Goal: Task Accomplishment & Management: Complete application form

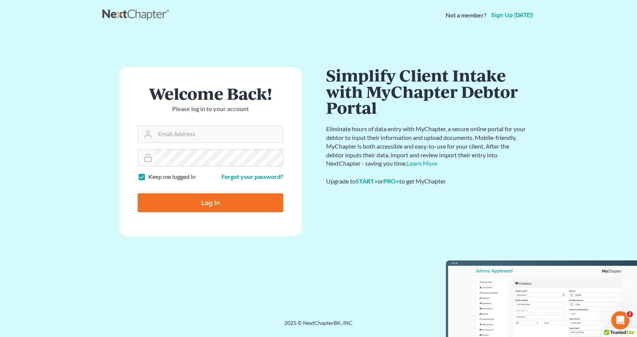
type input "[EMAIL_ADDRESS][DOMAIN_NAME]"
click at [207, 207] on input "Log In" at bounding box center [211, 202] width 146 height 19
type input "Thinking..."
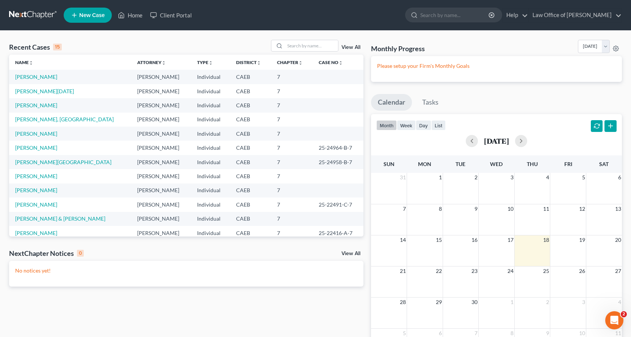
click at [99, 15] on span "New Case" at bounding box center [91, 16] width 25 height 6
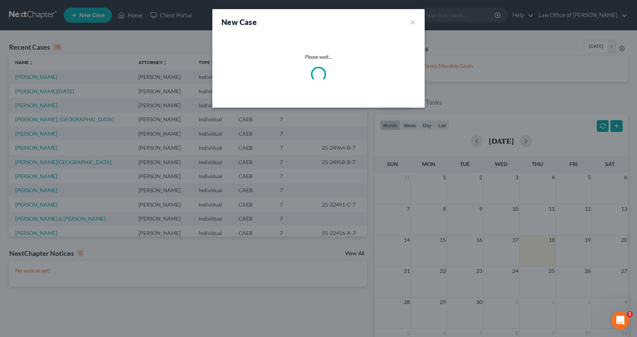
select select "8"
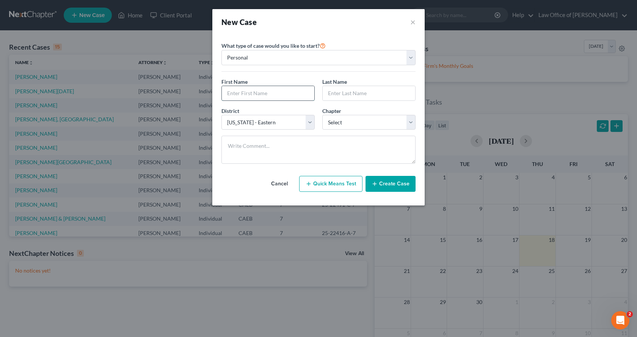
click at [240, 94] on input "text" at bounding box center [268, 93] width 92 height 14
type input "[PERSON_NAME]"
click at [356, 124] on select "Select 7 11 12 13" at bounding box center [368, 122] width 93 height 15
select select "0"
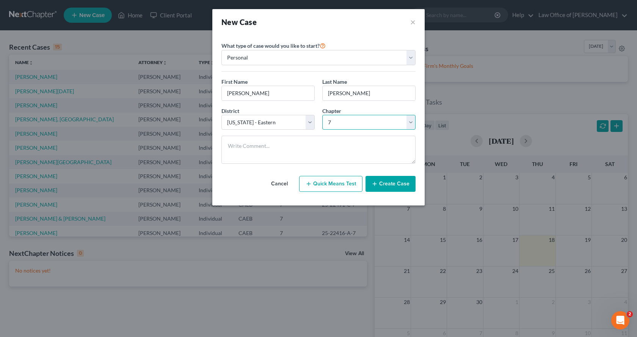
click at [322, 115] on select "Select 7 11 12 13" at bounding box center [368, 122] width 93 height 15
click at [397, 187] on button "Create Case" at bounding box center [390, 184] width 50 height 16
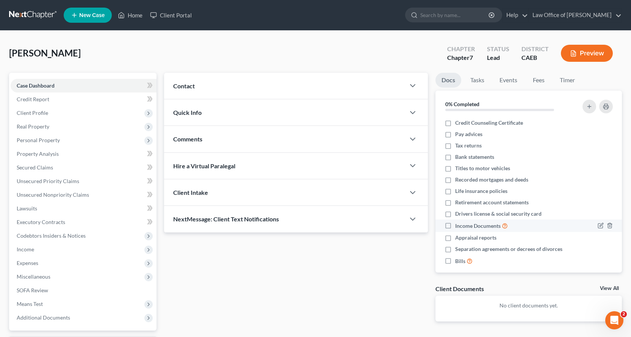
click at [455, 224] on label "Income Documents" at bounding box center [481, 225] width 53 height 9
click at [458, 224] on input "Income Documents" at bounding box center [460, 223] width 5 height 5
checkbox input "true"
click at [455, 214] on label "Drivers license & social security card" at bounding box center [498, 214] width 86 height 8
click at [458, 214] on input "Drivers license & social security card" at bounding box center [460, 212] width 5 height 5
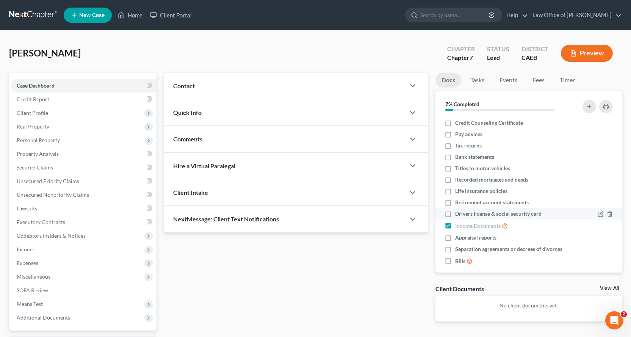
checkbox input "true"
click at [455, 143] on label "Tax returns" at bounding box center [468, 146] width 27 height 8
click at [458, 143] on input "Tax returns" at bounding box center [460, 144] width 5 height 5
checkbox input "true"
click at [455, 261] on label "Bills" at bounding box center [463, 261] width 17 height 9
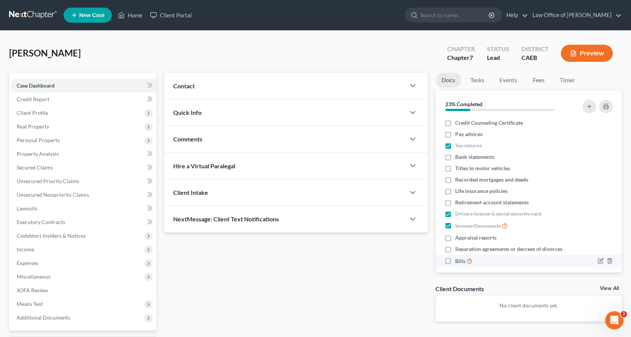
click at [458, 261] on input "Bills" at bounding box center [460, 259] width 5 height 5
checkbox input "true"
click at [455, 156] on label "Bank statements" at bounding box center [474, 157] width 39 height 8
click at [458, 156] on input "Bank statements" at bounding box center [460, 155] width 5 height 5
checkbox input "true"
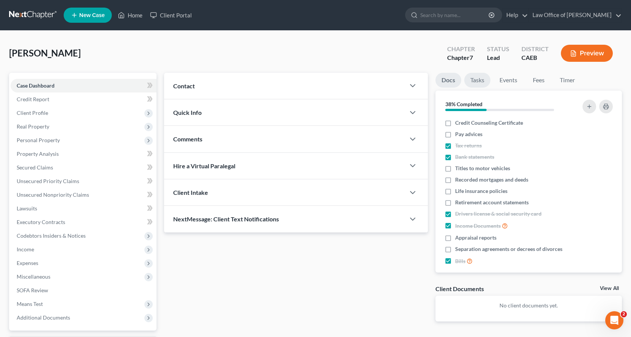
click at [471, 80] on link "Tasks" at bounding box center [477, 80] width 26 height 15
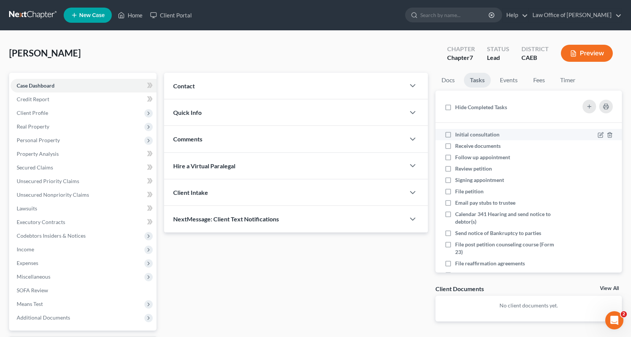
click at [455, 135] on label "Initial consultation" at bounding box center [480, 135] width 50 height 8
click at [458, 135] on input "Initial consultation" at bounding box center [460, 133] width 5 height 5
checkbox input "true"
click at [455, 146] on label "Receive documents" at bounding box center [481, 146] width 52 height 8
click at [458, 146] on input "Receive documents" at bounding box center [460, 144] width 5 height 5
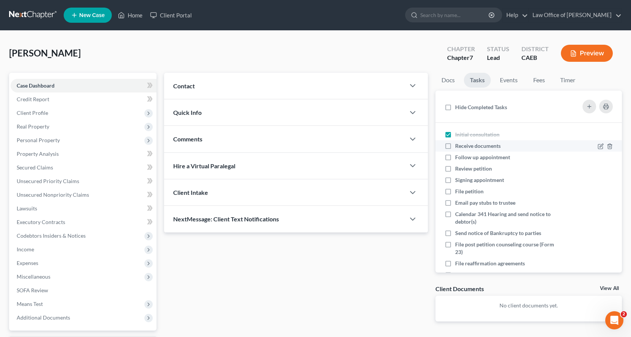
checkbox input "true"
click at [455, 158] on label "Follow up appointment" at bounding box center [485, 157] width 61 height 8
click at [458, 158] on input "Follow up appointment" at bounding box center [460, 155] width 5 height 5
checkbox input "true"
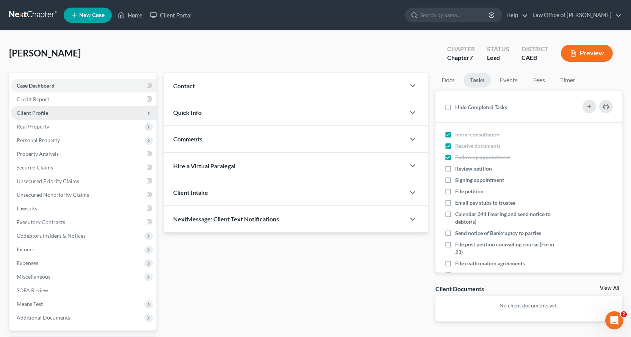
click at [25, 113] on span "Client Profile" at bounding box center [32, 113] width 31 height 6
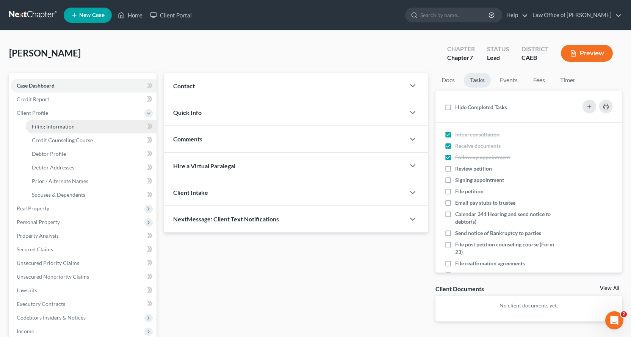
click at [39, 128] on span "Filing Information" at bounding box center [53, 126] width 43 height 6
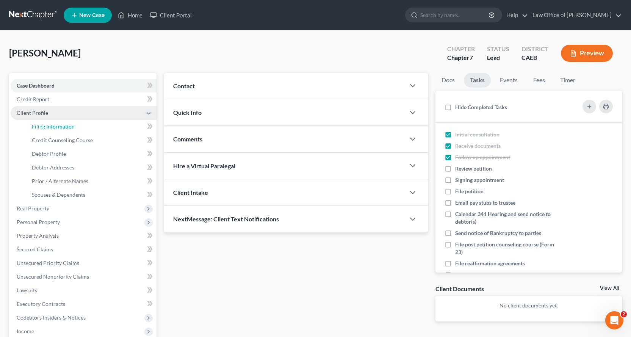
select select "1"
select select "0"
select select "8"
select select "0"
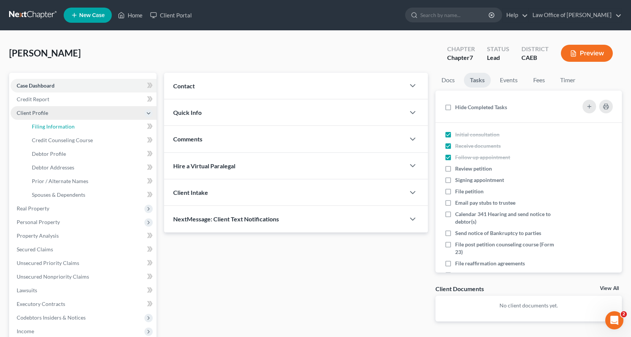
select select "4"
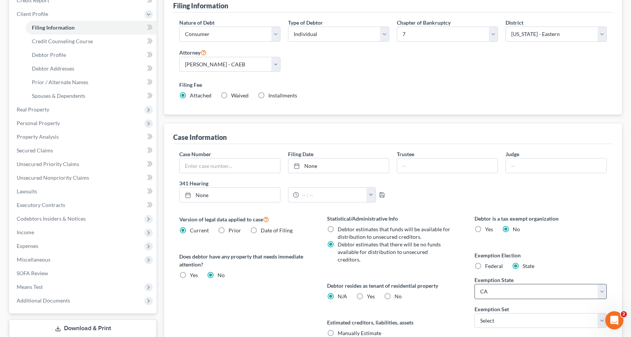
scroll to position [152, 0]
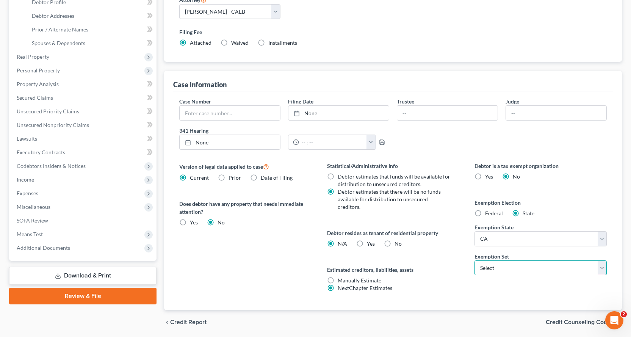
click at [518, 265] on select "Select 703 704" at bounding box center [540, 267] width 132 height 15
select select "0"
click at [474, 260] on select "Select 703 704" at bounding box center [540, 267] width 132 height 15
click at [367, 240] on label "Yes Yes" at bounding box center [371, 244] width 8 height 8
click at [370, 240] on input "Yes Yes" at bounding box center [372, 242] width 5 height 5
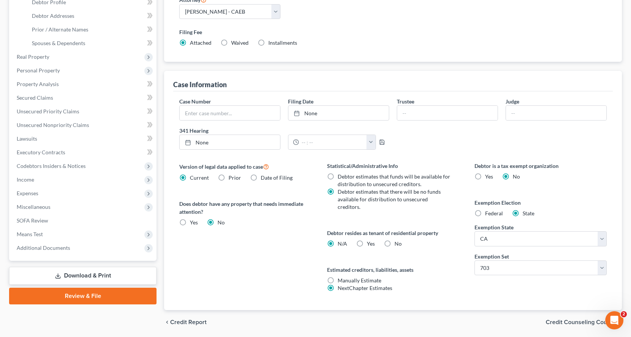
radio input "true"
radio input "false"
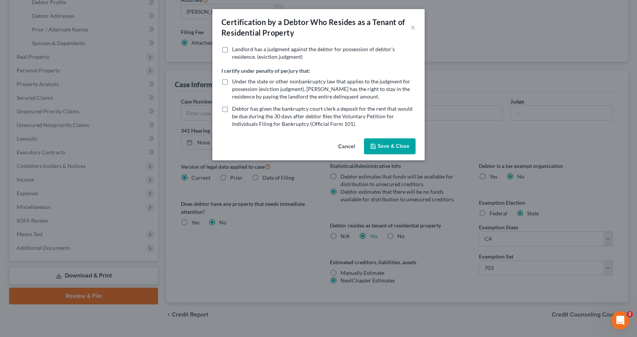
click at [392, 147] on button "Save & Close" at bounding box center [390, 146] width 52 height 16
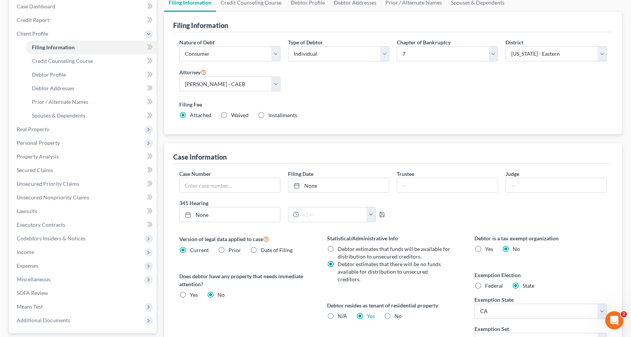
scroll to position [76, 0]
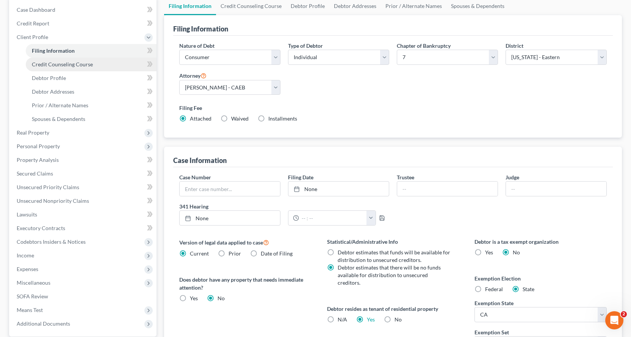
click at [79, 66] on span "Credit Counseling Course" at bounding box center [62, 64] width 61 height 6
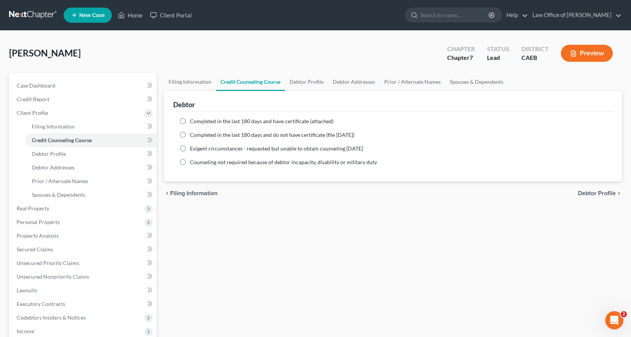
click at [190, 121] on label "Completed in the last 180 days and have certificate (attached)" at bounding box center [262, 121] width 144 height 8
click at [193, 121] on input "Completed in the last 180 days and have certificate (attached)" at bounding box center [195, 119] width 5 height 5
radio input "true"
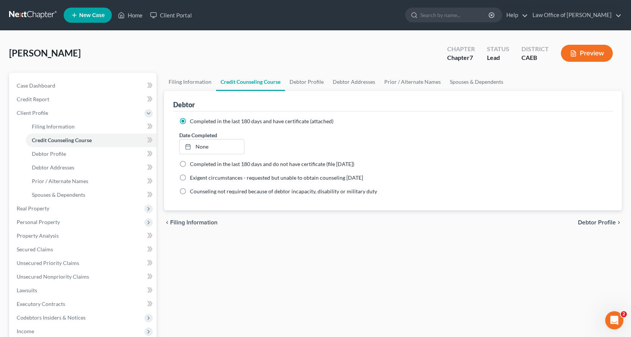
click at [596, 225] on span "Debtor Profile" at bounding box center [597, 222] width 38 height 6
select select "0"
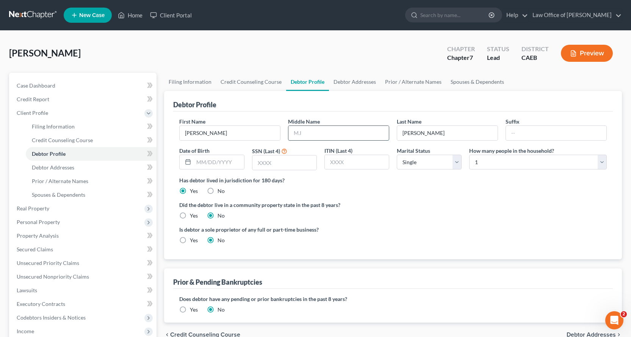
click at [330, 133] on input "text" at bounding box center [338, 133] width 100 height 14
type input "[PERSON_NAME]"
click at [273, 165] on input "text" at bounding box center [284, 162] width 64 height 14
type input "4879"
click at [435, 168] on select "Select Single Married Separated Divorced Widowed" at bounding box center [429, 162] width 65 height 15
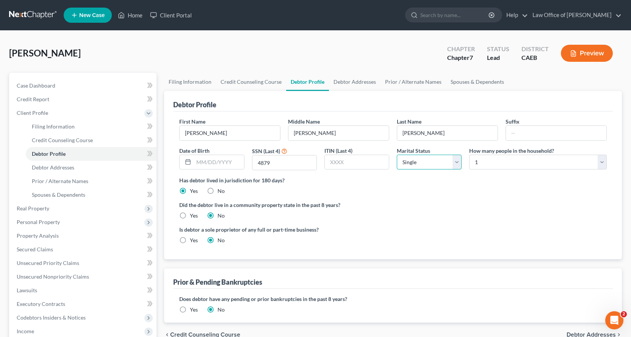
select select "3"
click at [397, 155] on select "Select Single Married Separated Divorced Widowed" at bounding box center [429, 162] width 65 height 15
click at [190, 217] on label "Yes" at bounding box center [194, 216] width 8 height 8
click at [193, 217] on input "Yes" at bounding box center [195, 214] width 5 height 5
radio input "true"
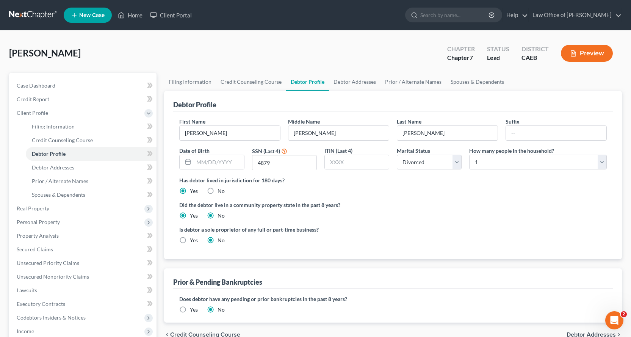
radio input "false"
click at [58, 167] on span "Debtor Addresses" at bounding box center [53, 167] width 42 height 6
select select "0"
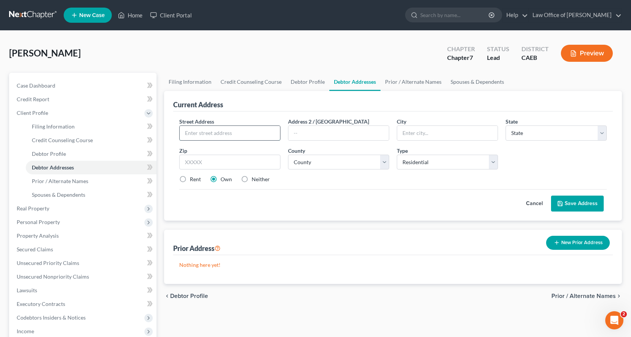
click at [209, 131] on input "text" at bounding box center [230, 133] width 100 height 14
type input "[STREET_ADDRESS]"
type input "[GEOGRAPHIC_DATA]"
select select "4"
type input "95667"
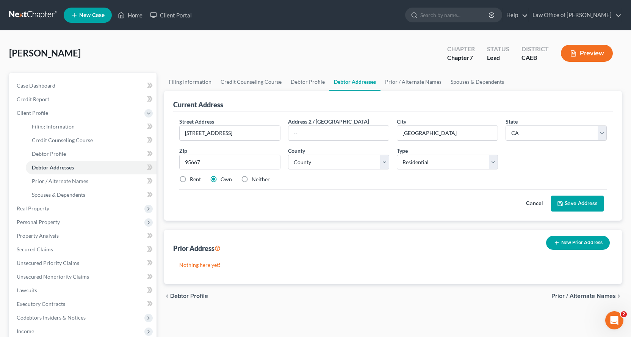
click at [190, 178] on label "Rent" at bounding box center [195, 179] width 11 height 8
click at [193, 178] on input "Rent" at bounding box center [195, 177] width 5 height 5
radio input "true"
type input "Placerville"
click at [334, 159] on select "County [GEOGRAPHIC_DATA] [GEOGRAPHIC_DATA] [GEOGRAPHIC_DATA] [GEOGRAPHIC_DATA] …" at bounding box center [338, 162] width 101 height 15
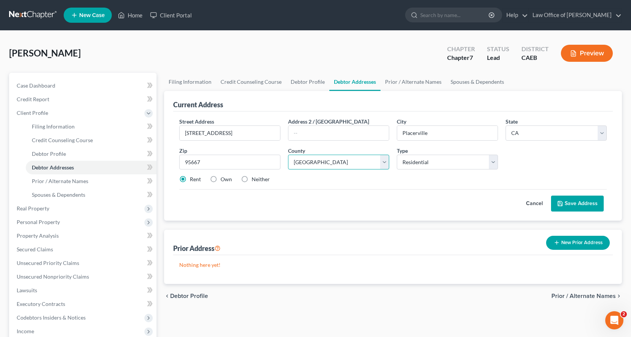
click at [288, 155] on select "County [GEOGRAPHIC_DATA] [GEOGRAPHIC_DATA] [GEOGRAPHIC_DATA] [GEOGRAPHIC_DATA] …" at bounding box center [338, 162] width 101 height 15
click at [335, 166] on select "County [GEOGRAPHIC_DATA] [GEOGRAPHIC_DATA] [GEOGRAPHIC_DATA] [GEOGRAPHIC_DATA] …" at bounding box center [338, 162] width 101 height 15
click at [333, 164] on select "County [GEOGRAPHIC_DATA] [GEOGRAPHIC_DATA] [GEOGRAPHIC_DATA] [GEOGRAPHIC_DATA] …" at bounding box center [338, 162] width 101 height 15
select select "8"
click at [288, 155] on select "County [GEOGRAPHIC_DATA] [GEOGRAPHIC_DATA] [GEOGRAPHIC_DATA] [GEOGRAPHIC_DATA] …" at bounding box center [338, 162] width 101 height 15
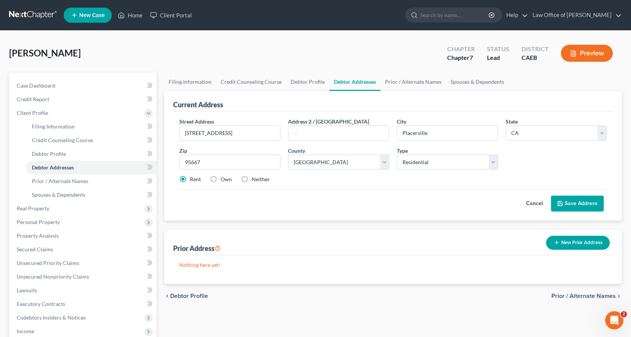
click at [580, 203] on button "Save Address" at bounding box center [577, 204] width 53 height 16
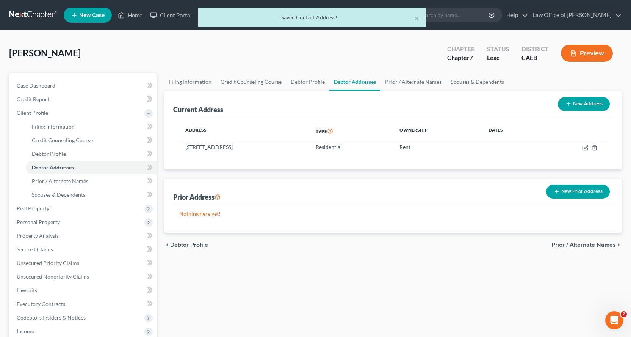
click at [595, 102] on button "New Address" at bounding box center [584, 104] width 52 height 14
select select "0"
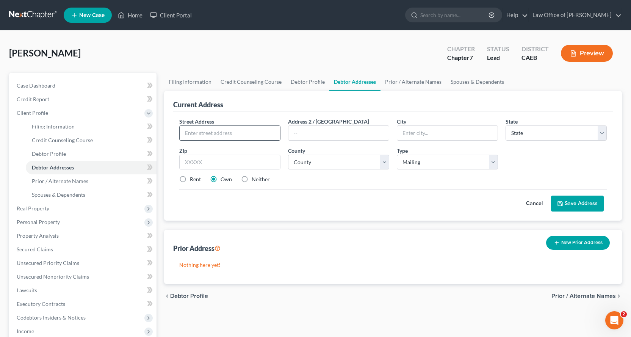
click at [206, 131] on input "text" at bounding box center [230, 133] width 100 height 14
click at [212, 134] on input "[STREET_ADDRESS][PERSON_NAME]" at bounding box center [230, 133] width 100 height 14
type input "[STREET_ADDRESS][PERSON_NAME]"
click at [306, 130] on input "text" at bounding box center [338, 133] width 100 height 14
click at [418, 135] on input "text" at bounding box center [447, 133] width 100 height 14
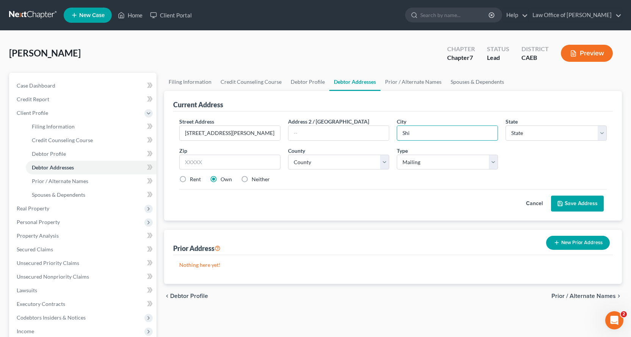
type input "[GEOGRAPHIC_DATA]"
select select "4"
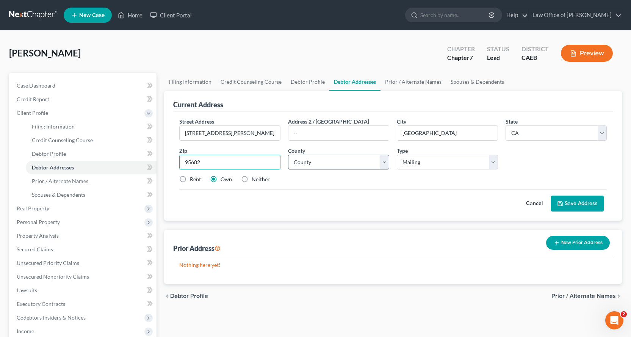
type input "95682"
click at [308, 156] on select "County [GEOGRAPHIC_DATA] [GEOGRAPHIC_DATA] [GEOGRAPHIC_DATA] [GEOGRAPHIC_DATA] …" at bounding box center [338, 162] width 101 height 15
select select "8"
click at [288, 155] on select "County [GEOGRAPHIC_DATA] [GEOGRAPHIC_DATA] [GEOGRAPHIC_DATA] [GEOGRAPHIC_DATA] …" at bounding box center [338, 162] width 101 height 15
click at [578, 208] on button "Save Address" at bounding box center [577, 204] width 53 height 16
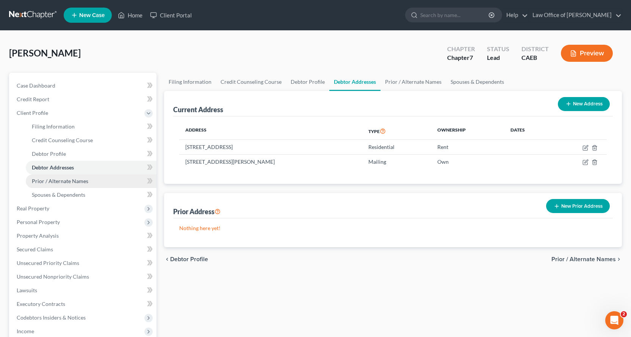
click at [74, 180] on span "Prior / Alternate Names" at bounding box center [60, 181] width 56 height 6
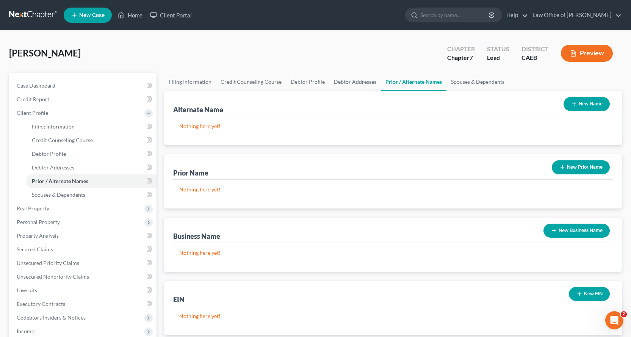
click at [554, 230] on line "button" at bounding box center [553, 230] width 3 height 0
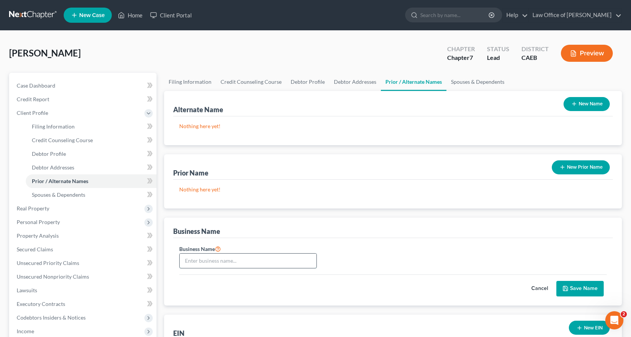
click at [203, 260] on input "text" at bounding box center [248, 260] width 137 height 14
type input "[PERSON_NAME] Construction"
click at [580, 293] on button "Save Name" at bounding box center [579, 289] width 47 height 16
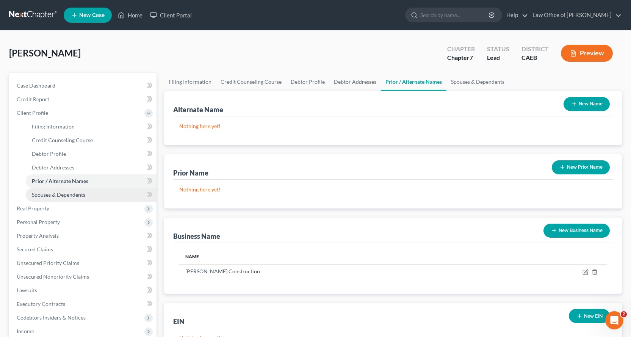
click at [41, 196] on span "Spouses & Dependents" at bounding box center [58, 194] width 53 height 6
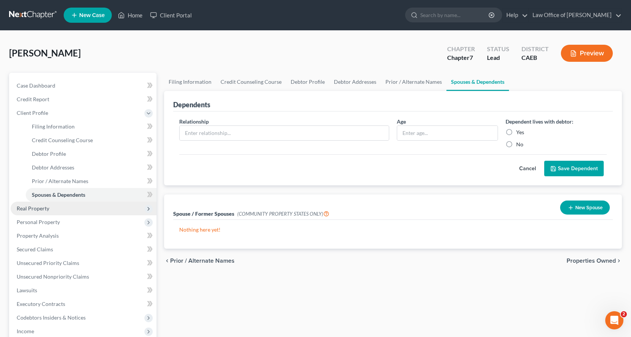
click at [24, 210] on span "Real Property" at bounding box center [33, 208] width 33 height 6
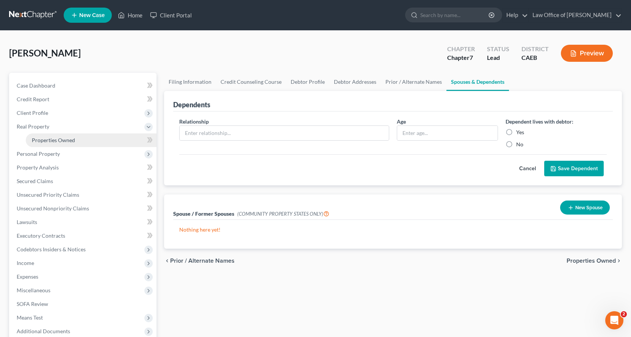
click at [59, 142] on span "Properties Owned" at bounding box center [53, 140] width 43 height 6
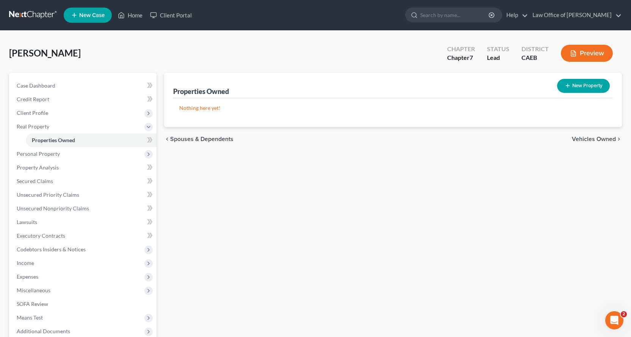
click at [573, 83] on button "New Property" at bounding box center [583, 86] width 53 height 14
select select "4"
select select "8"
select select "0"
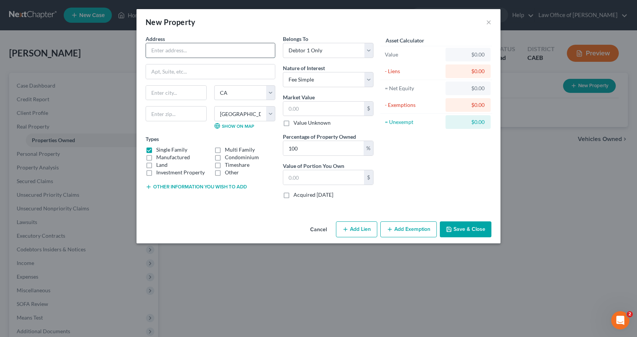
click at [227, 53] on input "text" at bounding box center [210, 50] width 129 height 14
type input "640 Acres"
click at [156, 149] on label "Single Family" at bounding box center [171, 150] width 31 height 8
click at [159, 149] on input "Single Family" at bounding box center [161, 148] width 5 height 5
checkbox input "false"
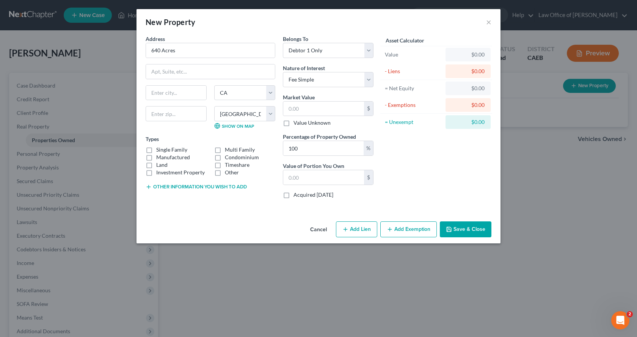
click at [156, 164] on label "Land" at bounding box center [161, 165] width 11 height 8
click at [159, 164] on input "Land" at bounding box center [161, 163] width 5 height 5
checkbox input "true"
click at [194, 51] on input "640 Acres" at bounding box center [210, 50] width 129 height 14
type input "640 Acres of Land"
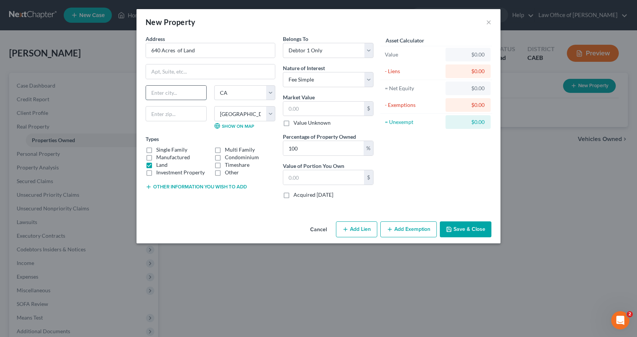
click at [156, 94] on input "text" at bounding box center [176, 93] width 60 height 14
type input "[GEOGRAPHIC_DATA]"
click at [234, 95] on select "State [US_STATE] AK AR AZ CA CO CT DE DC [GEOGRAPHIC_DATA] [GEOGRAPHIC_DATA] GU…" at bounding box center [244, 92] width 61 height 15
select select "31"
click at [214, 85] on select "State [US_STATE] AK AR AZ CA CO CT DE DC [GEOGRAPHIC_DATA] [GEOGRAPHIC_DATA] GU…" at bounding box center [244, 92] width 61 height 15
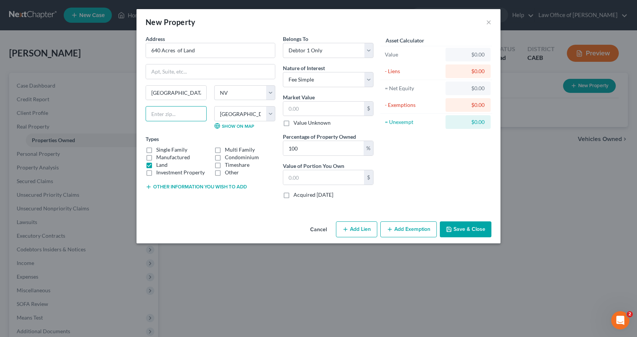
click at [183, 115] on input "text" at bounding box center [176, 113] width 61 height 15
select select
click at [194, 94] on input "[GEOGRAPHIC_DATA]" at bounding box center [176, 93] width 60 height 14
drag, startPoint x: 197, startPoint y: 94, endPoint x: 147, endPoint y: 92, distance: 50.4
click at [147, 92] on input "[GEOGRAPHIC_DATA]" at bounding box center [176, 93] width 60 height 14
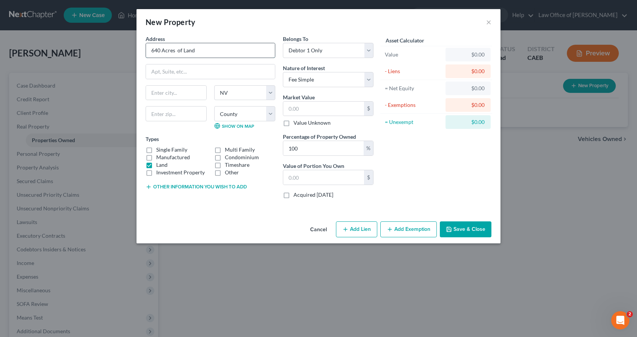
click at [205, 51] on input "640 Acres of Land" at bounding box center [210, 50] width 129 height 14
paste input "[GEOGRAPHIC_DATA]"
type input "640 Acres of Land, [GEOGRAPHIC_DATA]"
click at [166, 73] on input "text" at bounding box center [210, 71] width 129 height 14
type input "T38N, R34E, Section 35, MDM"
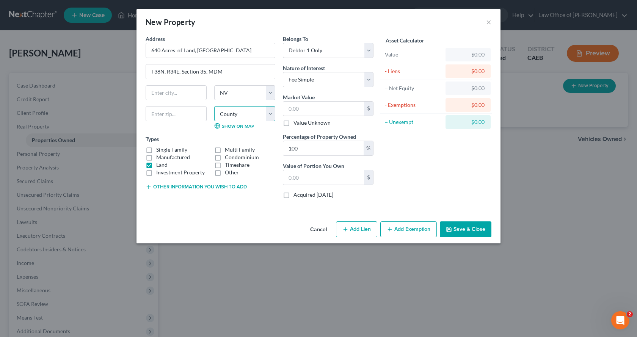
click at [255, 119] on select "County [GEOGRAPHIC_DATA] [GEOGRAPHIC_DATA] [GEOGRAPHIC_DATA] [GEOGRAPHIC_DATA] …" at bounding box center [244, 113] width 61 height 15
select select "7"
click at [214, 106] on select "County [GEOGRAPHIC_DATA] [GEOGRAPHIC_DATA] [GEOGRAPHIC_DATA] [GEOGRAPHIC_DATA] …" at bounding box center [244, 113] width 61 height 15
click at [214, 49] on input "640 Acres of Land, [GEOGRAPHIC_DATA]" at bounding box center [210, 50] width 129 height 14
type input "640 Acres of Land, [GEOGRAPHIC_DATA]"
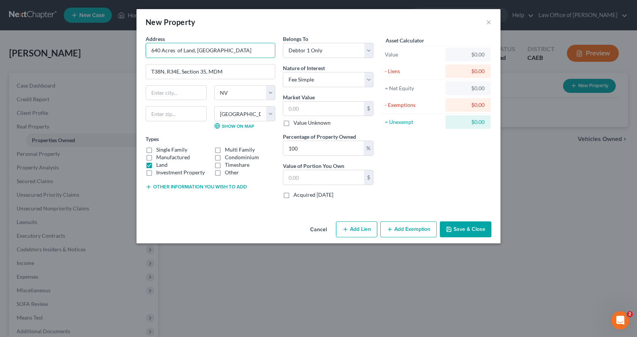
click at [208, 184] on button "Other information you wish to add" at bounding box center [196, 187] width 101 height 6
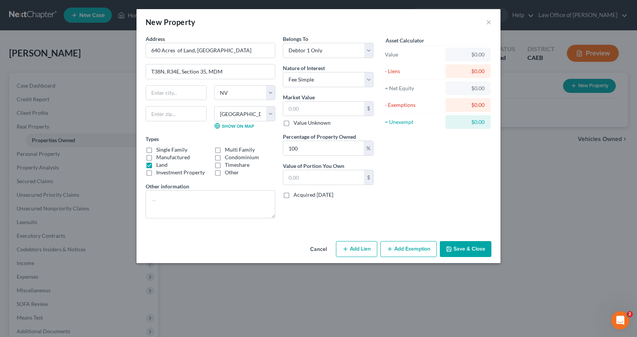
click at [206, 184] on div "Other information" at bounding box center [211, 200] width 130 height 36
click at [320, 54] on select "Select Debtor 1 Only Debtor 2 Only Debtor 1 And Debtor 2 Only At Least One Of T…" at bounding box center [328, 50] width 91 height 15
select select "3"
click at [283, 43] on select "Select Debtor 1 Only Debtor 2 Only Debtor 1 And Debtor 2 Only At Least One Of T…" at bounding box center [328, 50] width 91 height 15
click at [180, 202] on textarea at bounding box center [211, 204] width 130 height 28
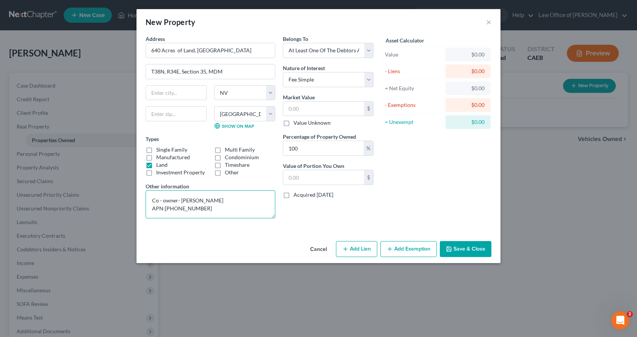
scroll to position [2, 0]
type textarea "Co - owner- [PERSON_NAME] APN:[PHONE_NUMBER] Classic Country Land - $123,751.00"
click at [329, 80] on select "Select Fee Simple Joint Tenant Life Estate Equitable Interest Future Interest T…" at bounding box center [328, 79] width 91 height 15
select select "7"
click at [283, 72] on select "Select Fee Simple Joint Tenant Life Estate Equitable Interest Future Interest T…" at bounding box center [328, 79] width 91 height 15
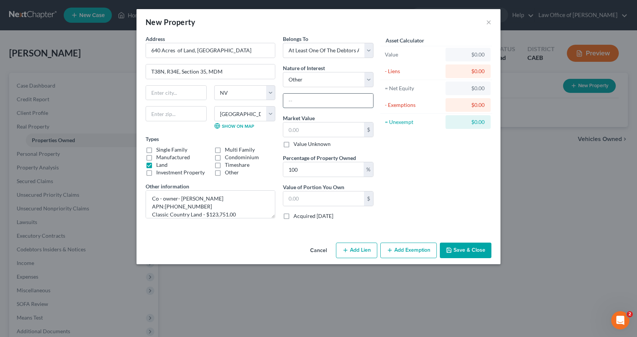
click at [298, 106] on input "text" at bounding box center [328, 101] width 90 height 14
type input "Contract for Deed"
click at [320, 130] on input "text" at bounding box center [323, 129] width 81 height 14
type input "7"
type input "7.00"
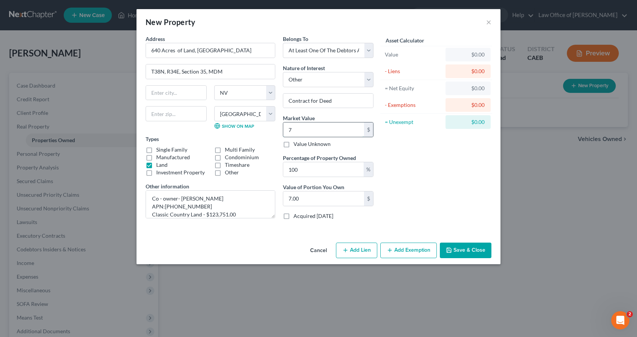
type input "71"
type input "71.00"
type input "710"
type input "710.00"
type input "7100"
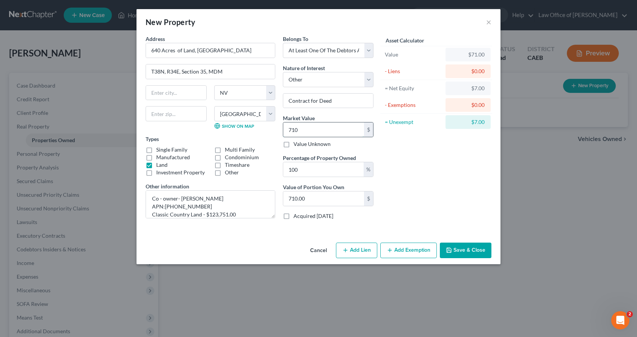
type input "7,100.00"
type input "7,1000"
type input "71,000.00"
click at [327, 167] on input "100" at bounding box center [323, 169] width 80 height 14
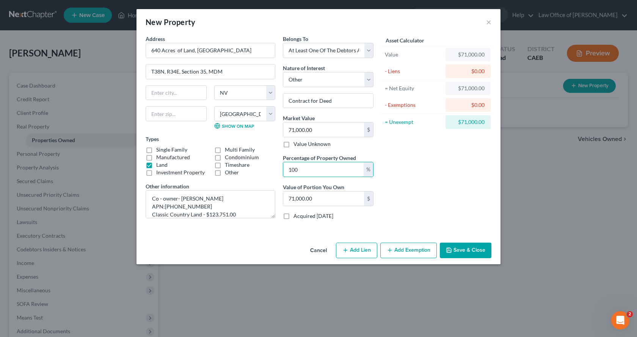
type input "10"
type input "7,100.00"
type input "1"
type input "710.00"
type input "5"
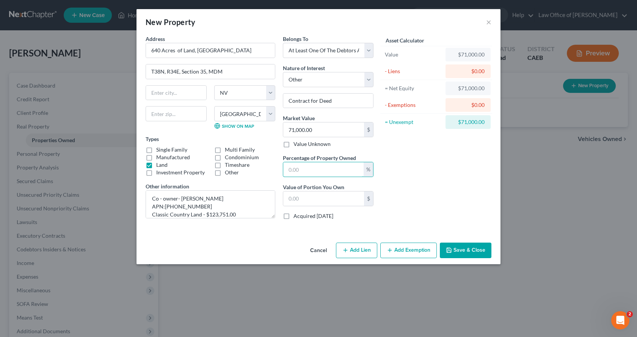
type input "3,550.00"
type input "50"
type input "35,500.00"
type input "50"
click at [411, 249] on button "Add Exemption" at bounding box center [408, 251] width 56 height 16
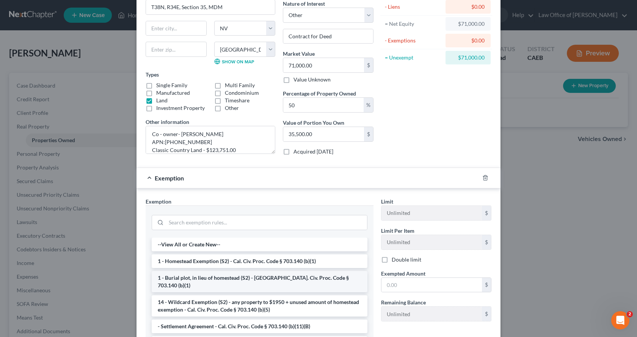
scroll to position [114, 0]
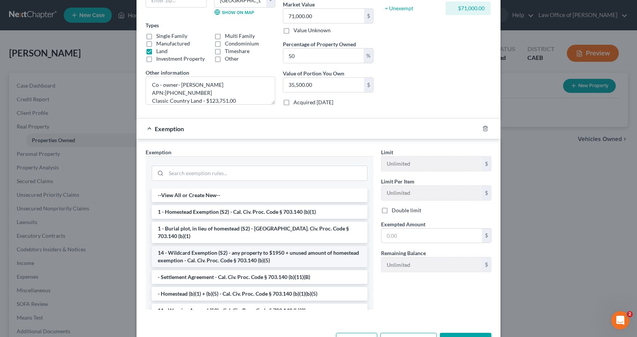
click at [207, 254] on li "14 - Wildcard Exemption (S2) - any property to $1950 + unused amount of homeste…" at bounding box center [260, 256] width 216 height 21
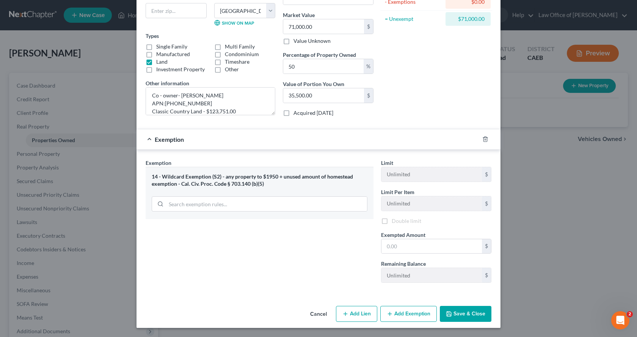
scroll to position [104, 0]
click at [399, 250] on input "text" at bounding box center [431, 246] width 100 height 14
type input "0.00"
click at [465, 317] on button "Save & Close" at bounding box center [466, 314] width 52 height 16
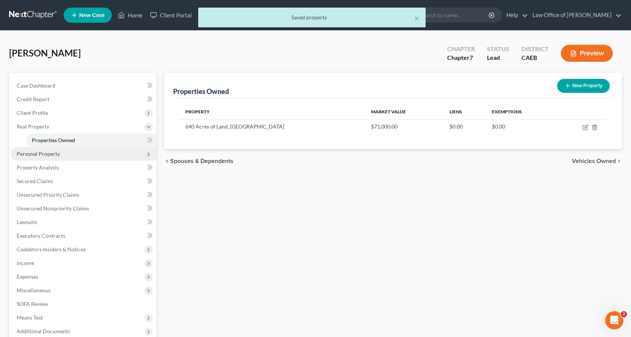
click at [39, 155] on span "Personal Property" at bounding box center [38, 153] width 43 height 6
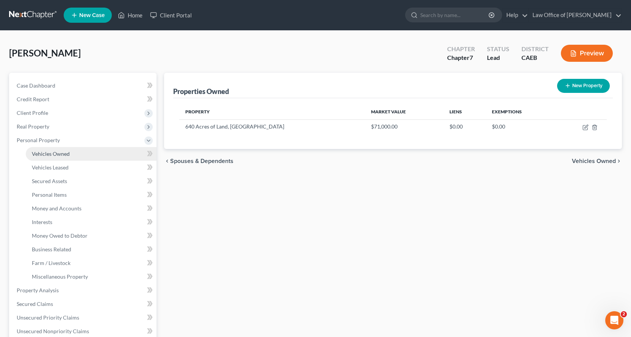
click at [68, 153] on span "Vehicles Owned" at bounding box center [51, 153] width 38 height 6
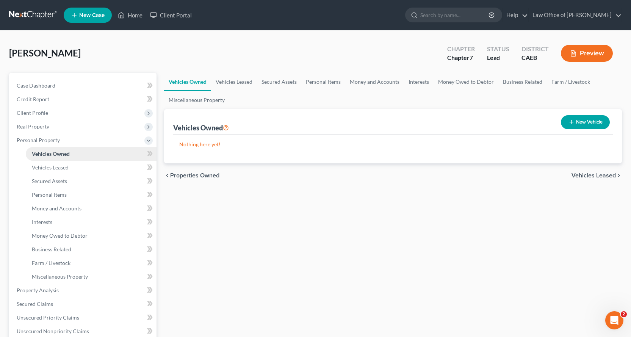
click at [65, 153] on span "Vehicles Owned" at bounding box center [51, 153] width 38 height 6
click at [581, 127] on button "New Vehicle" at bounding box center [585, 122] width 49 height 14
select select "0"
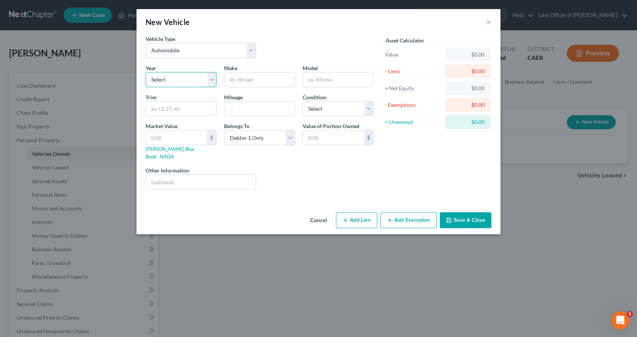
click at [169, 81] on select "Select 2026 2025 2024 2023 2022 2021 2020 2019 2018 2017 2016 2015 2014 2013 20…" at bounding box center [181, 79] width 71 height 15
select select "25"
click at [146, 72] on select "Select 2026 2025 2024 2023 2022 2021 2020 2019 2018 2017 2016 2015 2014 2013 20…" at bounding box center [181, 79] width 71 height 15
click at [244, 78] on input "text" at bounding box center [259, 79] width 70 height 14
type input "Ford"
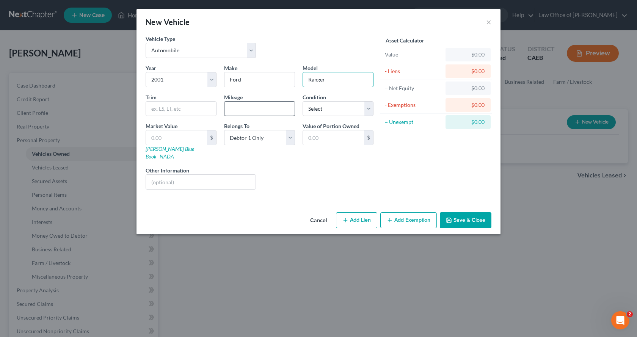
type input "Ranger"
click at [261, 109] on input "text" at bounding box center [259, 109] width 70 height 14
type input "216,000"
click at [391, 216] on button "Add Exemption" at bounding box center [408, 220] width 56 height 16
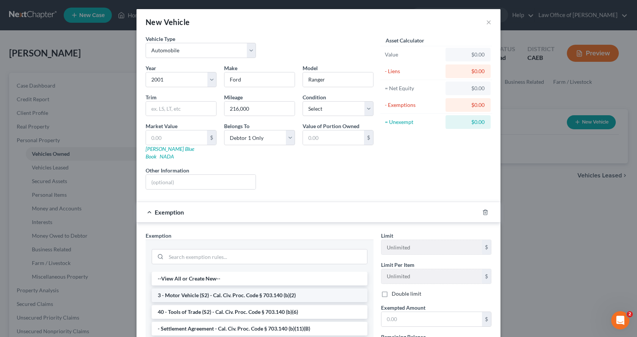
click at [277, 288] on li "3 - Motor Vehicle (S2) - Cal. Civ. Proc. Code § 703.140 (b)(2)" at bounding box center [260, 295] width 216 height 14
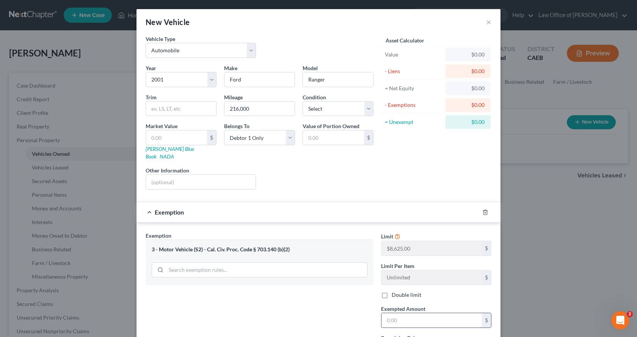
click at [425, 316] on input "text" at bounding box center [431, 320] width 100 height 14
type input "0.00"
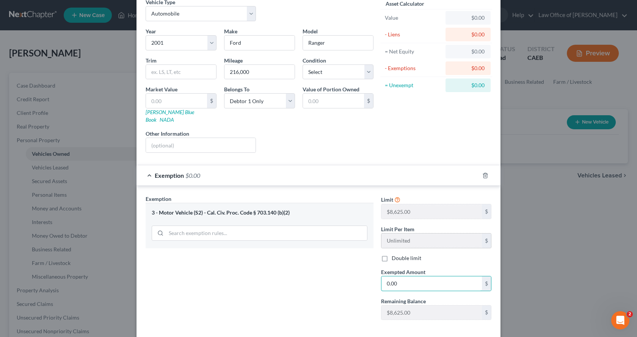
scroll to position [66, 0]
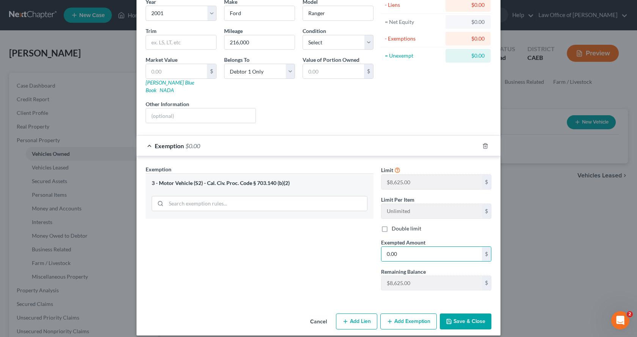
click at [474, 318] on button "Save & Close" at bounding box center [466, 321] width 52 height 16
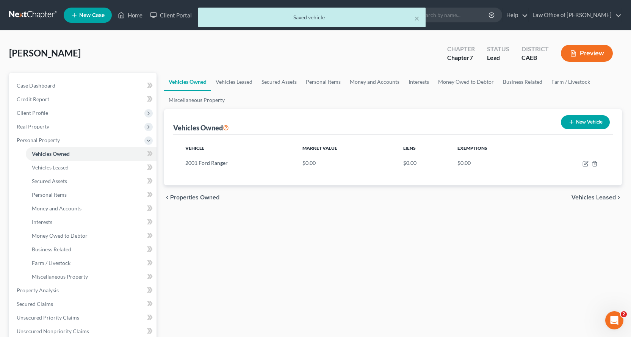
click at [589, 119] on button "New Vehicle" at bounding box center [585, 122] width 49 height 14
select select "0"
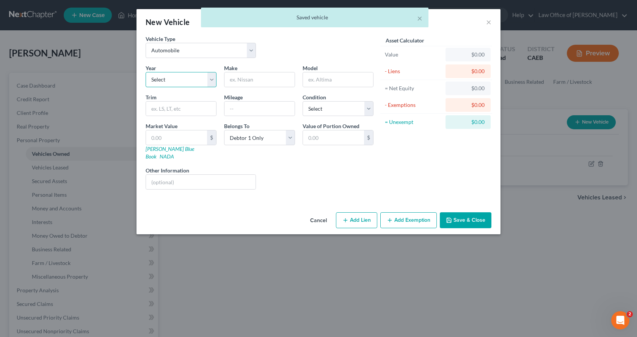
click at [172, 80] on select "Select 2026 2025 2024 2023 2022 2021 2020 2019 2018 2017 2016 2015 2014 2013 20…" at bounding box center [181, 79] width 71 height 15
click at [491, 20] on div "× Saved vehicle" at bounding box center [314, 19] width 637 height 23
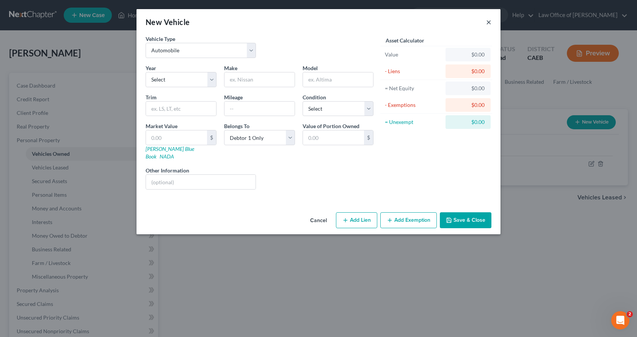
click at [488, 22] on button "×" at bounding box center [488, 21] width 5 height 9
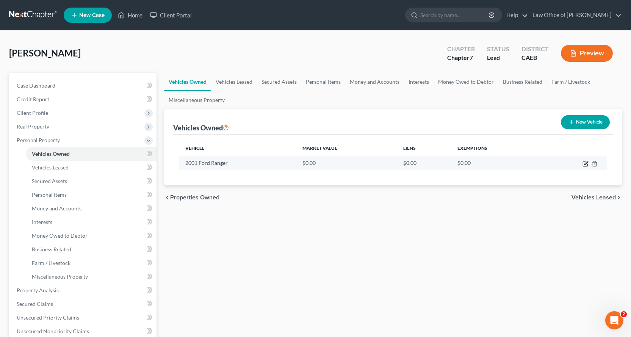
click at [587, 163] on icon "button" at bounding box center [585, 162] width 3 height 3
select select "0"
select select "25"
select select "0"
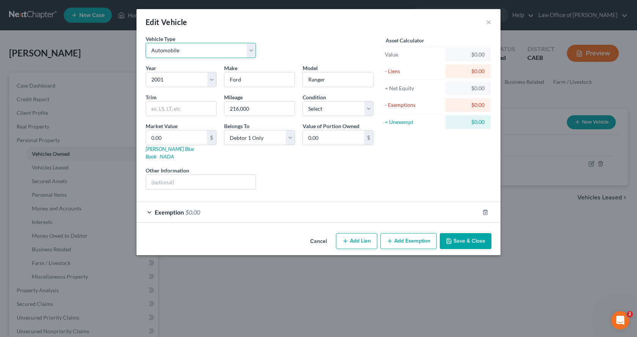
click at [186, 47] on select "Select Automobile Truck Trailer Watercraft Aircraft Motor Home Atv Other Vehicle" at bounding box center [201, 50] width 110 height 15
select select "1"
click at [146, 43] on select "Select Automobile Truck Trailer Watercraft Aircraft Motor Home Atv Other Vehicle" at bounding box center [201, 50] width 110 height 15
click at [466, 233] on button "Save & Close" at bounding box center [466, 241] width 52 height 16
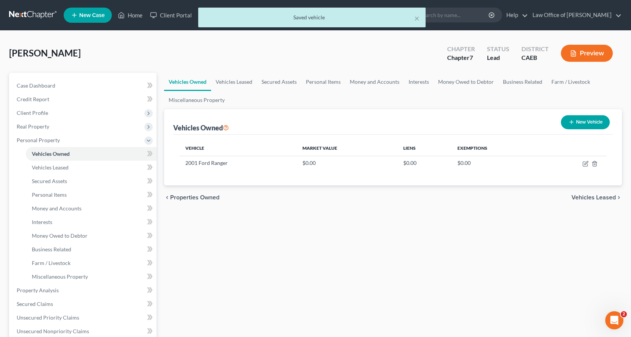
click at [586, 125] on button "New Vehicle" at bounding box center [585, 122] width 49 height 14
select select "0"
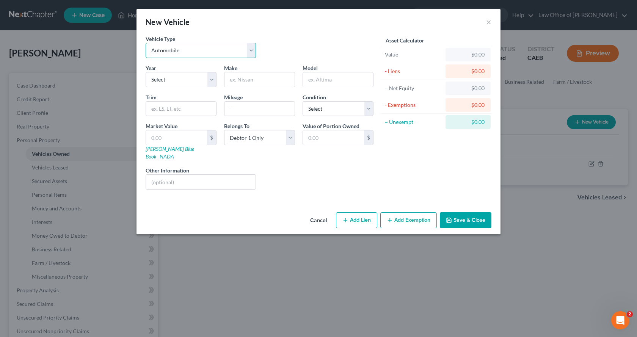
click at [176, 56] on select "Select Automobile Truck Trailer Watercraft Aircraft Motor Home Atv Other Vehicle" at bounding box center [201, 50] width 110 height 15
click at [178, 80] on select "Select 2026 2025 2024 2023 2022 2021 2020 2019 2018 2017 2016 2015 2014 2013 20…" at bounding box center [181, 79] width 71 height 15
select select "29"
click at [146, 72] on select "Select 2026 2025 2024 2023 2022 2021 2020 2019 2018 2017 2016 2015 2014 2013 20…" at bounding box center [181, 79] width 71 height 15
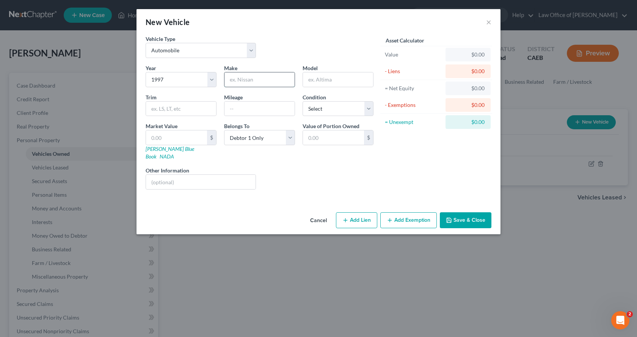
click at [235, 85] on input "text" at bounding box center [259, 79] width 70 height 14
type input "Toyota"
click at [329, 76] on input "text" at bounding box center [338, 79] width 70 height 14
type input "4 Runner"
click at [240, 112] on input "text" at bounding box center [259, 109] width 70 height 14
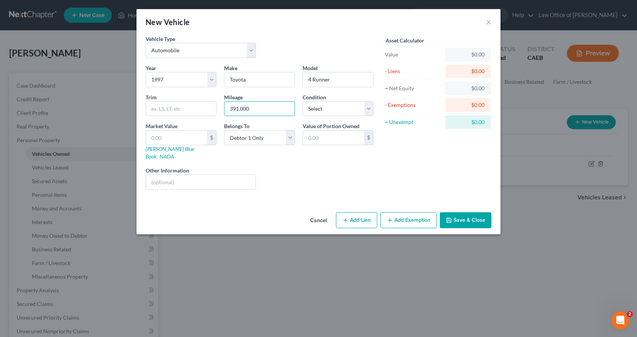
type input "391,000"
click at [409, 215] on button "Add Exemption" at bounding box center [408, 220] width 56 height 16
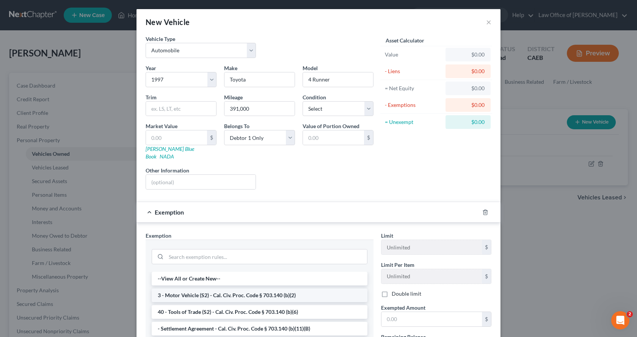
click at [204, 288] on li "3 - Motor Vehicle (S2) - Cal. Civ. Proc. Code § 703.140 (b)(2)" at bounding box center [260, 295] width 216 height 14
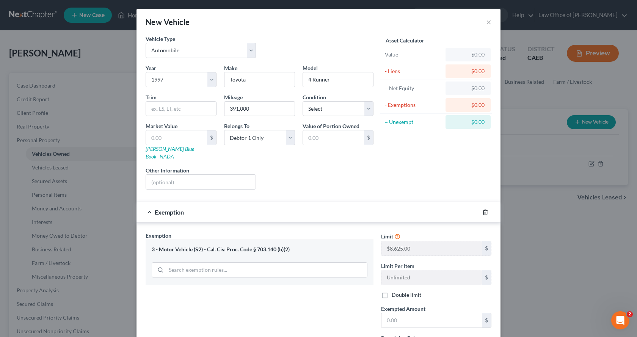
click at [485, 212] on line "button" at bounding box center [485, 213] width 0 height 2
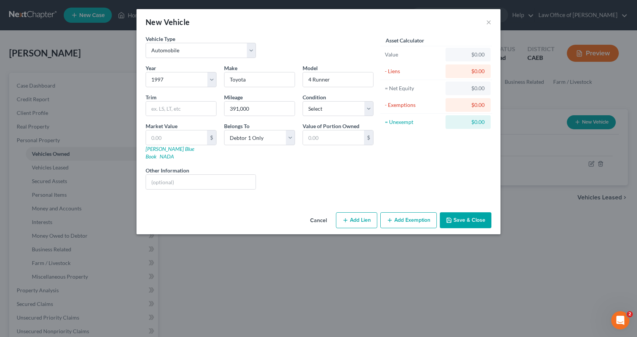
click at [405, 216] on button "Add Exemption" at bounding box center [408, 220] width 56 height 16
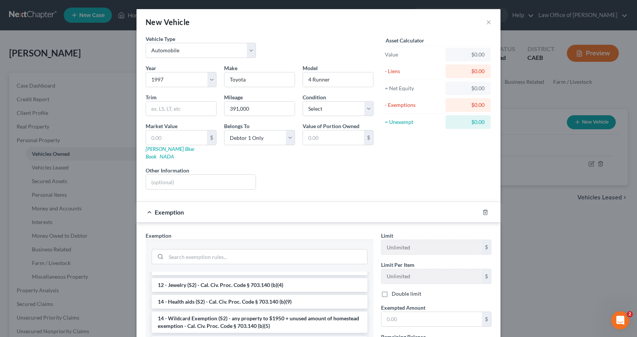
scroll to position [152, 0]
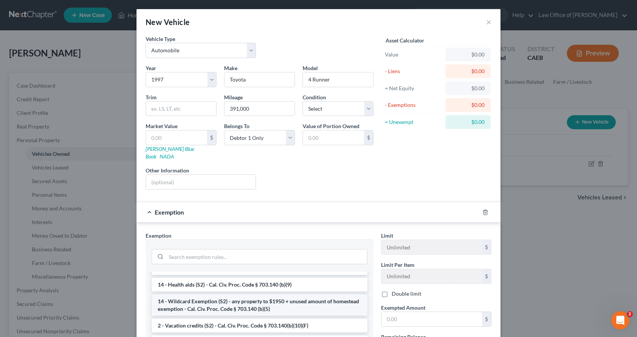
click at [191, 294] on li "14 - Wildcard Exemption (S2) - any property to $1950 + unused amount of homeste…" at bounding box center [260, 304] width 216 height 21
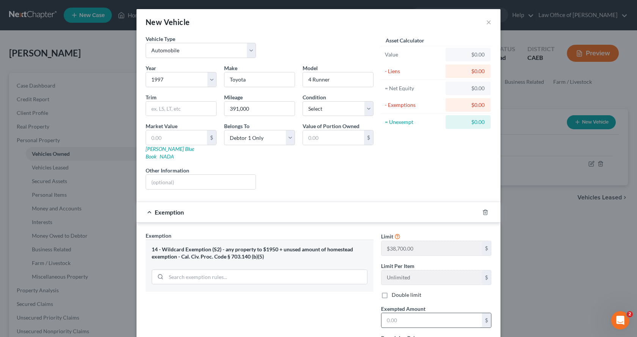
click at [391, 313] on input "text" at bounding box center [431, 320] width 100 height 14
type input "0.00"
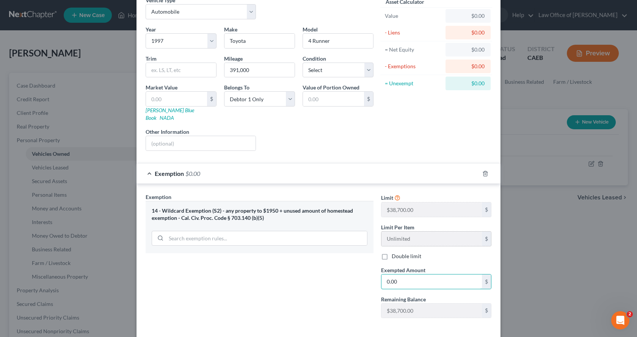
scroll to position [66, 0]
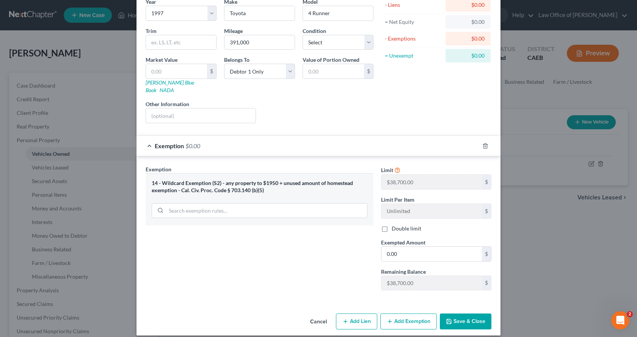
click at [480, 313] on button "Save & Close" at bounding box center [466, 321] width 52 height 16
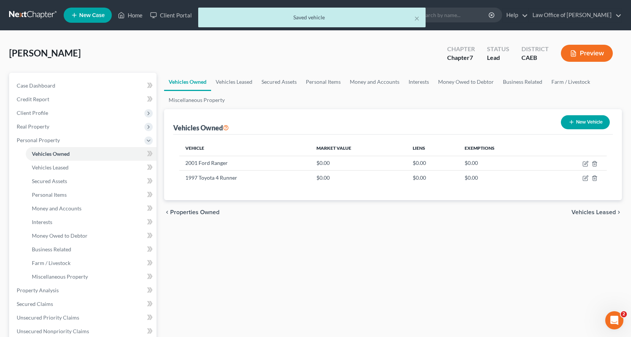
click at [586, 124] on button "New Vehicle" at bounding box center [585, 122] width 49 height 14
select select "0"
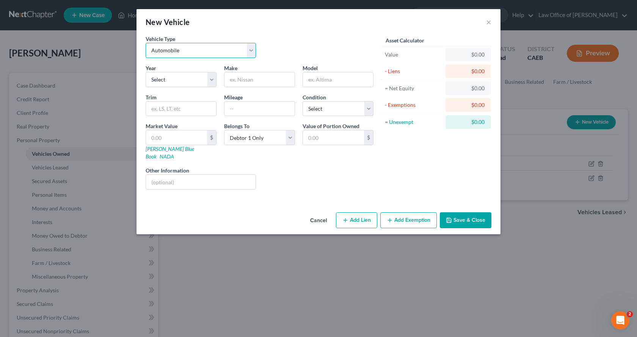
click at [176, 56] on select "Select Automobile Truck Trailer Watercraft Aircraft Motor Home Atv Other Vehicle" at bounding box center [201, 50] width 110 height 15
select select "1"
click at [146, 43] on select "Select Automobile Truck Trailer Watercraft Aircraft Motor Home Atv Other Vehicle" at bounding box center [201, 50] width 110 height 15
click at [179, 81] on select "Select 2026 2025 2024 2023 2022 2021 2020 2019 2018 2017 2016 2015 2014 2013 20…" at bounding box center [181, 79] width 71 height 15
select select "20"
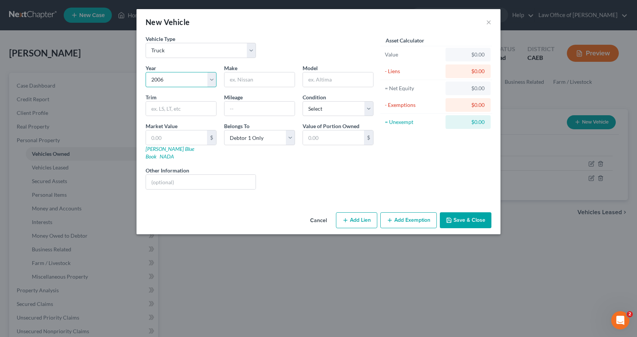
click at [146, 72] on select "Select 2026 2025 2024 2023 2022 2021 2020 2019 2018 2017 2016 2015 2014 2013 20…" at bounding box center [181, 79] width 71 height 15
click at [247, 86] on input "text" at bounding box center [259, 79] width 70 height 14
type input "Dodge"
click at [309, 79] on input "text" at bounding box center [338, 79] width 70 height 14
type input "Ram3500"
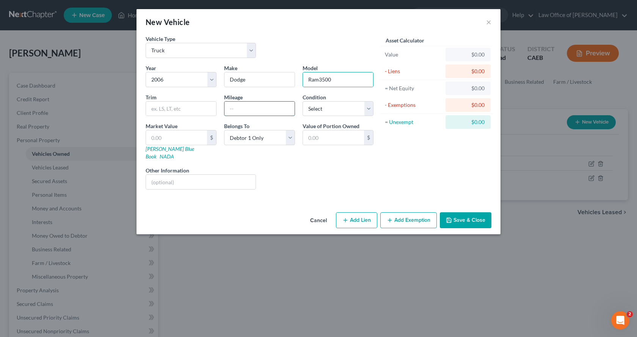
click at [238, 109] on input "text" at bounding box center [259, 109] width 70 height 14
type input "256,000"
click at [415, 217] on button "Add Exemption" at bounding box center [408, 220] width 56 height 16
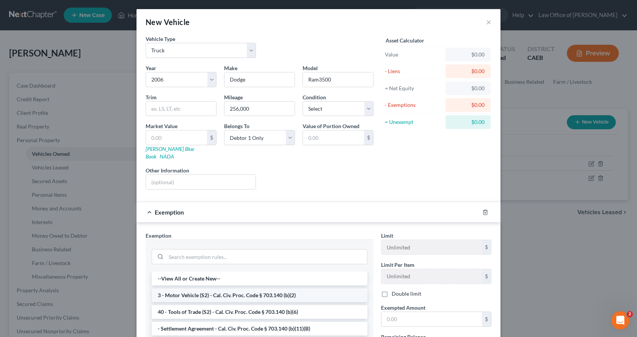
click at [213, 288] on li "3 - Motor Vehicle (S2) - Cal. Civ. Proc. Code § 703.140 (b)(2)" at bounding box center [260, 295] width 216 height 14
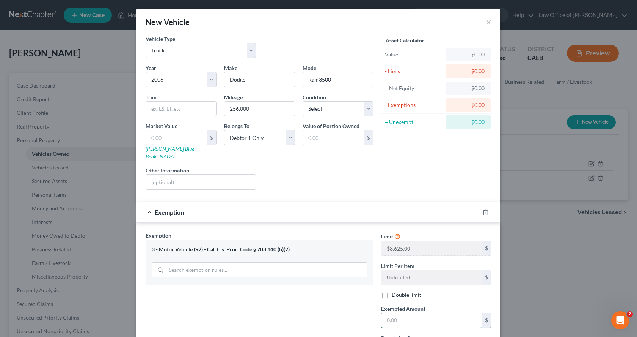
click at [399, 313] on input "text" at bounding box center [431, 320] width 100 height 14
type input "0.00"
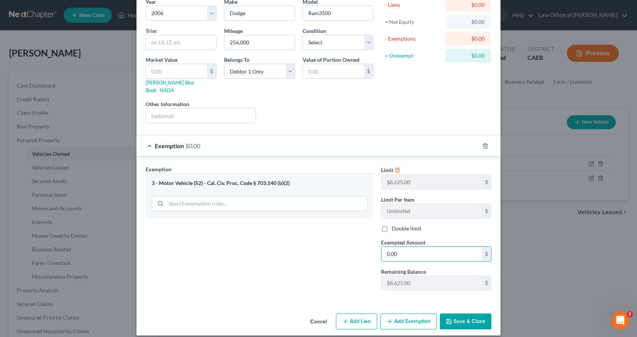
click at [420, 320] on button "Add Exemption" at bounding box center [408, 321] width 56 height 16
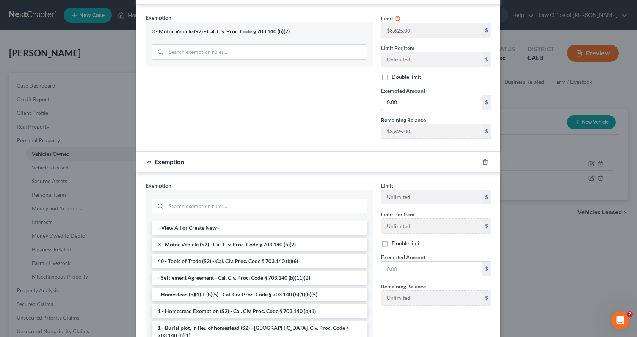
scroll to position [76, 0]
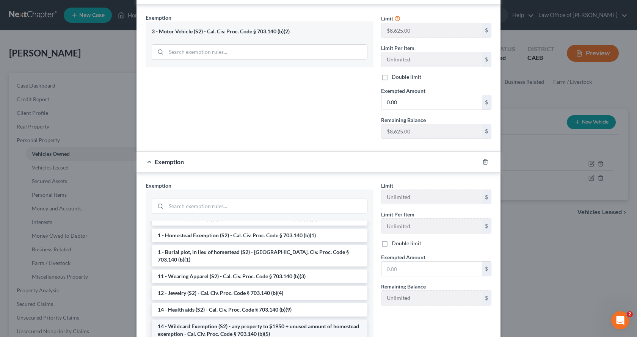
click at [185, 319] on li "14 - Wildcard Exemption (S2) - any property to $1950 + unused amount of homeste…" at bounding box center [260, 329] width 216 height 21
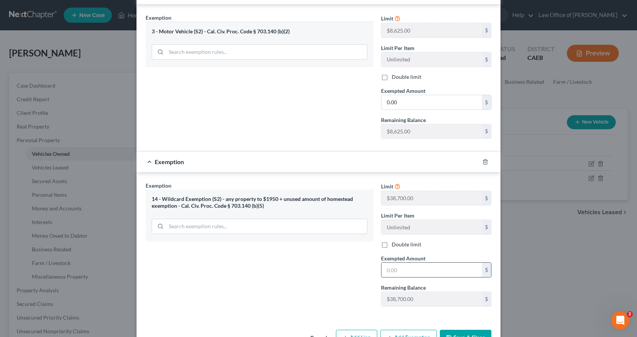
click at [383, 266] on input "text" at bounding box center [431, 270] width 100 height 14
type input "0.00"
click at [462, 332] on button "Save & Close" at bounding box center [466, 338] width 52 height 16
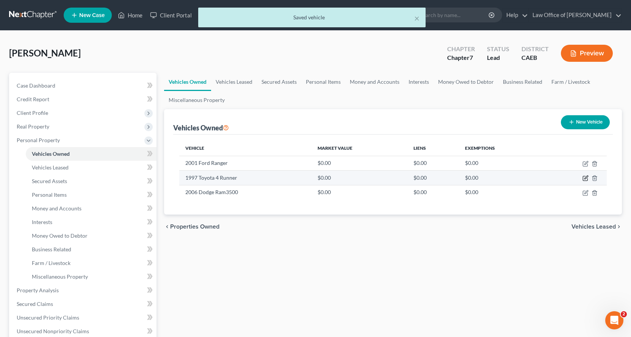
click at [585, 178] on icon "button" at bounding box center [585, 178] width 6 height 6
select select "0"
select select "29"
select select "0"
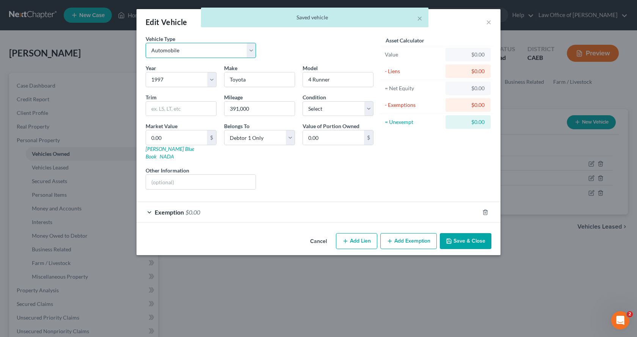
click at [171, 49] on select "Select Automobile Truck Trailer Watercraft Aircraft Motor Home Atv Other Vehicle" at bounding box center [201, 50] width 110 height 15
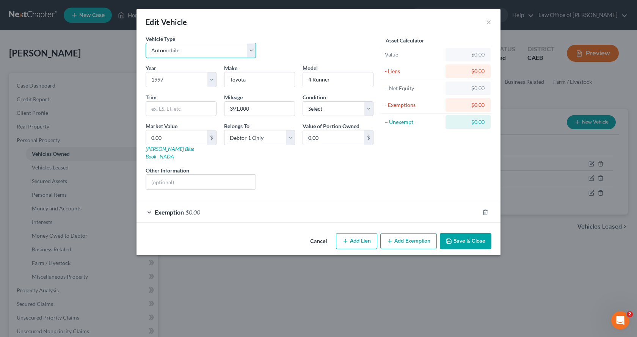
select select "1"
click at [146, 43] on select "Select Automobile Truck Trailer Watercraft Aircraft Motor Home Atv Other Vehicle" at bounding box center [201, 50] width 110 height 15
click at [454, 235] on button "Save & Close" at bounding box center [466, 241] width 52 height 16
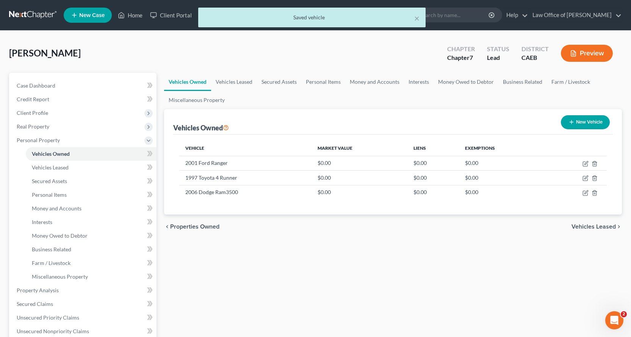
click at [587, 122] on button "New Vehicle" at bounding box center [585, 122] width 49 height 14
select select "0"
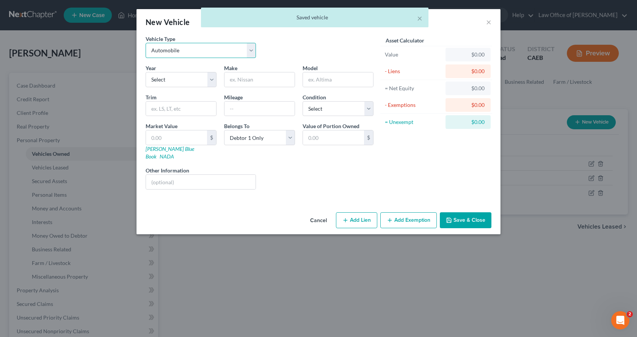
click at [171, 47] on select "Select Automobile Truck Trailer Watercraft Aircraft Motor Home Atv Other Vehicle" at bounding box center [201, 50] width 110 height 15
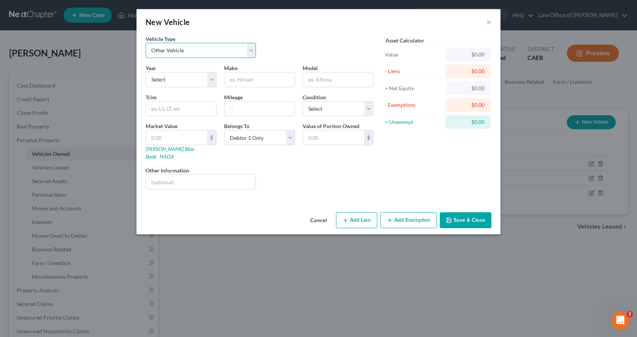
click at [146, 43] on select "Select Automobile Truck Trailer Watercraft Aircraft Motor Home Atv Other Vehicle" at bounding box center [201, 50] width 110 height 15
click at [171, 80] on select "Select 2026 2025 2024 2023 2022 2021 2020 2019 2018 2017 2016 2015 2014 2013 20…" at bounding box center [181, 79] width 71 height 15
click at [166, 74] on select "Select 2026 2025 2024 2023 2022 2021 2020 2019 2018 2017 2016 2015 2014 2013 20…" at bounding box center [181, 79] width 71 height 15
click at [235, 46] on select "Select Automobile Truck Trailer Watercraft Aircraft Motor Home Atv Other Vehicle" at bounding box center [201, 50] width 110 height 15
click at [146, 43] on select "Select Automobile Truck Trailer Watercraft Aircraft Motor Home Atv Other Vehicle" at bounding box center [201, 50] width 110 height 15
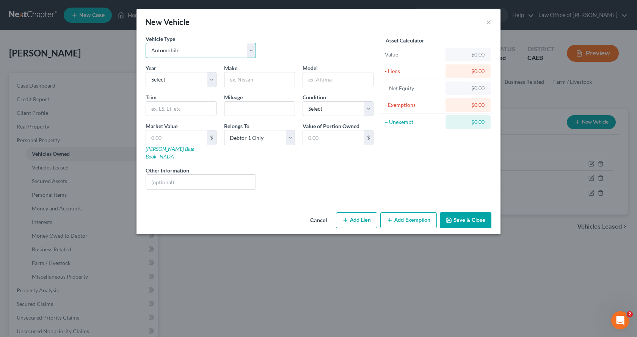
click at [225, 54] on select "Select Automobile Truck Trailer Watercraft Aircraft Motor Home Atv Other Vehicle" at bounding box center [201, 50] width 110 height 15
select select "7"
click at [146, 43] on select "Select Automobile Truck Trailer Watercraft Aircraft Motor Home Atv Other Vehicle" at bounding box center [201, 50] width 110 height 15
click at [163, 75] on select "Select 2026 2025 2024 2023 2022 2021 2020 2019 2018 2017 2016 2015 2014 2013 20…" at bounding box center [181, 79] width 71 height 15
select select "21"
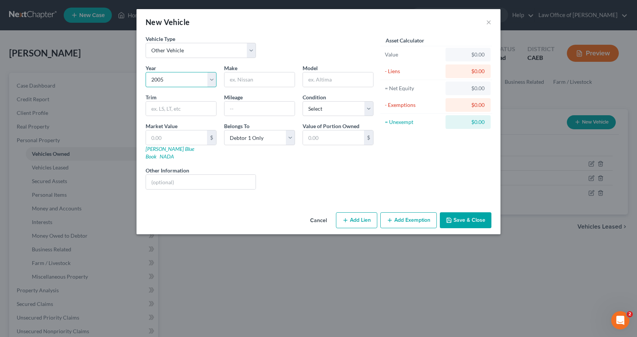
click at [146, 72] on select "Select 2026 2025 2024 2023 2022 2021 2020 2019 2018 2017 2016 2015 2014 2013 20…" at bounding box center [181, 79] width 71 height 15
click at [247, 80] on input "text" at bounding box center [259, 79] width 70 height 14
type input "Honda"
click at [324, 81] on input "text" at bounding box center [338, 79] width 70 height 14
type input "MX Motorcycle"
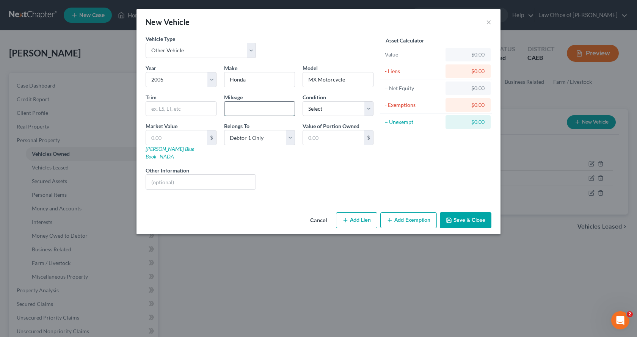
click at [246, 108] on input "text" at bounding box center [259, 109] width 70 height 14
type input "500 Hours"
click at [420, 213] on button "Add Exemption" at bounding box center [408, 220] width 56 height 16
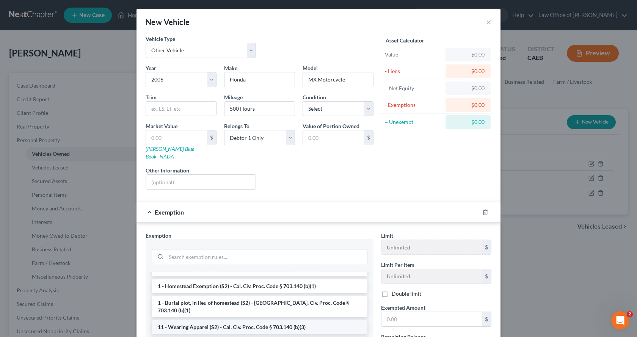
scroll to position [114, 0]
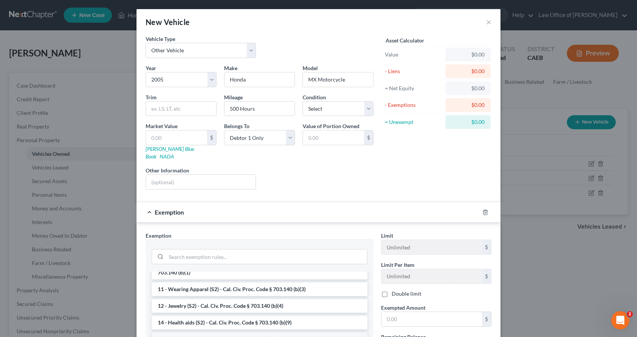
click at [198, 332] on li "14 - Wildcard Exemption (S2) - any property to $1950 + unused amount of homeste…" at bounding box center [260, 342] width 216 height 21
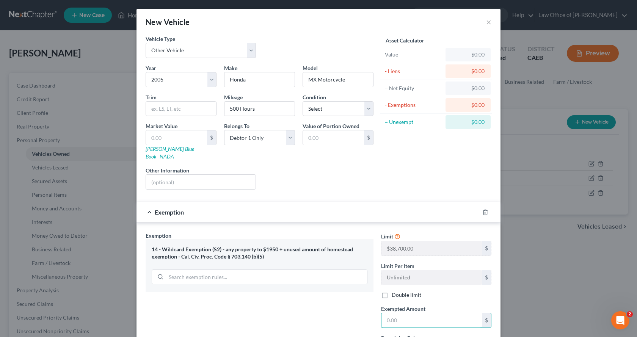
drag, startPoint x: 393, startPoint y: 313, endPoint x: 375, endPoint y: 316, distance: 17.8
click at [393, 313] on input "text" at bounding box center [431, 320] width 100 height 14
type input "0.00"
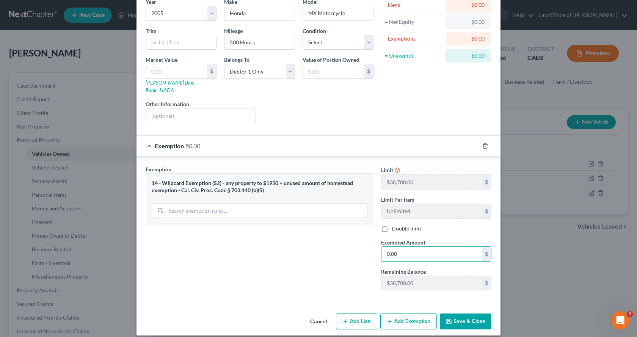
click at [473, 314] on button "Save & Close" at bounding box center [466, 321] width 52 height 16
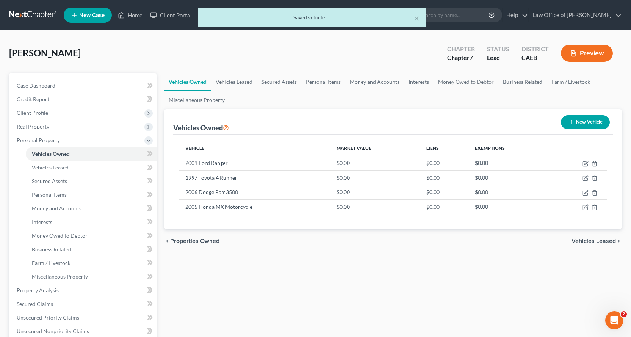
click at [593, 124] on button "New Vehicle" at bounding box center [585, 122] width 49 height 14
select select "0"
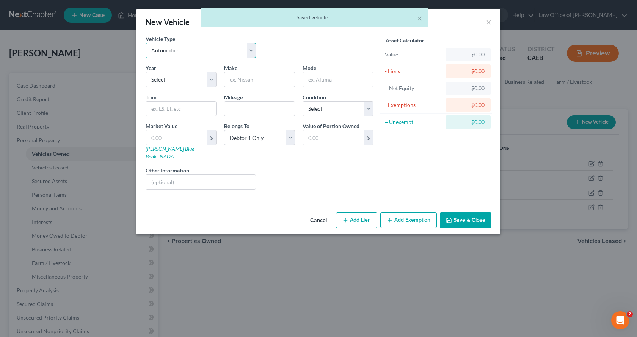
click at [188, 50] on select "Select Automobile Truck Trailer Watercraft Aircraft Motor Home Atv Other Vehicle" at bounding box center [201, 50] width 110 height 15
select select "7"
click at [146, 43] on select "Select Automobile Truck Trailer Watercraft Aircraft Motor Home Atv Other Vehicle" at bounding box center [201, 50] width 110 height 15
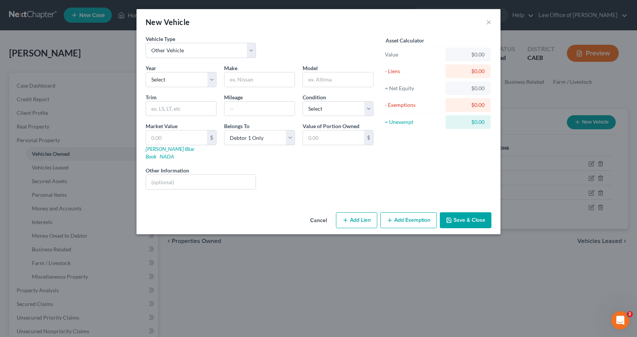
click at [161, 88] on div "Year Select 2026 2025 2024 2023 2022 2021 2020 2019 2018 2017 2016 2015 2014 20…" at bounding box center [259, 129] width 235 height 131
click at [162, 83] on select "Select 2026 2025 2024 2023 2022 2021 2020 2019 2018 2017 2016 2015 2014 2013 20…" at bounding box center [181, 79] width 71 height 15
select select "27"
click at [146, 72] on select "Select 2026 2025 2024 2023 2022 2021 2020 2019 2018 2017 2016 2015 2014 2013 20…" at bounding box center [181, 79] width 71 height 15
click at [232, 78] on input "text" at bounding box center [259, 79] width 70 height 14
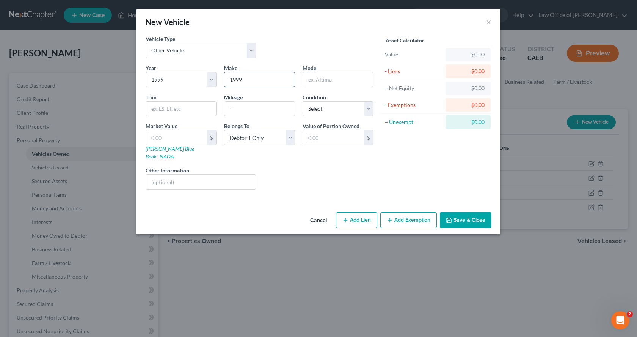
type input "1999"
type input "KTM MC Motorcycle"
click at [252, 112] on input "text" at bounding box center [259, 109] width 70 height 14
type input "20,800"
click at [404, 216] on button "Add Exemption" at bounding box center [408, 220] width 56 height 16
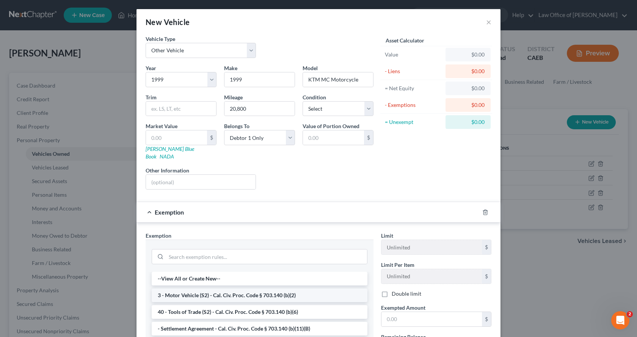
click at [205, 288] on li "3 - Motor Vehicle (S2) - Cal. Civ. Proc. Code § 703.140 (b)(2)" at bounding box center [260, 295] width 216 height 14
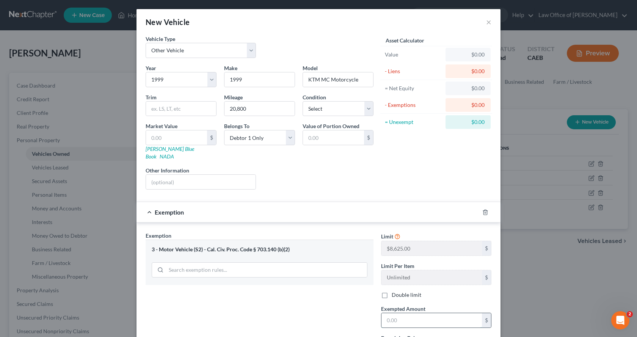
click at [401, 314] on input "text" at bounding box center [431, 320] width 100 height 14
type input "0.00"
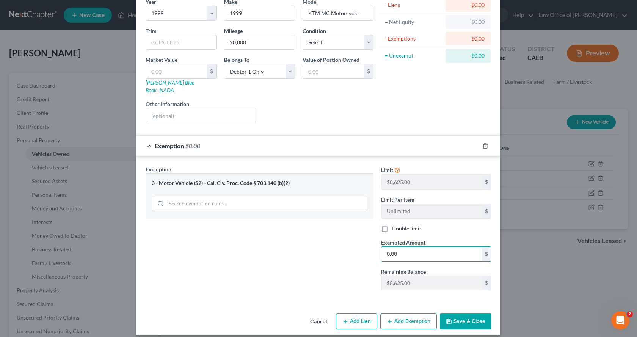
click at [473, 314] on button "Save & Close" at bounding box center [466, 321] width 52 height 16
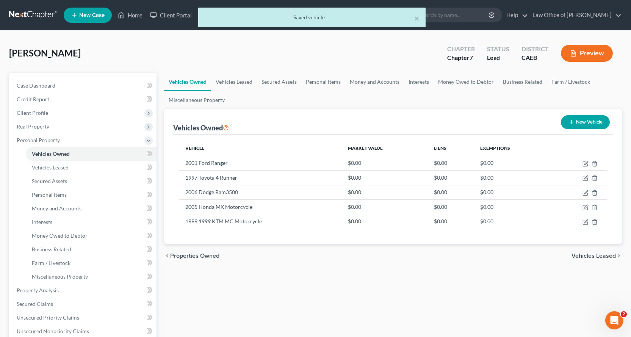
click at [591, 115] on button "New Vehicle" at bounding box center [585, 122] width 49 height 14
select select "0"
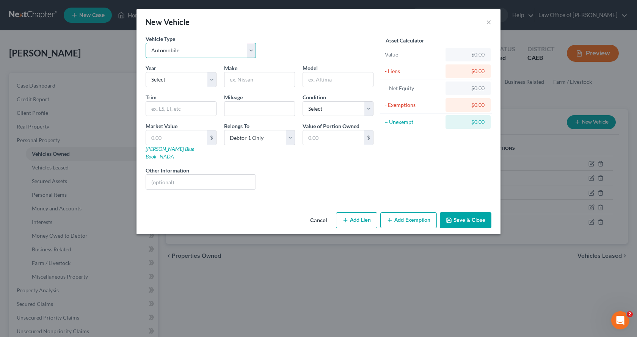
click at [179, 55] on select "Select Automobile Truck Trailer Watercraft Aircraft Motor Home Atv Other Vehicle" at bounding box center [201, 50] width 110 height 15
select select "7"
click at [146, 43] on select "Select Automobile Truck Trailer Watercraft Aircraft Motor Home Atv Other Vehicle" at bounding box center [201, 50] width 110 height 15
click at [168, 84] on select "Select 2026 2025 2024 2023 2022 2021 2020 2019 2018 2017 2016 2015 2014 2013 20…" at bounding box center [181, 79] width 71 height 15
select select "28"
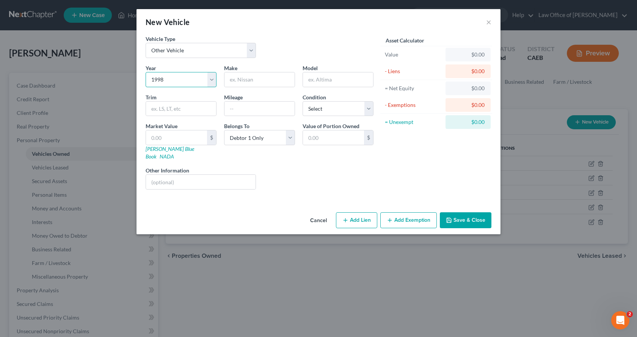
click at [146, 72] on select "Select 2026 2025 2024 2023 2022 2021 2020 2019 2018 2017 2016 2015 2014 2013 20…" at bounding box center [181, 79] width 71 height 15
click at [253, 81] on input "text" at bounding box center [259, 79] width 70 height 14
type input "Harley Davidson"
click at [337, 77] on input "text" at bounding box center [338, 79] width 70 height 14
type input "Road King Motorcycle"
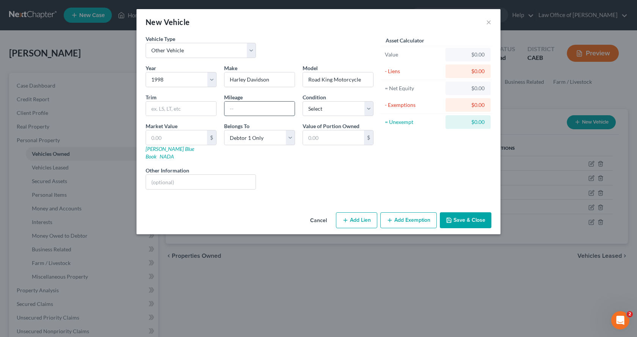
click at [262, 112] on input "text" at bounding box center [259, 109] width 70 height 14
type input "46,300"
click at [397, 215] on button "Add Exemption" at bounding box center [408, 220] width 56 height 16
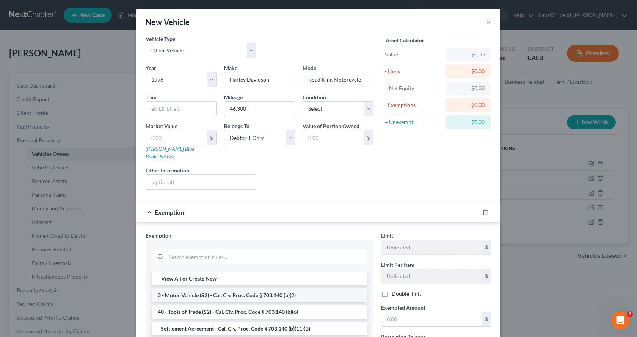
click at [205, 288] on li "3 - Motor Vehicle (S2) - Cal. Civ. Proc. Code § 703.140 (b)(2)" at bounding box center [260, 295] width 216 height 14
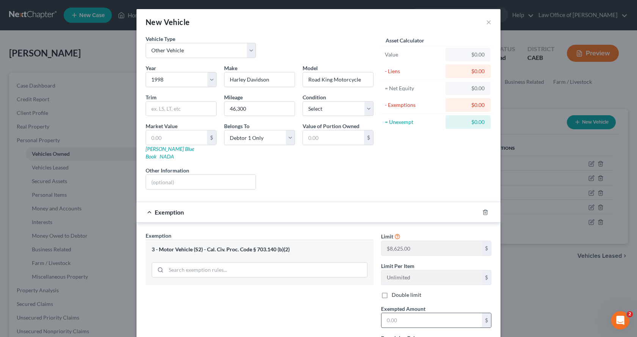
click at [404, 313] on input "text" at bounding box center [431, 320] width 100 height 14
type input "0.00"
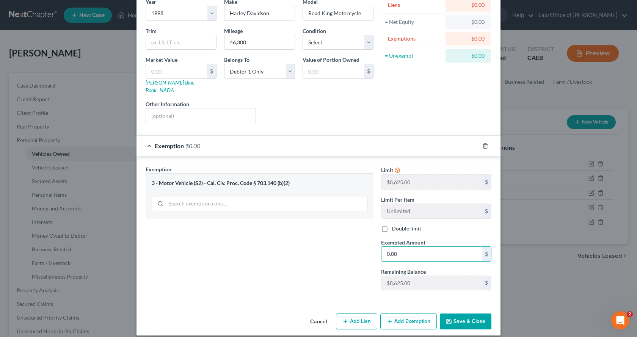
click at [480, 313] on button "Save & Close" at bounding box center [466, 321] width 52 height 16
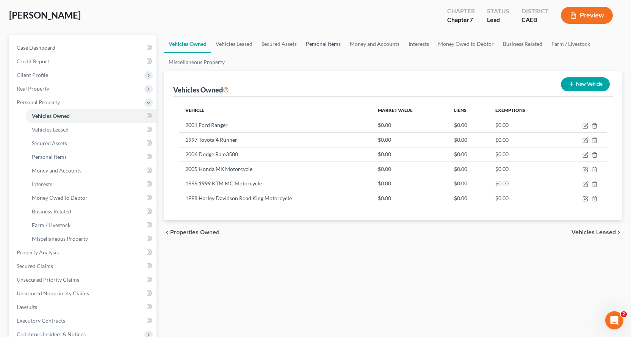
click at [320, 41] on link "Personal Items" at bounding box center [323, 44] width 44 height 18
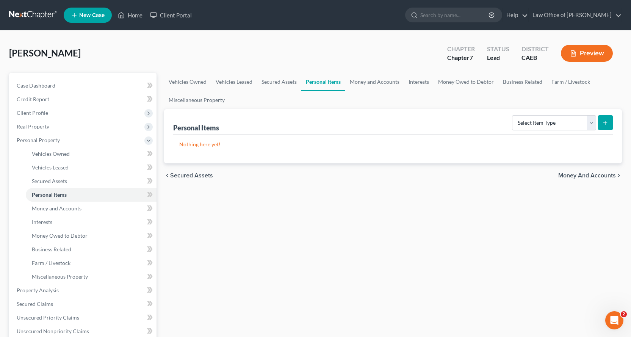
click at [607, 124] on icon "submit" at bounding box center [605, 123] width 6 height 6
click at [591, 124] on select "Select Item Type Clothing Collectibles Of Value Electronics Firearms Household …" at bounding box center [554, 122] width 84 height 15
select select "household_goods"
click at [513, 115] on select "Select Item Type Clothing Collectibles Of Value Electronics Firearms Household …" at bounding box center [554, 122] width 84 height 15
click at [602, 124] on icon "submit" at bounding box center [605, 123] width 6 height 6
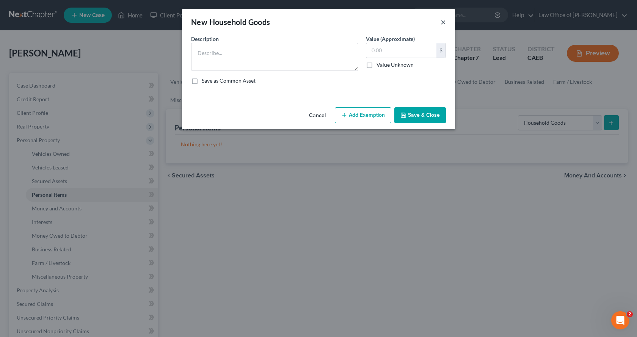
click at [445, 20] on button "×" at bounding box center [442, 21] width 5 height 9
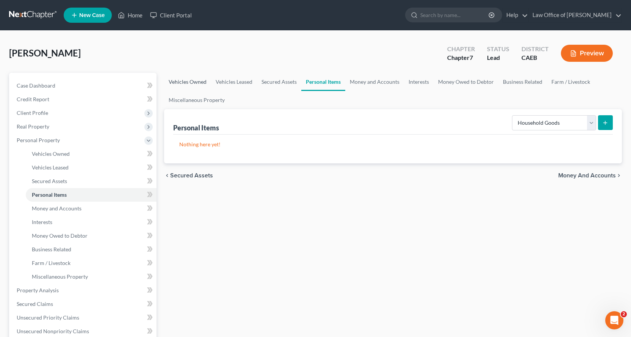
click at [192, 80] on link "Vehicles Owned" at bounding box center [187, 82] width 47 height 18
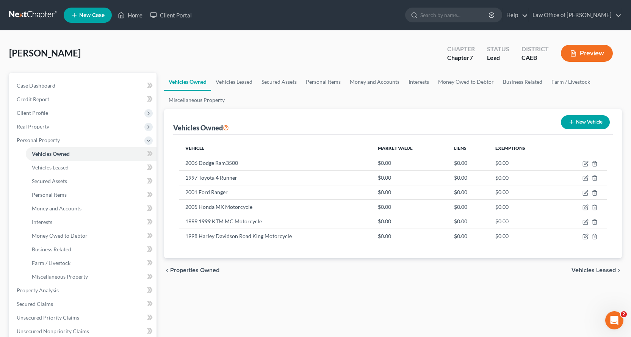
click at [591, 122] on button "New Vehicle" at bounding box center [585, 122] width 49 height 14
select select "0"
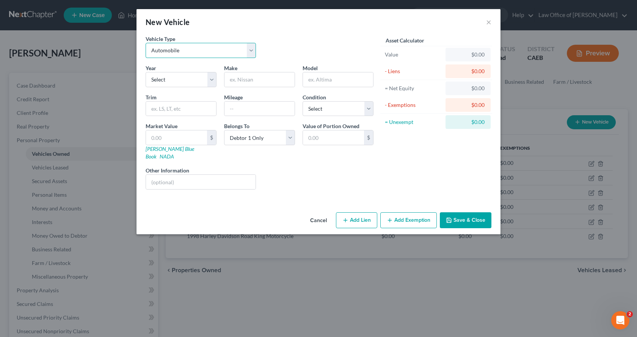
click at [211, 55] on select "Select Automobile Truck Trailer Watercraft Aircraft Motor Home Atv Other Vehicle" at bounding box center [201, 50] width 110 height 15
select select "2"
click at [146, 43] on select "Select Automobile Truck Trailer Watercraft Aircraft Motor Home Atv Other Vehicle" at bounding box center [201, 50] width 110 height 15
click at [183, 85] on select "Select 2026 2025 2024 2023 2022 2021 2020 2019 2018 2017 2016 2015 2014 2013 20…" at bounding box center [181, 79] width 71 height 15
select select "35"
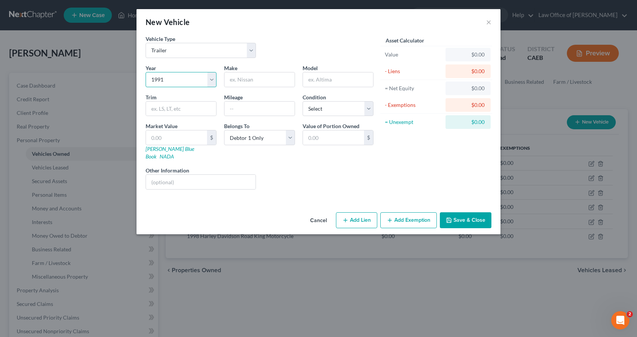
click at [146, 72] on select "Select 2026 2025 2024 2023 2022 2021 2020 2019 2018 2017 2016 2015 2014 2013 20…" at bounding box center [181, 79] width 71 height 15
click at [235, 78] on input "text" at bounding box center [259, 79] width 70 height 14
type input "WLCRG"
click at [352, 80] on input "text" at bounding box center [338, 79] width 70 height 14
type input "Utility Trailer"
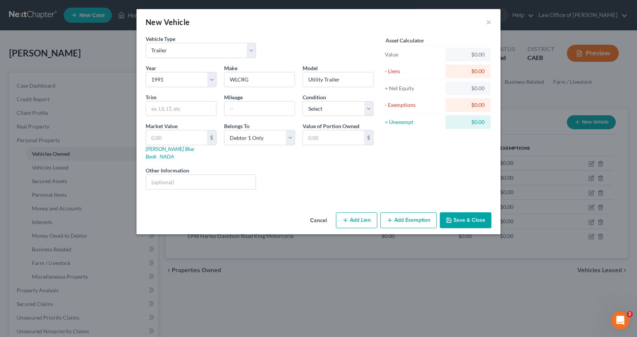
click at [408, 219] on button "Add Exemption" at bounding box center [408, 220] width 56 height 16
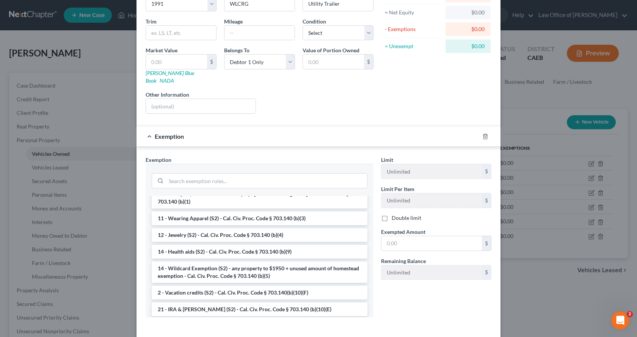
scroll to position [114, 0]
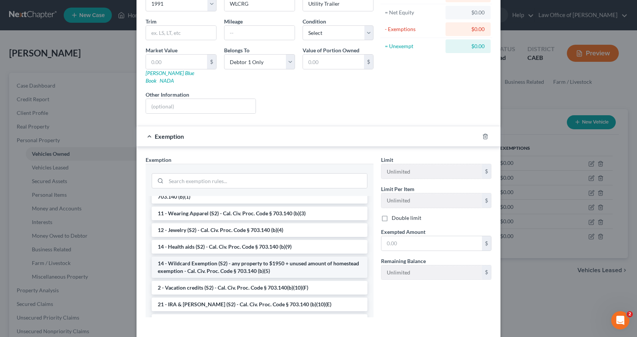
click at [179, 257] on li "14 - Wildcard Exemption (S2) - any property to $1950 + unused amount of homeste…" at bounding box center [260, 267] width 216 height 21
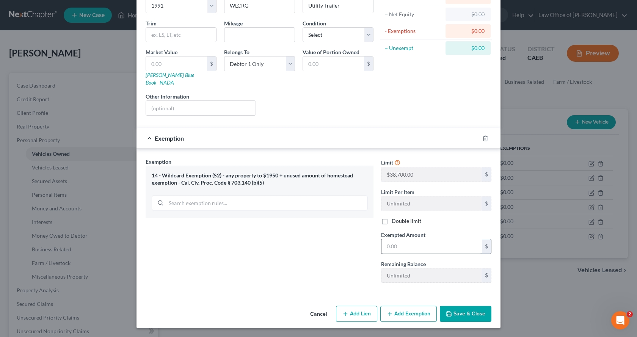
scroll to position [66, 0]
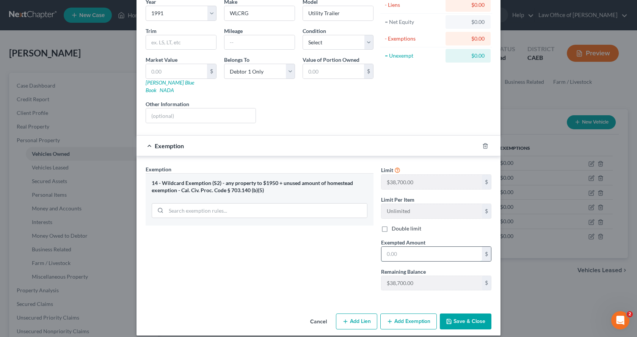
click at [417, 249] on input "text" at bounding box center [431, 254] width 100 height 14
type input "0.00"
click at [466, 316] on button "Save & Close" at bounding box center [466, 321] width 52 height 16
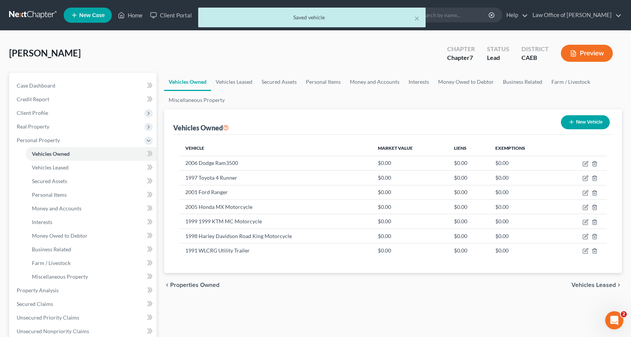
click at [598, 121] on button "New Vehicle" at bounding box center [585, 122] width 49 height 14
select select "0"
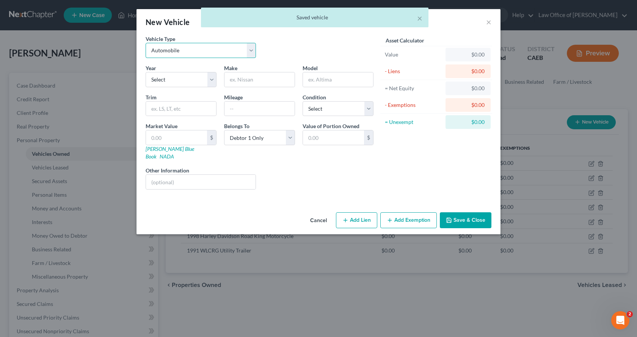
click at [163, 53] on select "Select Automobile Truck Trailer Watercraft Aircraft Motor Home Atv Other Vehicle" at bounding box center [201, 50] width 110 height 15
select select "2"
click at [146, 43] on select "Select Automobile Truck Trailer Watercraft Aircraft Motor Home Atv Other Vehicle" at bounding box center [201, 50] width 110 height 15
click at [171, 87] on select "Select 2026 2025 2024 2023 2022 2021 2020 2019 2018 2017 2016 2015 2014 2013 20…" at bounding box center [181, 79] width 71 height 15
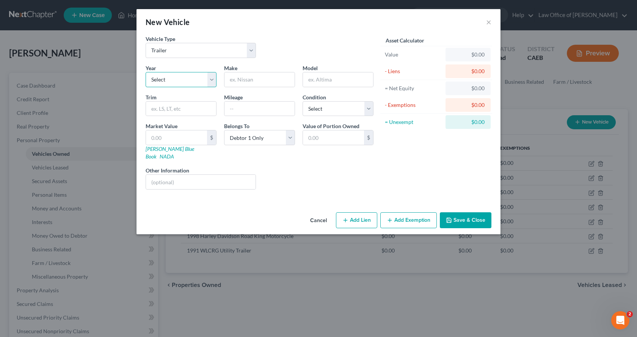
select select "5"
click at [146, 72] on select "Select 2026 2025 2024 2023 2022 2021 2020 2019 2018 2017 2016 2015 2014 2013 20…" at bounding box center [181, 79] width 71 height 15
click at [241, 78] on input "text" at bounding box center [259, 79] width 70 height 14
type input "STPTR"
type input "Dump Utility Trailer"
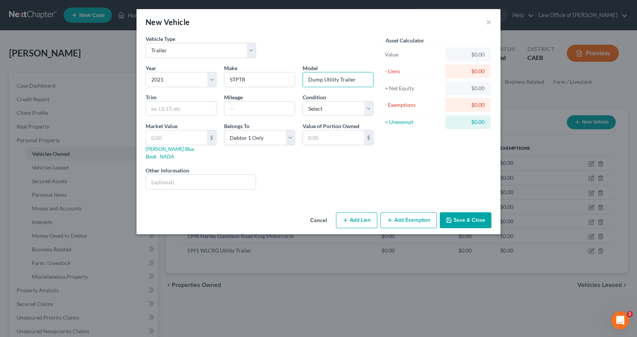
click at [424, 216] on button "Add Exemption" at bounding box center [408, 220] width 56 height 16
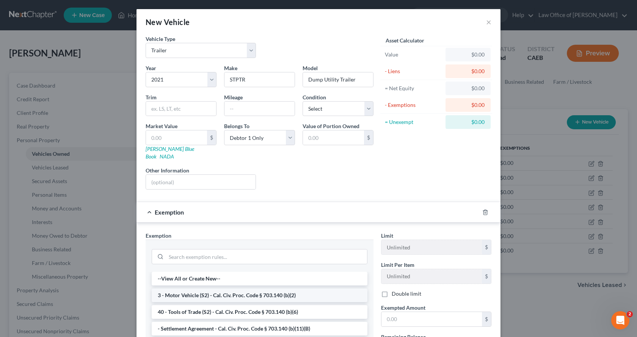
click at [220, 289] on li "3 - Motor Vehicle (S2) - Cal. Civ. Proc. Code § 703.140 (b)(2)" at bounding box center [260, 295] width 216 height 14
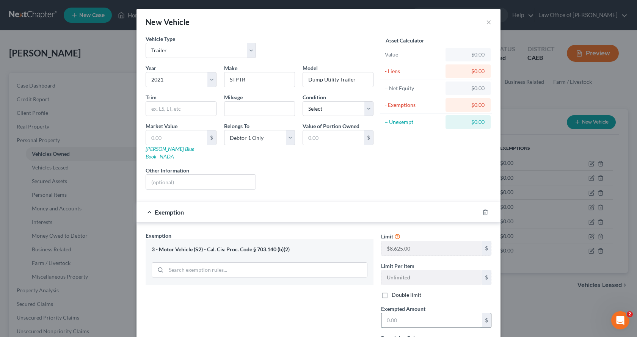
click at [426, 315] on input "text" at bounding box center [431, 320] width 100 height 14
type input "0.00"
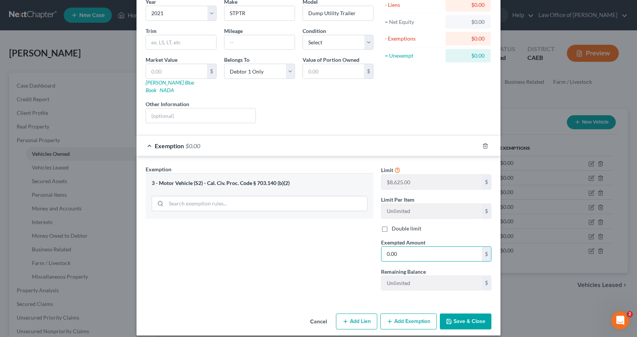
click at [468, 316] on button "Save & Close" at bounding box center [466, 321] width 52 height 16
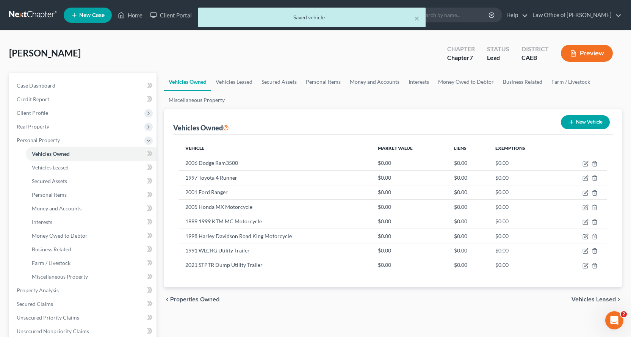
click at [579, 125] on button "New Vehicle" at bounding box center [585, 122] width 49 height 14
select select "0"
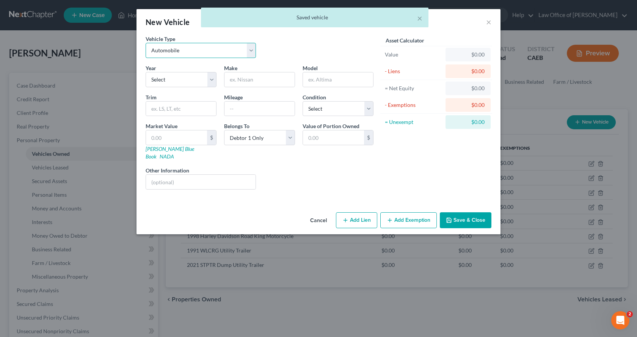
click at [172, 56] on select "Select Automobile Truck Trailer Watercraft Aircraft Motor Home Atv Other Vehicle" at bounding box center [201, 50] width 110 height 15
select select "2"
click at [146, 43] on select "Select Automobile Truck Trailer Watercraft Aircraft Motor Home Atv Other Vehicle" at bounding box center [201, 50] width 110 height 15
click at [183, 86] on select "Select 2026 2025 2024 2023 2022 2021 2020 2019 2018 2017 2016 2015 2014 2013 20…" at bounding box center [181, 79] width 71 height 15
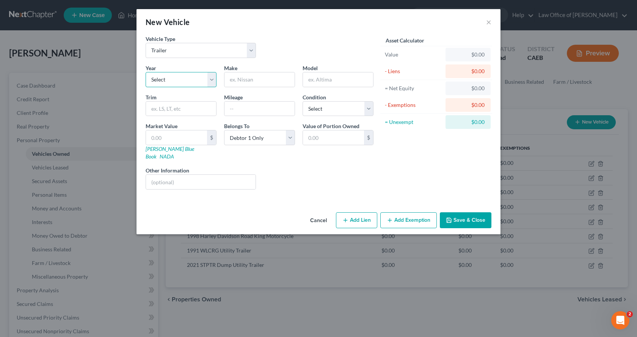
select select "35"
click at [146, 72] on select "Select 2026 2025 2024 2023 2022 2021 2020 2019 2018 2017 2016 2015 2014 2013 20…" at bounding box center [181, 79] width 71 height 15
click at [257, 78] on input "text" at bounding box center [259, 79] width 70 height 14
type input "Prowler"
type input "CCH Travel Trailer"
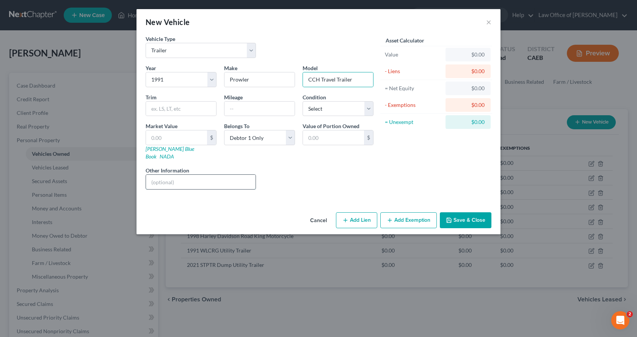
click at [172, 177] on input "text" at bounding box center [201, 182] width 110 height 14
type input "Still in the name of [PERSON_NAME] & [PERSON_NAME]"
click at [398, 217] on button "Add Exemption" at bounding box center [408, 220] width 56 height 16
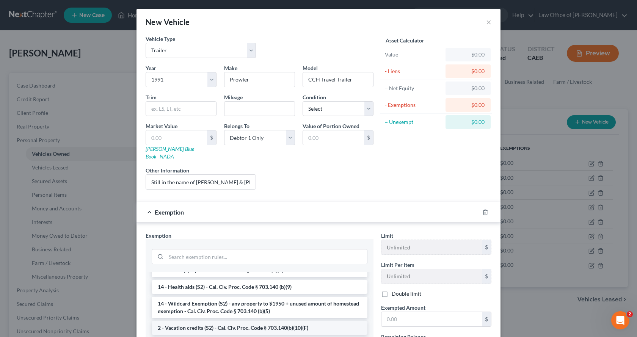
scroll to position [152, 0]
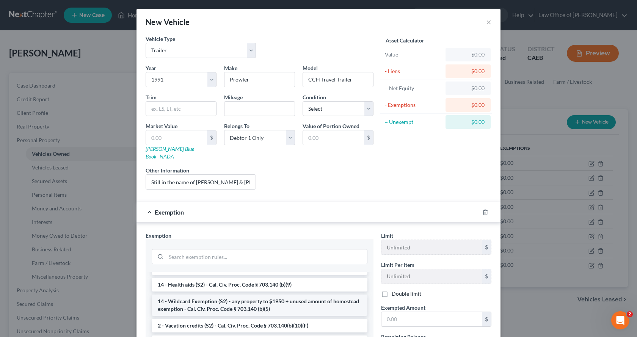
click at [203, 294] on li "14 - Wildcard Exemption (S2) - any property to $1950 + unused amount of homeste…" at bounding box center [260, 304] width 216 height 21
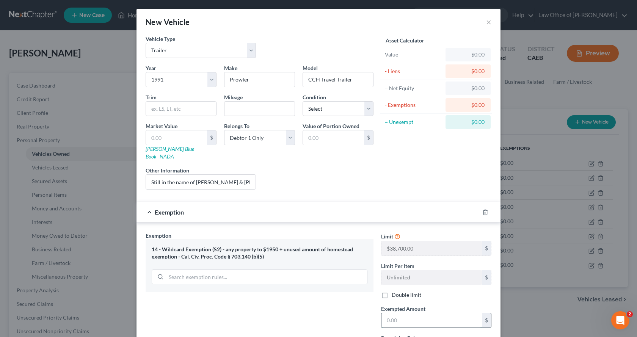
click at [399, 313] on input "text" at bounding box center [431, 320] width 100 height 14
type input "0.00"
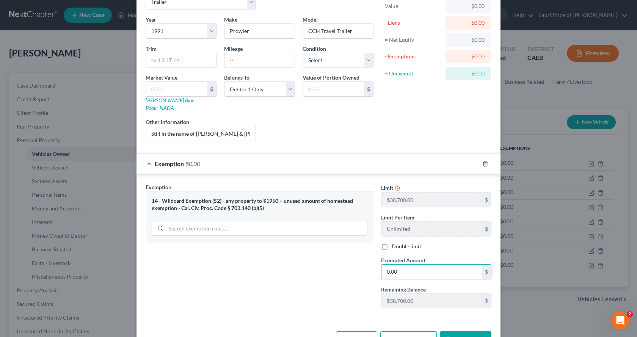
scroll to position [66, 0]
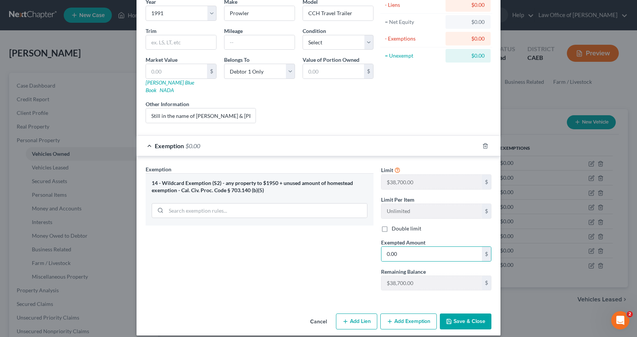
click at [452, 314] on button "Save & Close" at bounding box center [466, 321] width 52 height 16
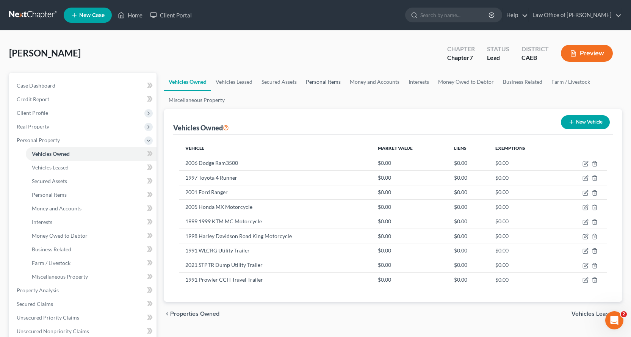
click at [314, 81] on link "Personal Items" at bounding box center [323, 82] width 44 height 18
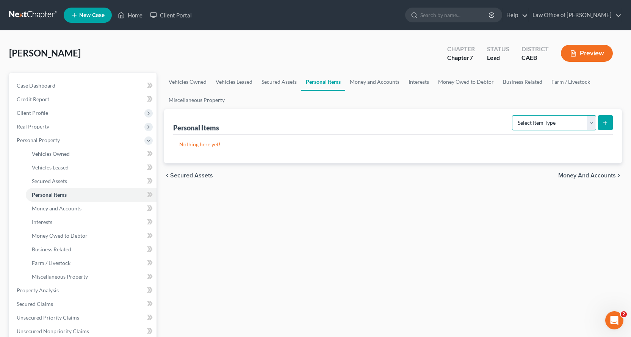
click at [580, 121] on select "Select Item Type Clothing Collectibles Of Value Electronics Firearms Household …" at bounding box center [554, 122] width 84 height 15
select select "household_goods"
click at [513, 115] on select "Select Item Type Clothing Collectibles Of Value Electronics Firearms Household …" at bounding box center [554, 122] width 84 height 15
click at [604, 122] on icon "submit" at bounding box center [605, 123] width 6 height 6
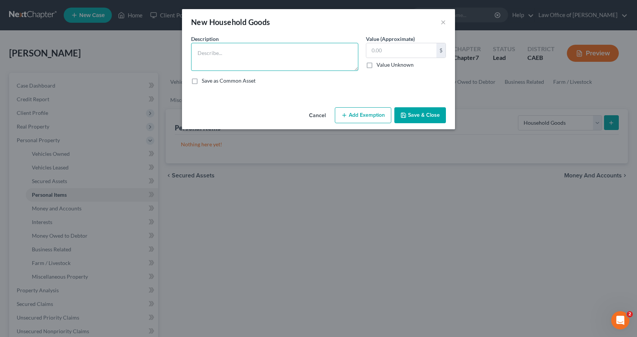
click at [206, 49] on textarea at bounding box center [274, 57] width 167 height 28
click at [264, 62] on textarea "Bedroom furniture $200.00, Living room furniture $50.00, Refrigerator $50.00, K…" at bounding box center [274, 57] width 167 height 28
click at [338, 59] on textarea "Bedroom furniture $200.00, Living room furniture $50.00, Refrigerator $50.00, K…" at bounding box center [274, 57] width 167 height 28
click at [337, 59] on textarea "Bedroom furniture $200.00, Living room furniture $50.00, Refrigerator $50.00, K…" at bounding box center [274, 57] width 167 height 28
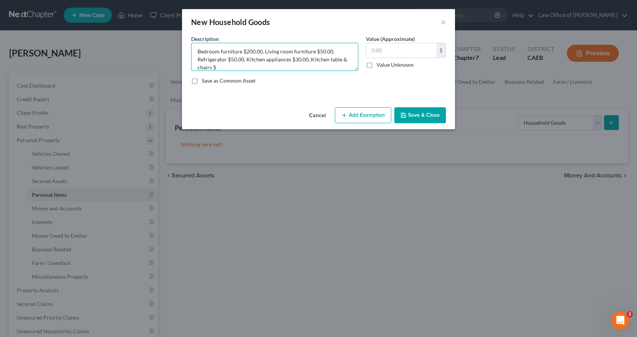
click at [219, 68] on textarea "Bedroom furniture $200.00, Living room furniture $50.00, Refrigerator $50.00, K…" at bounding box center [274, 57] width 167 height 28
type textarea "Bedroom furniture $200.00, Living room furniture $50.00, Refrigerator $50.00, K…"
click at [407, 47] on input "text" at bounding box center [401, 50] width 70 height 14
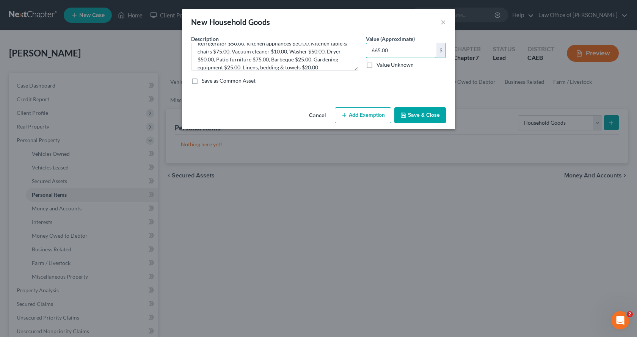
type input "665.00"
click at [350, 116] on button "Add Exemption" at bounding box center [363, 115] width 56 height 16
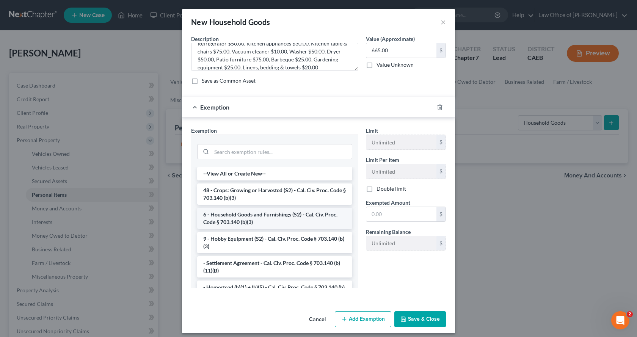
click at [235, 217] on li "6 - Household Goods and Furnishings (S2) - Cal. Civ. Proc. Code § 703.140 (b)(3)" at bounding box center [274, 218] width 155 height 21
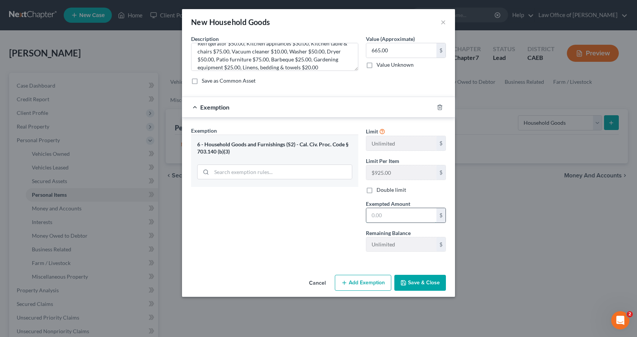
click at [389, 216] on input "text" at bounding box center [401, 215] width 70 height 14
type input "665.00"
click at [418, 281] on button "Save & Close" at bounding box center [420, 283] width 52 height 16
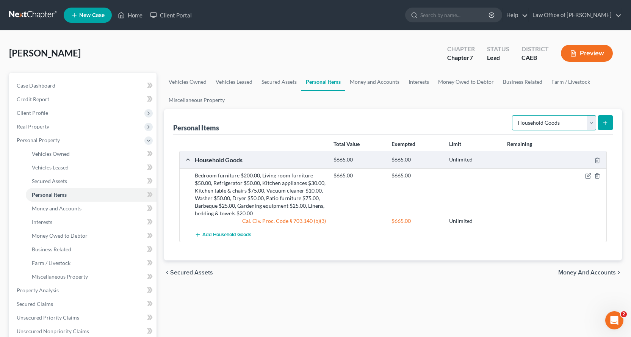
click at [593, 124] on select "Select Item Type Clothing Collectibles Of Value Electronics Firearms Household …" at bounding box center [554, 122] width 84 height 15
select select "electronics"
click at [513, 115] on select "Select Item Type Clothing Collectibles Of Value Electronics Firearms Household …" at bounding box center [554, 122] width 84 height 15
click at [606, 121] on icon "submit" at bounding box center [605, 123] width 6 height 6
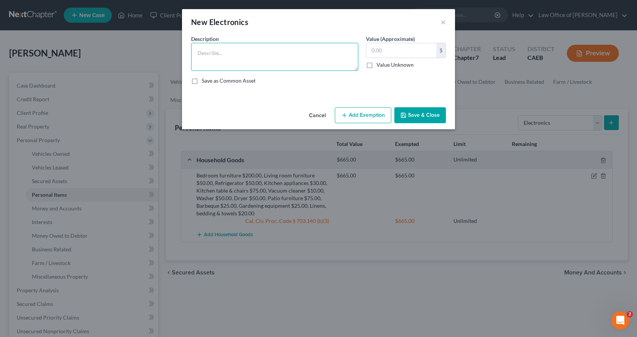
click at [205, 61] on textarea at bounding box center [274, 57] width 167 height 28
type textarea "VCR $10.00, DVD player $10.00, Stereo equipment $100.00, Radio $30.00, Cellular…"
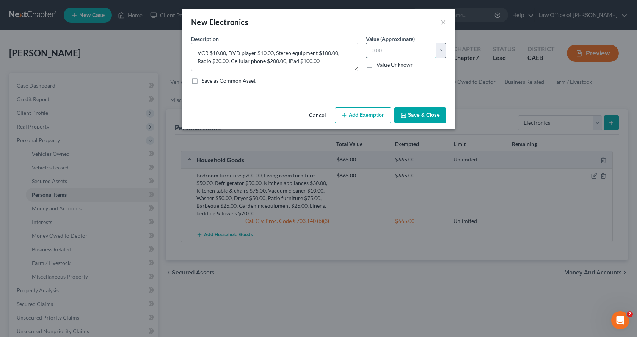
click at [389, 46] on input "text" at bounding box center [401, 50] width 70 height 14
type input "450.00"
click at [387, 117] on button "Add Exemption" at bounding box center [363, 115] width 56 height 16
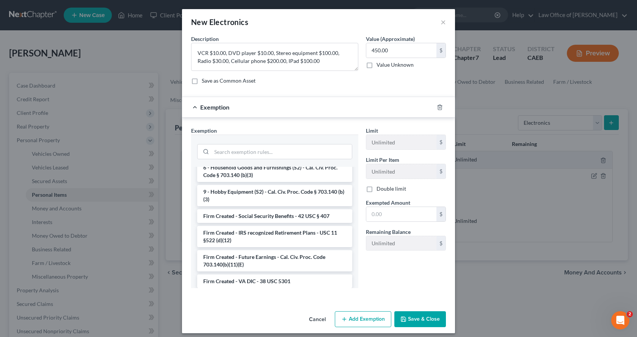
scroll to position [682, 0]
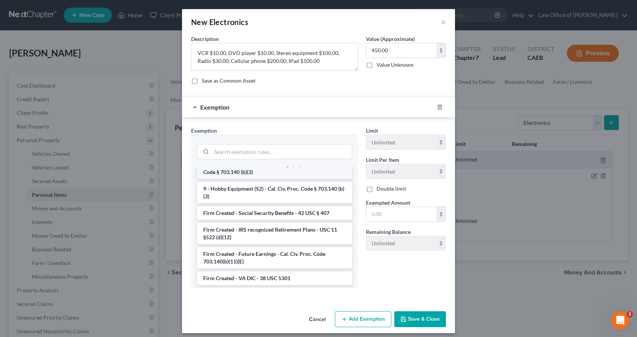
click at [239, 179] on li "6 - Household Goods and Furnishings (S2) - Cal. Civ. Proc. Code § 703.140 (b)(3)" at bounding box center [274, 168] width 155 height 21
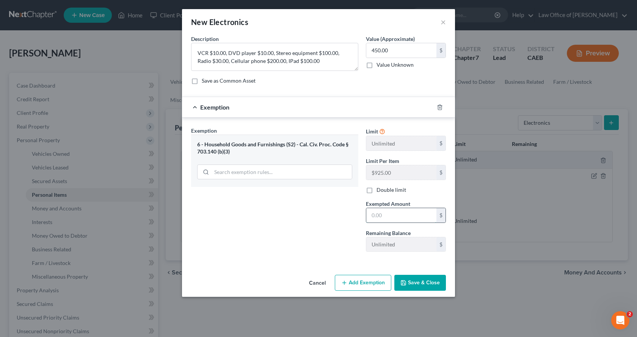
click at [389, 220] on input "text" at bounding box center [401, 215] width 70 height 14
type input "450.00"
click at [418, 289] on button "Save & Close" at bounding box center [420, 283] width 52 height 16
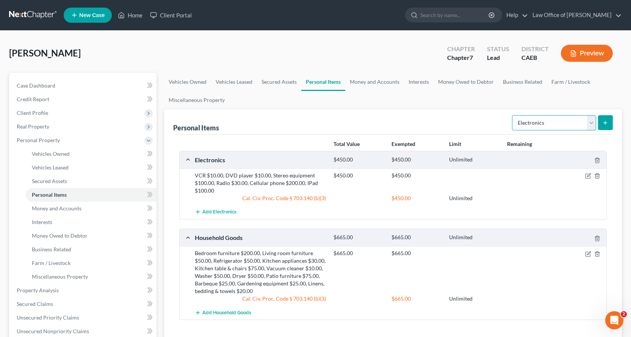
click at [558, 124] on select "Select Item Type Clothing Collectibles Of Value Electronics Firearms Household …" at bounding box center [554, 122] width 84 height 15
select select "collectibles_of_value"
click at [513, 115] on select "Select Item Type Clothing Collectibles Of Value Electronics Firearms Household …" at bounding box center [554, 122] width 84 height 15
click at [604, 125] on icon "submit" at bounding box center [605, 123] width 6 height 6
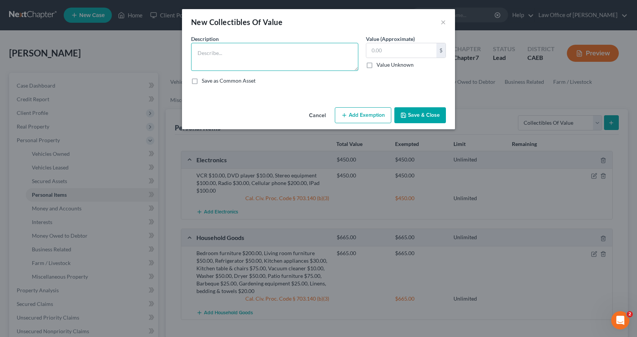
click at [205, 60] on textarea at bounding box center [274, 57] width 167 height 28
type textarea "Armoire $300.00, Pictures $50.00"
click at [389, 49] on input "text" at bounding box center [401, 50] width 70 height 14
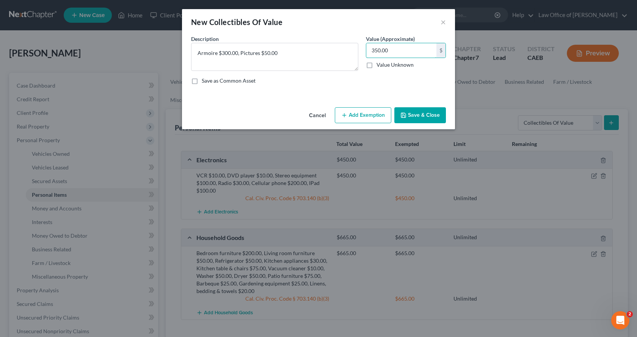
type input "350.00"
click at [345, 116] on icon "button" at bounding box center [344, 115] width 6 height 6
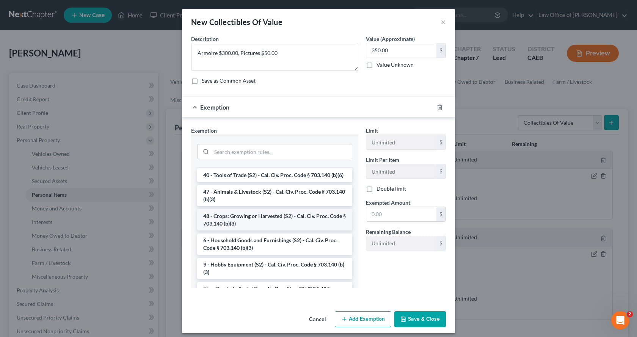
scroll to position [644, 0]
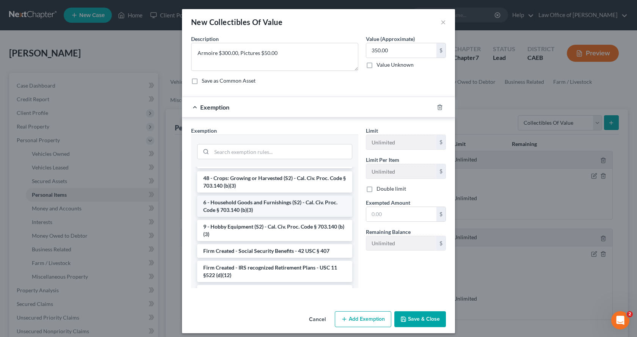
click at [249, 217] on li "6 - Household Goods and Furnishings (S2) - Cal. Civ. Proc. Code § 703.140 (b)(3)" at bounding box center [274, 206] width 155 height 21
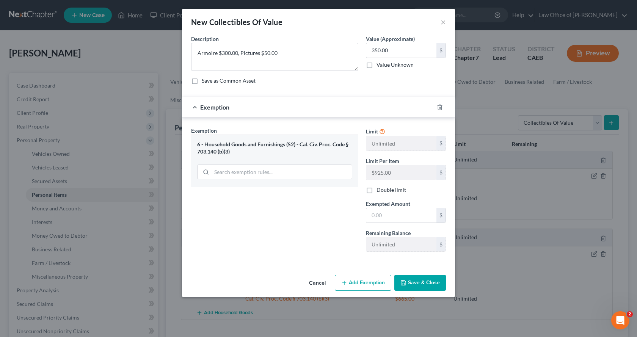
click at [406, 223] on div "Limit Unlimited $ Limit Per Item $925.00 $ Double limit Exempted Amount * $ Rem…" at bounding box center [406, 192] width 88 height 131
click at [408, 220] on input "text" at bounding box center [401, 215] width 70 height 14
type input "350.00"
click at [418, 288] on button "Save & Close" at bounding box center [420, 283] width 52 height 16
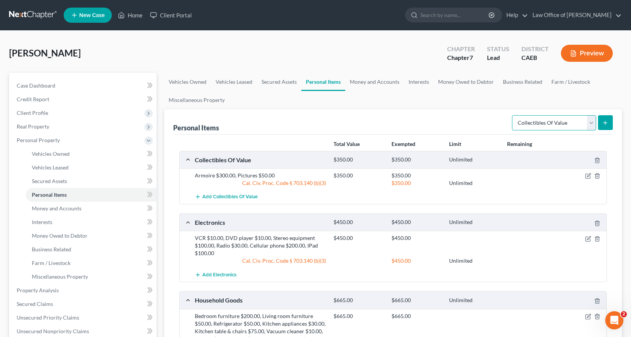
click at [538, 122] on select "Select Item Type Clothing Collectibles Of Value Electronics Firearms Household …" at bounding box center [554, 122] width 84 height 15
select select "sports_and_hobby_equipment"
click at [513, 115] on select "Select Item Type Clothing Collectibles Of Value Electronics Firearms Household …" at bounding box center [554, 122] width 84 height 15
click at [605, 118] on button "submit" at bounding box center [605, 122] width 15 height 15
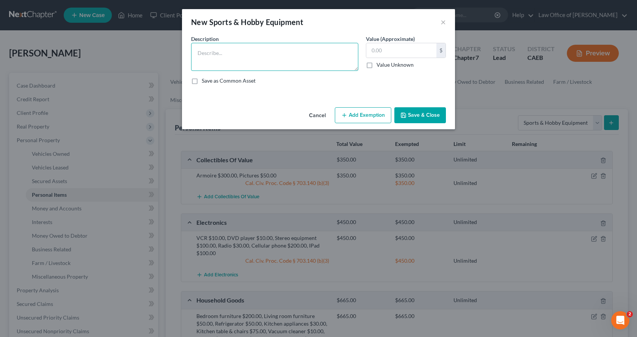
click at [236, 57] on textarea at bounding box center [274, 57] width 167 height 28
type textarea "Golf clubs $25.00, Camping equipment $75.00"
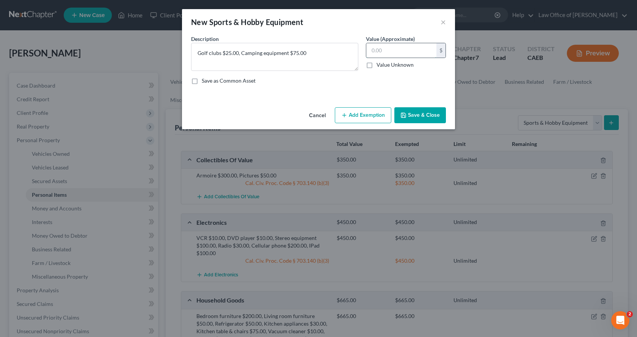
click at [403, 53] on input "text" at bounding box center [401, 50] width 70 height 14
type input "100.00"
click at [379, 113] on button "Add Exemption" at bounding box center [363, 115] width 56 height 16
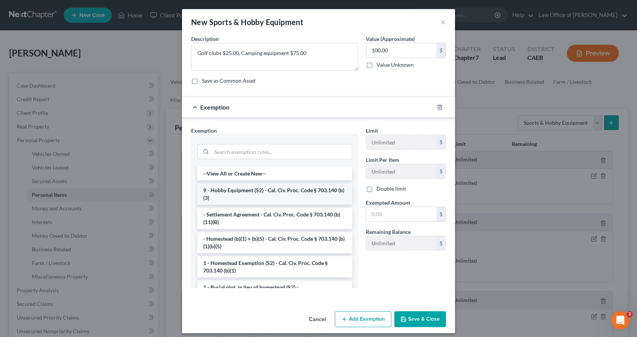
click at [233, 197] on li "9 - Hobby Equipment (S2) - Cal. Civ. Proc. Code § 703.140 (b)(3)" at bounding box center [274, 193] width 155 height 21
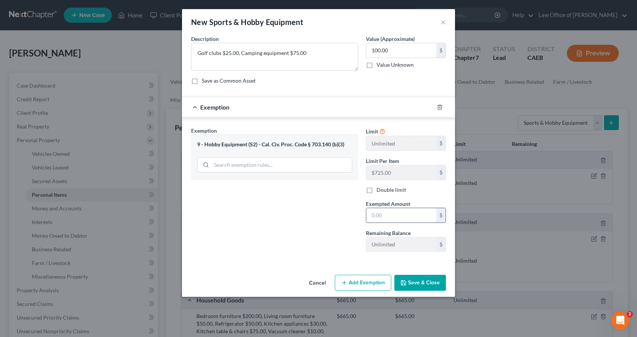
click at [400, 215] on input "text" at bounding box center [401, 215] width 70 height 14
type input "100.00"
click at [435, 288] on button "Save & Close" at bounding box center [420, 283] width 52 height 16
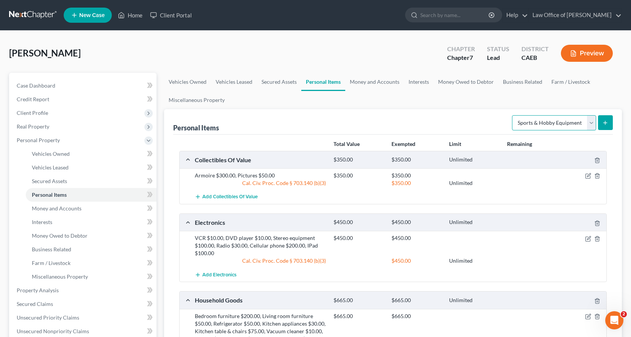
click at [554, 128] on select "Select Item Type Clothing Collectibles Of Value Electronics Firearms Household …" at bounding box center [554, 122] width 84 height 15
select select "firearms"
click at [513, 115] on select "Select Item Type Clothing Collectibles Of Value Electronics Firearms Household …" at bounding box center [554, 122] width 84 height 15
click at [602, 119] on button "submit" at bounding box center [605, 122] width 15 height 15
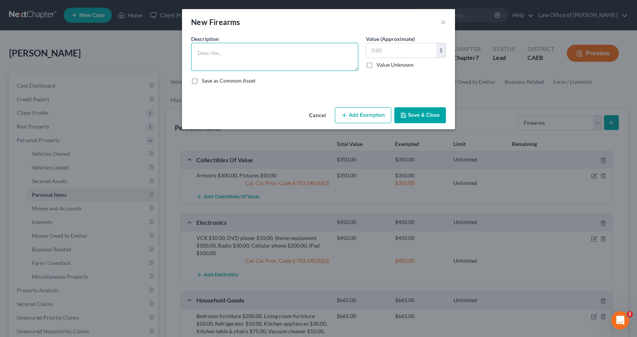
click at [252, 55] on textarea at bounding box center [274, 57] width 167 height 28
click at [202, 53] on textarea "Rrifle $250.00" at bounding box center [274, 57] width 167 height 28
click at [233, 56] on textarea "Rifle $250.00" at bounding box center [274, 57] width 167 height 28
type textarea "Rifle $250.00, Shotgun $200.00"
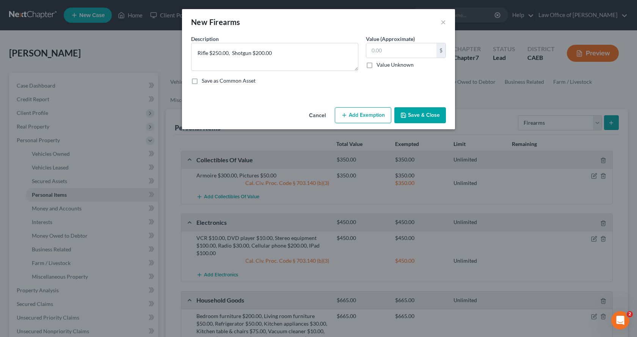
click at [375, 113] on button "Add Exemption" at bounding box center [363, 115] width 56 height 16
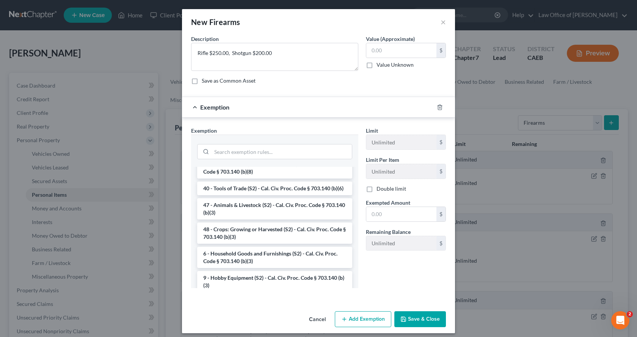
scroll to position [606, 0]
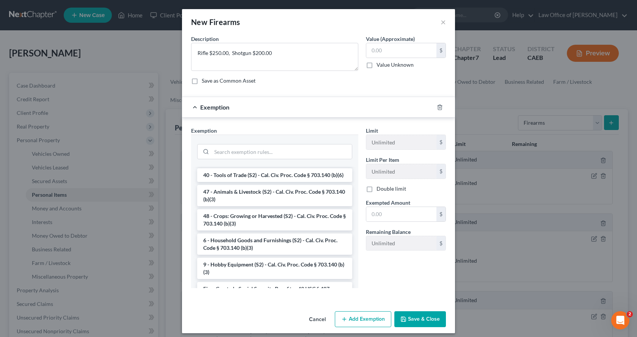
click at [219, 255] on li "6 - Household Goods and Furnishings (S2) - Cal. Civ. Proc. Code § 703.140 (b)(3)" at bounding box center [274, 243] width 155 height 21
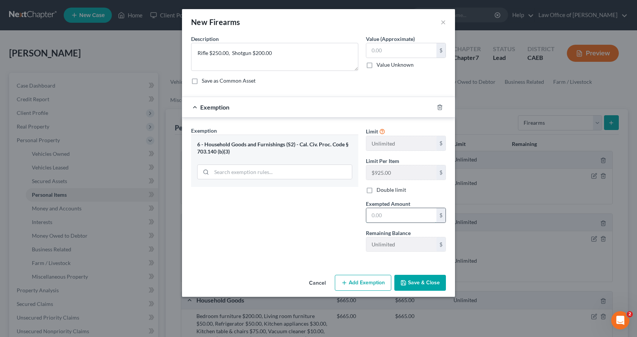
click at [395, 221] on input "text" at bounding box center [401, 215] width 70 height 14
type input "450.00"
click at [382, 55] on input "text" at bounding box center [401, 50] width 70 height 14
type input "450.00"
click at [420, 285] on button "Save & Close" at bounding box center [420, 283] width 52 height 16
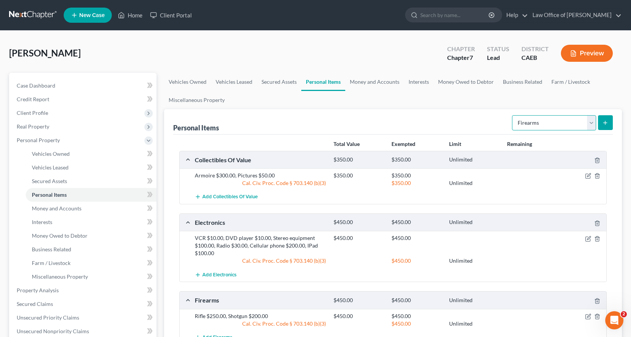
click at [539, 118] on select "Select Item Type Clothing Collectibles Of Value Electronics Firearms Household …" at bounding box center [554, 122] width 84 height 15
select select "clothing"
click at [513, 115] on select "Select Item Type Clothing Collectibles Of Value Electronics Firearms Household …" at bounding box center [554, 122] width 84 height 15
click at [606, 124] on icon "submit" at bounding box center [605, 123] width 6 height 6
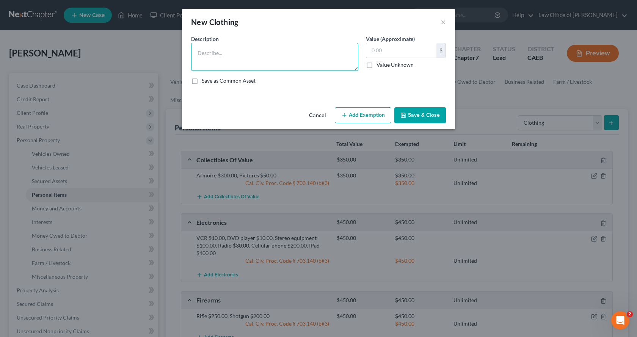
click at [193, 59] on textarea at bounding box center [274, 57] width 167 height 28
type textarea "CLothing"
type input "300.00"
click at [202, 54] on textarea "CLothing" at bounding box center [274, 57] width 167 height 28
type textarea "Clothing"
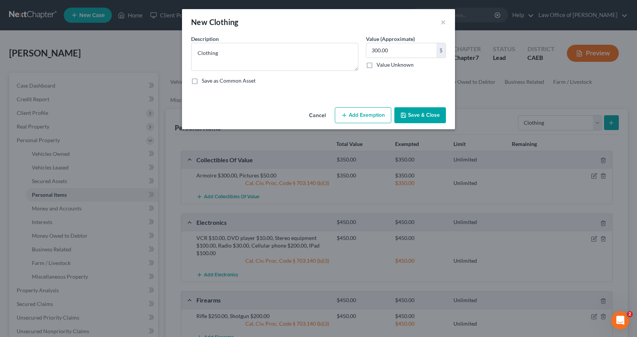
click at [366, 117] on button "Add Exemption" at bounding box center [363, 115] width 56 height 16
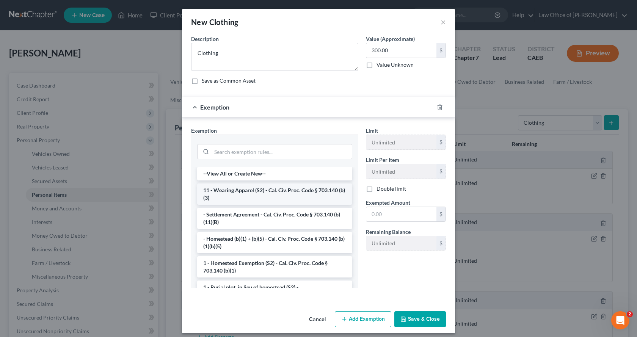
click at [246, 195] on li "11 - Wearing Apparel (S2) - Cal. Civ. Proc. Code § 703.140 (b)(3)" at bounding box center [274, 193] width 155 height 21
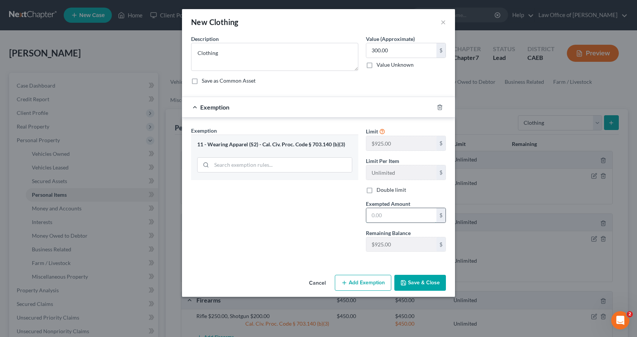
click at [384, 212] on input "text" at bounding box center [401, 215] width 70 height 14
type input "300.00"
click at [423, 286] on button "Save & Close" at bounding box center [420, 283] width 52 height 16
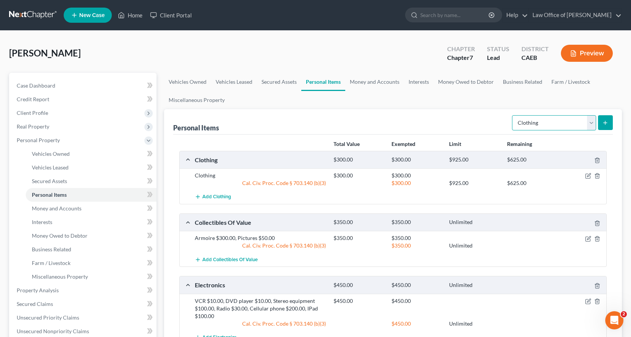
click at [586, 118] on select "Select Item Type Clothing Collectibles Of Value Electronics Firearms Household …" at bounding box center [554, 122] width 84 height 15
select select "jewelry"
click at [513, 115] on select "Select Item Type Clothing Collectibles Of Value Electronics Firearms Household …" at bounding box center [554, 122] width 84 height 15
click at [602, 120] on button "submit" at bounding box center [605, 122] width 15 height 15
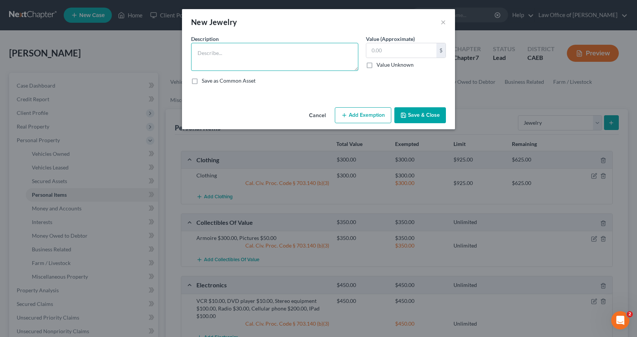
click at [232, 53] on textarea at bounding box center [274, 57] width 167 height 28
type textarea "Watch"
click at [421, 51] on input "text" at bounding box center [401, 50] width 70 height 14
type input "25.00"
click at [351, 120] on button "Add Exemption" at bounding box center [363, 115] width 56 height 16
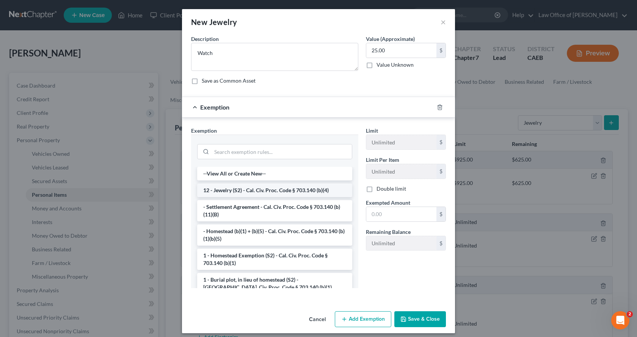
click at [233, 191] on li "12 - Jewelry (S2) - Cal. Civ. Proc. Code § 703.140 (b)(4)" at bounding box center [274, 190] width 155 height 14
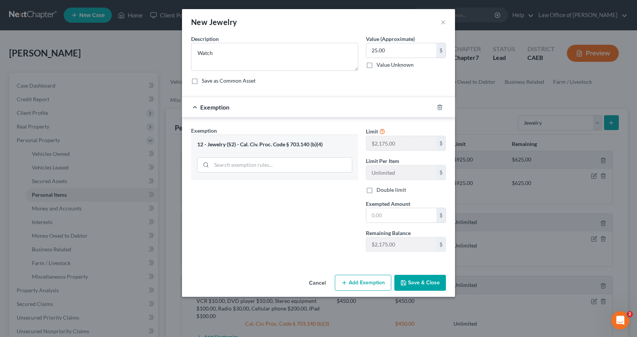
click at [407, 228] on div "Limit $2,175.00 $ Limit Per Item Unlimited $ Double limit Exempted Amount * $ R…" at bounding box center [406, 192] width 88 height 131
click at [401, 220] on input "text" at bounding box center [401, 215] width 70 height 14
type input "2,175.00"
click at [416, 277] on button "Save & Close" at bounding box center [420, 283] width 52 height 16
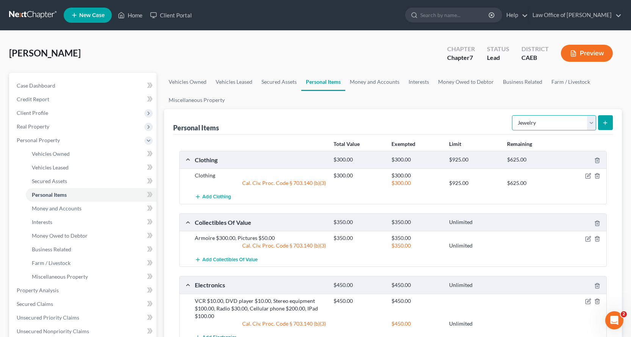
click at [579, 122] on select "Select Item Type Clothing Collectibles Of Value Electronics Firearms Household …" at bounding box center [554, 122] width 84 height 15
select select "pets"
click at [513, 115] on select "Select Item Type Clothing Collectibles Of Value Electronics Firearms Household …" at bounding box center [554, 122] width 84 height 15
click at [601, 126] on button "submit" at bounding box center [605, 122] width 15 height 15
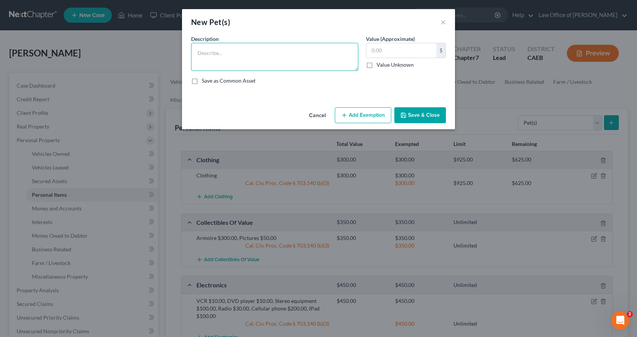
click at [210, 58] on textarea at bounding box center [274, 57] width 167 height 28
type textarea "2 Dogs $100.00, 1 cat $10.00, 5 Goats $125.00"
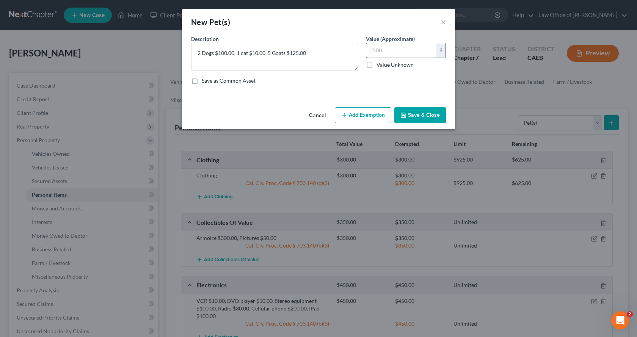
click at [378, 53] on input "text" at bounding box center [401, 50] width 70 height 14
type input "235.00"
click at [360, 118] on button "Add Exemption" at bounding box center [363, 115] width 56 height 16
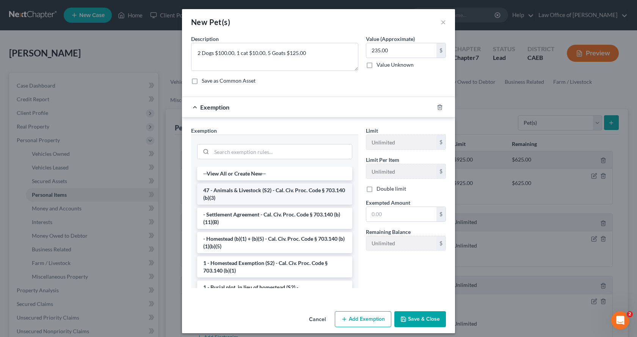
click at [237, 198] on li "47 - Animals & Livestock (S2) - Cal. Civ. Proc. Code § 703.140 (b)(3)" at bounding box center [274, 193] width 155 height 21
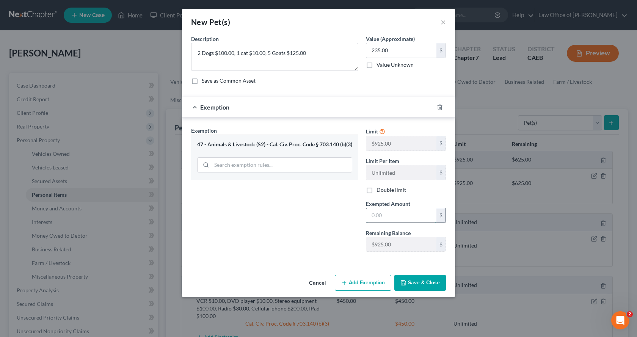
click at [399, 221] on input "text" at bounding box center [401, 215] width 70 height 14
type input "235.00"
click at [408, 282] on button "Save & Close" at bounding box center [420, 283] width 52 height 16
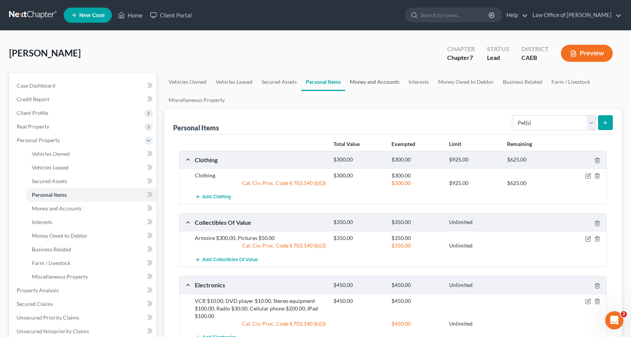
click at [398, 81] on link "Money and Accounts" at bounding box center [374, 82] width 59 height 18
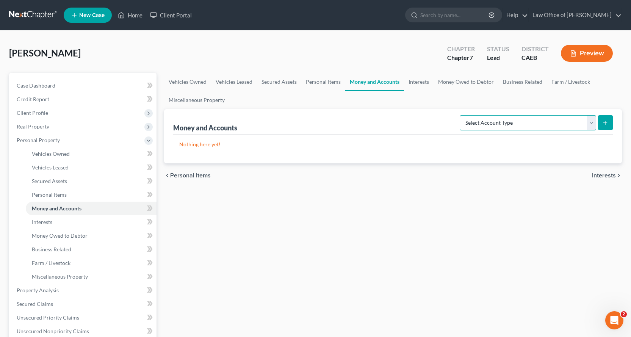
click at [541, 117] on select "Select Account Type Brokerage Cash on Hand Certificates of Deposit Checking Acc…" at bounding box center [528, 122] width 136 height 15
click at [461, 115] on select "Select Account Type Brokerage Cash on Hand Certificates of Deposit Checking Acc…" at bounding box center [528, 122] width 136 height 15
click at [606, 124] on icon "submit" at bounding box center [605, 123] width 6 height 6
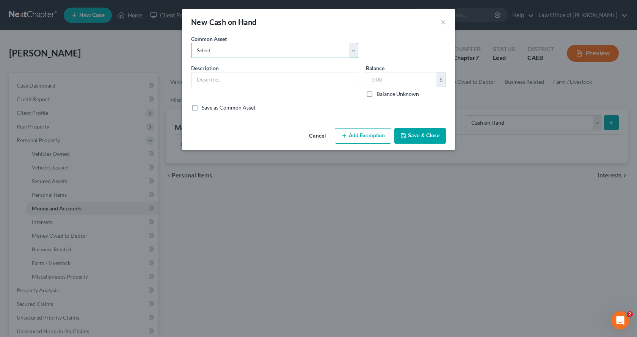
click at [212, 55] on select "Select Cash on Hand" at bounding box center [274, 50] width 167 height 15
click at [191, 43] on select "Select Cash on Hand" at bounding box center [274, 50] width 167 height 15
click at [386, 81] on input "text" at bounding box center [401, 79] width 70 height 14
click at [366, 139] on button "Add Exemption" at bounding box center [363, 136] width 56 height 16
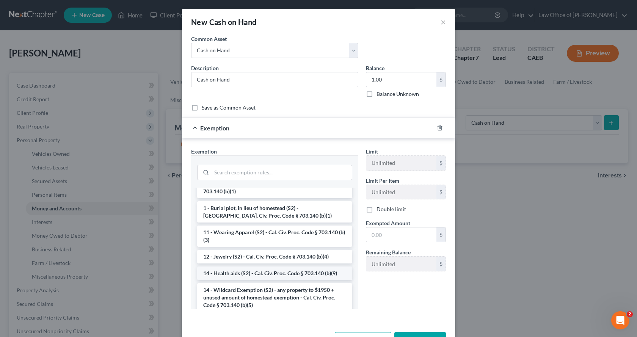
scroll to position [114, 0]
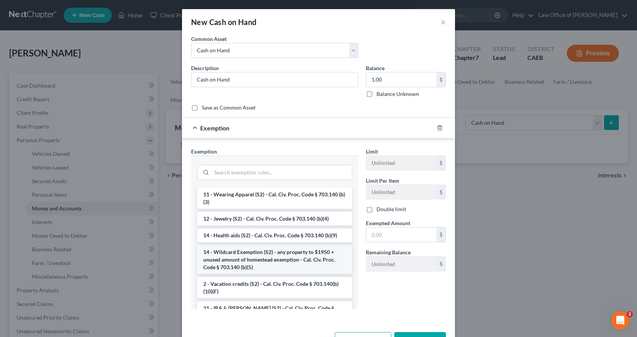
click at [231, 258] on li "14 - Wildcard Exemption (S2) - any property to $1950 + unused amount of homeste…" at bounding box center [274, 259] width 155 height 29
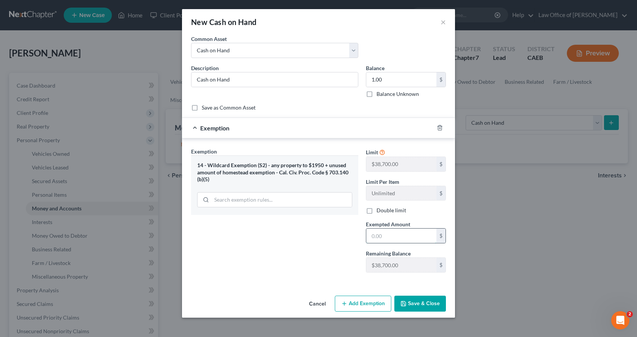
click at [391, 235] on input "text" at bounding box center [401, 235] width 70 height 14
click at [415, 296] on button "Save & Close" at bounding box center [420, 304] width 52 height 16
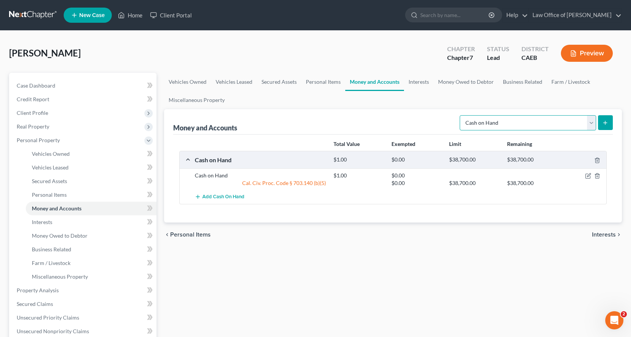
click at [567, 123] on select "Select Account Type Brokerage Cash on Hand Certificates of Deposit Checking Acc…" at bounding box center [528, 122] width 136 height 15
click at [461, 115] on select "Select Account Type Brokerage Cash on Hand Certificates of Deposit Checking Acc…" at bounding box center [528, 122] width 136 height 15
click at [610, 126] on button "submit" at bounding box center [605, 122] width 15 height 15
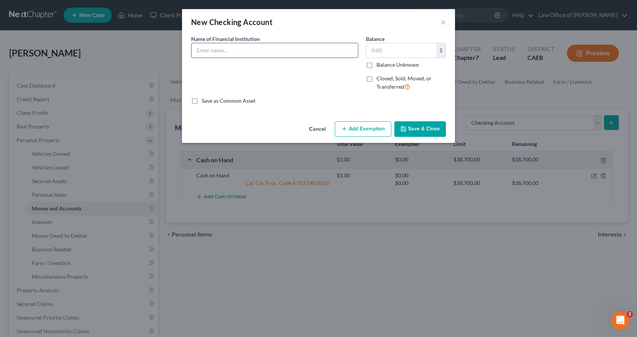
click at [205, 48] on input "text" at bounding box center [274, 50] width 166 height 14
click at [366, 127] on button "Add Exemption" at bounding box center [363, 129] width 56 height 16
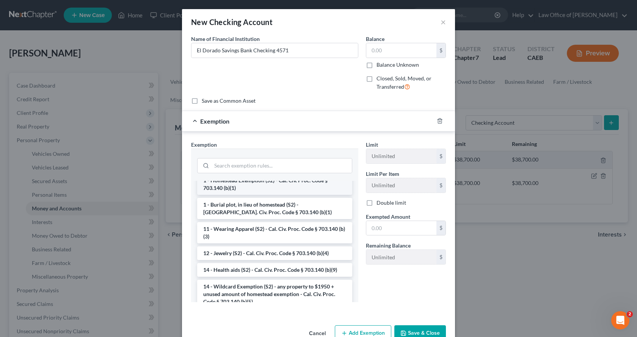
scroll to position [76, 0]
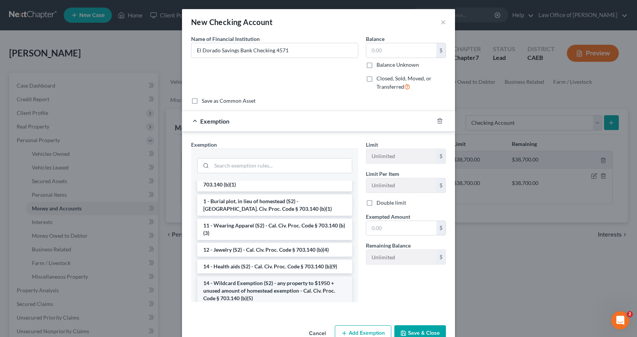
click at [232, 288] on li "14 - Wildcard Exemption (S2) - any property to $1950 + unused amount of homeste…" at bounding box center [274, 290] width 155 height 29
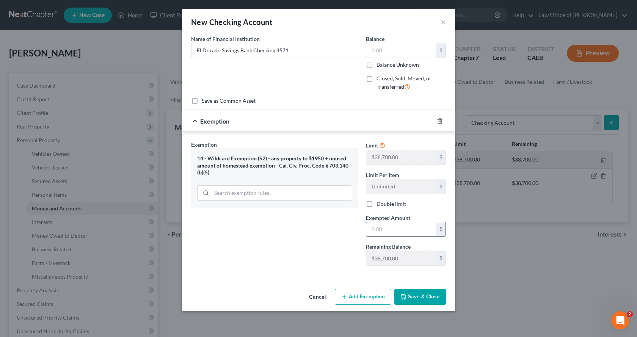
drag, startPoint x: 405, startPoint y: 229, endPoint x: 405, endPoint y: 235, distance: 5.7
click at [405, 229] on input "text" at bounding box center [401, 229] width 70 height 14
drag, startPoint x: 441, startPoint y: 295, endPoint x: 380, endPoint y: 266, distance: 67.1
click at [441, 295] on button "Save & Close" at bounding box center [420, 297] width 52 height 16
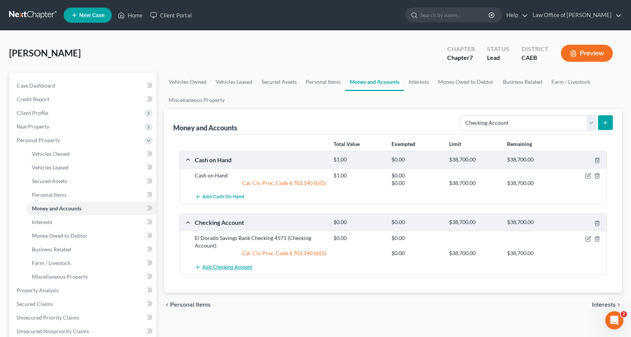
click at [225, 270] on span "Add Checking Account" at bounding box center [227, 267] width 50 height 6
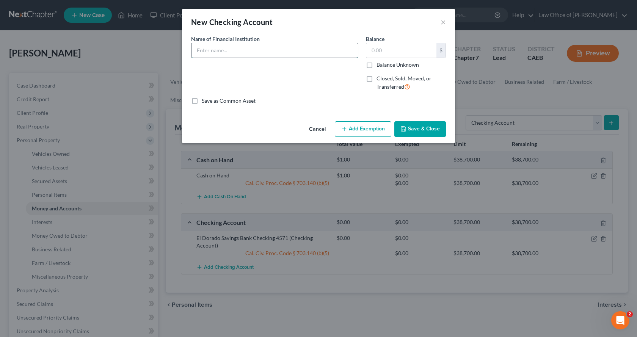
click at [213, 45] on input "text" at bounding box center [274, 50] width 166 height 14
click at [259, 51] on input "El Dorado Savings Bank CHecking" at bounding box center [274, 50] width 166 height 14
click at [289, 47] on input "El Dorado Savings Bank Checking" at bounding box center [274, 50] width 166 height 14
click at [368, 120] on div "Cancel Add Exemption Save & Close" at bounding box center [318, 130] width 273 height 25
click at [368, 129] on button "Add Exemption" at bounding box center [363, 129] width 56 height 16
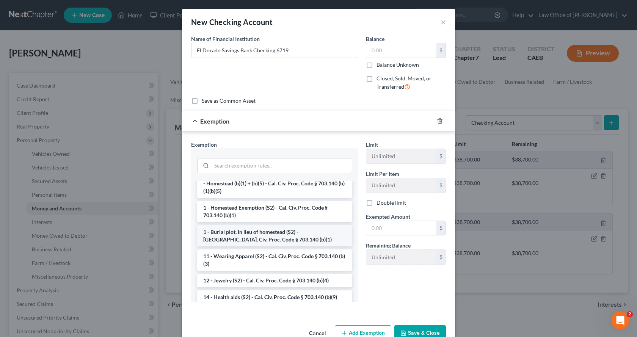
scroll to position [114, 0]
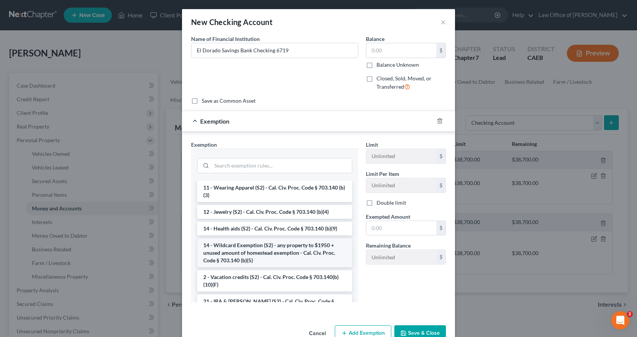
click at [223, 264] on li "14 - Wildcard Exemption (S2) - any property to $1950 + unused amount of homeste…" at bounding box center [274, 252] width 155 height 29
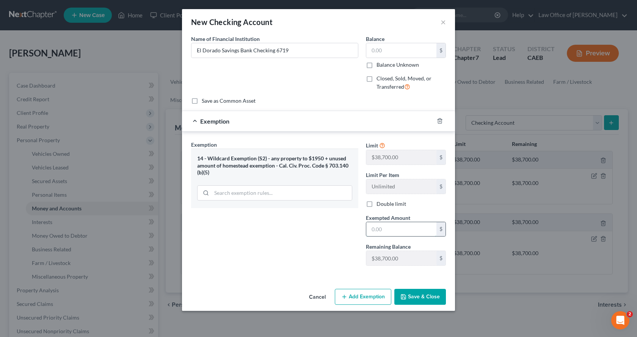
click at [376, 233] on input "text" at bounding box center [401, 229] width 70 height 14
click at [430, 302] on button "Save & Close" at bounding box center [420, 297] width 52 height 16
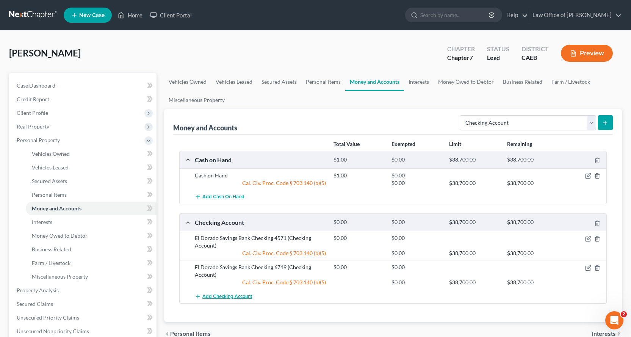
click at [210, 299] on span "Add Checking Account" at bounding box center [227, 296] width 50 height 6
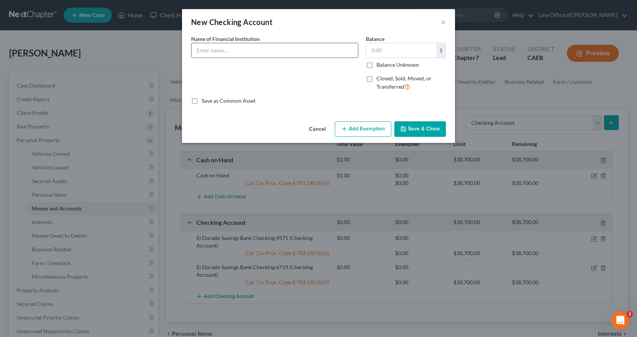
click at [224, 53] on input "text" at bounding box center [274, 50] width 166 height 14
click at [370, 129] on button "Add Exemption" at bounding box center [363, 129] width 56 height 16
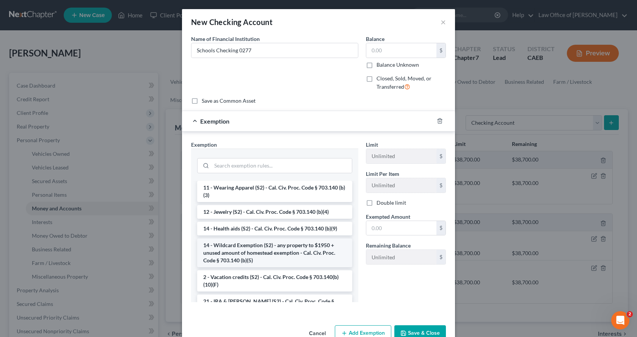
click at [236, 257] on li "14 - Wildcard Exemption (S2) - any property to $1950 + unused amount of homeste…" at bounding box center [274, 252] width 155 height 29
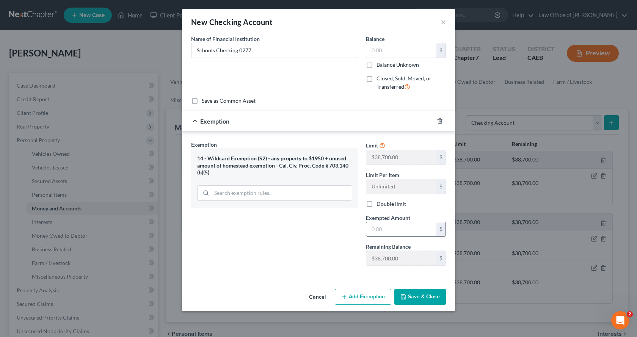
click at [379, 233] on input "text" at bounding box center [401, 229] width 70 height 14
click at [420, 300] on button "Save & Close" at bounding box center [420, 297] width 52 height 16
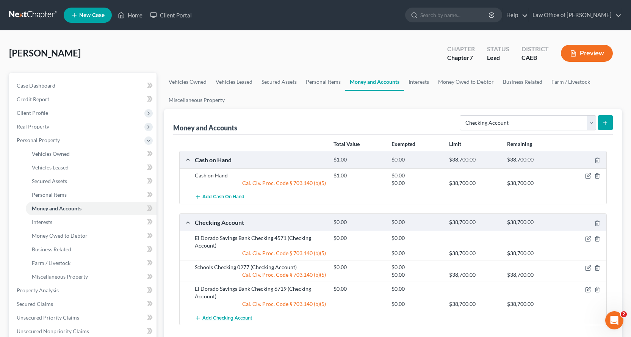
click at [224, 319] on span "Add Checking Account" at bounding box center [227, 318] width 50 height 6
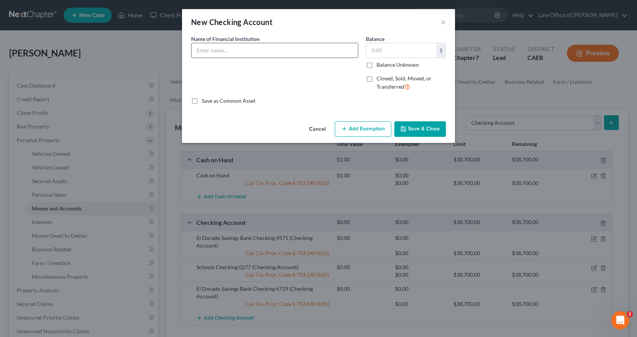
click at [204, 43] on input "text" at bounding box center [274, 50] width 166 height 14
click at [383, 130] on button "Add Exemption" at bounding box center [363, 129] width 56 height 16
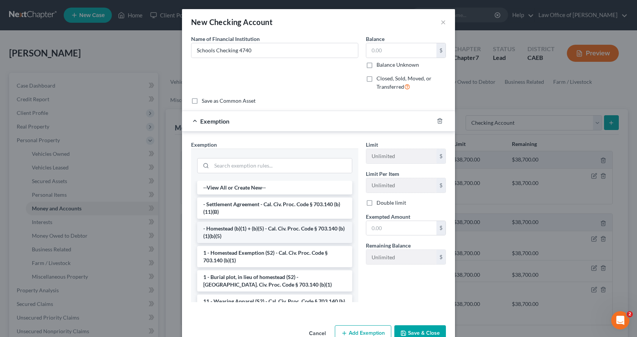
scroll to position [76, 0]
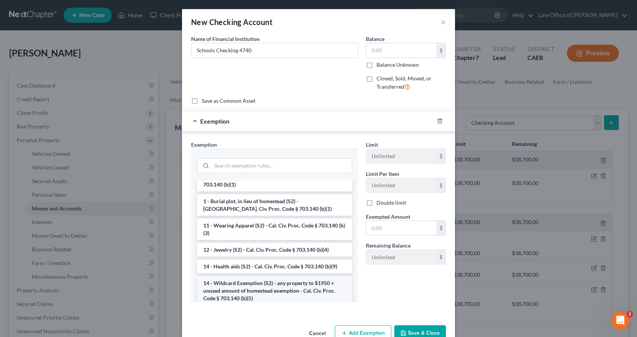
click at [243, 292] on li "14 - Wildcard Exemption (S2) - any property to $1950 + unused amount of homeste…" at bounding box center [274, 290] width 155 height 29
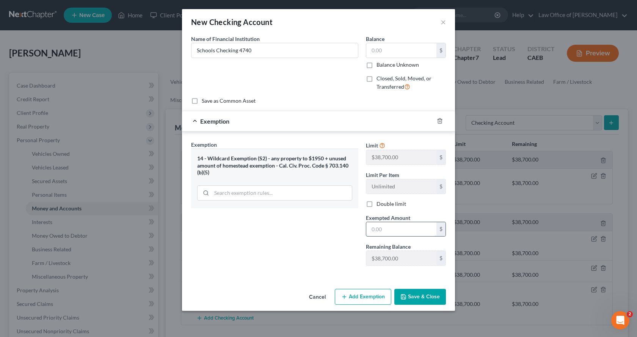
drag, startPoint x: 394, startPoint y: 232, endPoint x: 404, endPoint y: 236, distance: 10.0
click at [394, 232] on input "text" at bounding box center [401, 229] width 70 height 14
click at [418, 295] on button "Save & Close" at bounding box center [420, 297] width 52 height 16
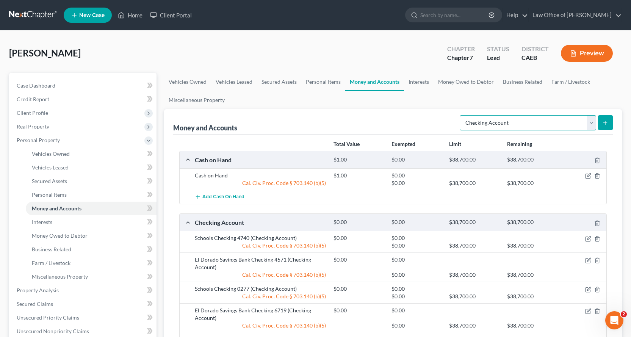
click at [492, 126] on select "Select Account Type Brokerage Cash on Hand Certificates of Deposit Checking Acc…" at bounding box center [528, 122] width 136 height 15
click at [461, 115] on select "Select Account Type Brokerage Cash on Hand Certificates of Deposit Checking Acc…" at bounding box center [528, 122] width 136 height 15
click at [607, 124] on icon "submit" at bounding box center [605, 123] width 6 height 6
click at [413, 81] on link "Interests" at bounding box center [419, 82] width 30 height 18
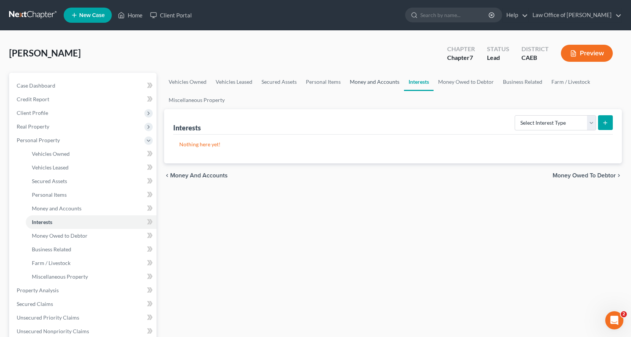
click at [370, 82] on link "Money and Accounts" at bounding box center [374, 82] width 59 height 18
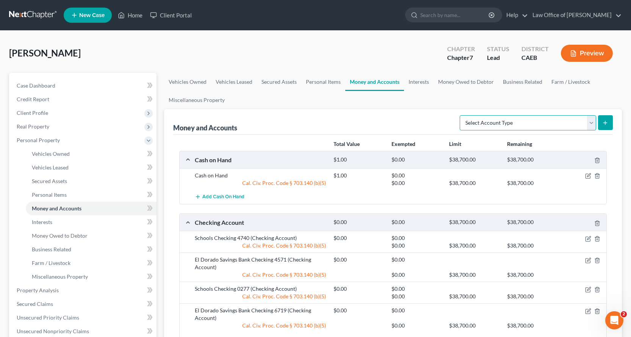
click at [469, 124] on select "Select Account Type Brokerage Cash on Hand Certificates of Deposit Checking Acc…" at bounding box center [528, 122] width 136 height 15
click at [461, 115] on select "Select Account Type Brokerage Cash on Hand Certificates of Deposit Checking Acc…" at bounding box center [528, 122] width 136 height 15
click at [607, 121] on icon "submit" at bounding box center [605, 123] width 6 height 6
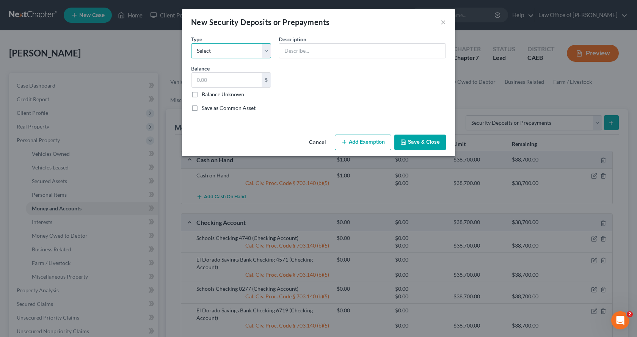
click at [219, 53] on select "Select Electric Gas Heating Oil Security Deposit On Rental Unit Prepaid Rent Te…" at bounding box center [231, 50] width 80 height 15
click at [191, 43] on select "Select Electric Gas Heating Oil Security Deposit On Rental Unit Prepaid Rent Te…" at bounding box center [231, 50] width 80 height 15
click at [313, 47] on input "text" at bounding box center [362, 51] width 166 height 14
click at [246, 81] on input "text" at bounding box center [226, 80] width 70 height 14
click at [348, 141] on button "Add Exemption" at bounding box center [363, 143] width 56 height 16
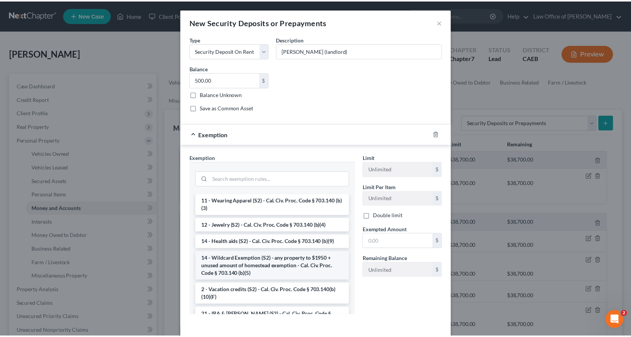
scroll to position [152, 0]
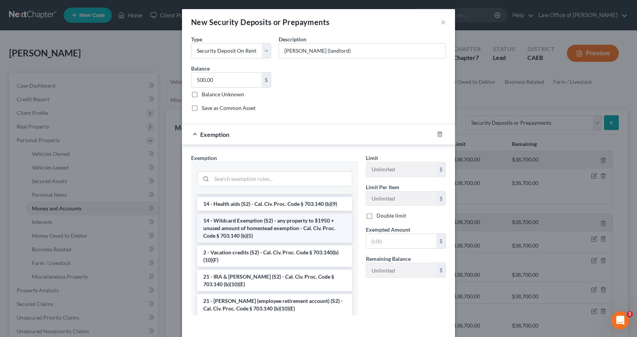
click at [217, 228] on li "14 - Wildcard Exemption (S2) - any property to $1950 + unused amount of homeste…" at bounding box center [274, 228] width 155 height 29
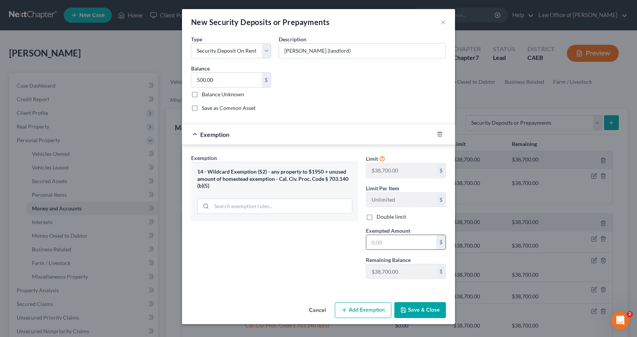
click at [373, 248] on input "text" at bounding box center [401, 242] width 70 height 14
click at [435, 314] on button "Save & Close" at bounding box center [420, 310] width 52 height 16
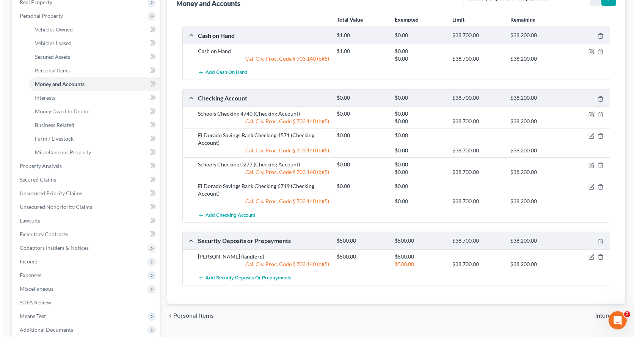
scroll to position [51, 0]
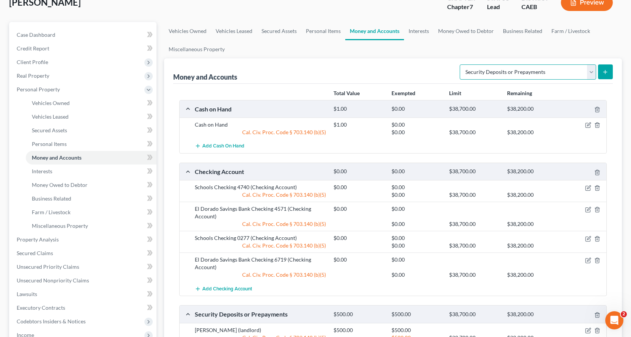
click at [499, 71] on select "Select Account Type Brokerage Cash on Hand Certificates of Deposit Checking Acc…" at bounding box center [528, 71] width 136 height 15
click at [461, 64] on select "Select Account Type Brokerage Cash on Hand Certificates of Deposit Checking Acc…" at bounding box center [528, 71] width 136 height 15
click at [609, 72] on button "submit" at bounding box center [605, 71] width 15 height 15
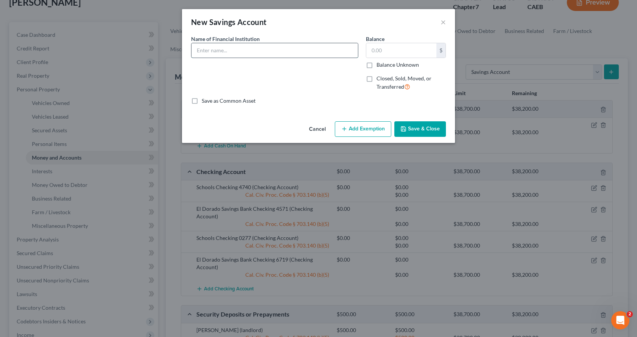
click at [210, 46] on input "text" at bounding box center [274, 50] width 166 height 14
click at [377, 132] on button "Add Exemption" at bounding box center [363, 129] width 56 height 16
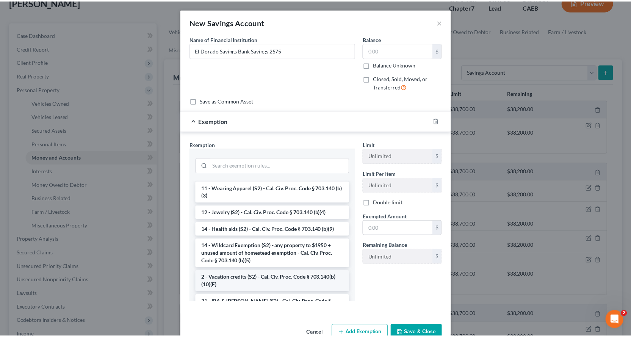
scroll to position [114, 0]
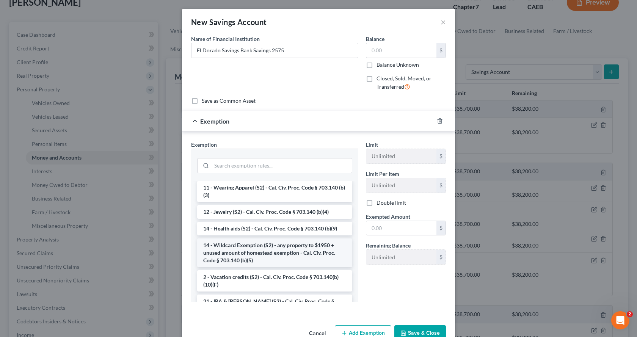
click at [232, 258] on li "14 - Wildcard Exemption (S2) - any property to $1950 + unused amount of homeste…" at bounding box center [274, 252] width 155 height 29
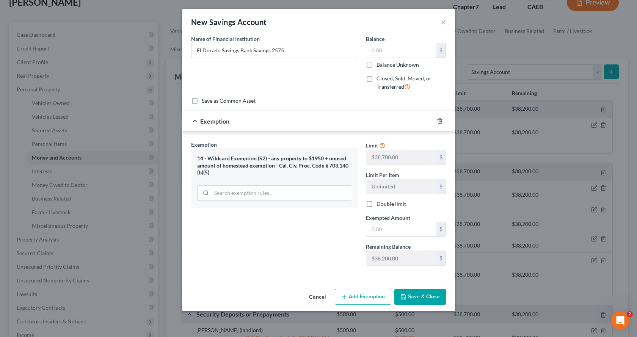
click at [378, 237] on div "Limit $38,700.00 $ Limit Per Item Unlimited $ Double limit Exempted Amount * $ …" at bounding box center [406, 206] width 88 height 131
click at [379, 232] on input "text" at bounding box center [401, 229] width 70 height 14
click at [422, 292] on button "Save & Close" at bounding box center [420, 297] width 52 height 16
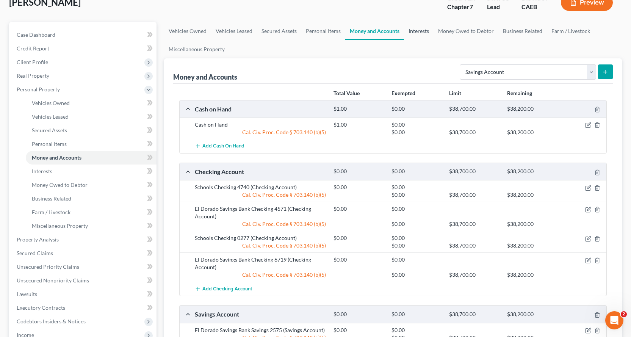
click at [415, 32] on link "Interests" at bounding box center [419, 31] width 30 height 18
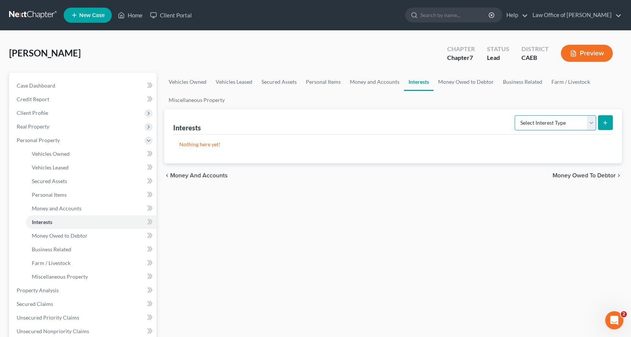
click at [549, 126] on select "Select Interest Type 401K Annuity Bond Education IRA Government Bond Government…" at bounding box center [555, 122] width 81 height 15
click at [418, 80] on link "Interests" at bounding box center [419, 82] width 30 height 18
click at [452, 80] on link "Money Owed to Debtor" at bounding box center [465, 82] width 65 height 18
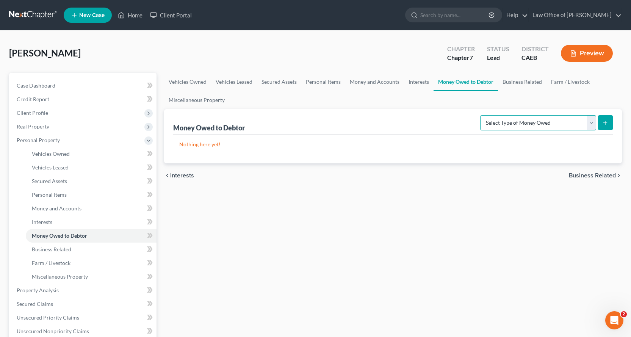
click at [523, 127] on select "Select Type of Money Owed Accounts Receivable Alimony Child Support Claims Agai…" at bounding box center [538, 122] width 116 height 15
click at [481, 115] on select "Select Type of Money Owed Accounts Receivable Alimony Child Support Claims Agai…" at bounding box center [538, 122] width 116 height 15
click at [605, 125] on icon "submit" at bounding box center [605, 123] width 6 height 6
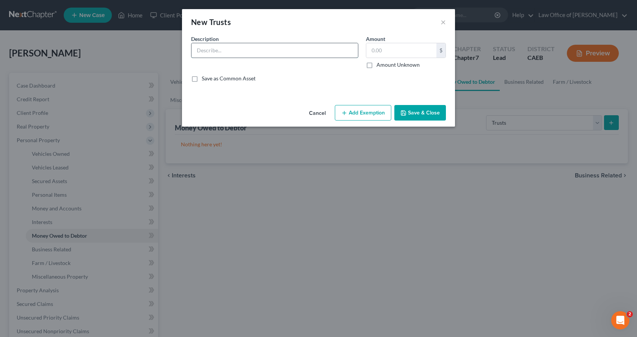
click at [236, 50] on input "text" at bounding box center [274, 50] width 166 height 14
click at [356, 118] on button "Add Exemption" at bounding box center [363, 113] width 56 height 16
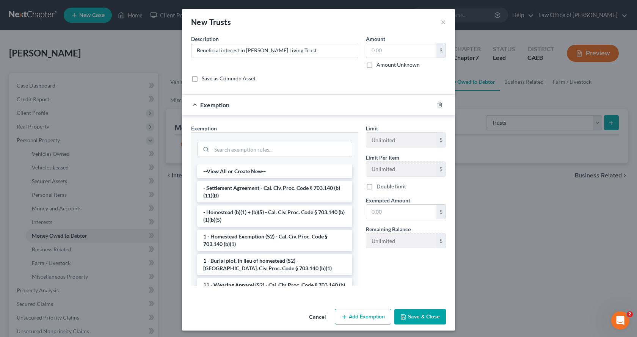
click at [440, 106] on div at bounding box center [443, 105] width 21 height 12
click at [437, 105] on icon "button" at bounding box center [440, 105] width 6 height 6
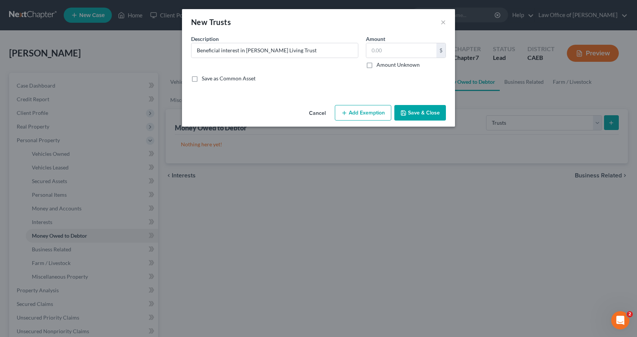
drag, startPoint x: 369, startPoint y: 62, endPoint x: 402, endPoint y: 83, distance: 38.4
click at [376, 63] on label "Amount Unknown" at bounding box center [397, 65] width 43 height 8
click at [379, 63] on input "Amount Unknown" at bounding box center [381, 63] width 5 height 5
click at [433, 120] on button "Save & Close" at bounding box center [420, 113] width 52 height 16
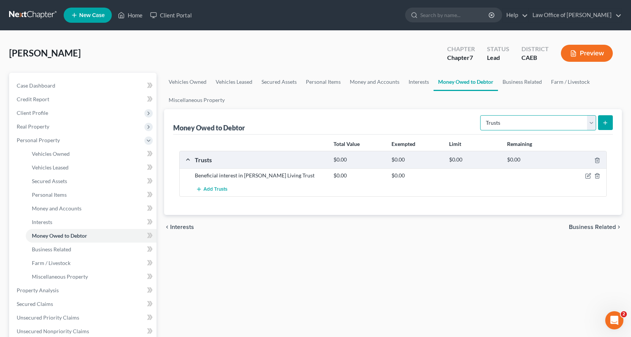
click at [561, 125] on select "Select Type of Money Owed Accounts Receivable Alimony Child Support Claims Agai…" at bounding box center [538, 122] width 116 height 15
click at [521, 79] on link "Business Related" at bounding box center [522, 82] width 49 height 18
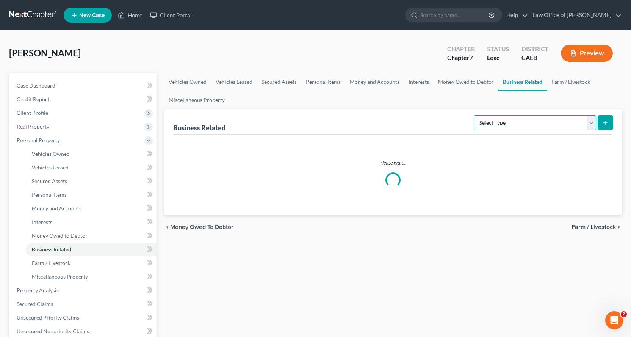
click at [536, 123] on select "Select Type Customer Lists Franchises Inventory Licenses Machinery Office Equip…" at bounding box center [535, 122] width 122 height 15
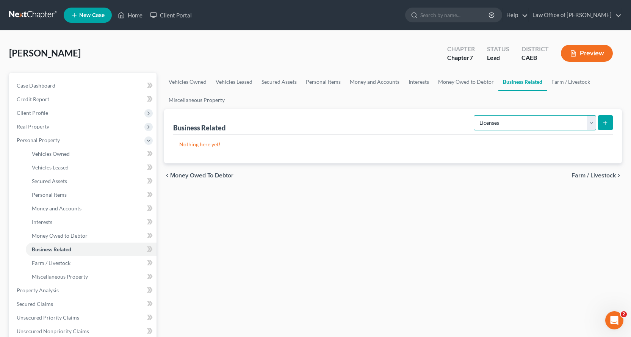
click at [474, 115] on select "Select Type Customer Lists Franchises Inventory Licenses Machinery Office Equip…" at bounding box center [535, 122] width 122 height 15
click at [605, 123] on line "submit" at bounding box center [605, 123] width 3 height 0
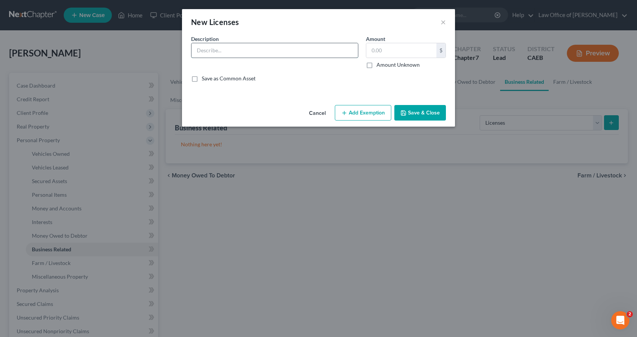
click at [212, 49] on input "text" at bounding box center [274, 50] width 166 height 14
click at [376, 65] on label "Amount Unknown" at bounding box center [397, 65] width 43 height 8
click at [379, 65] on input "Amount Unknown" at bounding box center [381, 63] width 5 height 5
click at [431, 116] on button "Save & Close" at bounding box center [420, 113] width 52 height 16
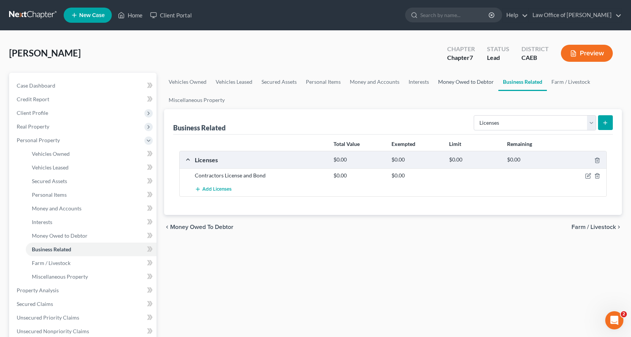
click at [444, 81] on link "Money Owed to Debtor" at bounding box center [465, 82] width 65 height 18
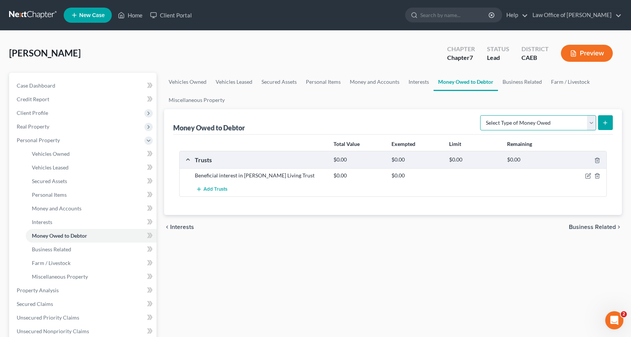
drag, startPoint x: 491, startPoint y: 119, endPoint x: 496, endPoint y: 129, distance: 11.4
click at [491, 119] on select "Select Type of Money Owed Accounts Receivable Alimony Child Support Claims Agai…" at bounding box center [538, 122] width 116 height 15
click at [481, 115] on select "Select Type of Money Owed Accounts Receivable Alimony Child Support Claims Agai…" at bounding box center [538, 122] width 116 height 15
click at [607, 122] on icon "submit" at bounding box center [605, 123] width 6 height 6
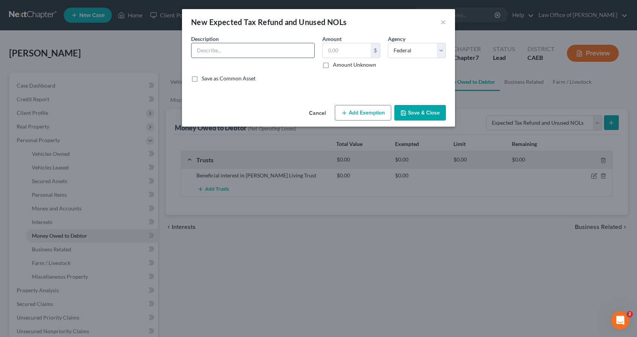
click at [233, 47] on input "text" at bounding box center [252, 50] width 123 height 14
click at [333, 67] on label "Amount Unknown" at bounding box center [354, 65] width 43 height 8
click at [336, 66] on input "Amount Unknown" at bounding box center [338, 63] width 5 height 5
click at [361, 117] on button "Add Exemption" at bounding box center [363, 113] width 56 height 16
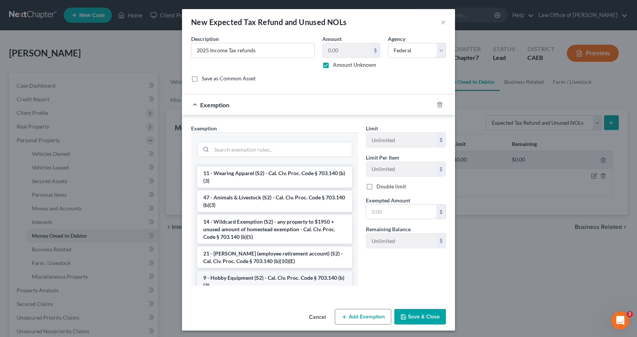
scroll to position [455, 0]
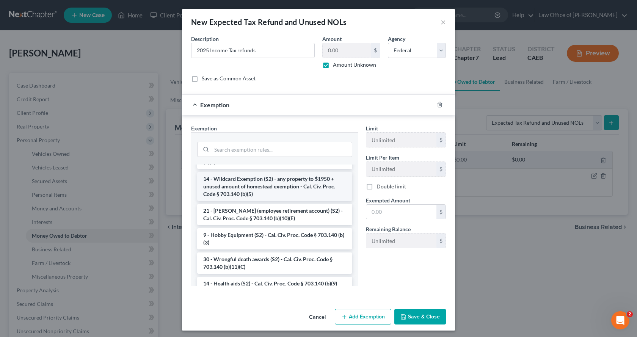
click at [219, 201] on li "14 - Wildcard Exemption (S2) - any property to $1950 + unused amount of homeste…" at bounding box center [274, 186] width 155 height 29
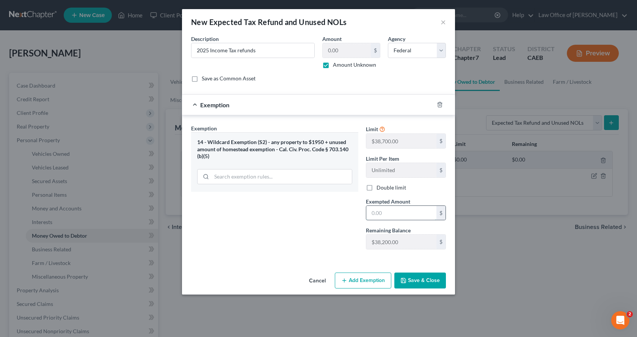
click at [379, 214] on input "text" at bounding box center [401, 213] width 70 height 14
click at [423, 277] on button "Save & Close" at bounding box center [420, 280] width 52 height 16
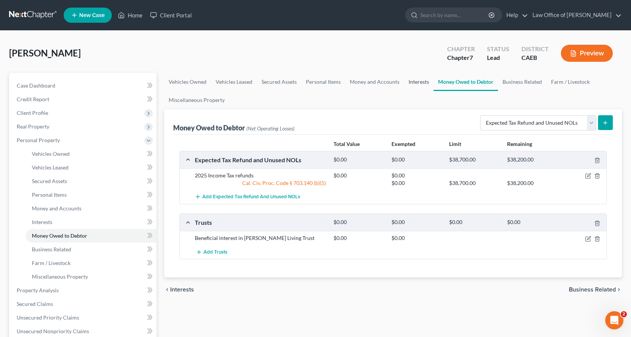
click at [420, 78] on link "Interests" at bounding box center [419, 82] width 30 height 18
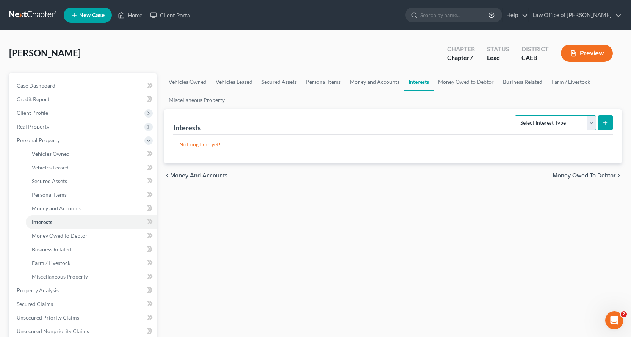
click at [549, 127] on select "Select Interest Type 401K Annuity Bond Education IRA Government Bond Government…" at bounding box center [555, 122] width 81 height 15
click at [515, 115] on select "Select Interest Type 401K Annuity Bond Education IRA Government Bond Government…" at bounding box center [555, 122] width 81 height 15
click at [604, 125] on icon "submit" at bounding box center [605, 123] width 6 height 6
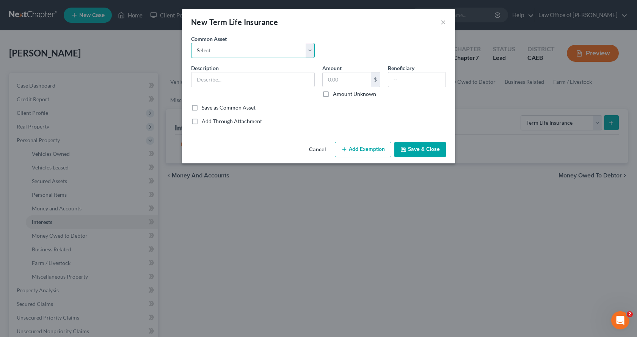
click at [215, 56] on select "Select AD&D Ins through Employer - [GEOGRAPHIC_DATA]" at bounding box center [253, 50] width 124 height 15
click at [205, 72] on input "text" at bounding box center [252, 79] width 123 height 14
click at [332, 85] on input "text" at bounding box center [346, 79] width 48 height 14
click at [372, 151] on button "Add Exemption" at bounding box center [363, 150] width 56 height 16
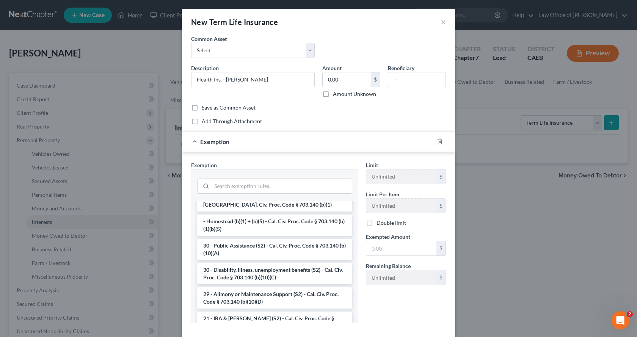
scroll to position [114, 0]
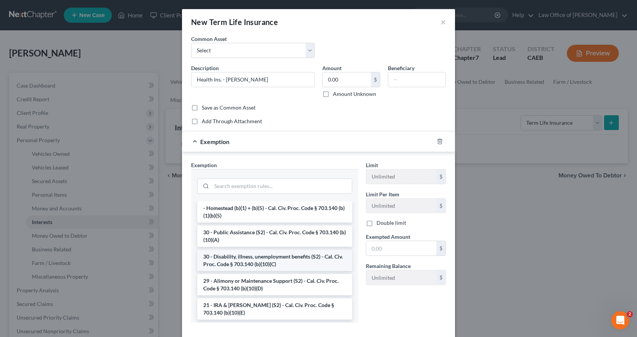
click at [253, 263] on li "30 - Disability, illness, unemployment benefits (S2) - Cal. Civ. Proc. Code § 7…" at bounding box center [274, 260] width 155 height 21
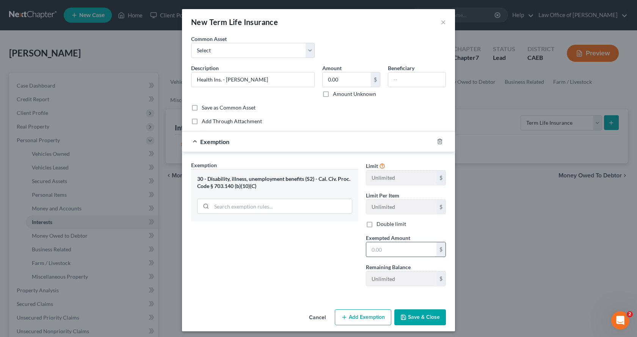
drag, startPoint x: 385, startPoint y: 252, endPoint x: 389, endPoint y: 253, distance: 3.8
click at [385, 252] on input "text" at bounding box center [401, 249] width 70 height 14
click at [428, 317] on button "Save & Close" at bounding box center [420, 317] width 52 height 16
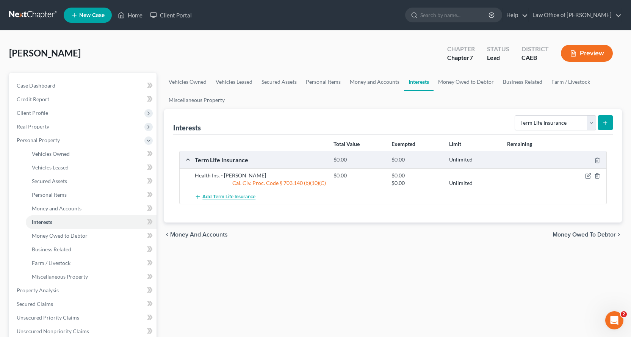
click at [225, 194] on span "Add Term Life Insurance" at bounding box center [228, 197] width 53 height 6
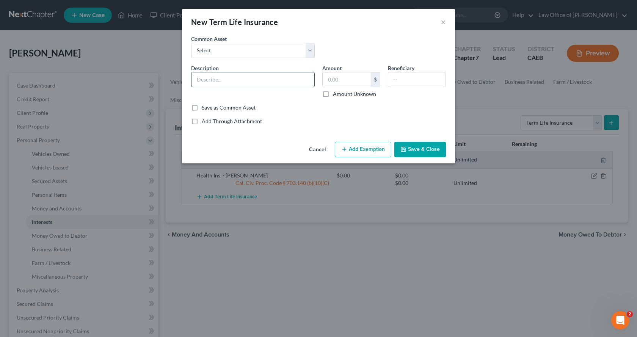
click at [194, 77] on input "text" at bounding box center [252, 79] width 123 height 14
click at [349, 81] on input "text" at bounding box center [346, 79] width 48 height 14
click at [415, 148] on button "Save & Close" at bounding box center [420, 150] width 52 height 16
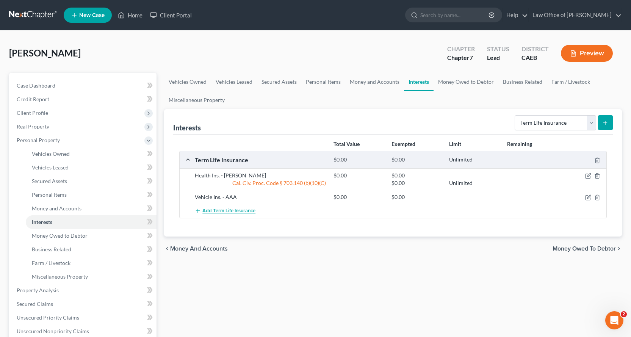
click at [240, 207] on button "Add Term Life Insurance" at bounding box center [225, 211] width 61 height 14
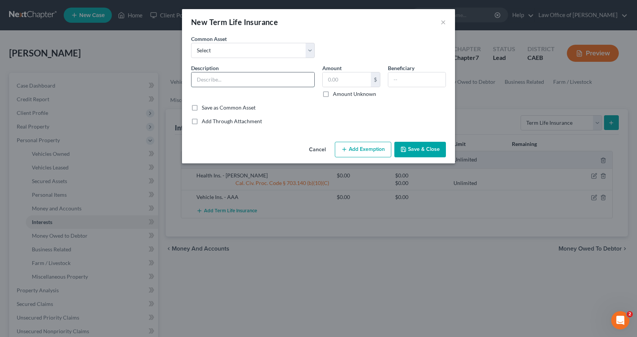
click at [205, 83] on input "text" at bounding box center [252, 79] width 123 height 14
click at [232, 82] on input "Business Liablity Ins. - Capital Premium" at bounding box center [252, 79] width 123 height 14
click at [227, 80] on input "Business Liablity Ins. - Capital Premium" at bounding box center [252, 79] width 123 height 14
click at [350, 79] on input "text" at bounding box center [346, 79] width 48 height 14
click at [406, 150] on icon "button" at bounding box center [403, 149] width 6 height 6
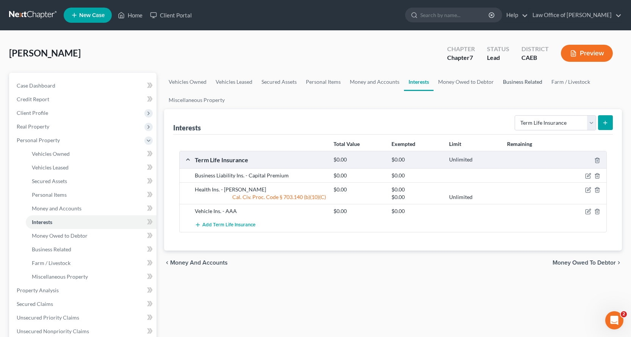
click at [512, 81] on link "Business Related" at bounding box center [522, 82] width 49 height 18
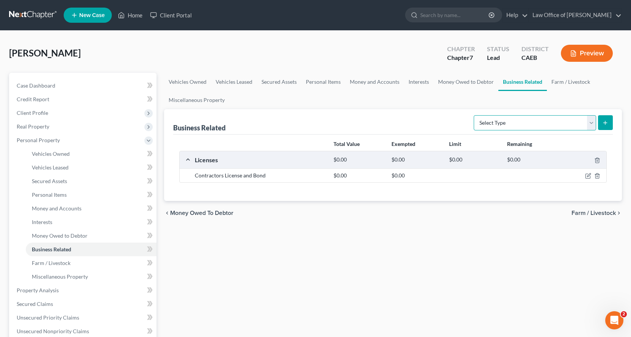
click at [536, 121] on select "Select Type Customer Lists Franchises Inventory Licenses Machinery Office Equip…" at bounding box center [535, 122] width 122 height 15
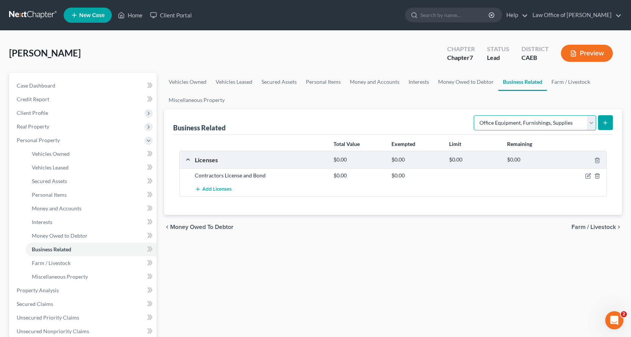
click at [474, 115] on select "Select Type Customer Lists Franchises Inventory Licenses Machinery Office Equip…" at bounding box center [535, 122] width 122 height 15
click at [607, 125] on icon "submit" at bounding box center [605, 123] width 6 height 6
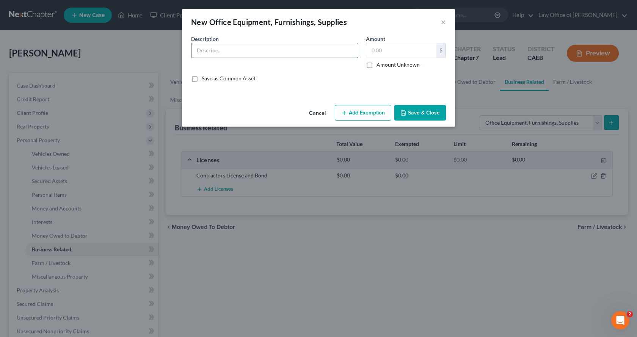
click at [216, 52] on input "text" at bounding box center [274, 50] width 166 height 14
click at [212, 53] on input "Apple cpmuter $" at bounding box center [274, 50] width 166 height 14
click at [214, 53] on input "Apple cpmuter $" at bounding box center [274, 50] width 166 height 14
click at [223, 51] on input "Apple copmuter $" at bounding box center [274, 50] width 166 height 14
click at [241, 49] on input "Apple computer $" at bounding box center [274, 50] width 166 height 14
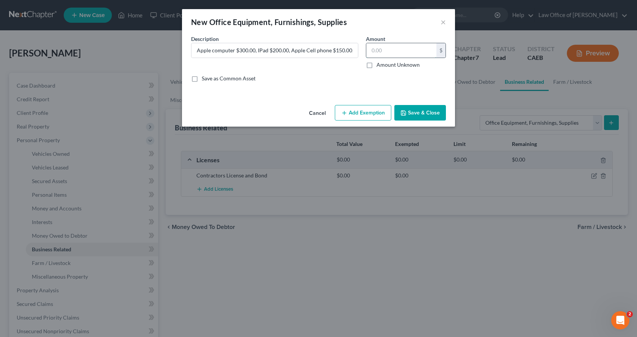
click at [392, 53] on input "text" at bounding box center [401, 50] width 70 height 14
click at [358, 113] on button "Add Exemption" at bounding box center [363, 113] width 56 height 16
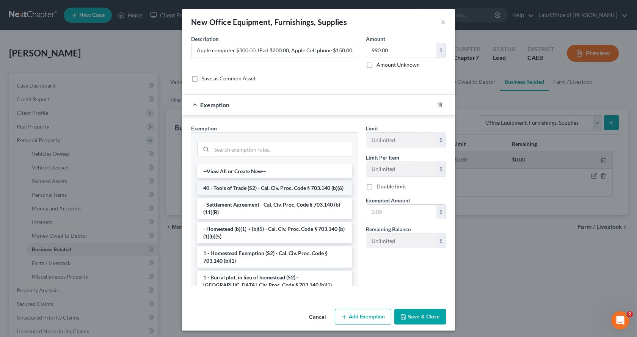
click at [255, 195] on li "40 - Tools of Trade (S2) - Cal. Civ. Proc. Code § 703.140 (b)(6)" at bounding box center [274, 188] width 155 height 14
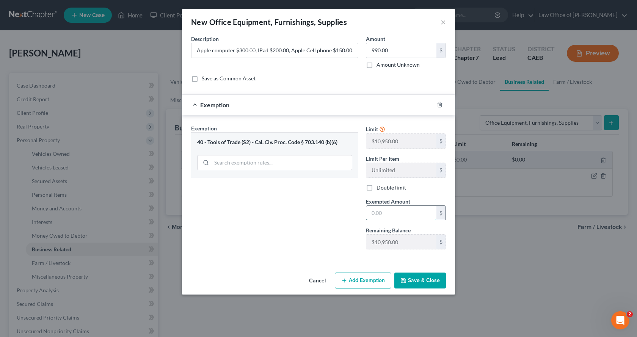
click at [393, 218] on input "text" at bounding box center [401, 213] width 70 height 14
click at [433, 286] on button "Save & Close" at bounding box center [420, 280] width 52 height 16
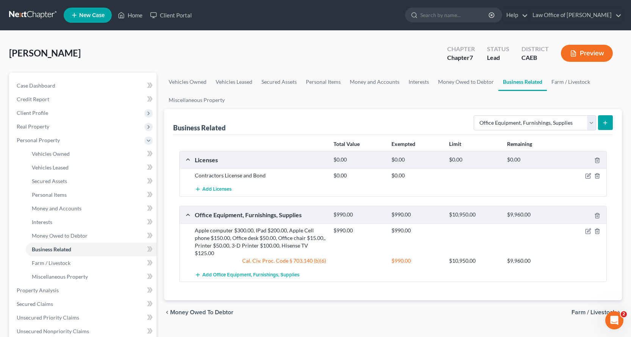
click at [511, 132] on div "Select Type Customer Lists Franchises Inventory Licenses Machinery Office Equip…" at bounding box center [542, 122] width 142 height 20
click at [511, 129] on select "Select Type Customer Lists Franchises Inventory Licenses Machinery Office Equip…" at bounding box center [535, 122] width 122 height 15
click at [474, 115] on select "Select Type Customer Lists Franchises Inventory Licenses Machinery Office Equip…" at bounding box center [535, 122] width 122 height 15
click at [599, 122] on button "submit" at bounding box center [605, 122] width 15 height 15
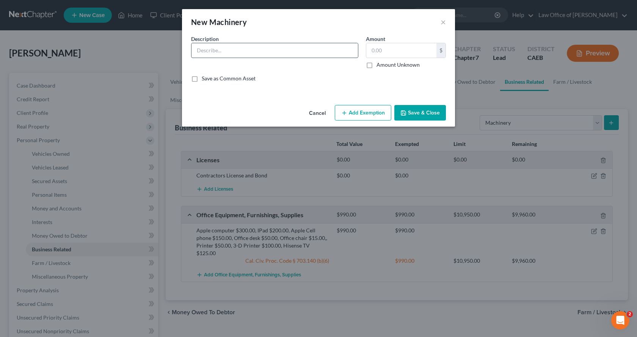
click at [222, 51] on input "text" at bounding box center [274, 50] width 166 height 14
click at [314, 50] on input "DeWalt chopsaw $200.00, Ridged tile saw $150.00, [PERSON_NAME] $300.00, Skill s…" at bounding box center [274, 50] width 166 height 14
drag, startPoint x: 336, startPoint y: 50, endPoint x: 358, endPoint y: 50, distance: 22.7
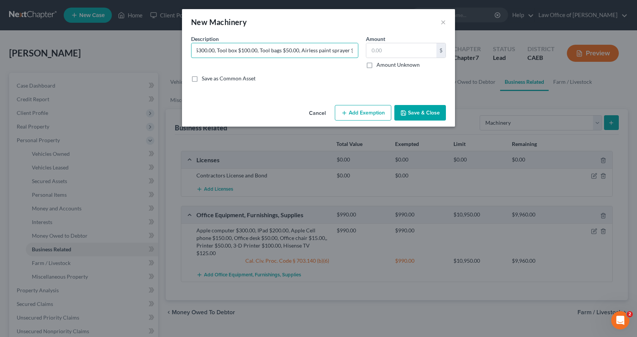
click at [358, 50] on div "Description * DeWalt chopsaw $200.00, Ridged tile saw $150.00, [PERSON_NAME] $3…" at bounding box center [274, 52] width 175 height 34
click at [352, 50] on input "DeWalt chopsaw $200.00, Ridged tile saw $150.00, [PERSON_NAME] $300.00, Skill s…" at bounding box center [274, 50] width 166 height 14
click at [401, 50] on input "text" at bounding box center [401, 50] width 70 height 14
click at [357, 112] on button "Add Exemption" at bounding box center [363, 113] width 56 height 16
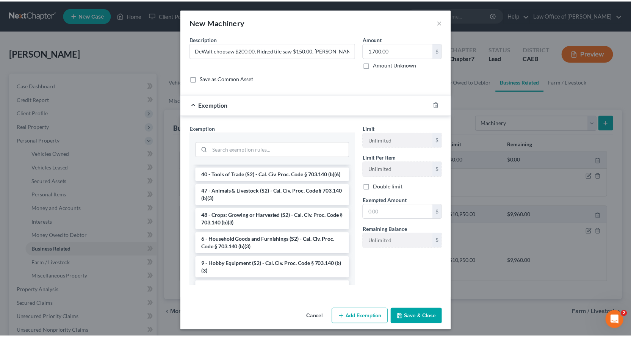
scroll to position [606, 0]
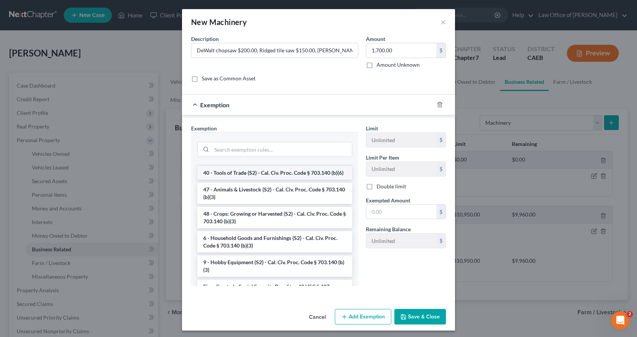
click at [246, 180] on li "40 - Tools of Trade (S2) - Cal. Civ. Proc. Code § 703.140 (b)(6)" at bounding box center [274, 173] width 155 height 14
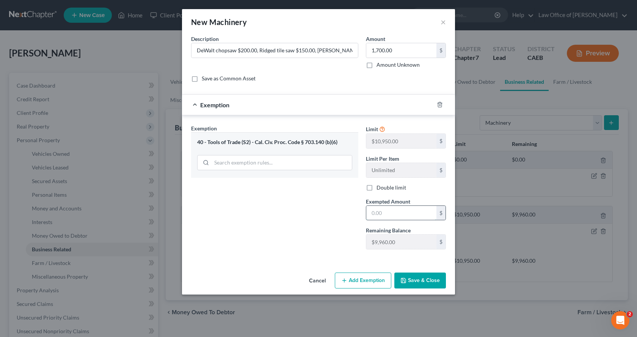
click at [392, 211] on input "text" at bounding box center [401, 213] width 70 height 14
click at [416, 286] on button "Save & Close" at bounding box center [420, 280] width 52 height 16
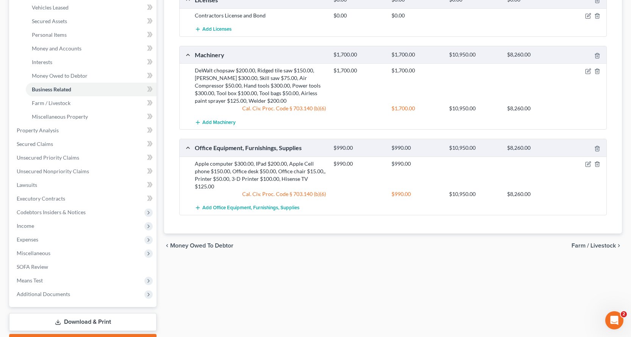
scroll to position [162, 0]
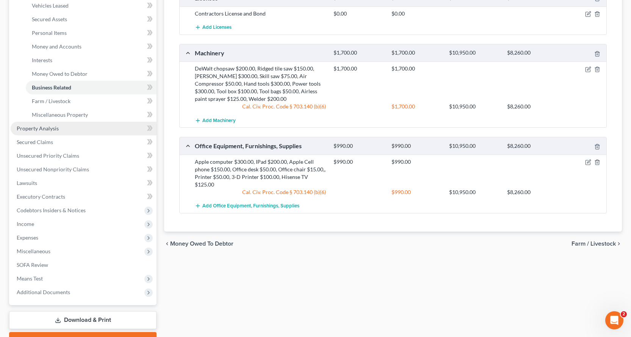
click at [33, 131] on span "Property Analysis" at bounding box center [38, 128] width 42 height 6
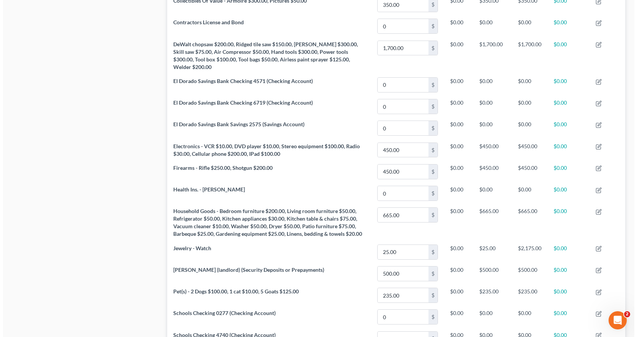
scroll to position [593, 0]
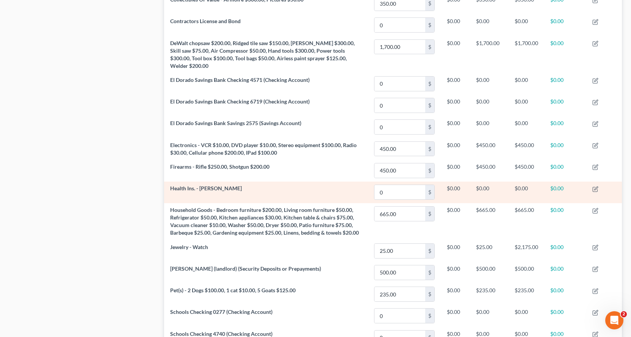
click at [595, 192] on td at bounding box center [604, 192] width 36 height 22
click at [596, 189] on icon "button" at bounding box center [595, 187] width 3 height 3
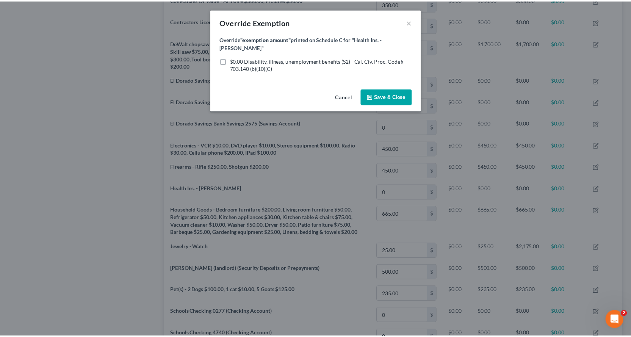
scroll to position [136, 462]
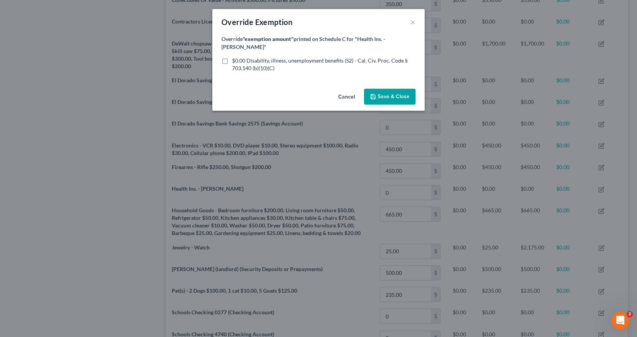
click at [232, 57] on label "$0.00 Disability, illness, unemployment benefits (S2) - Cal. Civ. Proc. Code § …" at bounding box center [323, 64] width 183 height 15
click at [235, 57] on input "$0.00 Disability, illness, unemployment benefits (S2) - Cal. Civ. Proc. Code § …" at bounding box center [237, 59] width 5 height 5
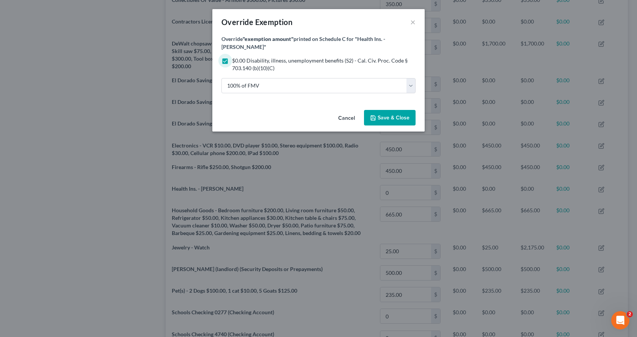
click at [399, 114] on button "Save & Close" at bounding box center [390, 118] width 52 height 16
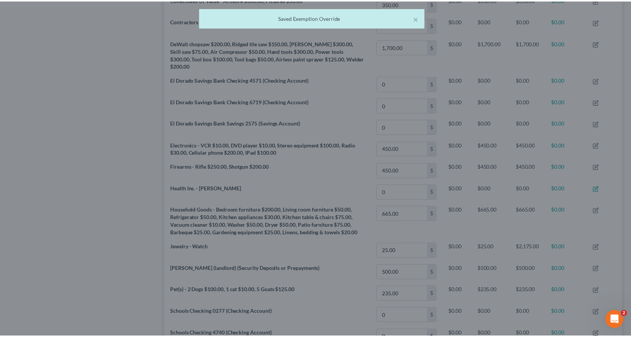
scroll to position [135, 458]
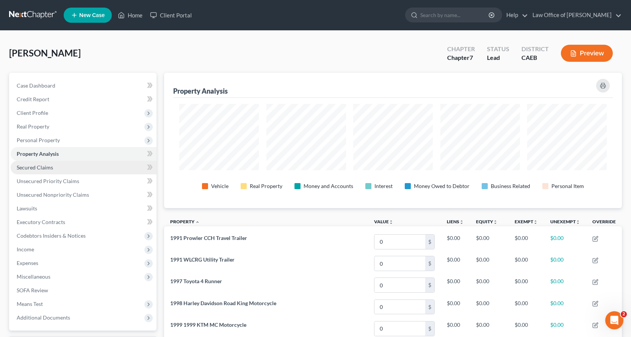
click at [32, 170] on span "Secured Claims" at bounding box center [35, 167] width 36 height 6
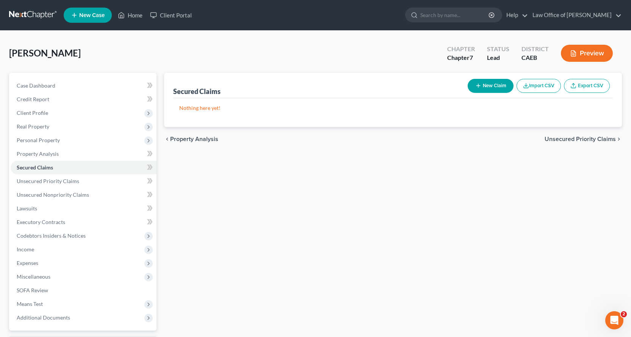
click at [496, 81] on button "New Claim" at bounding box center [491, 86] width 46 height 14
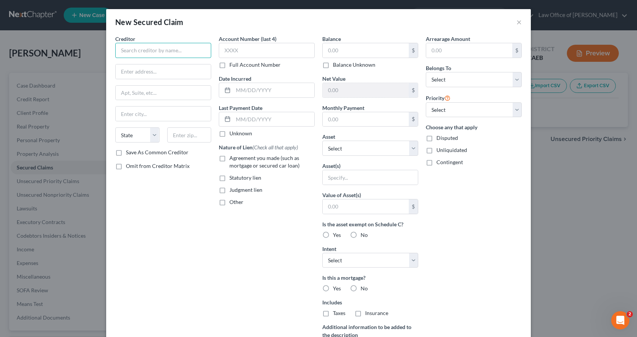
click at [159, 52] on input "text" at bounding box center [163, 50] width 96 height 15
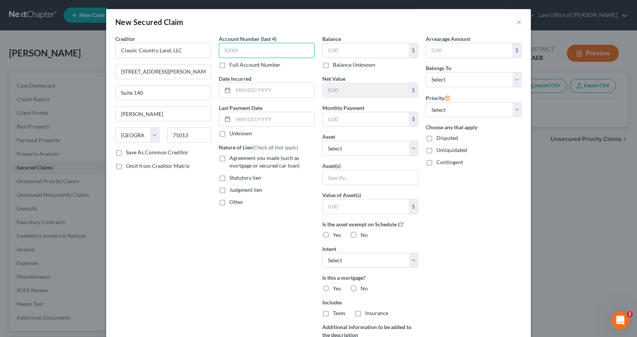
click at [236, 50] on input "text" at bounding box center [267, 50] width 96 height 15
click at [355, 49] on input "text" at bounding box center [365, 50] width 86 height 14
click at [349, 122] on input "text" at bounding box center [365, 119] width 86 height 14
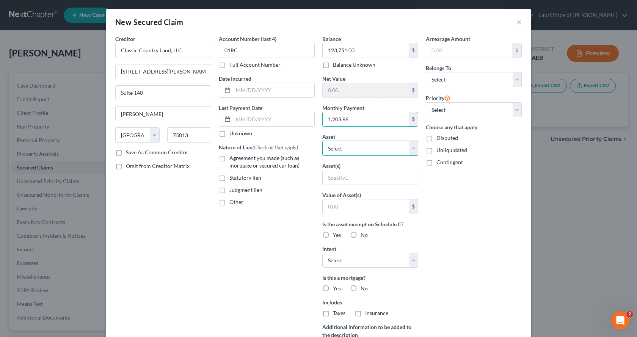
click at [387, 152] on select "Select Other Multiple Assets 2006 Dodge Ram3500 - $0.0 2021 STPTR Dump Utility …" at bounding box center [370, 148] width 96 height 15
click at [322, 141] on select "Select Other Multiple Assets 2006 Dodge Ram3500 - $0.0 2021 STPTR Dump Utility …" at bounding box center [370, 148] width 96 height 15
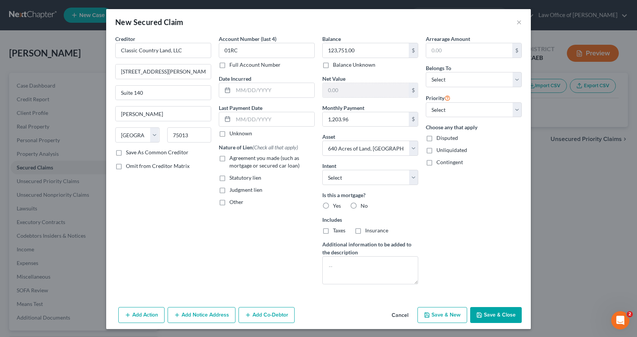
click at [229, 158] on label "Agreement you made (such as mortgage or secured car loan)" at bounding box center [271, 161] width 85 height 15
click at [232, 158] on input "Agreement you made (such as mortgage or secured car loan)" at bounding box center [234, 156] width 5 height 5
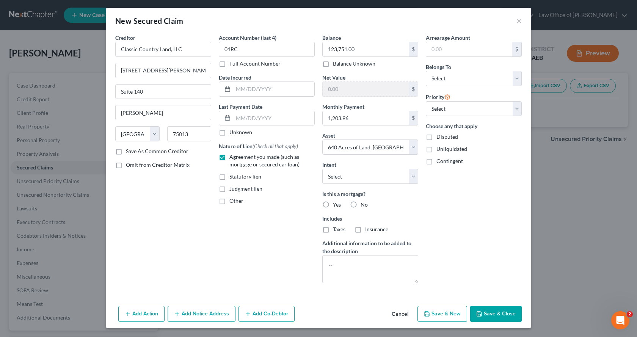
click at [269, 315] on button "Add Co-Debtor" at bounding box center [266, 314] width 56 height 16
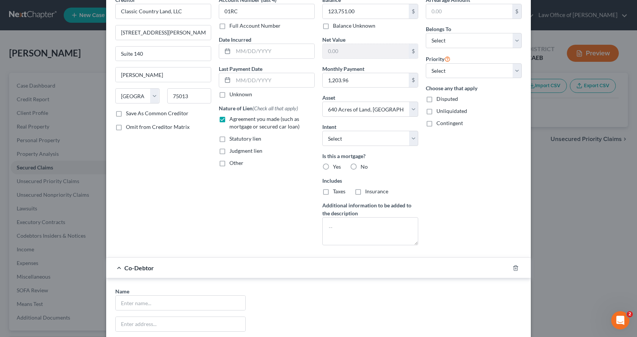
scroll to position [0, 0]
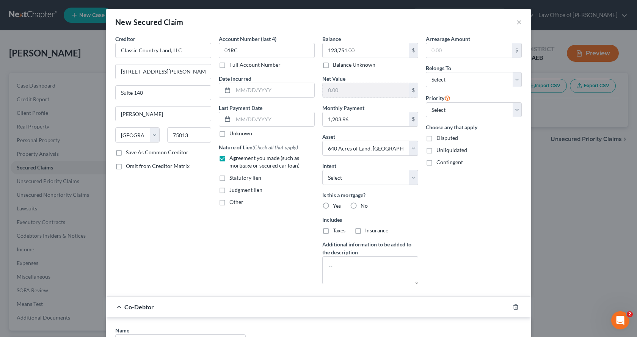
click at [229, 155] on label "Agreement you made (such as mortgage or secured car loan)" at bounding box center [271, 161] width 85 height 15
click at [232, 155] on input "Agreement you made (such as mortgage or secured car loan)" at bounding box center [234, 156] width 5 height 5
click at [229, 202] on label "Other" at bounding box center [236, 202] width 14 height 8
click at [232, 202] on input "Other" at bounding box center [234, 200] width 5 height 5
click at [228, 218] on input "text" at bounding box center [266, 219] width 95 height 14
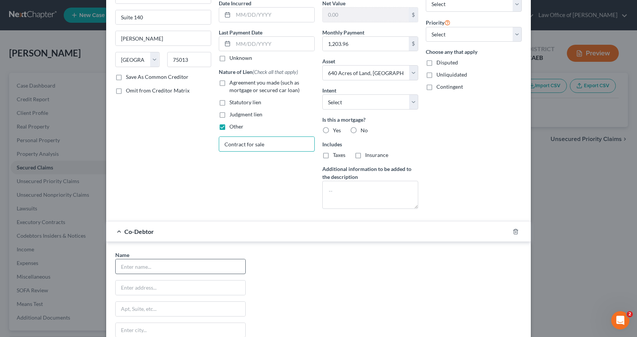
scroll to position [76, 0]
click at [131, 270] on input "text" at bounding box center [181, 266] width 130 height 14
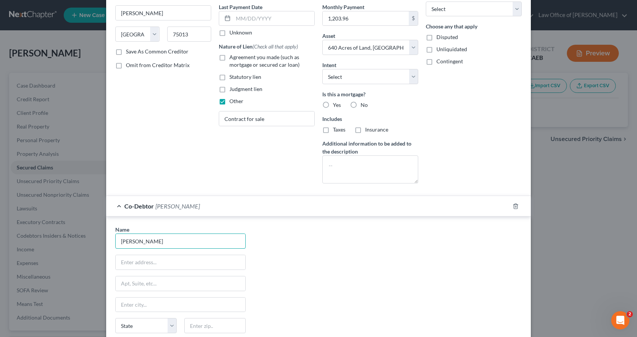
scroll to position [152, 0]
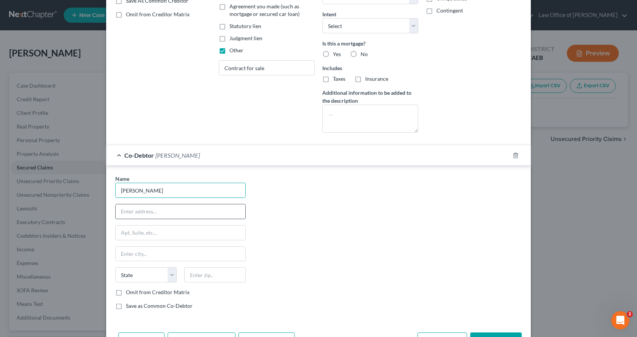
click at [122, 214] on input "text" at bounding box center [181, 211] width 130 height 14
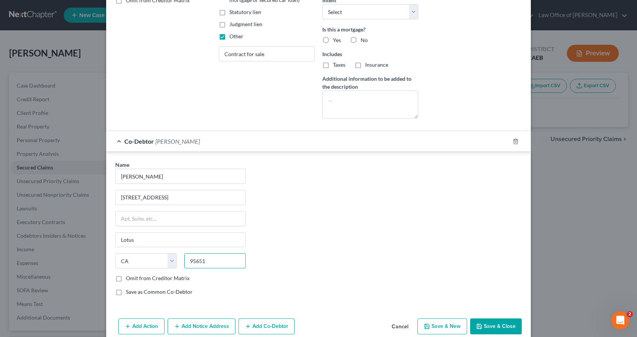
scroll to position [178, 0]
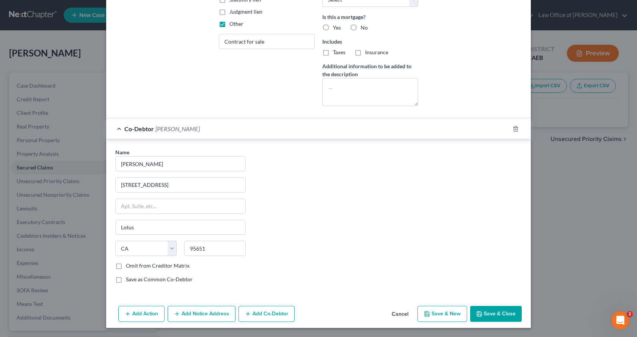
click at [471, 311] on button "Save & Close" at bounding box center [496, 314] width 52 height 16
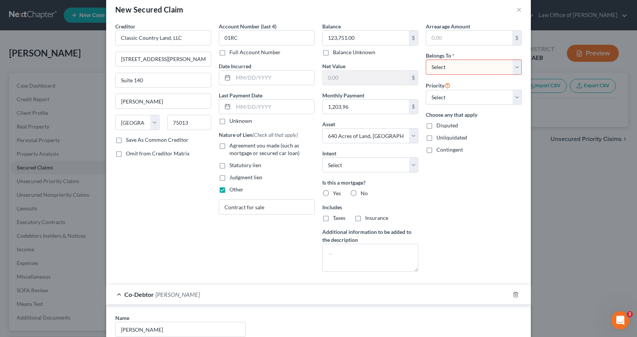
scroll to position [0, 0]
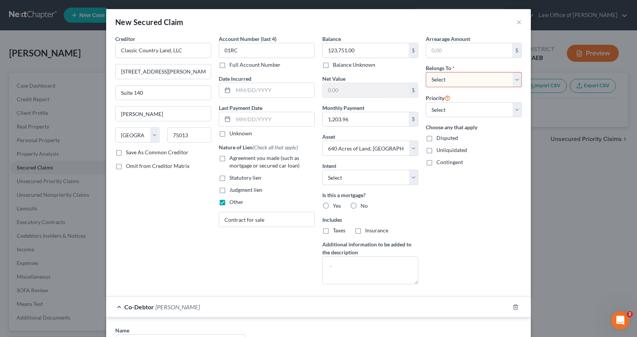
click at [477, 80] on select "Select Debtor 1 Only Debtor 2 Only Debtor 1 And Debtor 2 Only At Least One Of T…" at bounding box center [474, 79] width 96 height 15
click at [426, 72] on select "Select Debtor 1 Only Debtor 2 Only Debtor 1 And Debtor 2 Only At Least One Of T…" at bounding box center [474, 79] width 96 height 15
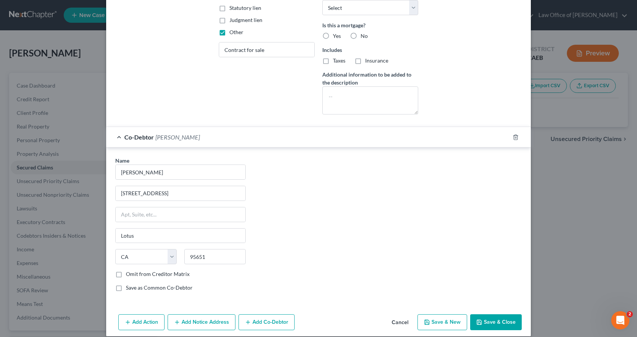
scroll to position [178, 0]
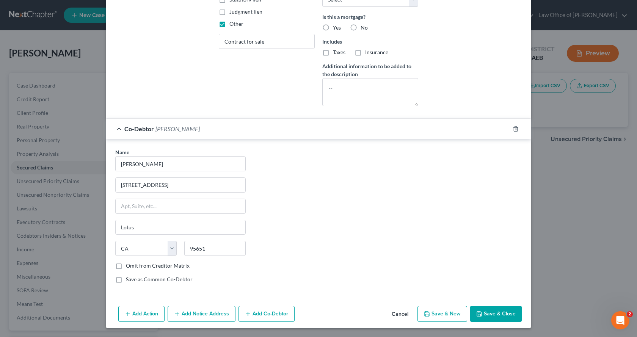
click at [507, 312] on button "Save & Close" at bounding box center [496, 314] width 52 height 16
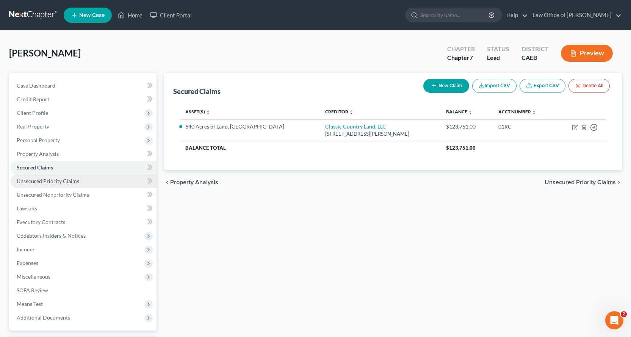
click at [28, 178] on span "Unsecured Priority Claims" at bounding box center [48, 181] width 63 height 6
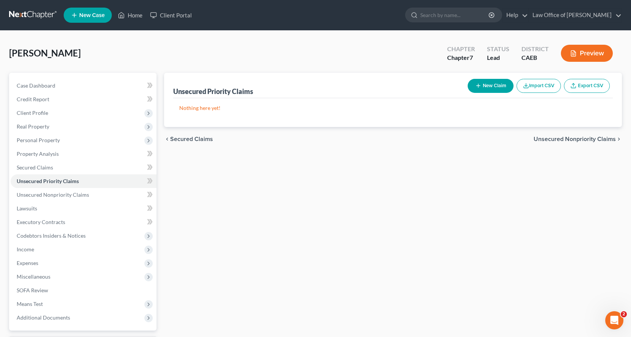
click at [491, 80] on button "New Claim" at bounding box center [491, 86] width 46 height 14
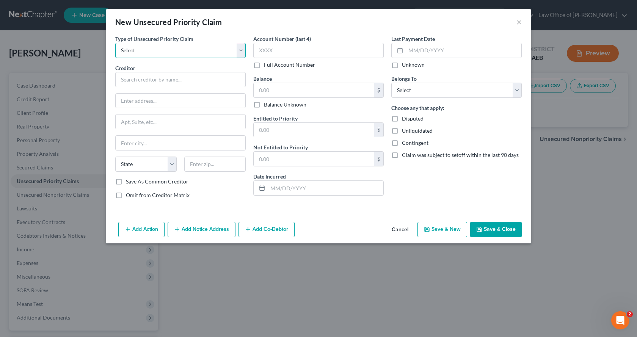
click at [196, 52] on select "Select Taxes & Other Government Units Domestic Support Obligations Extensions o…" at bounding box center [180, 50] width 130 height 15
click at [115, 43] on select "Select Taxes & Other Government Units Domestic Support Obligations Extensions o…" at bounding box center [180, 50] width 130 height 15
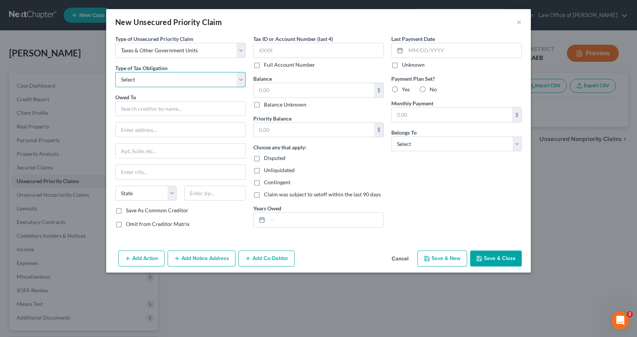
click at [153, 82] on select "Select Federal City State Franchise Tax Board Other" at bounding box center [180, 79] width 130 height 15
click at [115, 72] on select "Select Federal City State Franchise Tax Board Other" at bounding box center [180, 79] width 130 height 15
click at [175, 108] on input "text" at bounding box center [180, 108] width 130 height 15
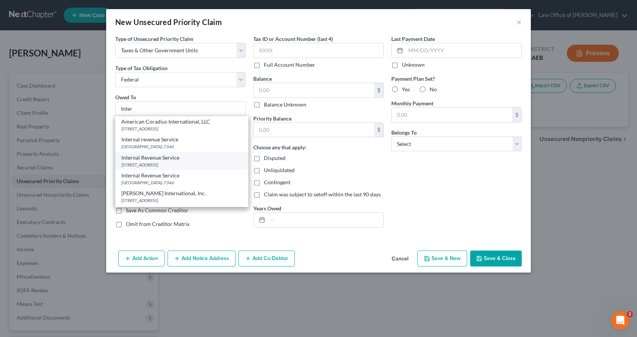
click at [162, 161] on div "[STREET_ADDRESS]" at bounding box center [181, 164] width 121 height 6
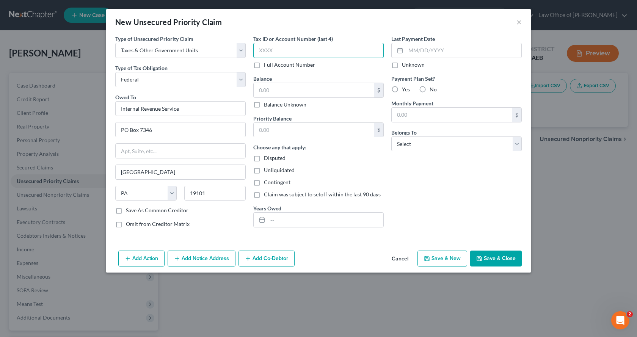
click at [280, 53] on input "text" at bounding box center [318, 50] width 130 height 15
click at [284, 92] on input "text" at bounding box center [313, 90] width 120 height 14
click at [437, 53] on input "text" at bounding box center [463, 50] width 116 height 14
click at [313, 218] on input "text" at bounding box center [326, 220] width 116 height 14
click at [270, 221] on input "2021" at bounding box center [326, 220] width 116 height 14
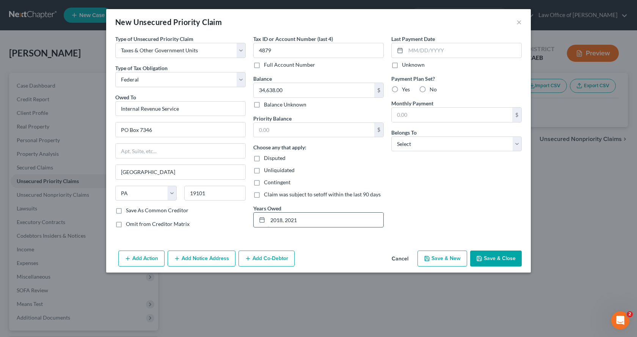
click at [280, 221] on input "2018, 2021" at bounding box center [326, 220] width 116 height 14
click at [480, 137] on select "Select Debtor 1 Only Debtor 2 Only Debtor 1 And Debtor 2 Only At Least One Of T…" at bounding box center [456, 143] width 130 height 15
click at [391, 136] on select "Select Debtor 1 Only Debtor 2 Only Debtor 1 And Debtor 2 Only At Least One Of T…" at bounding box center [456, 143] width 130 height 15
click at [491, 256] on button "Save & Close" at bounding box center [496, 258] width 52 height 16
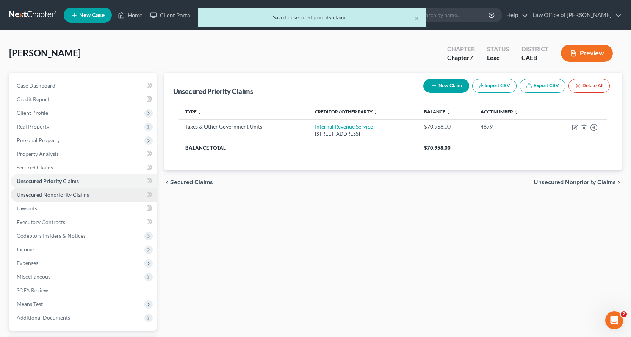
click at [76, 196] on span "Unsecured Nonpriority Claims" at bounding box center [53, 194] width 72 height 6
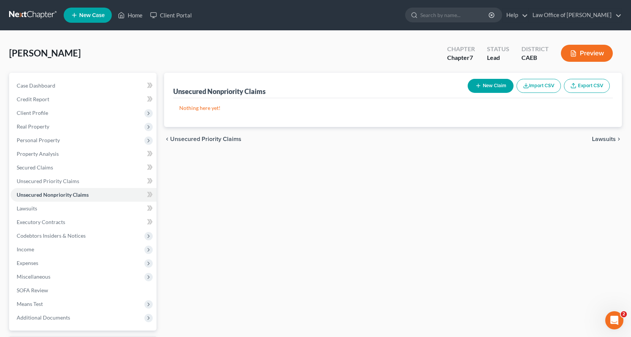
click at [498, 87] on button "New Claim" at bounding box center [491, 86] width 46 height 14
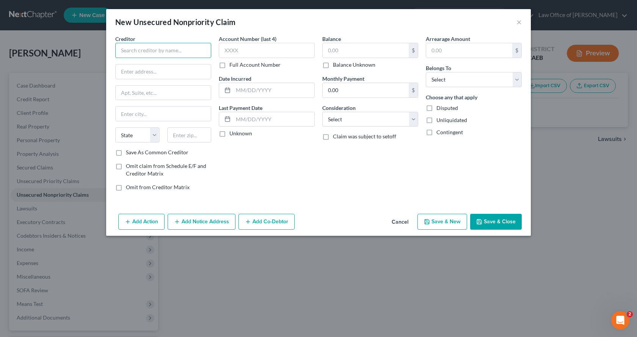
click at [138, 53] on input "text" at bounding box center [163, 50] width 96 height 15
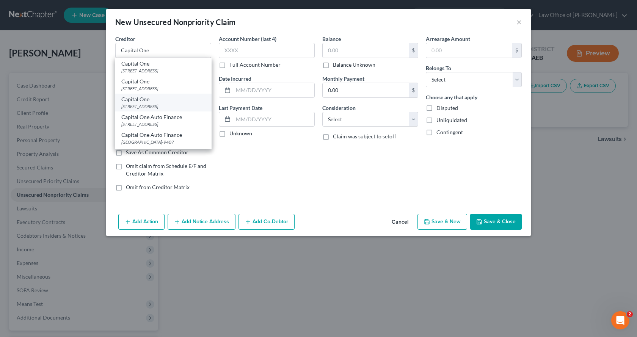
click at [140, 107] on div "[STREET_ADDRESS]" at bounding box center [163, 106] width 84 height 6
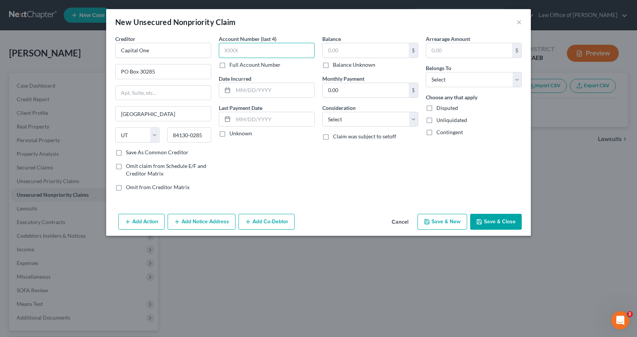
click at [245, 53] on input "text" at bounding box center [267, 50] width 96 height 15
click at [355, 50] on input "text" at bounding box center [365, 50] width 86 height 14
click at [354, 119] on select "Select Cable / Satellite Services Collection Agency Credit Card Debt Debt Couns…" at bounding box center [370, 119] width 96 height 15
click at [322, 112] on select "Select Cable / Satellite Services Collection Agency Credit Card Debt Debt Couns…" at bounding box center [370, 119] width 96 height 15
click at [261, 93] on input "text" at bounding box center [273, 90] width 81 height 14
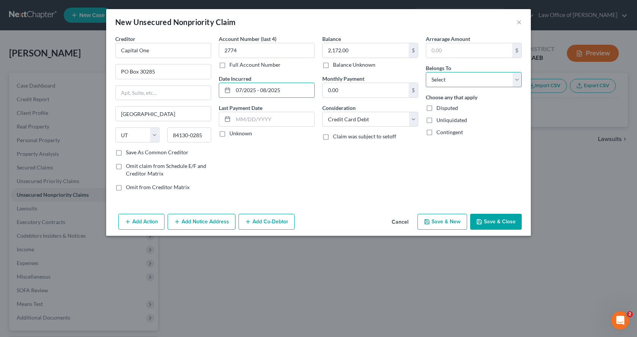
click at [463, 73] on select "Select Debtor 1 Only Debtor 2 Only Debtor 1 And Debtor 2 Only At Least One Of T…" at bounding box center [474, 79] width 96 height 15
click at [426, 72] on select "Select Debtor 1 Only Debtor 2 Only Debtor 1 And Debtor 2 Only At Least One Of T…" at bounding box center [474, 79] width 96 height 15
click at [446, 219] on button "Save & New" at bounding box center [442, 222] width 50 height 16
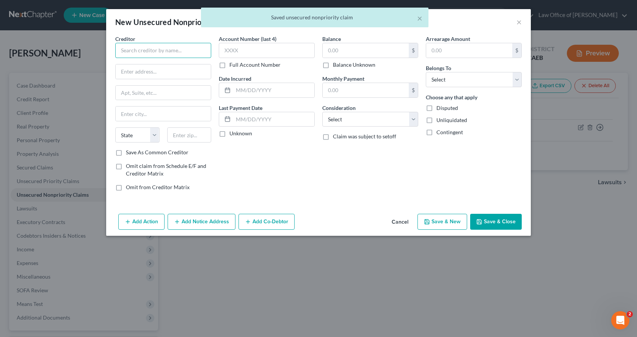
click at [142, 56] on input "text" at bounding box center [163, 50] width 96 height 15
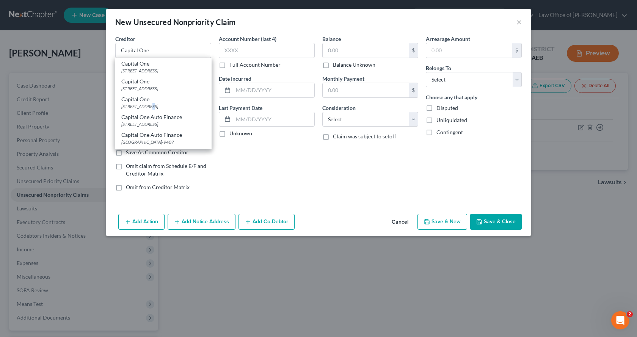
drag, startPoint x: 150, startPoint y: 104, endPoint x: 160, endPoint y: 101, distance: 9.9
click at [151, 104] on div "[STREET_ADDRESS]" at bounding box center [163, 106] width 84 height 6
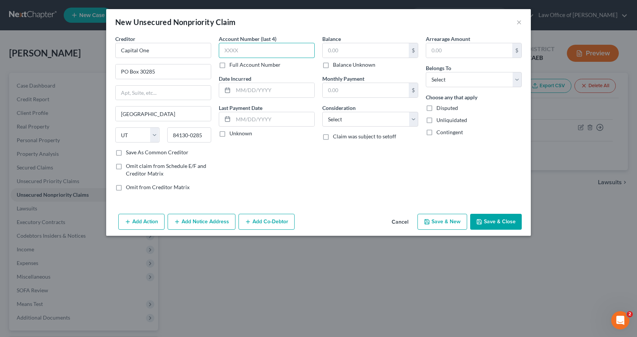
click at [234, 49] on input "text" at bounding box center [267, 50] width 96 height 15
click at [328, 47] on input "text" at bounding box center [365, 50] width 86 height 14
click at [454, 78] on select "Select Debtor 1 Only Debtor 2 Only Debtor 1 And Debtor 2 Only At Least One Of T…" at bounding box center [474, 79] width 96 height 15
click at [426, 72] on select "Select Debtor 1 Only Debtor 2 Only Debtor 1 And Debtor 2 Only At Least One Of T…" at bounding box center [474, 79] width 96 height 15
click at [371, 122] on select "Select Cable / Satellite Services Collection Agency Credit Card Debt Debt Couns…" at bounding box center [370, 119] width 96 height 15
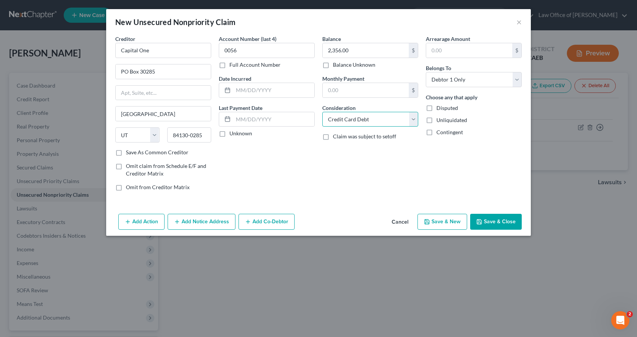
click at [322, 112] on select "Select Cable / Satellite Services Collection Agency Credit Card Debt Debt Couns…" at bounding box center [370, 119] width 96 height 15
click at [268, 91] on input "text" at bounding box center [273, 90] width 81 height 14
click at [435, 221] on button "Save & New" at bounding box center [442, 222] width 50 height 16
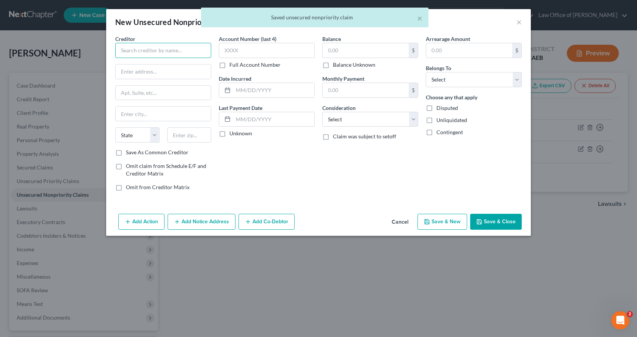
click at [156, 50] on input "text" at bounding box center [163, 50] width 96 height 15
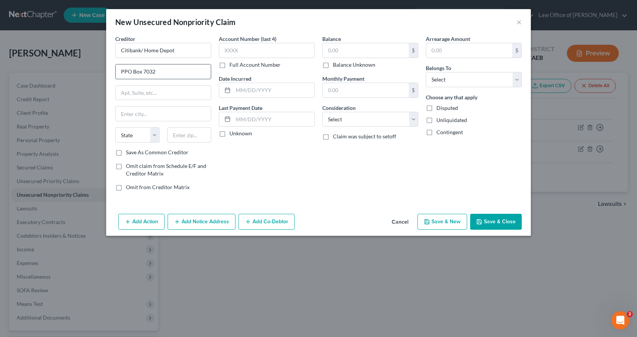
click at [126, 72] on input "PPO Box 7032" at bounding box center [163, 71] width 95 height 14
click at [156, 73] on input "PO Box 7032" at bounding box center [163, 71] width 95 height 14
click at [179, 52] on input "Citibank/ Home Depot" at bounding box center [163, 50] width 96 height 15
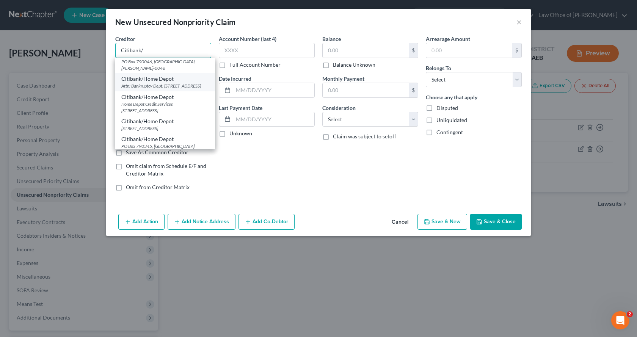
scroll to position [76, 0]
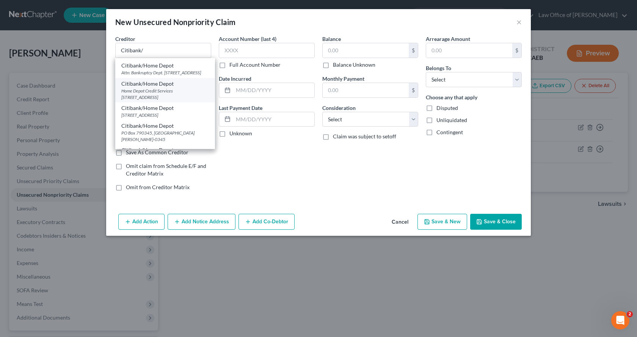
click at [142, 100] on div "Home Depot Credit Services [STREET_ADDRESS]" at bounding box center [165, 94] width 88 height 13
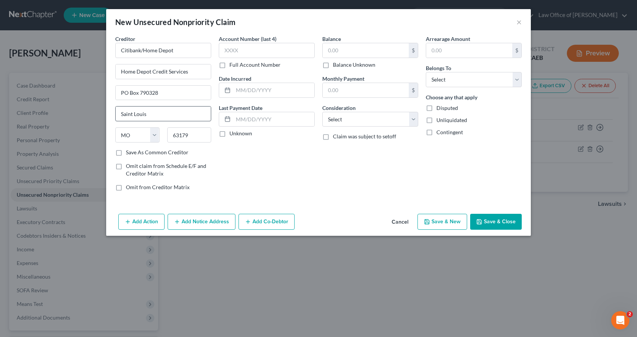
scroll to position [0, 0]
click at [240, 46] on input "text" at bounding box center [267, 50] width 96 height 15
click at [346, 54] on input "text" at bounding box center [365, 50] width 86 height 14
click at [451, 85] on select "Select Debtor 1 Only Debtor 2 Only Debtor 1 And Debtor 2 Only At Least One Of T…" at bounding box center [474, 79] width 96 height 15
click at [426, 72] on select "Select Debtor 1 Only Debtor 2 Only Debtor 1 And Debtor 2 Only At Least One Of T…" at bounding box center [474, 79] width 96 height 15
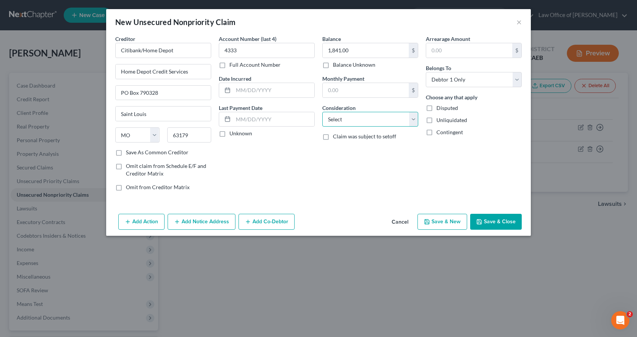
click at [377, 120] on select "Select Cable / Satellite Services Collection Agency Credit Card Debt Debt Couns…" at bounding box center [370, 119] width 96 height 15
click at [322, 112] on select "Select Cable / Satellite Services Collection Agency Credit Card Debt Debt Couns…" at bounding box center [370, 119] width 96 height 15
click at [260, 90] on input "text" at bounding box center [273, 90] width 81 height 14
click at [446, 225] on button "Save & New" at bounding box center [442, 222] width 50 height 16
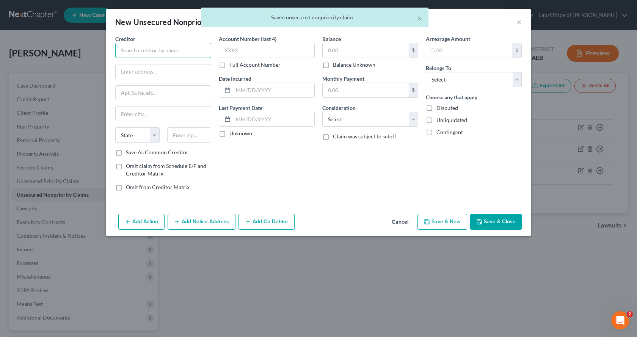
click at [164, 53] on input "text" at bounding box center [163, 50] width 96 height 15
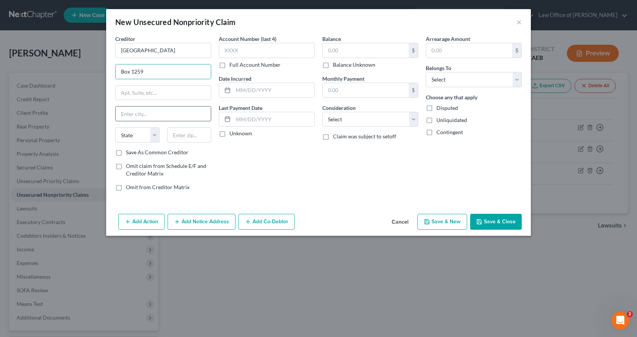
click at [148, 111] on input "text" at bounding box center [163, 113] width 95 height 14
click at [150, 94] on input "text" at bounding box center [163, 93] width 95 height 14
click at [139, 116] on input "text" at bounding box center [163, 113] width 95 height 14
click at [249, 45] on input "text" at bounding box center [267, 50] width 96 height 15
click at [368, 55] on input "text" at bounding box center [365, 50] width 86 height 14
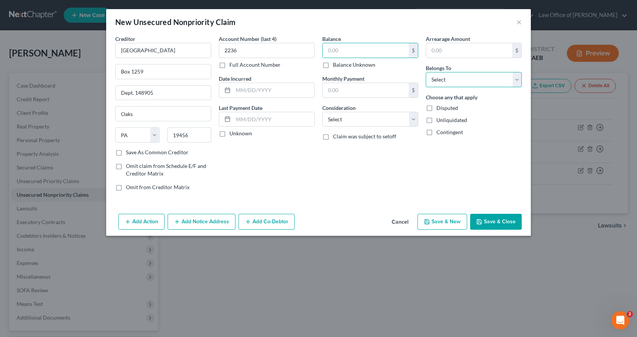
click at [443, 78] on select "Select Debtor 1 Only Debtor 2 Only Debtor 1 And Debtor 2 Only At Least One Of T…" at bounding box center [474, 79] width 96 height 15
click at [426, 72] on select "Select Debtor 1 Only Debtor 2 Only Debtor 1 And Debtor 2 Only At Least One Of T…" at bounding box center [474, 79] width 96 height 15
click at [353, 126] on select "Select Cable / Satellite Services Collection Agency Credit Card Debt Debt Couns…" at bounding box center [370, 119] width 96 height 15
click at [322, 112] on select "Select Cable / Satellite Services Collection Agency Credit Card Debt Debt Couns…" at bounding box center [370, 119] width 96 height 15
click at [247, 97] on input "text" at bounding box center [273, 90] width 81 height 14
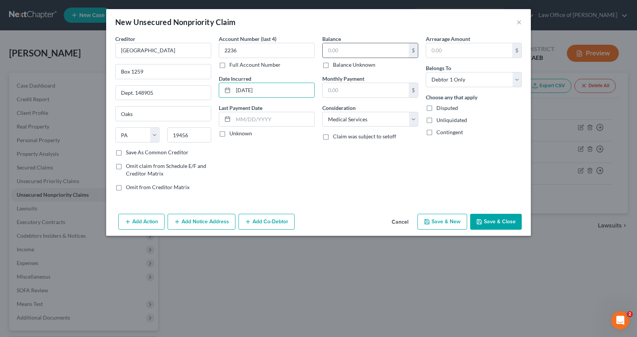
click at [344, 53] on input "text" at bounding box center [365, 50] width 86 height 14
click at [213, 227] on button "Add Notice Address" at bounding box center [201, 222] width 68 height 16
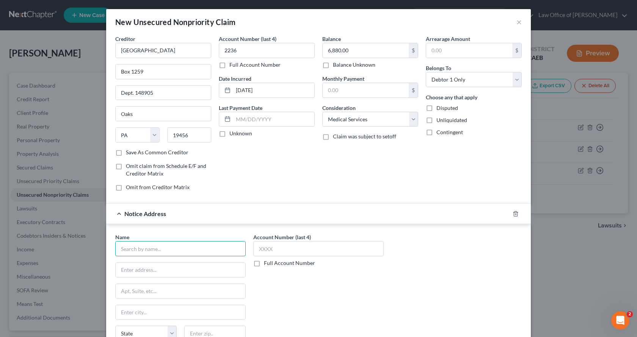
click at [138, 250] on input "text" at bounding box center [180, 248] width 130 height 15
click at [124, 267] on input "text" at bounding box center [181, 270] width 130 height 14
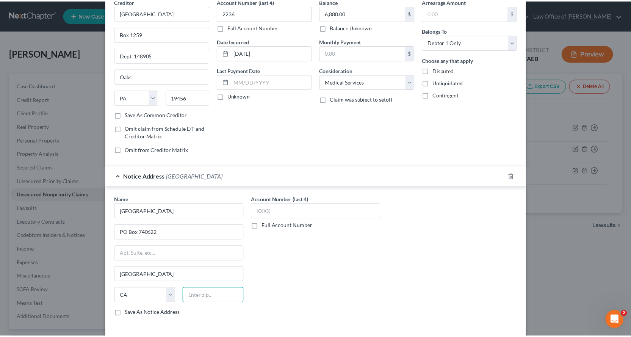
scroll to position [71, 0]
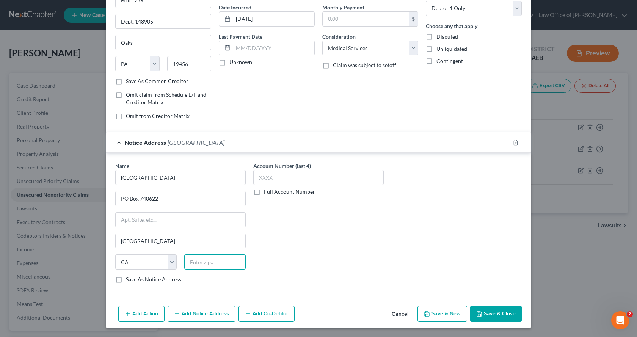
click at [215, 263] on input "text" at bounding box center [214, 261] width 61 height 15
click at [452, 316] on button "Save & New" at bounding box center [442, 314] width 50 height 16
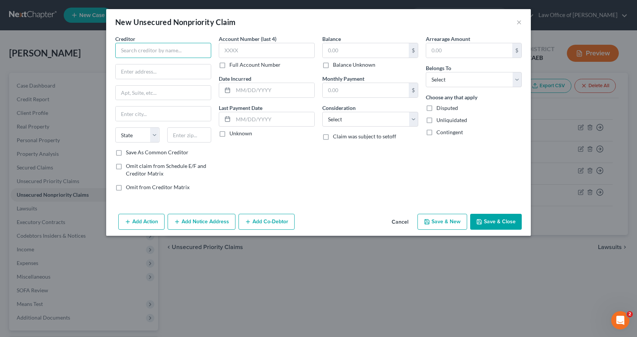
click at [135, 48] on input "text" at bounding box center [163, 50] width 96 height 15
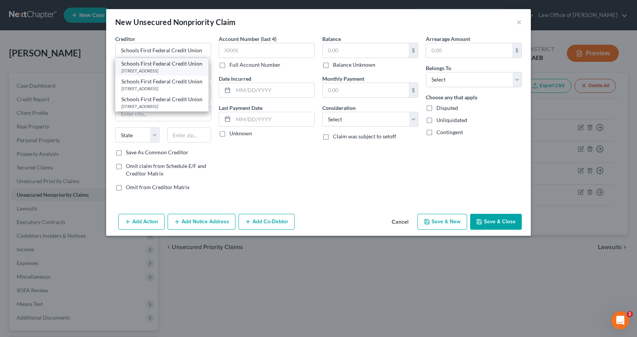
click at [152, 74] on div "[STREET_ADDRESS]" at bounding box center [161, 70] width 81 height 6
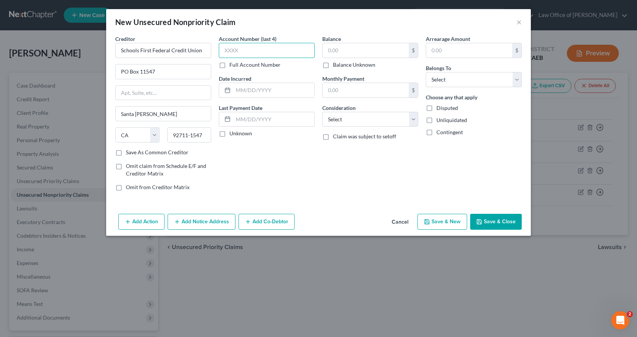
click at [253, 50] on input "text" at bounding box center [267, 50] width 96 height 15
click at [341, 54] on input "text" at bounding box center [365, 50] width 86 height 14
click at [475, 87] on div "Arrearage Amount $ Belongs To * Select Debtor 1 Only Debtor 2 Only Debtor 1 And…" at bounding box center [473, 116] width 103 height 162
click at [474, 85] on select "Select Debtor 1 Only Debtor 2 Only Debtor 1 And Debtor 2 Only At Least One Of T…" at bounding box center [474, 79] width 96 height 15
click at [426, 72] on select "Select Debtor 1 Only Debtor 2 Only Debtor 1 And Debtor 2 Only At Least One Of T…" at bounding box center [474, 79] width 96 height 15
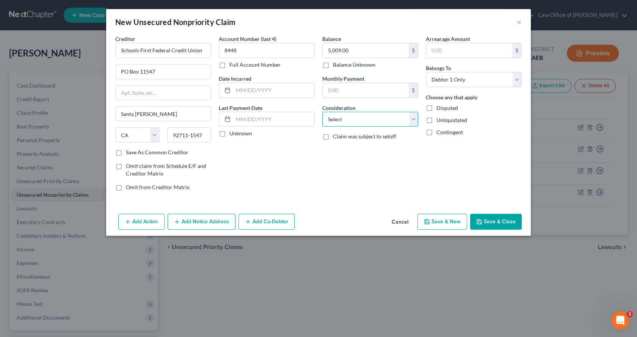
click at [342, 125] on select "Select Cable / Satellite Services Collection Agency Credit Card Debt Debt Couns…" at bounding box center [370, 119] width 96 height 15
click at [322, 112] on select "Select Cable / Satellite Services Collection Agency Credit Card Debt Debt Couns…" at bounding box center [370, 119] width 96 height 15
click at [262, 94] on input "text" at bounding box center [273, 90] width 81 height 14
click at [442, 222] on button "Save & New" at bounding box center [442, 222] width 50 height 16
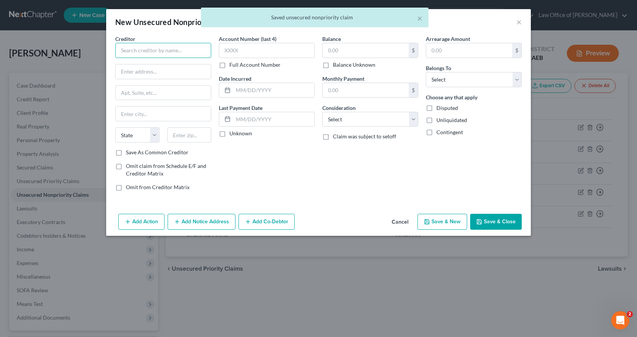
click at [147, 53] on input "text" at bounding box center [163, 50] width 96 height 15
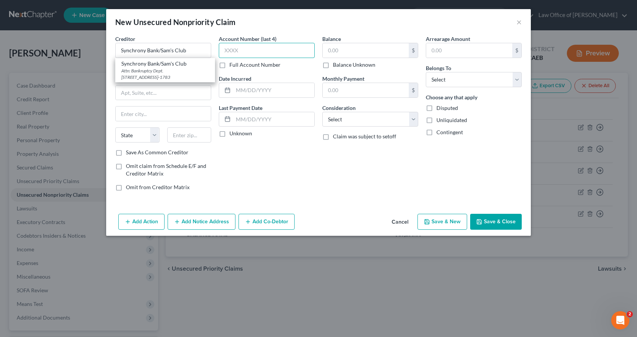
click at [223, 47] on input "text" at bounding box center [267, 50] width 96 height 15
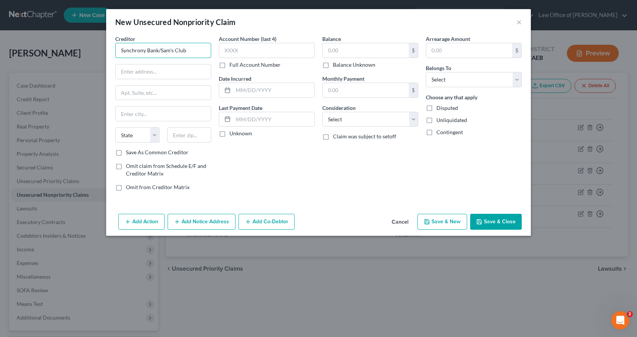
click at [202, 55] on input "Synchrony Bank/Sam's Club" at bounding box center [163, 50] width 96 height 15
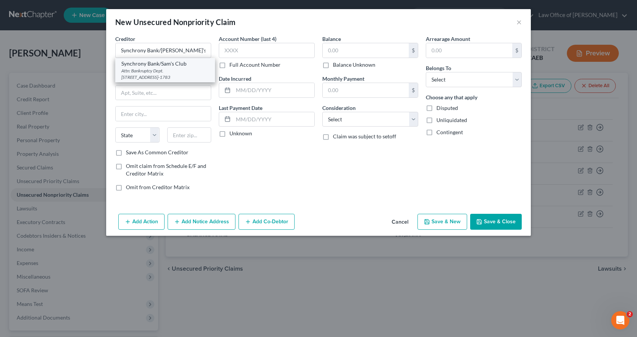
click at [183, 77] on div "Attn: Bankruptcy Dept. [STREET_ADDRESS]-1783" at bounding box center [165, 73] width 88 height 13
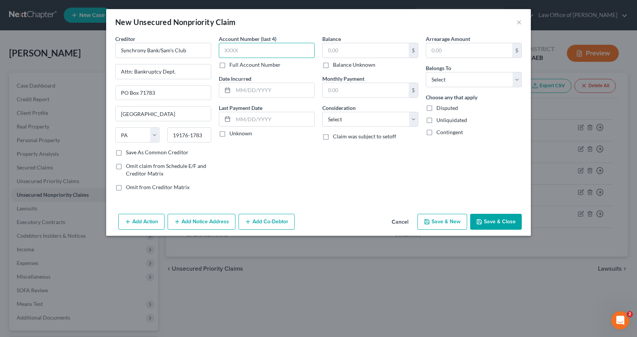
click at [243, 49] on input "text" at bounding box center [267, 50] width 96 height 15
click at [355, 50] on input "text" at bounding box center [365, 50] width 86 height 14
click at [452, 84] on select "Select Debtor 1 Only Debtor 2 Only Debtor 1 And Debtor 2 Only At Least One Of T…" at bounding box center [474, 79] width 96 height 15
click at [426, 72] on select "Select Debtor 1 Only Debtor 2 Only Debtor 1 And Debtor 2 Only At Least One Of T…" at bounding box center [474, 79] width 96 height 15
click at [350, 125] on select "Select Cable / Satellite Services Collection Agency Credit Card Debt Debt Couns…" at bounding box center [370, 119] width 96 height 15
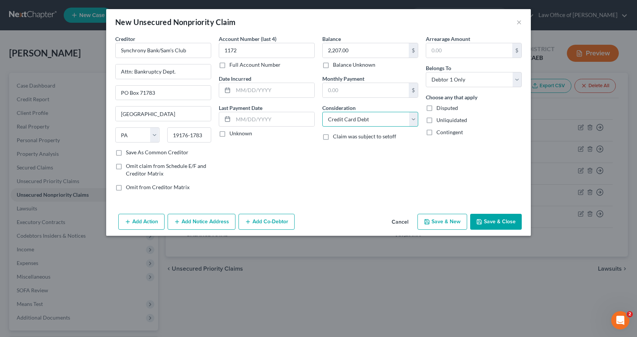
click at [322, 112] on select "Select Cable / Satellite Services Collection Agency Credit Card Debt Debt Couns…" at bounding box center [370, 119] width 96 height 15
click at [251, 92] on input "text" at bounding box center [273, 90] width 81 height 14
click at [494, 225] on button "Save & Close" at bounding box center [496, 222] width 52 height 16
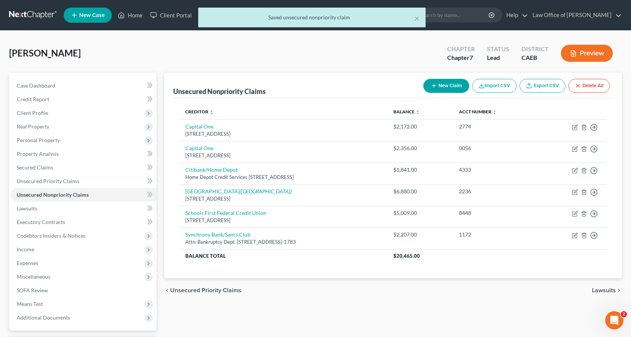
scroll to position [66, 0]
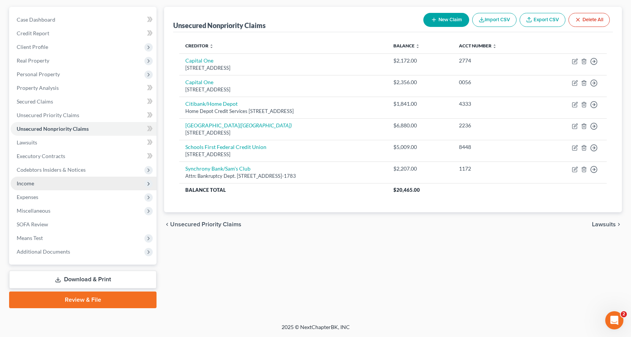
click at [23, 180] on span "Income" at bounding box center [25, 183] width 17 height 6
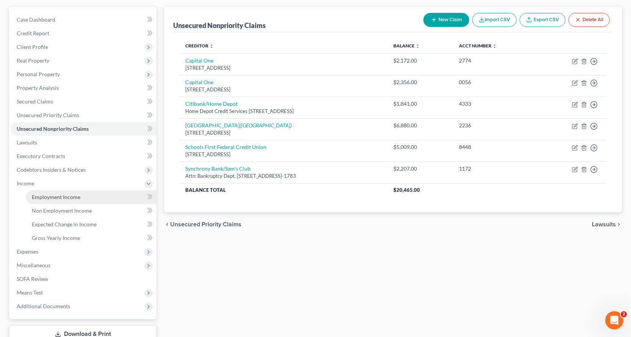
click at [39, 196] on span "Employment Income" at bounding box center [56, 197] width 49 height 6
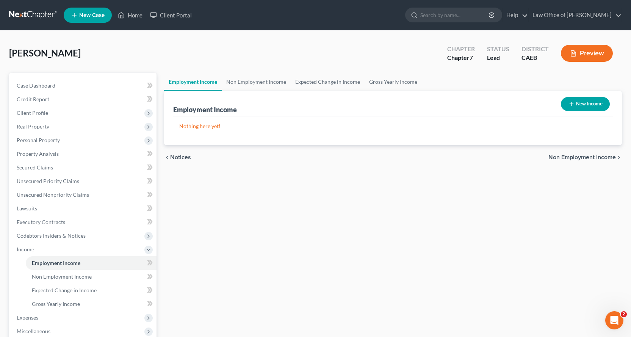
click at [591, 105] on button "New Income" at bounding box center [585, 104] width 49 height 14
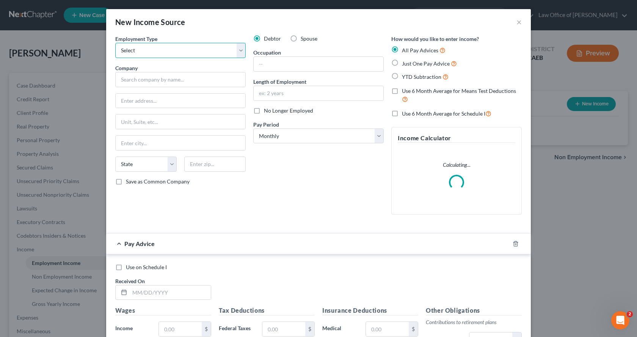
click at [186, 55] on select "Select Full or [DEMOGRAPHIC_DATA] Employment Self Employment" at bounding box center [180, 50] width 130 height 15
click at [115, 43] on select "Select Full or [DEMOGRAPHIC_DATA] Employment Self Employment" at bounding box center [180, 50] width 130 height 15
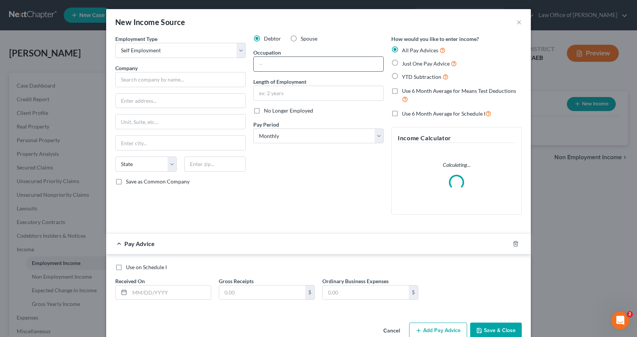
click at [275, 67] on input "text" at bounding box center [318, 64] width 130 height 14
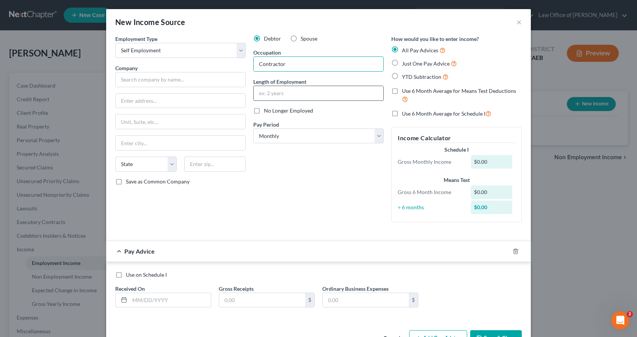
click at [264, 95] on input "text" at bounding box center [318, 93] width 130 height 14
click at [402, 62] on label "Just One Pay Advice" at bounding box center [429, 63] width 55 height 9
click at [405, 62] on input "Just One Pay Advice" at bounding box center [407, 61] width 5 height 5
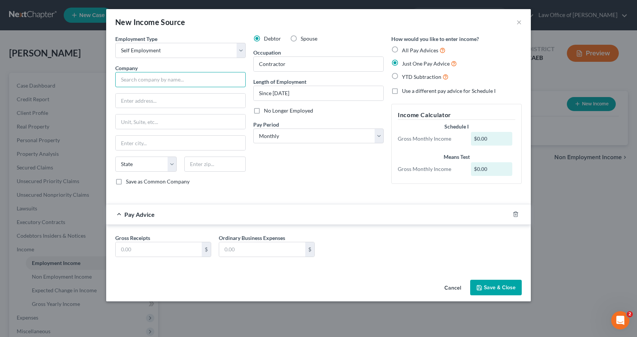
click at [142, 77] on input "text" at bounding box center [180, 79] width 130 height 15
drag, startPoint x: 176, startPoint y: 81, endPoint x: 189, endPoint y: 80, distance: 12.9
click at [189, 81] on input "[PERSON_NAME] Construction 1700" at bounding box center [180, 79] width 130 height 15
click at [139, 103] on input "text" at bounding box center [181, 101] width 130 height 14
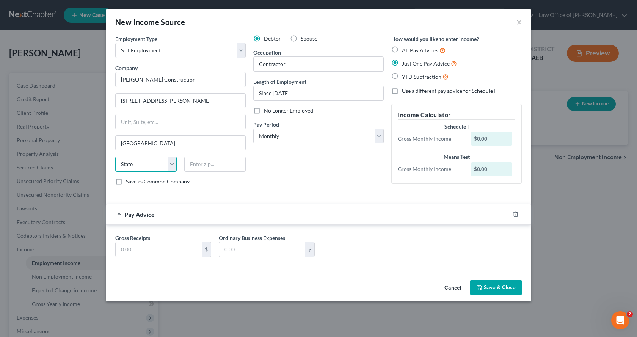
click at [140, 163] on select "State [US_STATE] AK AR AZ CA CO CT DE DC [GEOGRAPHIC_DATA] [GEOGRAPHIC_DATA] GU…" at bounding box center [145, 163] width 61 height 15
click at [115, 156] on select "State [US_STATE] AK AR AZ CA CO CT DE DC [GEOGRAPHIC_DATA] [GEOGRAPHIC_DATA] GU…" at bounding box center [145, 163] width 61 height 15
click at [209, 169] on input "text" at bounding box center [214, 163] width 61 height 15
click at [129, 251] on input "text" at bounding box center [159, 249] width 86 height 14
click at [295, 194] on div "Employment Type * Select Full or [DEMOGRAPHIC_DATA] Employment Self Employment …" at bounding box center [318, 116] width 414 height 163
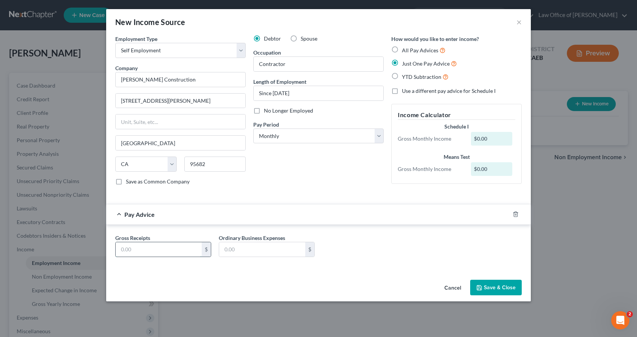
click at [130, 253] on input "text" at bounding box center [159, 249] width 86 height 14
click at [253, 255] on input "text" at bounding box center [262, 249] width 86 height 14
click at [496, 283] on button "Save & Close" at bounding box center [496, 288] width 52 height 16
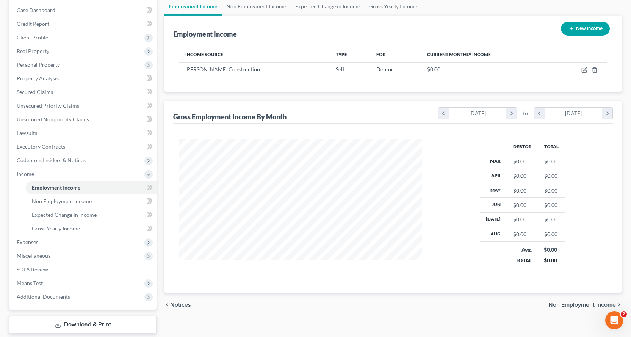
scroll to position [76, 0]
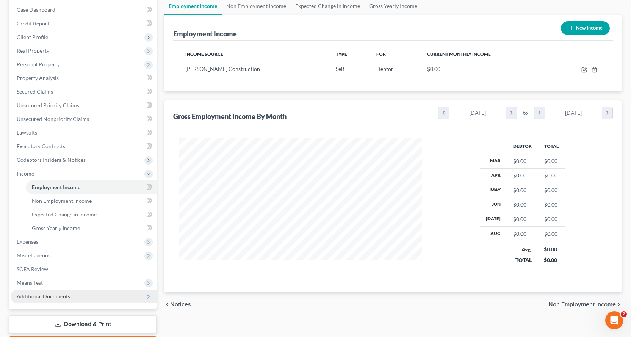
click at [76, 296] on span "Additional Documents" at bounding box center [84, 296] width 146 height 14
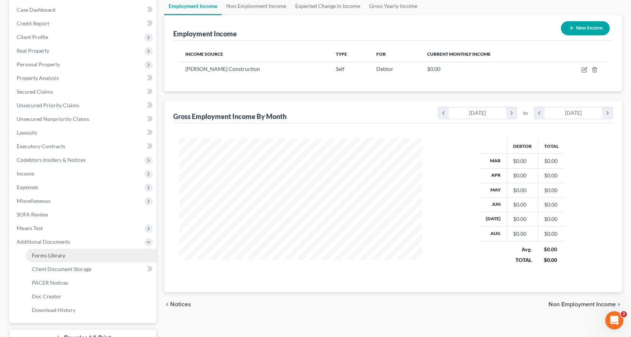
click at [53, 253] on span "Forms Library" at bounding box center [48, 255] width 33 height 6
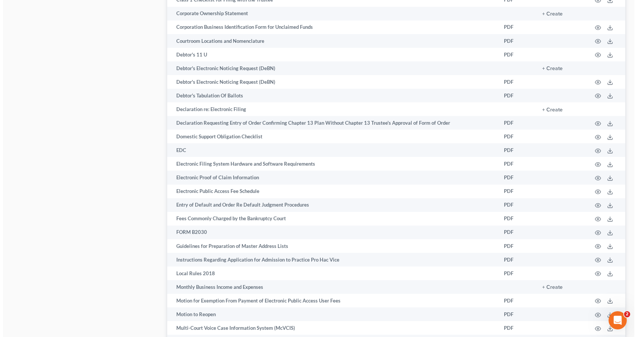
scroll to position [568, 0]
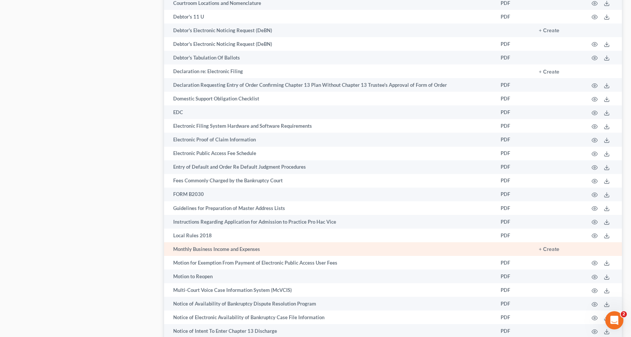
click at [214, 249] on td "Monthly Business Income and Expenses" at bounding box center [329, 249] width 330 height 14
click at [552, 251] on button "+ Create" at bounding box center [549, 249] width 20 height 5
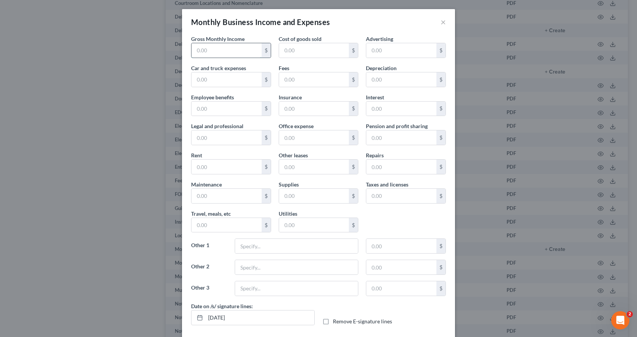
click at [219, 50] on input "text" at bounding box center [226, 50] width 70 height 14
drag, startPoint x: 225, startPoint y: 51, endPoint x: 199, endPoint y: 50, distance: 25.4
click at [199, 50] on input "8,369.00" at bounding box center [226, 50] width 70 height 14
click at [293, 51] on input "text" at bounding box center [314, 50] width 70 height 14
click at [203, 170] on input "text" at bounding box center [226, 167] width 70 height 14
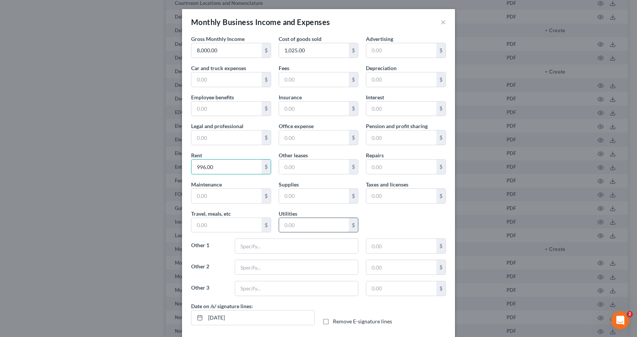
click at [293, 228] on input "text" at bounding box center [314, 225] width 70 height 14
click at [387, 168] on input "text" at bounding box center [401, 167] width 70 height 14
click at [207, 76] on input "text" at bounding box center [226, 79] width 70 height 14
click at [299, 106] on input "text" at bounding box center [314, 109] width 70 height 14
click at [373, 197] on input "text" at bounding box center [401, 196] width 70 height 14
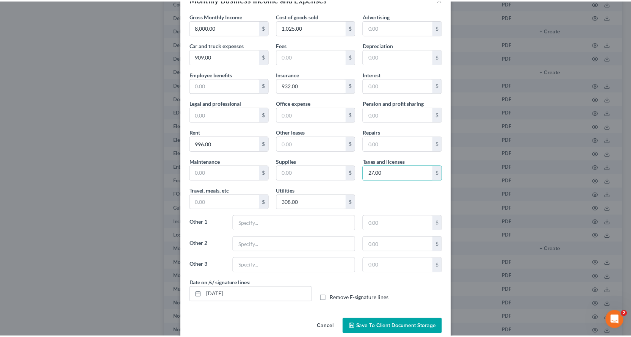
scroll to position [36, 0]
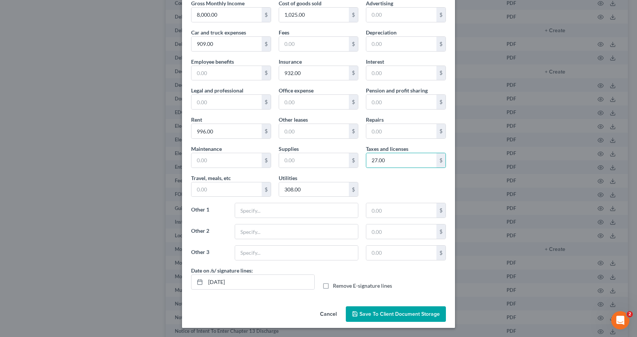
click at [385, 317] on button "Save to Client Document Storage" at bounding box center [396, 314] width 100 height 16
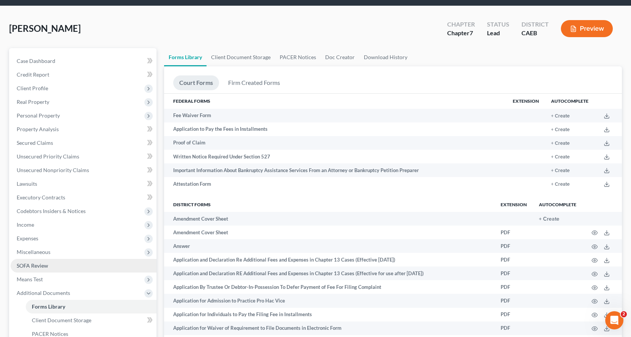
scroll to position [38, 0]
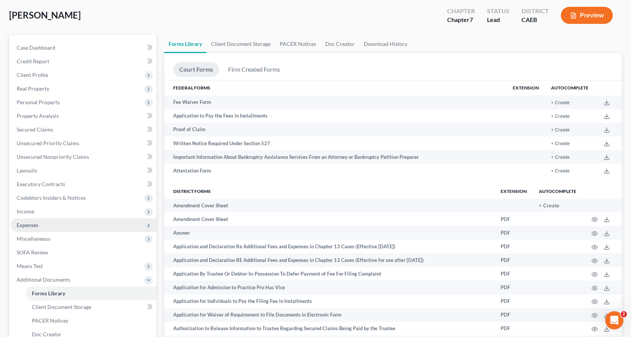
click at [27, 223] on span "Expenses" at bounding box center [28, 225] width 22 height 6
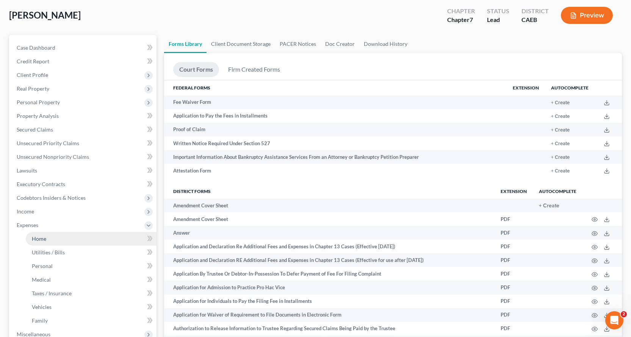
click at [49, 239] on link "Home" at bounding box center [91, 239] width 131 height 14
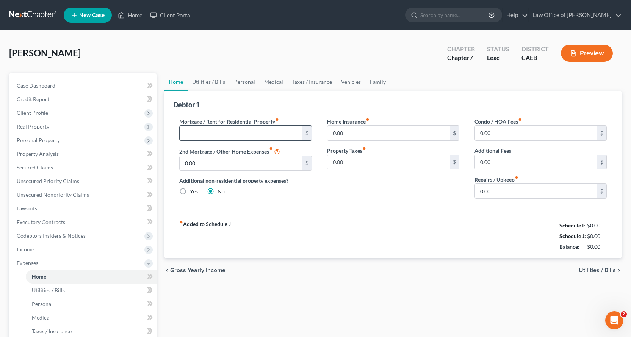
click at [224, 130] on input "text" at bounding box center [241, 133] width 122 height 14
click at [218, 84] on link "Utilities / Bills" at bounding box center [209, 82] width 42 height 18
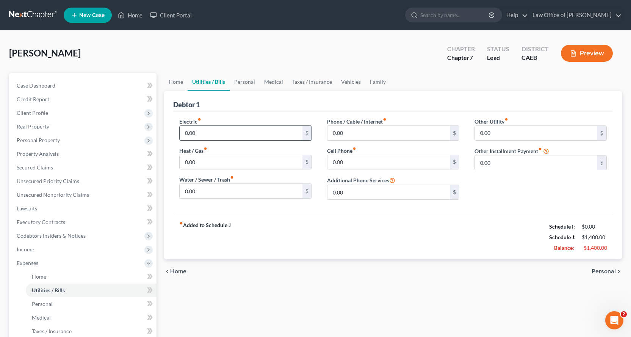
click at [208, 135] on input "0.00" at bounding box center [241, 133] width 122 height 14
click at [200, 167] on input "0.00" at bounding box center [241, 162] width 122 height 14
click at [203, 191] on input "0.00" at bounding box center [241, 191] width 122 height 14
click at [243, 81] on link "Personal" at bounding box center [245, 82] width 30 height 18
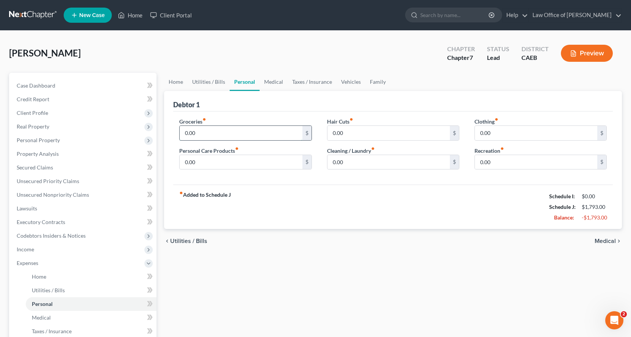
click at [214, 138] on input "0.00" at bounding box center [241, 133] width 122 height 14
click at [487, 134] on input "0.00" at bounding box center [536, 133] width 122 height 14
click at [360, 136] on input "0.00" at bounding box center [388, 133] width 122 height 14
click at [203, 161] on input "0.00" at bounding box center [241, 162] width 122 height 14
click at [274, 81] on link "Medical" at bounding box center [274, 82] width 28 height 18
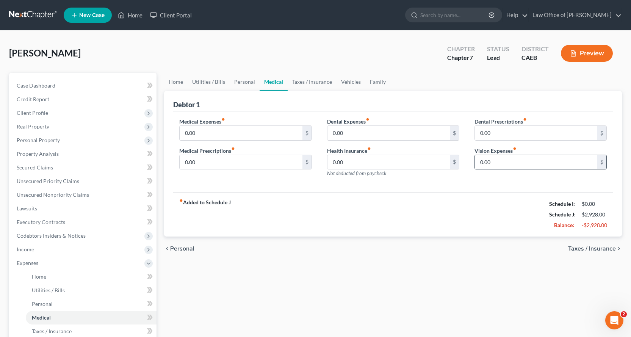
click at [502, 162] on input "0.00" at bounding box center [536, 162] width 122 height 14
click at [359, 138] on input "0.00" at bounding box center [388, 133] width 122 height 14
click at [346, 81] on link "Vehicles" at bounding box center [350, 82] width 29 height 18
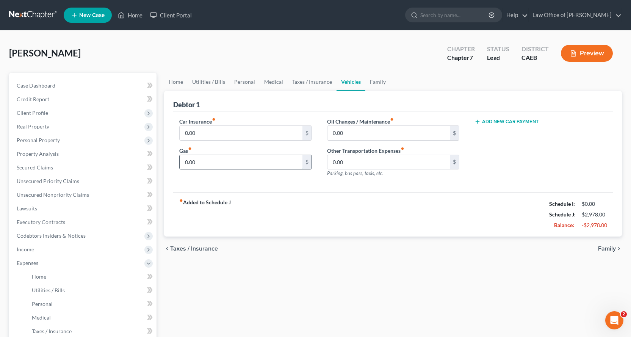
click at [213, 161] on input "0.00" at bounding box center [241, 162] width 122 height 14
click at [296, 77] on link "Taxes / Insurance" at bounding box center [312, 82] width 49 height 18
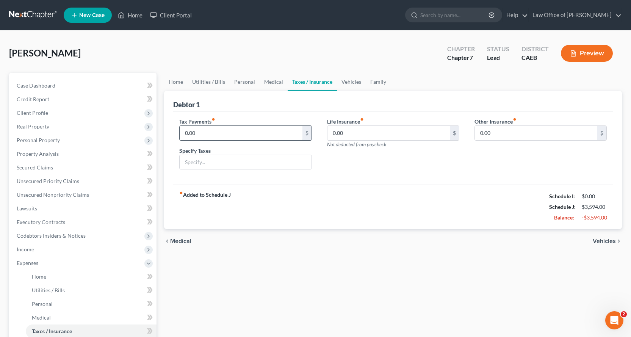
click at [205, 135] on input "0.00" at bounding box center [241, 133] width 122 height 14
click at [210, 159] on input "text" at bounding box center [245, 162] width 131 height 14
click at [355, 84] on link "Vehicles" at bounding box center [351, 82] width 29 height 18
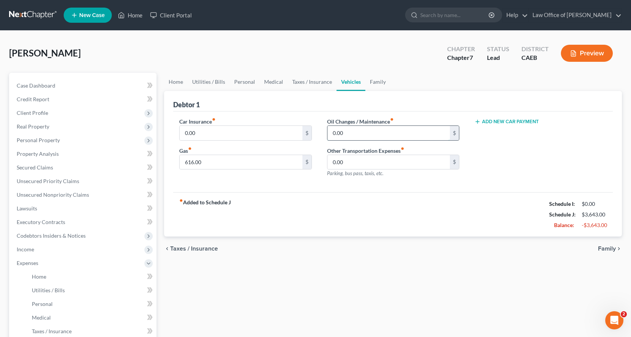
click at [361, 133] on input "0.00" at bounding box center [388, 133] width 122 height 14
click at [199, 134] on input "0.00" at bounding box center [241, 133] width 122 height 14
click at [382, 83] on link "Family" at bounding box center [377, 82] width 25 height 18
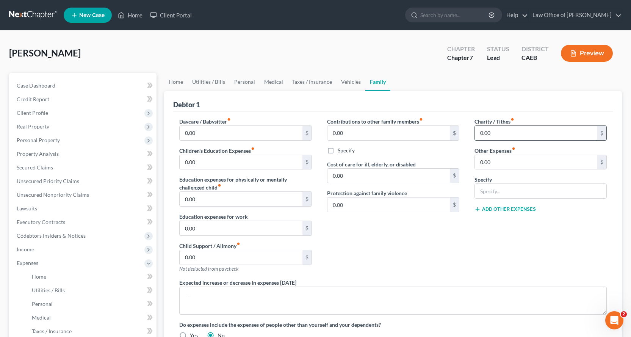
click at [516, 136] on input "0.00" at bounding box center [536, 133] width 122 height 14
click at [311, 80] on link "Taxes / Insurance" at bounding box center [312, 82] width 49 height 18
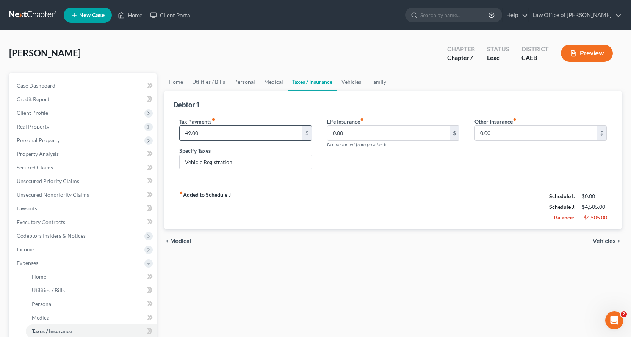
click at [203, 135] on input "49.00" at bounding box center [241, 133] width 122 height 14
click at [238, 163] on input "Vehicle Registration" at bounding box center [245, 162] width 131 height 14
click at [174, 83] on link "Home" at bounding box center [175, 82] width 23 height 18
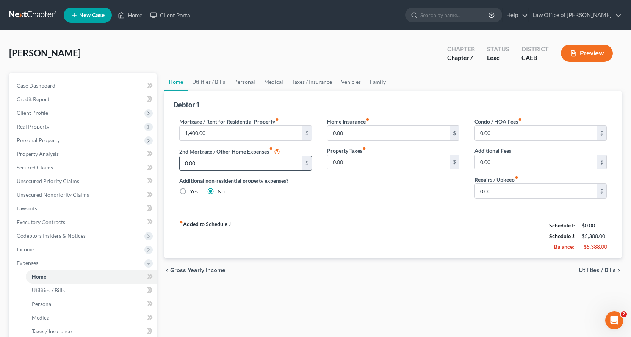
click at [202, 164] on input "0.00" at bounding box center [241, 163] width 122 height 14
click at [371, 86] on link "Family" at bounding box center [377, 82] width 25 height 18
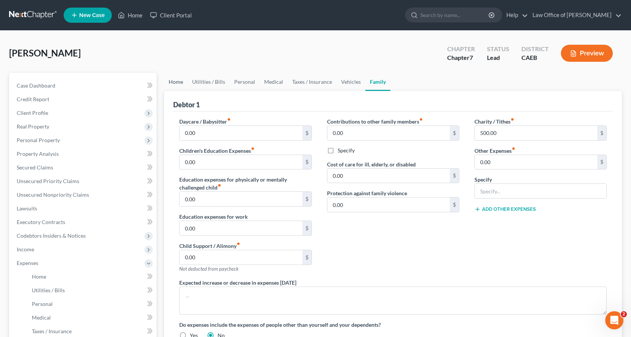
click at [172, 83] on link "Home" at bounding box center [175, 82] width 23 height 18
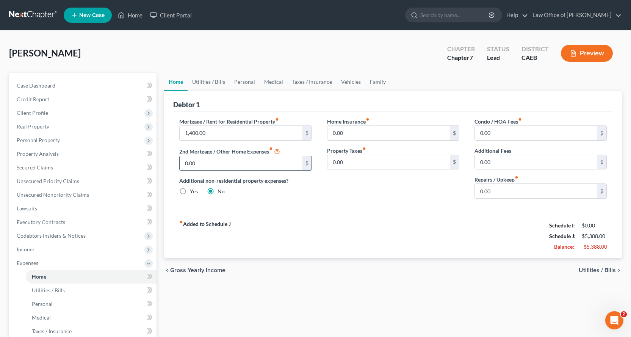
click at [208, 163] on input "0.00" at bounding box center [241, 163] width 122 height 14
click at [369, 163] on input "0.00" at bounding box center [388, 162] width 122 height 14
click at [386, 83] on link "Family" at bounding box center [377, 82] width 25 height 18
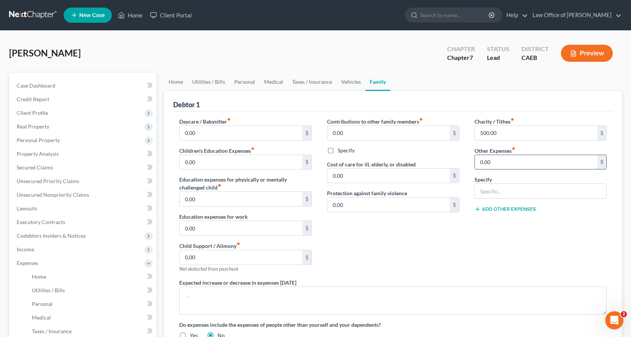
click at [494, 164] on input "0.00" at bounding box center [536, 162] width 122 height 14
click at [487, 196] on input "text" at bounding box center [540, 191] width 131 height 14
click at [511, 208] on button "Add Other Expenses" at bounding box center [504, 209] width 61 height 6
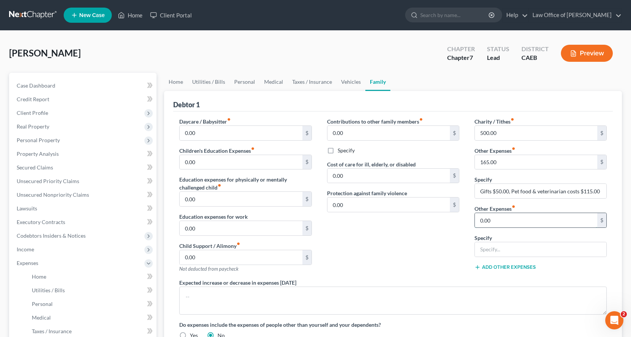
click at [499, 222] on input "0.00" at bounding box center [536, 220] width 122 height 14
click at [494, 247] on input "text" at bounding box center [540, 249] width 131 height 14
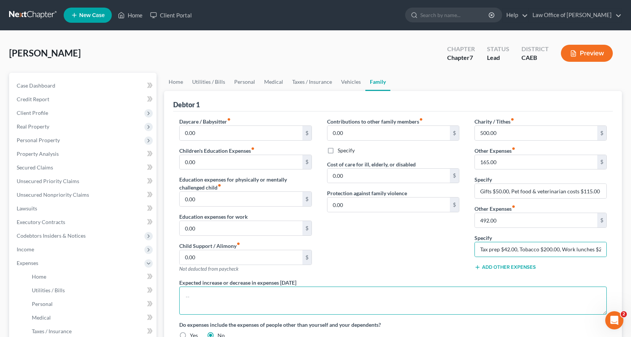
click at [323, 308] on textarea at bounding box center [392, 300] width 427 height 28
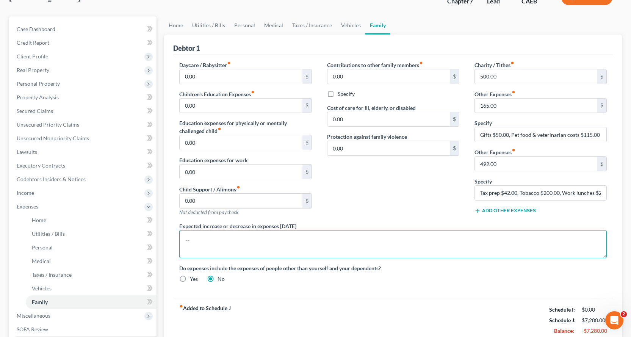
scroll to position [114, 0]
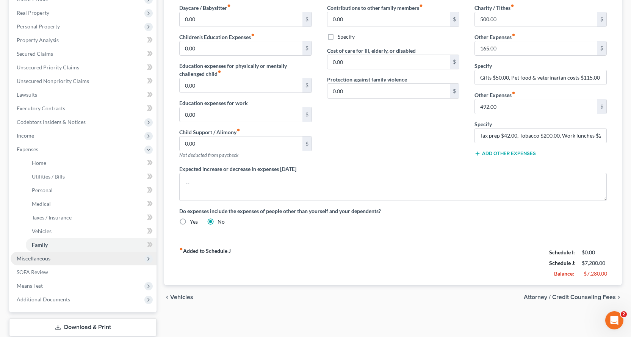
click at [37, 259] on span "Miscellaneous" at bounding box center [34, 258] width 34 height 6
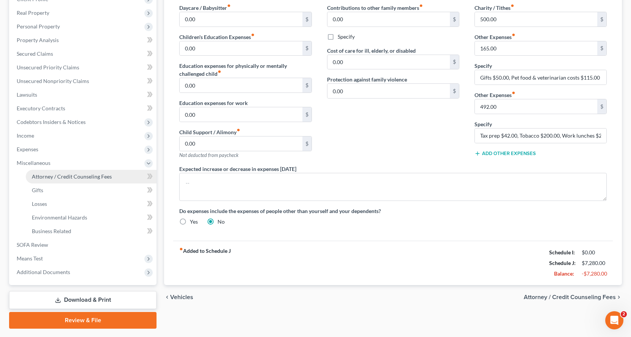
click at [58, 178] on span "Attorney / Credit Counseling Fees" at bounding box center [72, 176] width 80 height 6
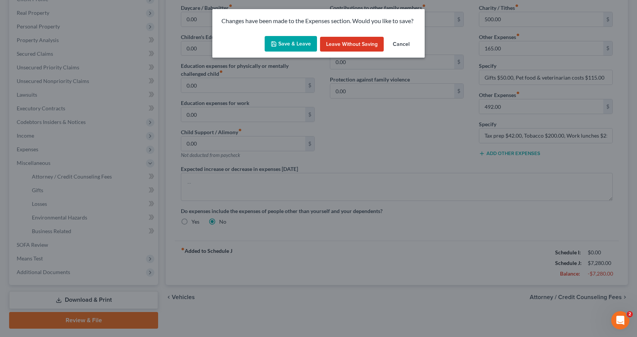
click at [296, 48] on button "Save & Leave" at bounding box center [290, 44] width 52 height 16
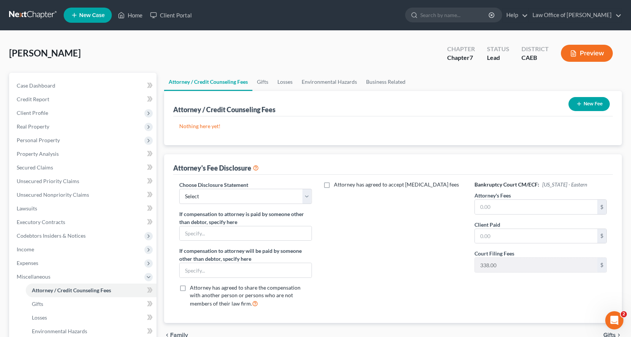
click at [576, 98] on button "New Fee" at bounding box center [588, 104] width 41 height 14
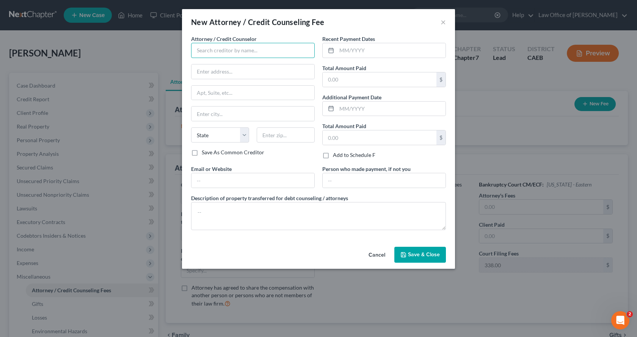
click at [215, 52] on input "text" at bounding box center [253, 50] width 124 height 15
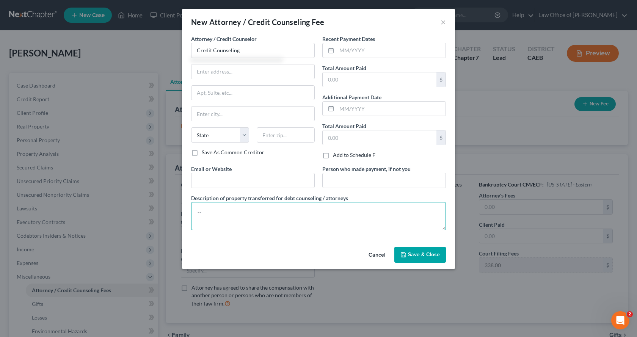
click at [206, 212] on textarea at bounding box center [318, 216] width 255 height 28
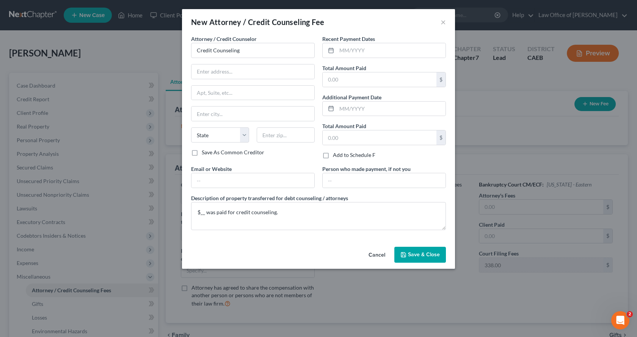
click at [435, 255] on span "Save & Close" at bounding box center [424, 254] width 32 height 6
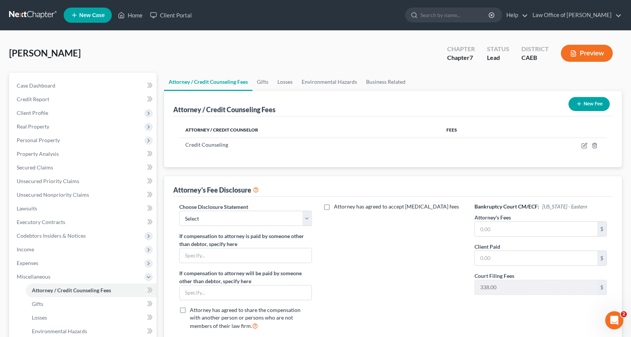
click at [598, 99] on button "New Fee" at bounding box center [588, 104] width 41 height 14
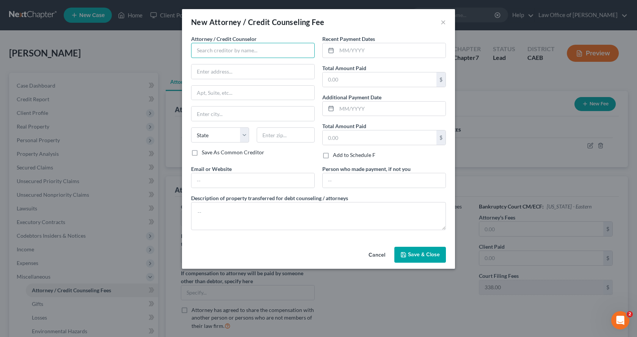
click at [216, 49] on input "text" at bounding box center [253, 50] width 124 height 15
click at [214, 52] on input "LAw OFfice of [PERSON_NAME]> White" at bounding box center [253, 50] width 124 height 15
click at [200, 49] on input "LAw Office of [PERSON_NAME]> White" at bounding box center [253, 50] width 124 height 15
click at [249, 50] on input "Law Office of [PERSON_NAME]> White" at bounding box center [253, 50] width 124 height 15
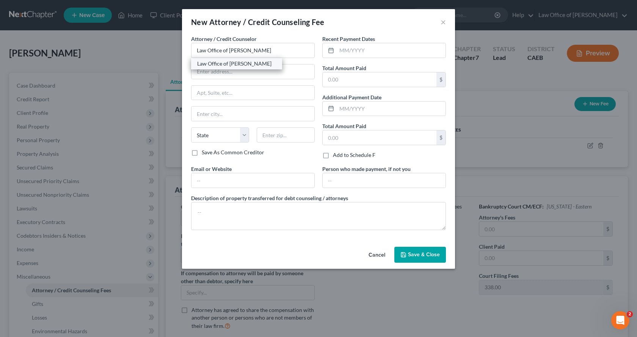
click at [223, 66] on div "Law Office of [PERSON_NAME]" at bounding box center [236, 64] width 79 height 8
click at [354, 54] on input "text" at bounding box center [390, 50] width 109 height 14
click at [327, 80] on input "text" at bounding box center [379, 79] width 114 height 14
click at [360, 110] on input "text" at bounding box center [390, 109] width 109 height 14
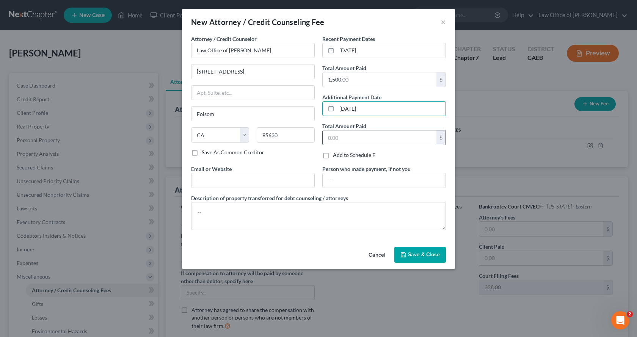
click at [346, 135] on input "text" at bounding box center [379, 137] width 114 height 14
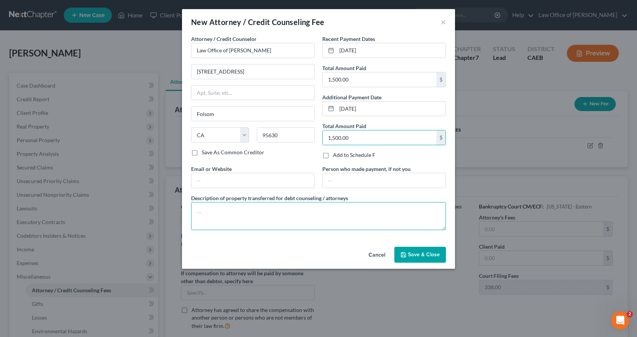
click at [214, 217] on textarea at bounding box center [318, 216] width 255 height 28
click at [285, 212] on textarea "$_____, was paid which includes the COurt filing fee of $338.00" at bounding box center [318, 216] width 255 height 28
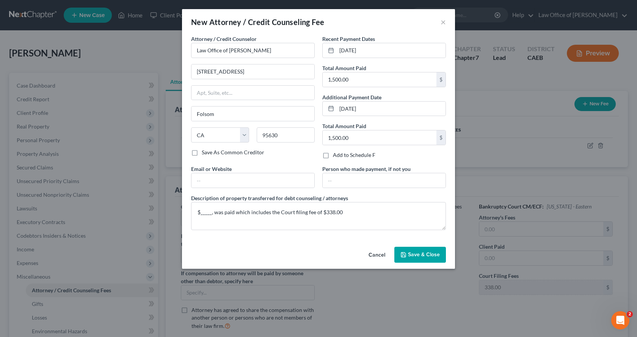
click at [432, 259] on button "Save & Close" at bounding box center [420, 255] width 52 height 16
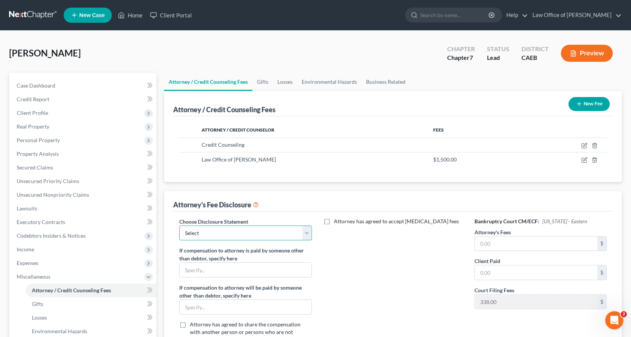
click at [220, 234] on select "Select Corp/LLC Attorney Fee Blurb Individuals Attorney Fee Blurb" at bounding box center [245, 232] width 132 height 15
click at [179, 225] on select "Select Corp/LLC Attorney Fee Blurb Individuals Attorney Fee Blurb" at bounding box center [245, 232] width 132 height 15
click at [499, 245] on input "text" at bounding box center [536, 243] width 122 height 14
click at [486, 275] on input "text" at bounding box center [536, 272] width 122 height 14
click at [506, 243] on input "3,000.00" at bounding box center [536, 243] width 122 height 14
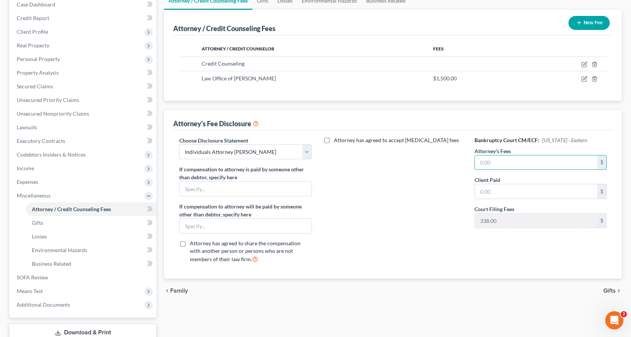
scroll to position [82, 0]
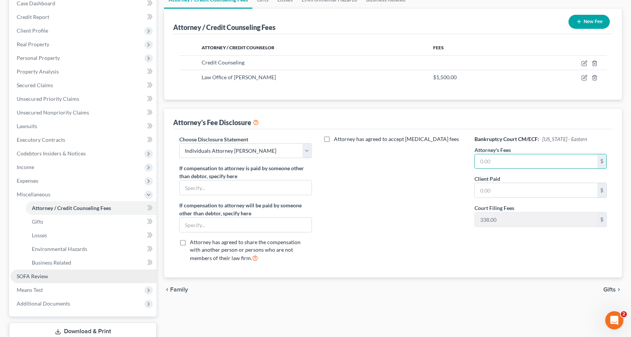
click at [36, 280] on link "SOFA Review" at bounding box center [84, 276] width 146 height 14
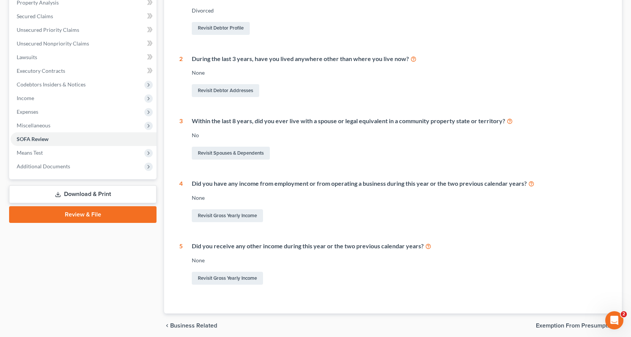
scroll to position [152, 0]
click at [231, 217] on link "Revisit Gross Yearly Income" at bounding box center [227, 215] width 71 height 13
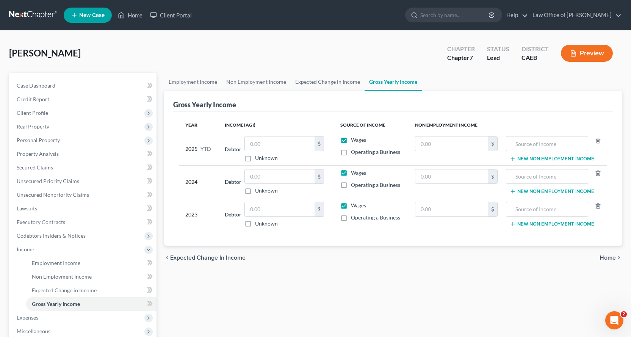
click at [351, 141] on label "Wages" at bounding box center [358, 140] width 15 height 8
click at [354, 141] on input "Wages" at bounding box center [356, 138] width 5 height 5
click at [351, 172] on label "Wages" at bounding box center [358, 173] width 15 height 8
click at [354, 172] on input "Wages" at bounding box center [356, 171] width 5 height 5
click at [351, 205] on label "Wages" at bounding box center [358, 206] width 15 height 8
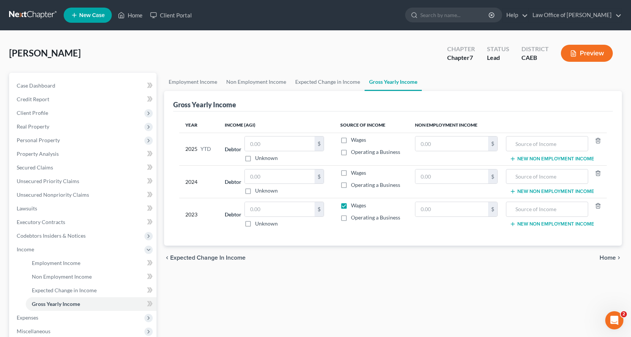
click at [354, 205] on input "Wages" at bounding box center [356, 204] width 5 height 5
click at [351, 219] on label "Operating a Business" at bounding box center [375, 218] width 49 height 8
click at [354, 219] on input "Operating a Business" at bounding box center [356, 216] width 5 height 5
drag, startPoint x: 344, startPoint y: 185, endPoint x: 345, endPoint y: 166, distance: 18.6
click at [351, 185] on label "Operating a Business" at bounding box center [375, 185] width 49 height 8
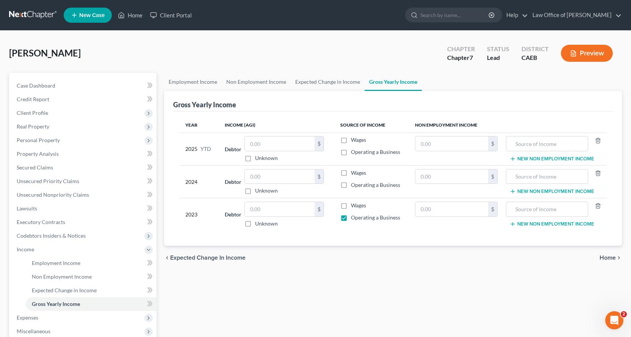
click at [354, 185] on input "Operating a Business" at bounding box center [356, 183] width 5 height 5
click at [351, 153] on label "Operating a Business" at bounding box center [375, 152] width 49 height 8
click at [354, 153] on input "Operating a Business" at bounding box center [356, 150] width 5 height 5
click at [263, 210] on input "text" at bounding box center [280, 209] width 70 height 14
click at [273, 178] on input "text" at bounding box center [280, 176] width 70 height 14
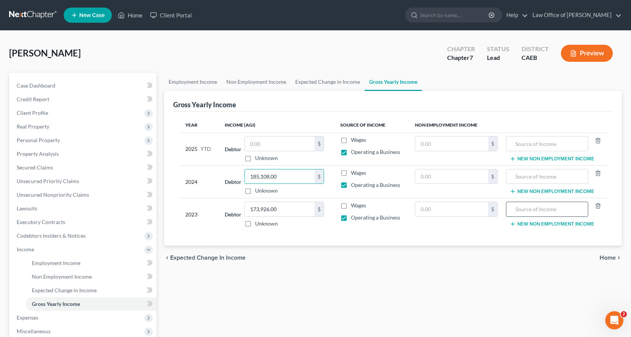
click at [532, 211] on input "text" at bounding box center [547, 209] width 74 height 14
click at [443, 210] on input "text" at bounding box center [451, 209] width 73 height 14
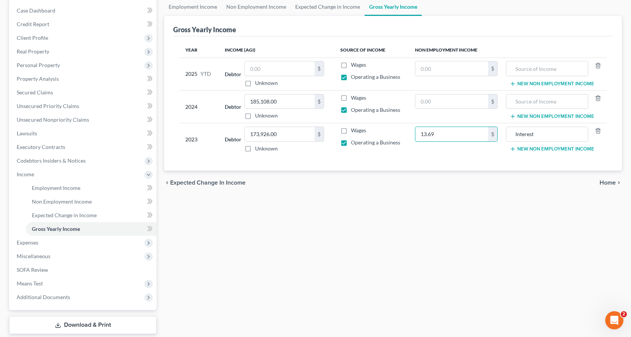
scroll to position [76, 0]
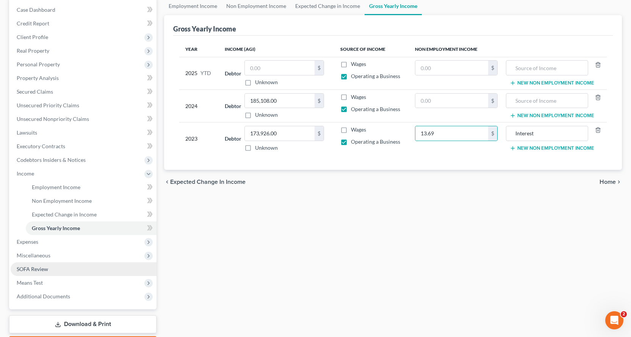
click at [24, 269] on span "SOFA Review" at bounding box center [32, 269] width 31 height 6
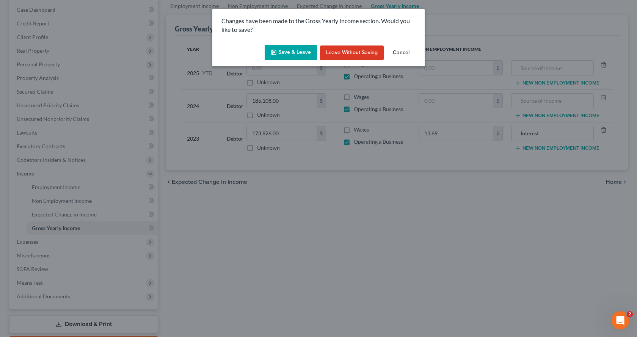
click at [289, 59] on button "Save & Leave" at bounding box center [290, 53] width 52 height 16
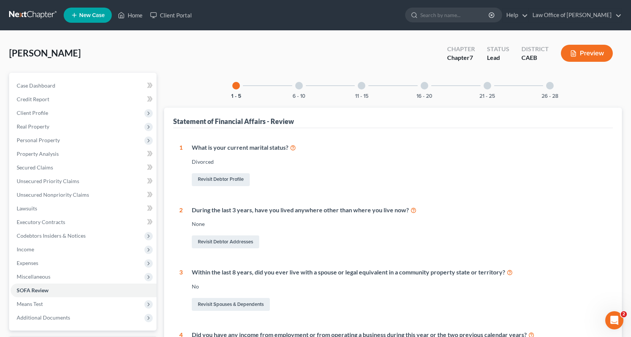
click at [295, 85] on div at bounding box center [299, 86] width 8 height 8
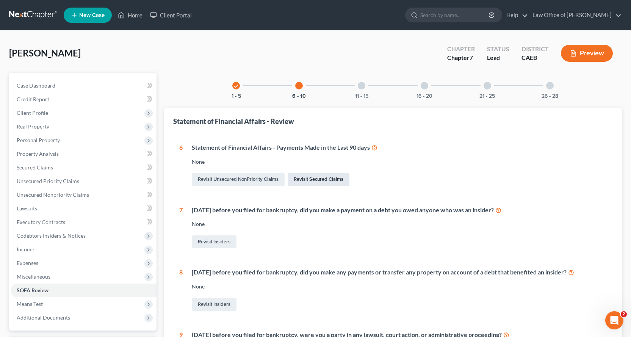
click at [297, 182] on link "Revisit Secured Claims" at bounding box center [319, 179] width 62 height 13
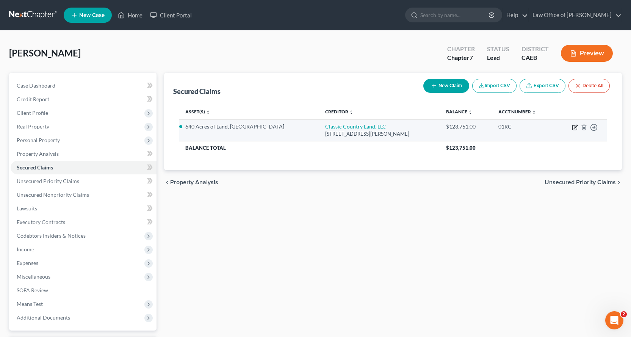
click at [576, 128] on icon "button" at bounding box center [575, 127] width 6 height 6
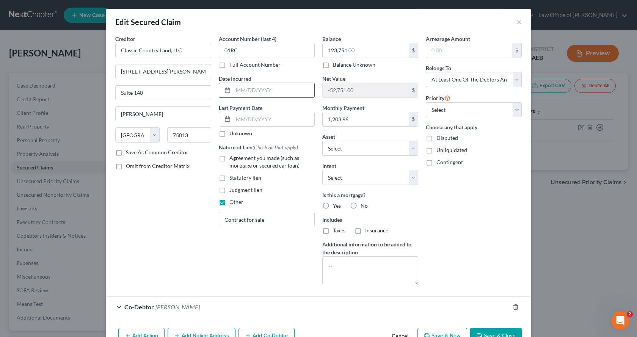
click at [244, 89] on input "text" at bounding box center [273, 90] width 81 height 14
click at [245, 117] on input "text" at bounding box center [273, 119] width 81 height 14
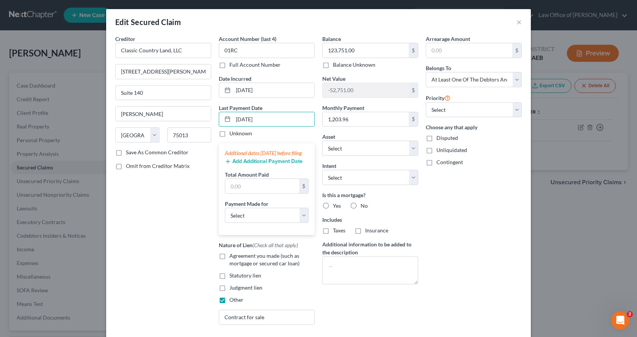
click at [255, 164] on button "Add Additional Payment Date" at bounding box center [264, 161] width 78 height 6
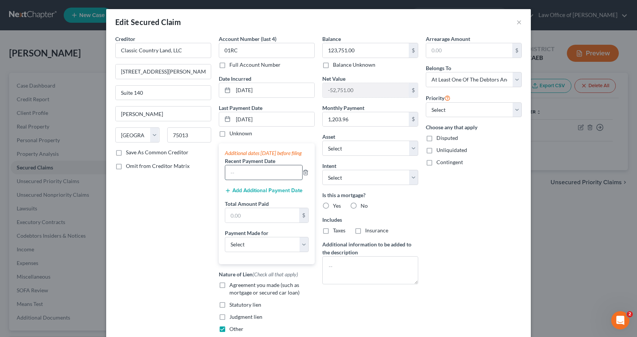
click at [258, 180] on input "text" at bounding box center [263, 172] width 77 height 14
click at [253, 194] on div "Add Additional Payment Date" at bounding box center [267, 190] width 84 height 8
click at [255, 194] on button "Add Additional Payment Date" at bounding box center [264, 191] width 78 height 6
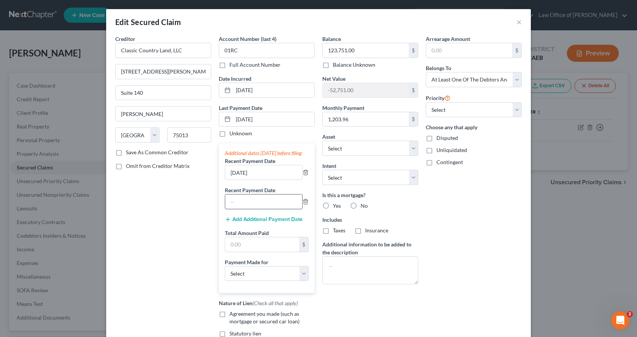
click at [247, 209] on input "text" at bounding box center [263, 201] width 77 height 14
click at [237, 247] on input "text" at bounding box center [262, 244] width 74 height 14
click at [254, 281] on select "Select Car Credit Card Loan Repayment Mortgage Other Suppliers Or Vendors" at bounding box center [267, 273] width 84 height 15
click at [225, 273] on select "Select Car Credit Card Loan Repayment Mortgage Other Suppliers Or Vendors" at bounding box center [267, 273] width 84 height 15
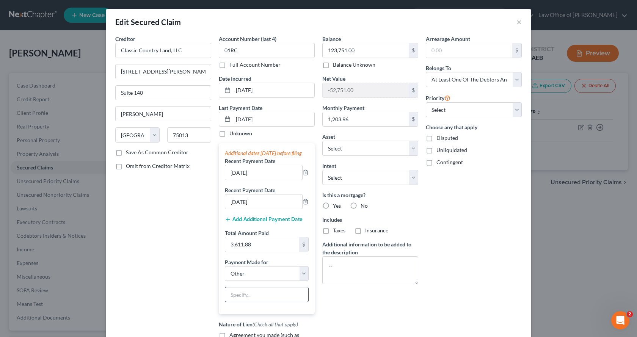
click at [236, 302] on input "text" at bounding box center [266, 294] width 83 height 14
click at [260, 302] on input "Contract for deed" at bounding box center [266, 294] width 83 height 14
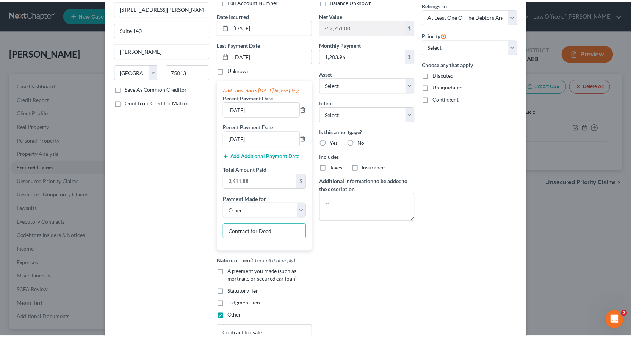
scroll to position [152, 0]
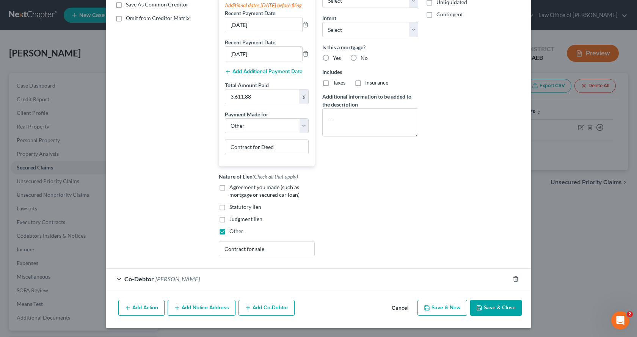
click at [482, 313] on button "Save & Close" at bounding box center [496, 308] width 52 height 16
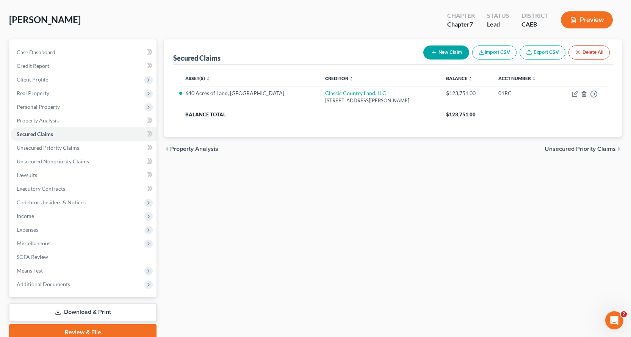
scroll to position [66, 0]
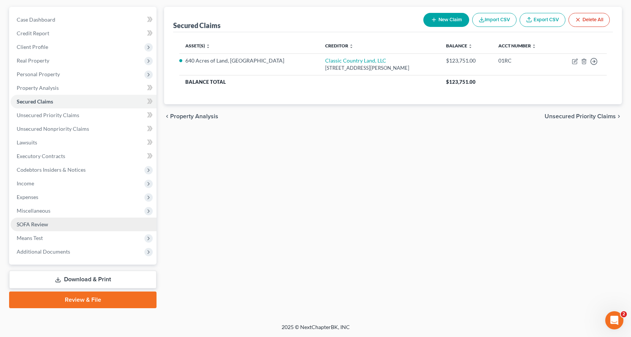
click at [45, 221] on span "SOFA Review" at bounding box center [32, 224] width 31 height 6
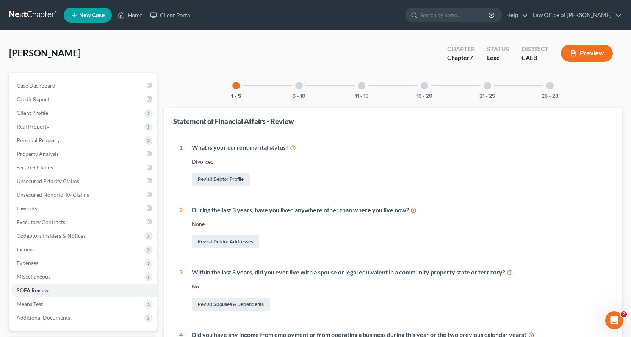
click at [299, 87] on div at bounding box center [299, 86] width 8 height 8
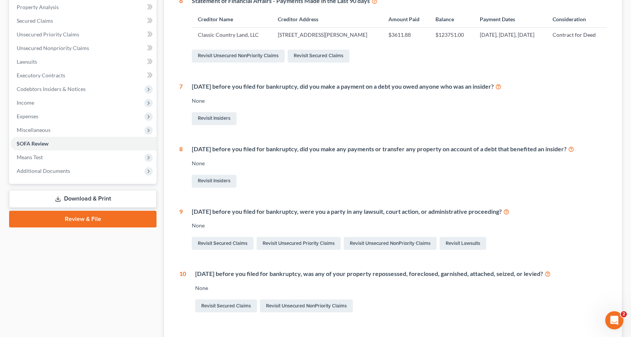
scroll to position [152, 0]
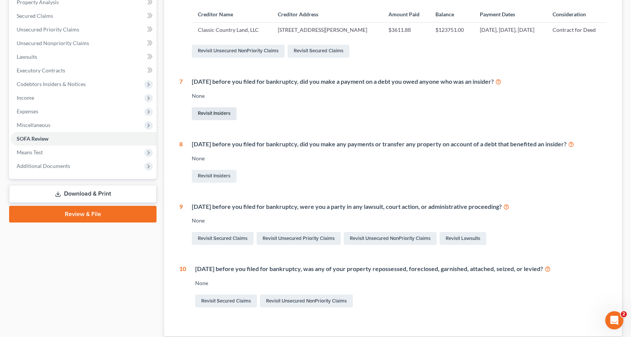
click at [223, 120] on link "Revisit Insiders" at bounding box center [214, 113] width 45 height 13
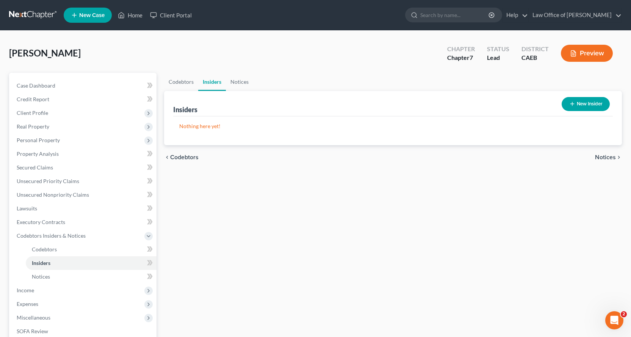
click at [604, 103] on button "New Insider" at bounding box center [586, 104] width 48 height 14
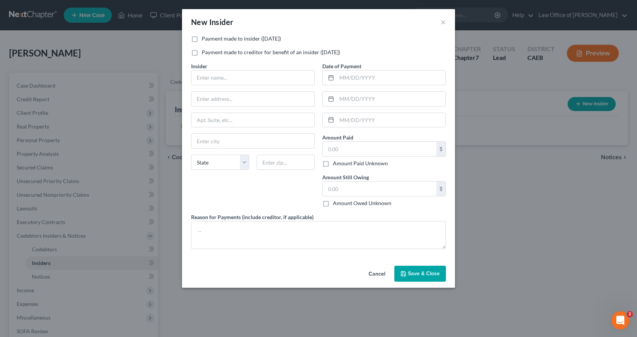
click at [202, 40] on label "Payment made to insider ([DATE])" at bounding box center [241, 39] width 79 height 8
click at [205, 40] on input "Payment made to insider ([DATE])" at bounding box center [207, 37] width 5 height 5
click at [211, 80] on input "text" at bounding box center [252, 77] width 123 height 14
click at [225, 99] on input "text" at bounding box center [252, 99] width 123 height 14
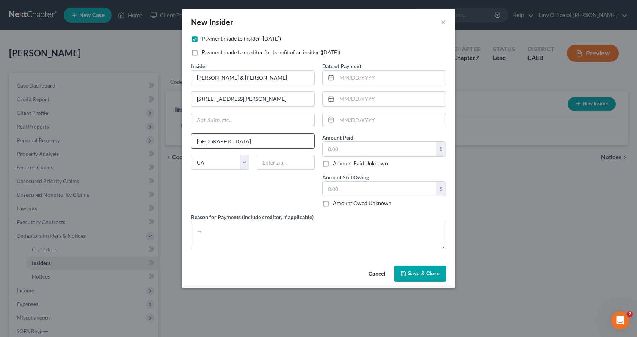
click at [200, 142] on input "[GEOGRAPHIC_DATA]" at bounding box center [252, 141] width 123 height 14
click at [282, 164] on input "text" at bounding box center [286, 162] width 58 height 15
click at [347, 83] on input "text" at bounding box center [390, 77] width 109 height 14
click at [340, 150] on input "text" at bounding box center [379, 149] width 114 height 14
click at [344, 189] on input "text" at bounding box center [379, 188] width 114 height 14
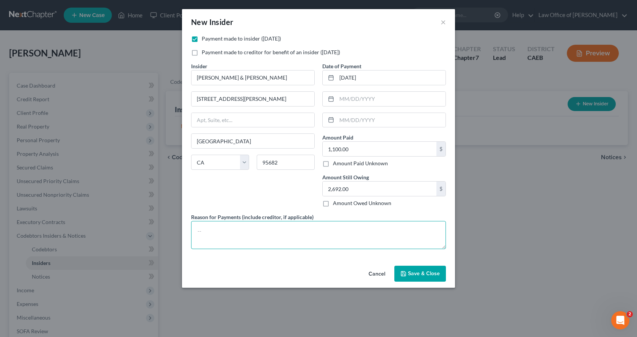
click at [221, 235] on textarea at bounding box center [318, 235] width 255 height 28
click at [402, 274] on icon "button" at bounding box center [403, 273] width 5 height 5
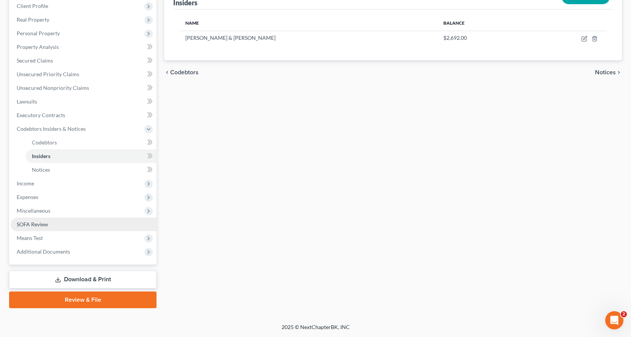
click at [43, 226] on span "SOFA Review" at bounding box center [32, 224] width 31 height 6
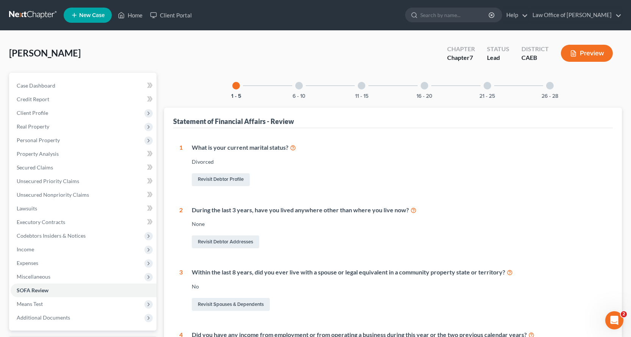
click at [296, 85] on div at bounding box center [299, 86] width 8 height 8
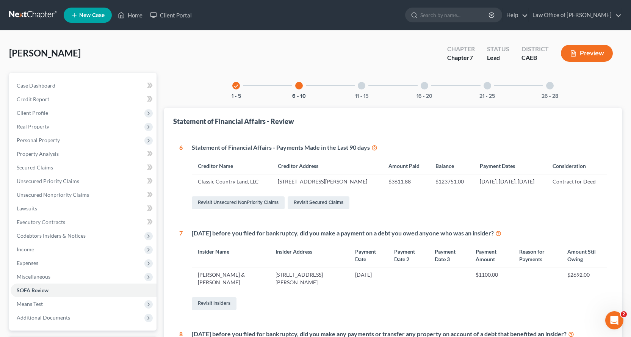
click at [357, 88] on div "11 - 15" at bounding box center [362, 86] width 26 height 26
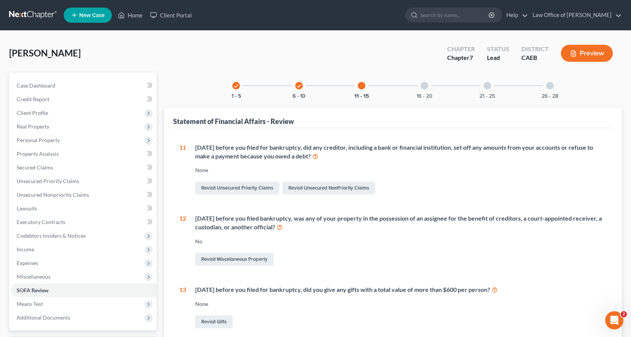
click at [425, 82] on div at bounding box center [425, 86] width 8 height 8
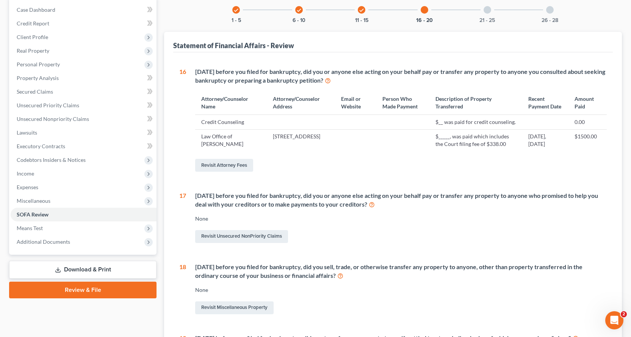
scroll to position [152, 0]
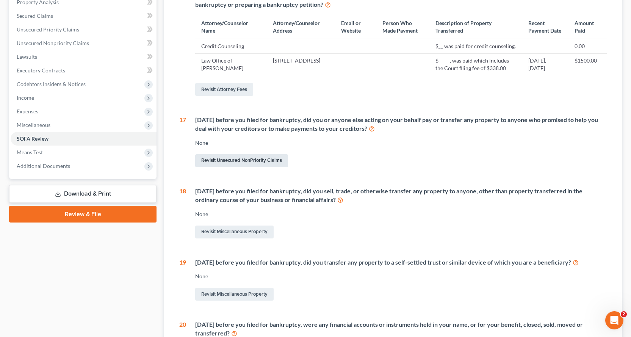
click at [214, 167] on link "Revisit Unsecured NonPriority Claims" at bounding box center [241, 160] width 93 height 13
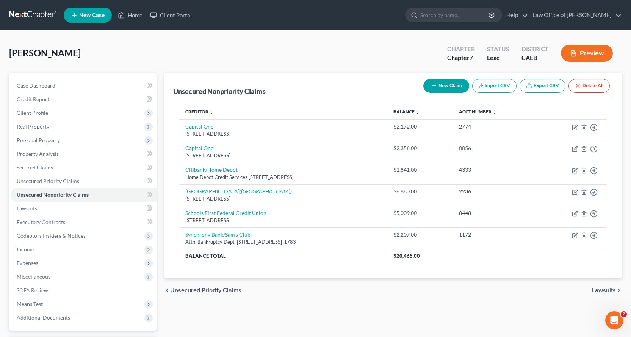
click at [441, 86] on button "New Claim" at bounding box center [446, 86] width 46 height 14
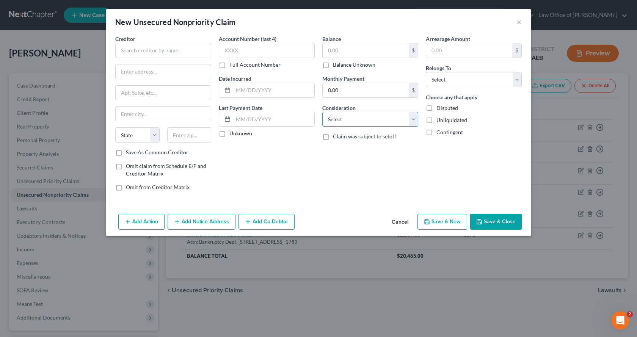
click at [411, 121] on select "Select Cable / Satellite Services Collection Agency Credit Card Debt Debt Couns…" at bounding box center [370, 119] width 96 height 15
click at [322, 112] on select "Select Cable / Satellite Services Collection Agency Credit Card Debt Debt Couns…" at bounding box center [370, 119] width 96 height 15
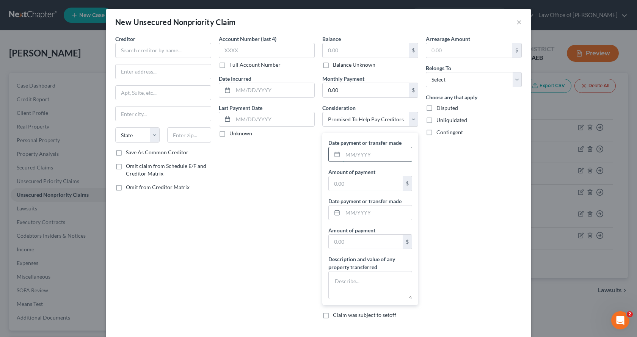
click at [348, 153] on input "text" at bounding box center [377, 154] width 69 height 14
click at [127, 53] on input "text" at bounding box center [163, 50] width 96 height 15
click at [129, 115] on input "text" at bounding box center [163, 113] width 95 height 14
click at [236, 53] on input "text" at bounding box center [267, 50] width 96 height 15
click at [126, 167] on label "Omit claim from Schedule E/F and Creditor Matrix" at bounding box center [168, 169] width 85 height 15
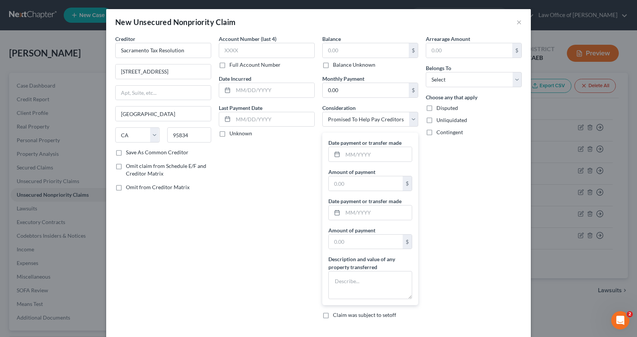
click at [129, 167] on input "Omit claim from Schedule E/F and Creditor Matrix" at bounding box center [131, 164] width 5 height 5
click at [126, 186] on label "Omit from Creditor Matrix" at bounding box center [158, 187] width 64 height 8
click at [129, 186] on input "Omit from Creditor Matrix" at bounding box center [131, 185] width 5 height 5
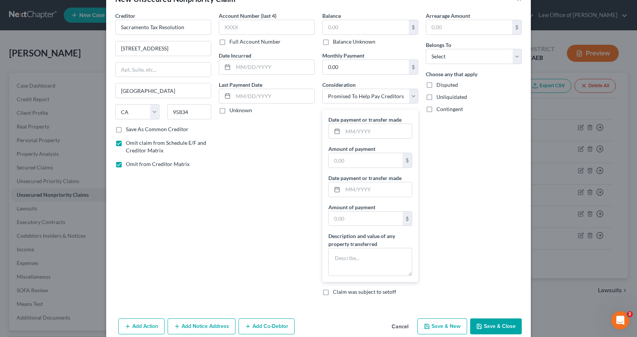
scroll to position [36, 0]
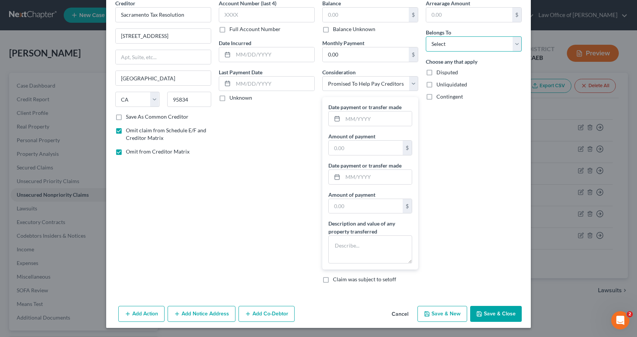
click at [466, 49] on select "Select Debtor 1 Only Debtor 2 Only Debtor 1 And Debtor 2 Only At Least One Of T…" at bounding box center [474, 43] width 96 height 15
click at [426, 36] on select "Select Debtor 1 Only Debtor 2 Only Debtor 1 And Debtor 2 Only At Least One Of T…" at bounding box center [474, 43] width 96 height 15
click at [453, 312] on button "Save & New" at bounding box center [442, 314] width 50 height 16
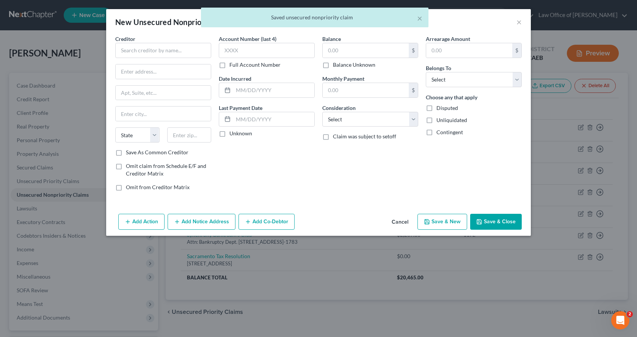
click at [519, 20] on div "× Saved unsecured nonpriority claim" at bounding box center [314, 19] width 637 height 23
click at [518, 23] on div "× Saved unsecured nonpriority claim" at bounding box center [314, 19] width 637 height 23
click at [498, 221] on button "Save & Close" at bounding box center [496, 222] width 52 height 16
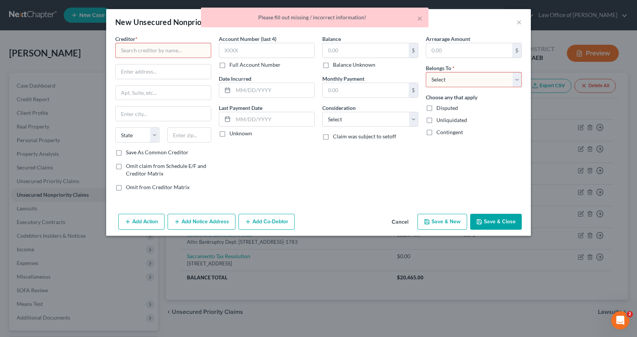
click at [518, 23] on div "× Please fill out missing / incorrect information!" at bounding box center [314, 19] width 637 height 23
click at [520, 22] on div "× Please fill out missing / incorrect information!" at bounding box center [314, 19] width 637 height 23
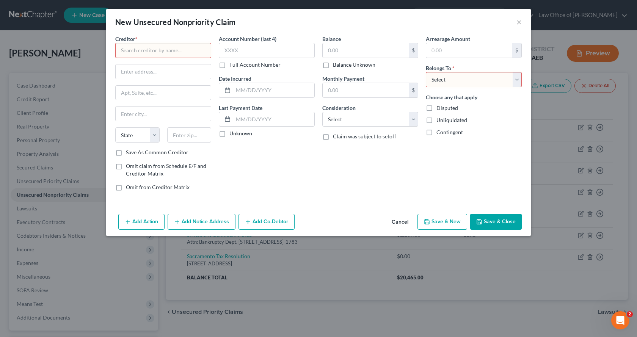
click at [403, 221] on button "Cancel" at bounding box center [399, 221] width 29 height 15
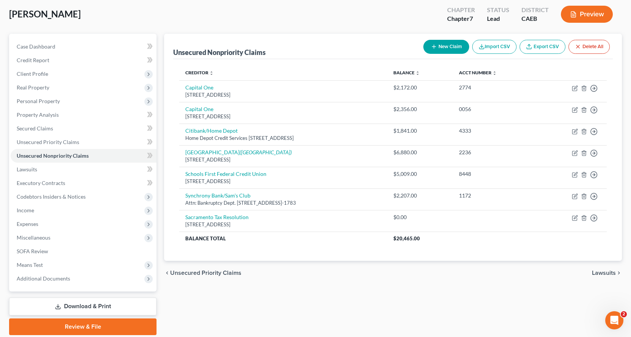
scroll to position [66, 0]
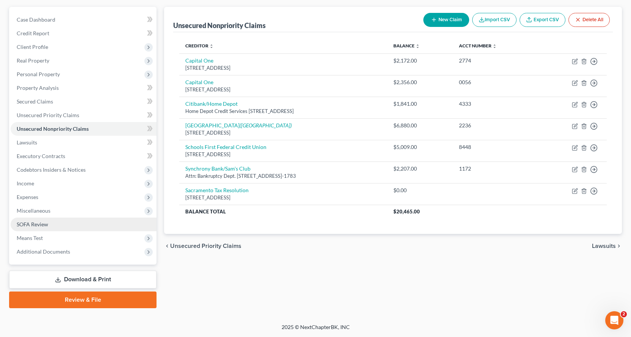
click at [32, 227] on span "SOFA Review" at bounding box center [32, 224] width 31 height 6
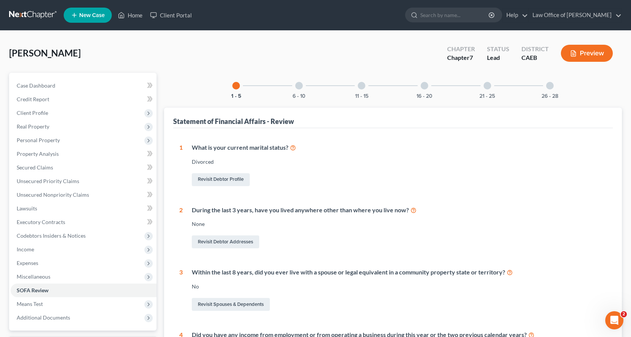
click at [300, 85] on div at bounding box center [299, 86] width 8 height 8
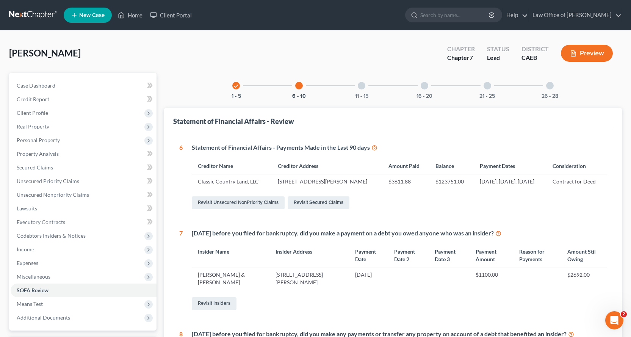
click at [363, 87] on div at bounding box center [362, 86] width 8 height 8
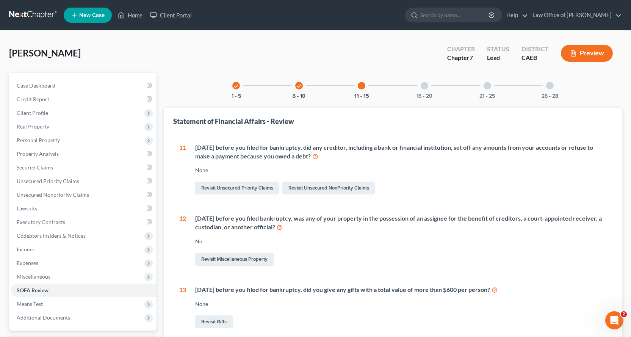
click at [422, 84] on div at bounding box center [425, 86] width 8 height 8
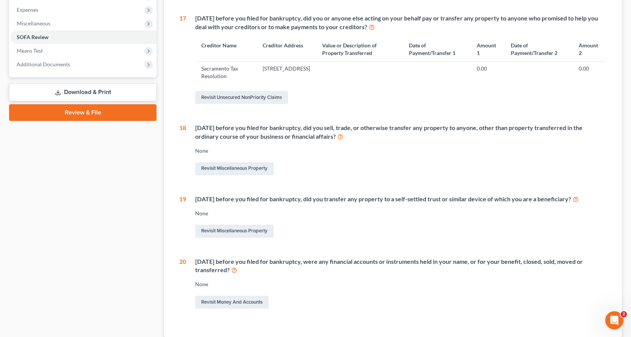
scroll to position [303, 0]
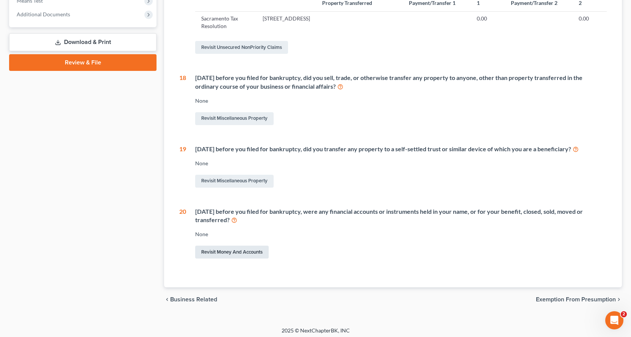
click at [213, 258] on link "Revisit Money and Accounts" at bounding box center [232, 252] width 74 height 13
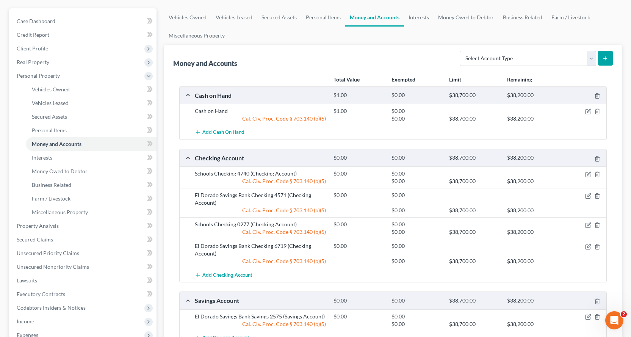
scroll to position [76, 0]
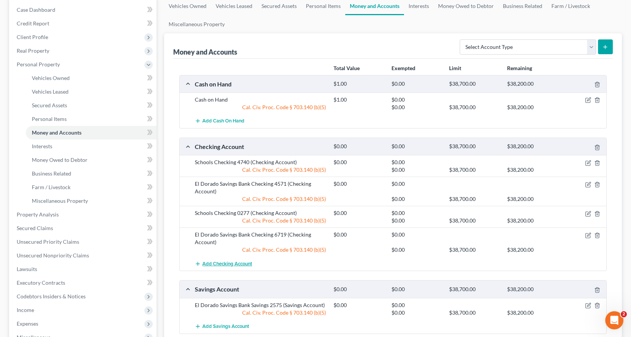
click at [234, 261] on span "Add Checking Account" at bounding box center [227, 264] width 50 height 6
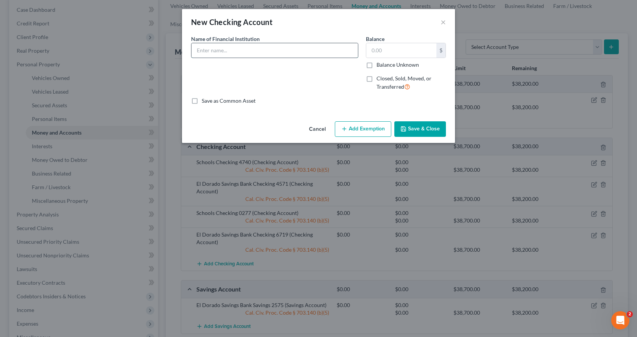
click at [207, 51] on input "text" at bounding box center [274, 50] width 166 height 14
click at [376, 79] on label "Closed, Sold, Moved, or Transferred" at bounding box center [410, 83] width 69 height 16
click at [379, 79] on input "Closed, Sold, Moved, or Transferred" at bounding box center [381, 77] width 5 height 5
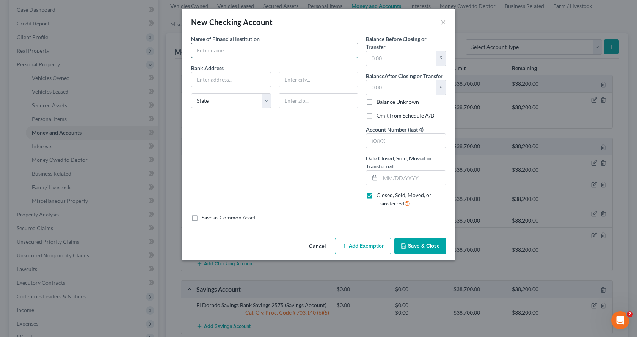
click at [219, 53] on input "text" at bounding box center [274, 50] width 166 height 14
click at [194, 78] on input "text" at bounding box center [230, 79] width 79 height 14
click at [407, 60] on input "text" at bounding box center [401, 58] width 70 height 14
click at [392, 87] on input "text" at bounding box center [401, 87] width 70 height 14
click at [415, 145] on input "text" at bounding box center [405, 141] width 79 height 14
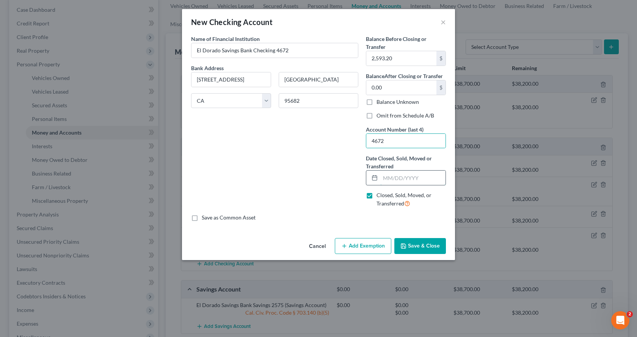
click at [391, 176] on input "text" at bounding box center [412, 178] width 65 height 14
click at [376, 113] on label "Omit from Schedule A/B" at bounding box center [405, 116] width 58 height 8
click at [379, 113] on input "Omit from Schedule A/B" at bounding box center [381, 114] width 5 height 5
click at [427, 249] on button "Save & Close" at bounding box center [420, 246] width 52 height 16
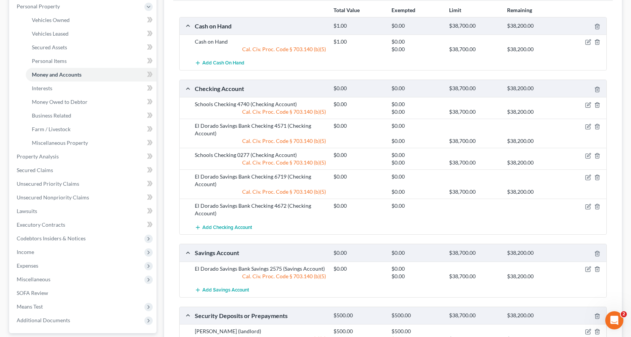
scroll to position [227, 0]
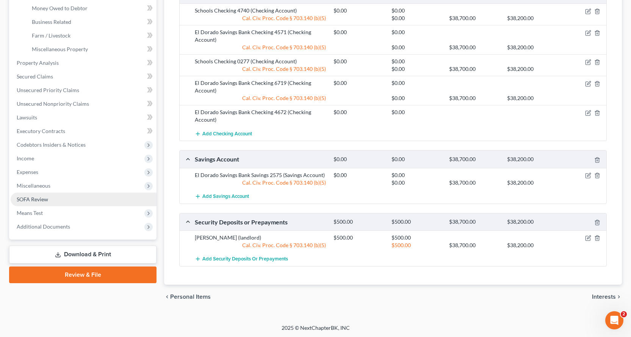
click at [50, 196] on link "SOFA Review" at bounding box center [84, 199] width 146 height 14
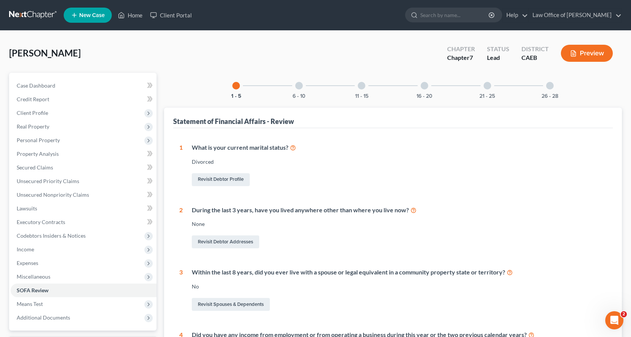
click at [300, 85] on div at bounding box center [299, 86] width 8 height 8
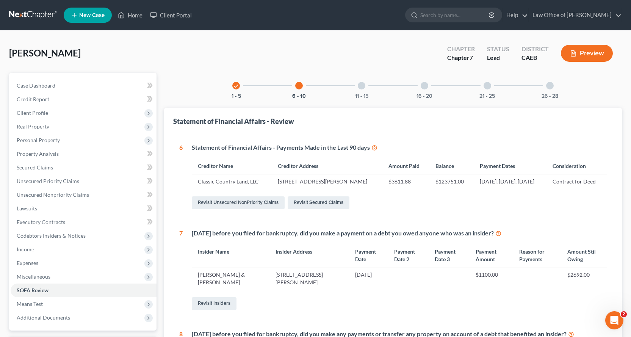
click at [364, 83] on div at bounding box center [362, 86] width 8 height 8
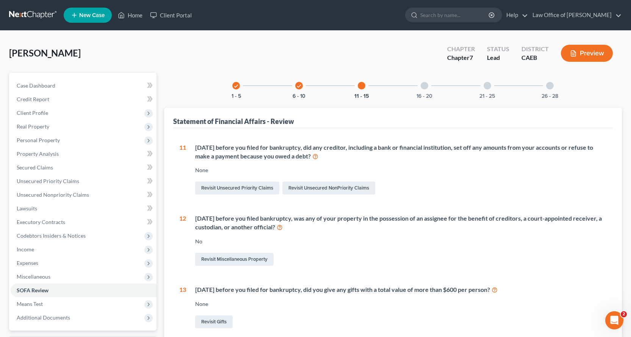
click at [427, 88] on div at bounding box center [425, 86] width 8 height 8
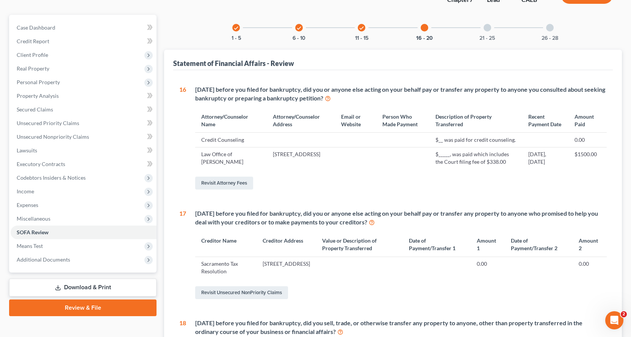
scroll to position [42, 0]
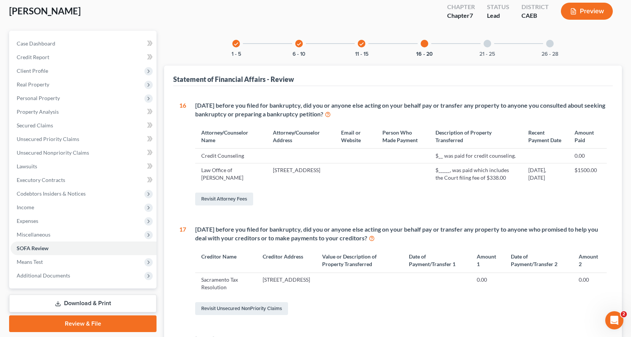
click at [492, 43] on div "21 - 25" at bounding box center [487, 44] width 26 height 26
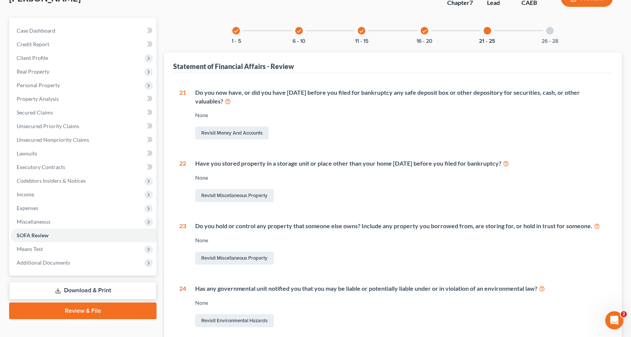
scroll to position [0, 0]
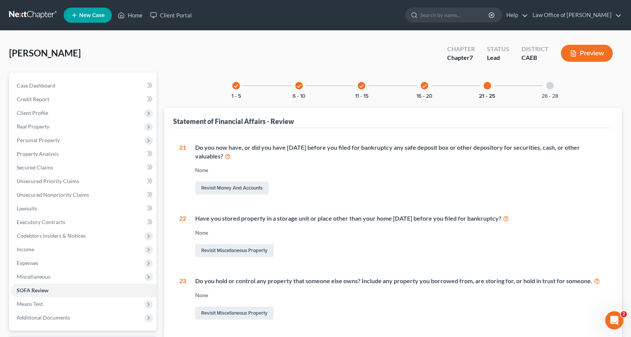
click at [551, 85] on div at bounding box center [550, 86] width 8 height 8
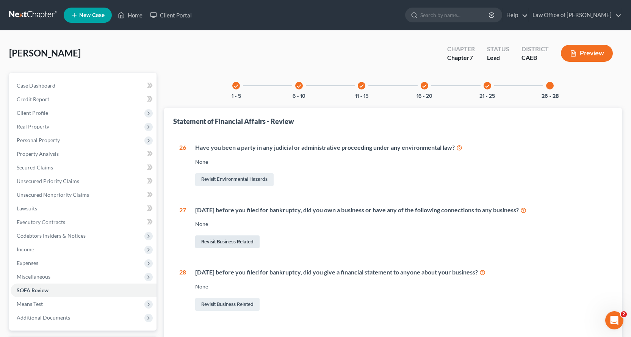
click at [250, 243] on link "Revisit Business Related" at bounding box center [227, 241] width 64 height 13
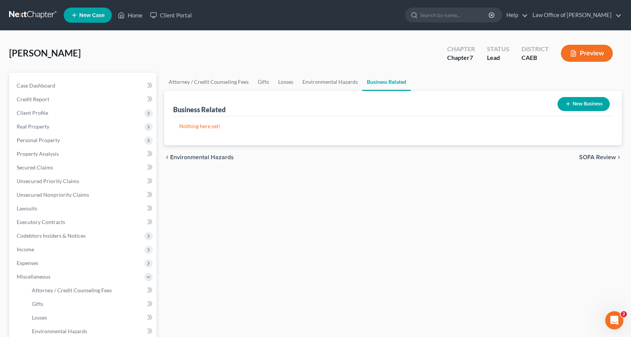
click at [583, 103] on button "New Business" at bounding box center [583, 104] width 52 height 14
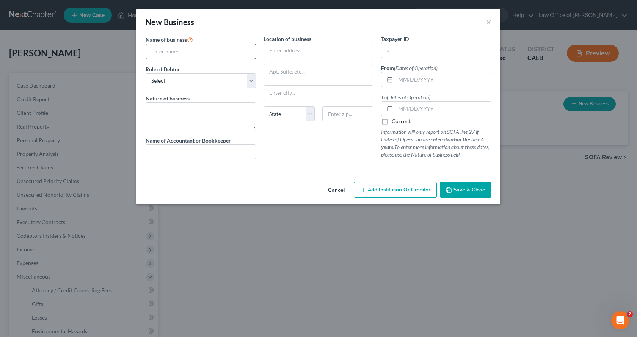
click at [179, 55] on input "text" at bounding box center [201, 51] width 110 height 14
click at [278, 53] on input "text" at bounding box center [319, 50] width 110 height 14
click at [150, 54] on input "[PERSON_NAME] & Son Construction" at bounding box center [201, 51] width 110 height 14
click at [204, 84] on select "Select A member of a limited liability company (LLC) or limited liability partn…" at bounding box center [201, 80] width 110 height 15
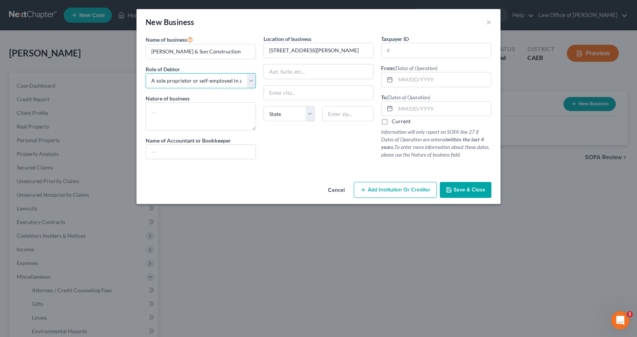
click at [146, 73] on select "Select A member of a limited liability company (LLC) or limited liability partn…" at bounding box center [201, 80] width 110 height 15
click at [232, 81] on select "Select A member of a limited liability company (LLC) or limited liability partn…" at bounding box center [201, 80] width 110 height 15
click at [146, 73] on select "Select A member of a limited liability company (LLC) or limited liability partn…" at bounding box center [201, 80] width 110 height 15
click at [222, 83] on select "Select A member of a limited liability company (LLC) or limited liability partn…" at bounding box center [201, 80] width 110 height 15
click at [146, 73] on select "Select A member of a limited liability company (LLC) or limited liability partn…" at bounding box center [201, 80] width 110 height 15
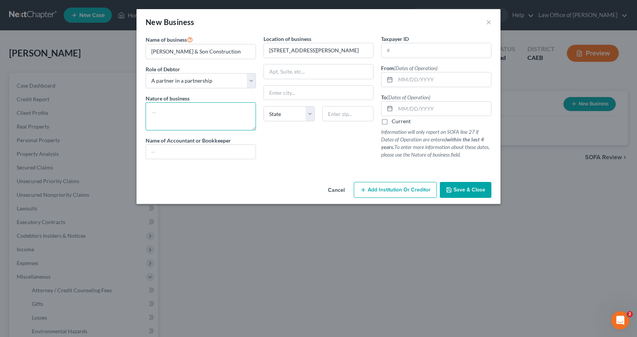
click at [164, 108] on textarea at bounding box center [201, 116] width 110 height 28
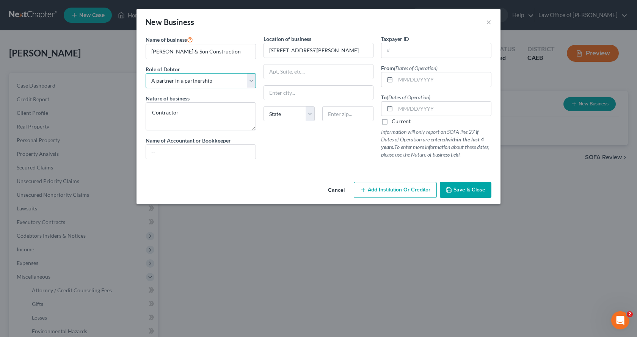
click at [206, 82] on select "Select A member of a limited liability company (LLC) or limited liability partn…" at bounding box center [201, 80] width 110 height 15
click at [146, 73] on select "Select A member of a limited liability company (LLC) or limited liability partn…" at bounding box center [201, 80] width 110 height 15
click at [178, 153] on input "text" at bounding box center [201, 152] width 110 height 14
click at [224, 83] on select "Select A member of a limited liability company (LLC) or limited liability partn…" at bounding box center [201, 80] width 110 height 15
click at [146, 73] on select "Select A member of a limited liability company (LLC) or limited liability partn…" at bounding box center [201, 80] width 110 height 15
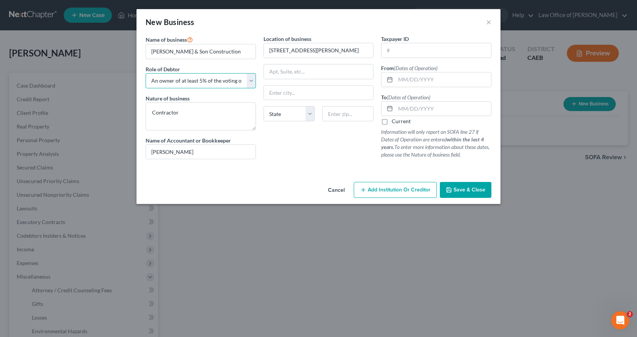
click at [250, 85] on select "Select A member of a limited liability company (LLC) or limited liability partn…" at bounding box center [201, 80] width 110 height 15
click at [146, 73] on select "Select A member of a limited liability company (LLC) or limited liability partn…" at bounding box center [201, 80] width 110 height 15
click at [283, 93] on input "text" at bounding box center [319, 93] width 110 height 14
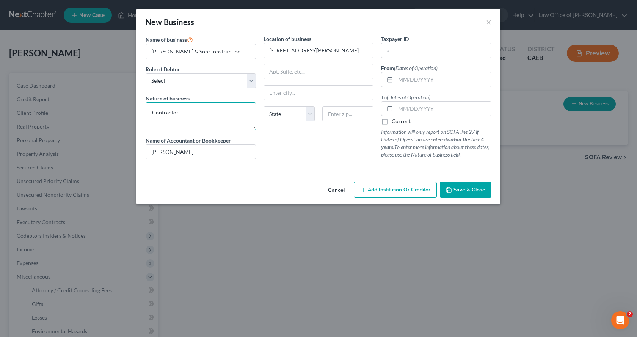
click at [152, 114] on textarea "Contractor" at bounding box center [201, 116] width 110 height 28
click at [269, 97] on input "text" at bounding box center [319, 93] width 110 height 14
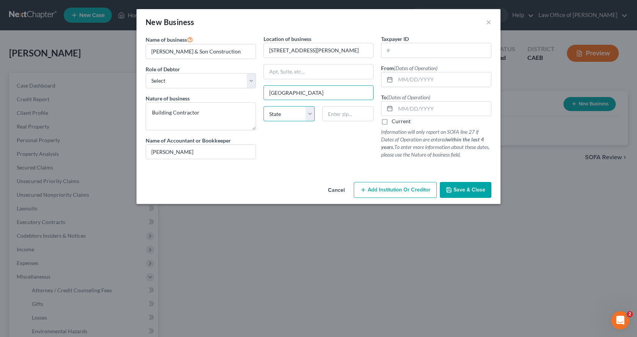
click at [294, 117] on select "State [US_STATE] AK AR AZ CA CO CT DE DC [GEOGRAPHIC_DATA] [GEOGRAPHIC_DATA] GU…" at bounding box center [288, 113] width 51 height 15
drag, startPoint x: 301, startPoint y: 92, endPoint x: 315, endPoint y: 100, distance: 16.5
click at [301, 92] on input "[GEOGRAPHIC_DATA]" at bounding box center [319, 93] width 110 height 14
click at [272, 94] on input "[GEOGRAPHIC_DATA]" at bounding box center [319, 93] width 110 height 14
click at [288, 117] on select "State [US_STATE] AK AR AZ CA CO CT DE DC [GEOGRAPHIC_DATA] [GEOGRAPHIC_DATA] GU…" at bounding box center [288, 113] width 51 height 15
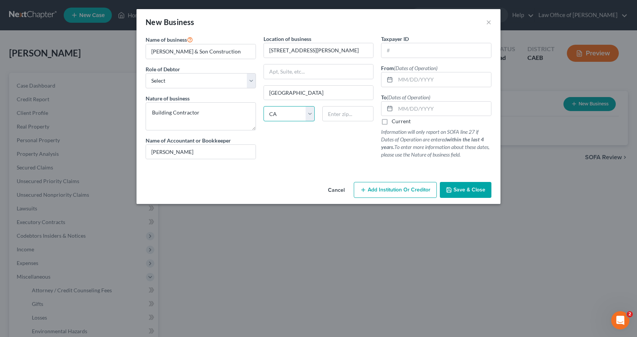
click at [263, 106] on select "State [US_STATE] AK AR AZ CA CO CT DE DC [GEOGRAPHIC_DATA] [GEOGRAPHIC_DATA] GU…" at bounding box center [288, 113] width 51 height 15
click at [341, 116] on input "text" at bounding box center [347, 113] width 51 height 15
click at [400, 52] on input "text" at bounding box center [436, 50] width 110 height 14
click at [407, 81] on input "text" at bounding box center [442, 79] width 95 height 14
click at [427, 112] on input "text" at bounding box center [442, 109] width 95 height 14
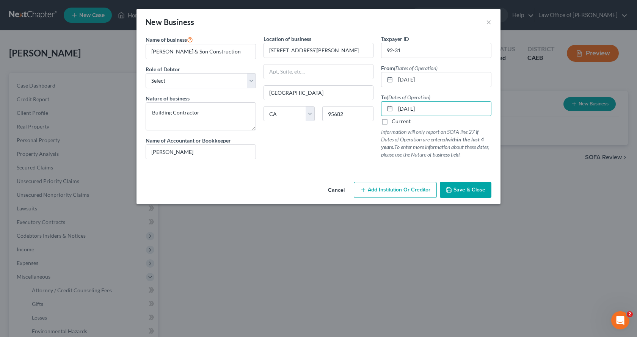
click at [465, 189] on span "Save & Close" at bounding box center [469, 189] width 32 height 6
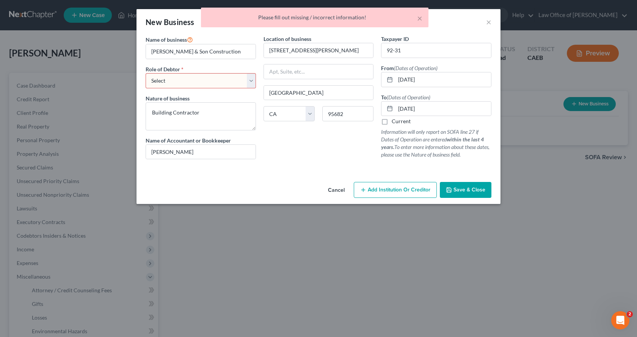
click at [180, 86] on select "Select A member of a limited liability company (LLC) or limited liability partn…" at bounding box center [201, 80] width 110 height 15
click at [146, 73] on select "Select A member of a limited liability company (LLC) or limited liability partn…" at bounding box center [201, 80] width 110 height 15
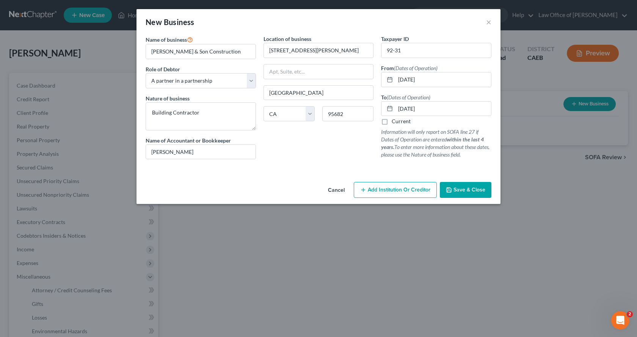
click at [462, 193] on span "Save & Close" at bounding box center [469, 189] width 32 height 6
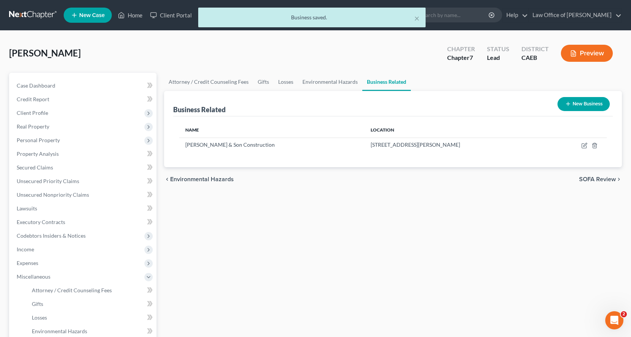
click at [584, 105] on button "New Business" at bounding box center [583, 104] width 52 height 14
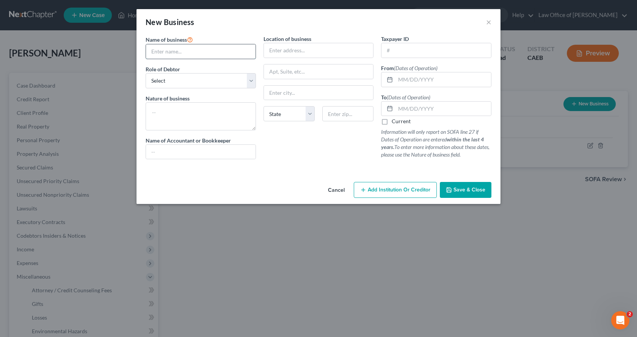
click at [189, 50] on input "text" at bounding box center [201, 51] width 110 height 14
click at [189, 83] on select "Select A member of a limited liability company (LLC) or limited liability partn…" at bounding box center [201, 80] width 110 height 15
click at [146, 73] on select "Select A member of a limited liability company (LLC) or limited liability partn…" at bounding box center [201, 80] width 110 height 15
click at [164, 111] on textarea at bounding box center [201, 116] width 110 height 28
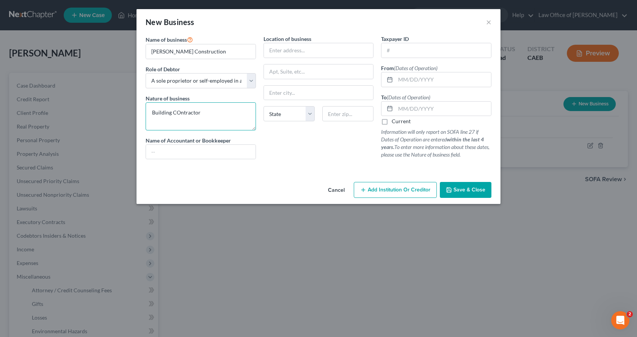
drag, startPoint x: 179, startPoint y: 113, endPoint x: 175, endPoint y: 113, distance: 3.8
click at [175, 113] on textarea "Building COntractor" at bounding box center [201, 116] width 110 height 28
click at [181, 148] on input "text" at bounding box center [201, 152] width 110 height 14
click at [299, 47] on input "text" at bounding box center [319, 50] width 110 height 14
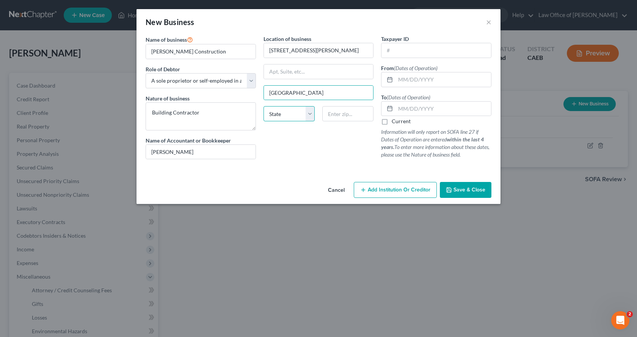
click at [305, 116] on select "State [US_STATE] AK AR AZ CA CO CT DE DC [GEOGRAPHIC_DATA] [GEOGRAPHIC_DATA] GU…" at bounding box center [288, 113] width 51 height 15
click at [263, 106] on select "State [US_STATE] AK AR AZ CA CO CT DE DC [GEOGRAPHIC_DATA] [GEOGRAPHIC_DATA] GU…" at bounding box center [288, 113] width 51 height 15
drag, startPoint x: 333, startPoint y: 116, endPoint x: 343, endPoint y: 114, distance: 9.7
click at [333, 116] on input "text" at bounding box center [347, 113] width 51 height 15
click at [411, 80] on input "text" at bounding box center [442, 79] width 95 height 14
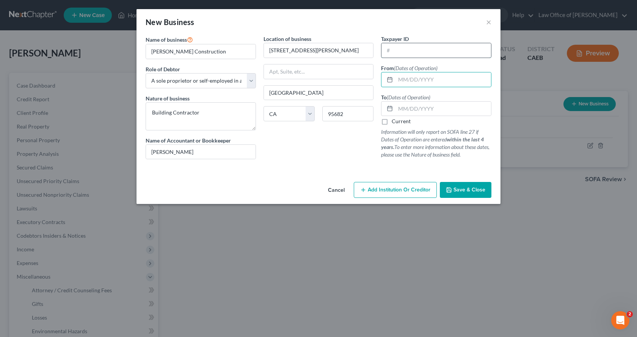
drag, startPoint x: 417, startPoint y: 45, endPoint x: 432, endPoint y: 45, distance: 15.6
click at [417, 45] on input "text" at bounding box center [436, 50] width 110 height 14
click at [413, 82] on input "text" at bounding box center [442, 79] width 95 height 14
click at [391, 122] on label "Current" at bounding box center [400, 121] width 19 height 8
click at [394, 122] on input "Current" at bounding box center [396, 119] width 5 height 5
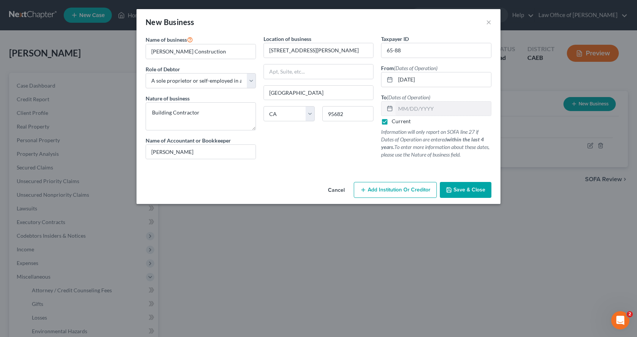
click at [467, 192] on span "Save & Close" at bounding box center [469, 189] width 32 height 6
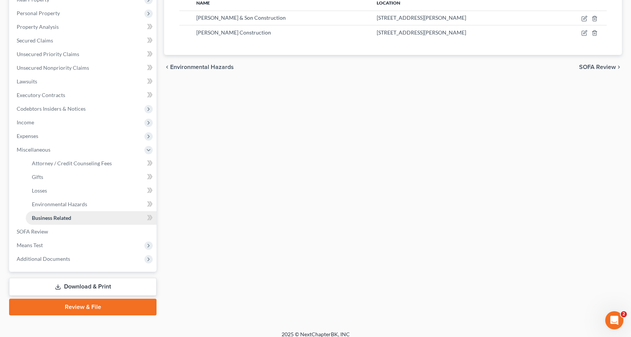
scroll to position [134, 0]
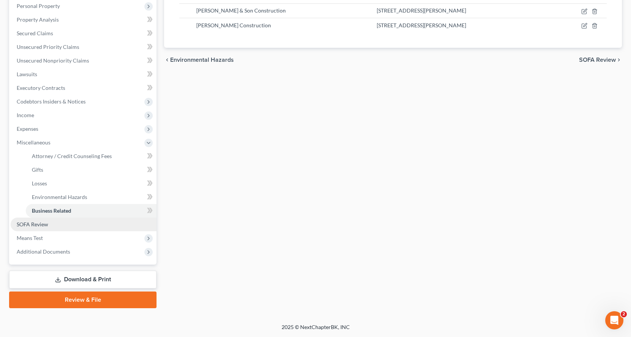
click at [38, 227] on link "SOFA Review" at bounding box center [84, 224] width 146 height 14
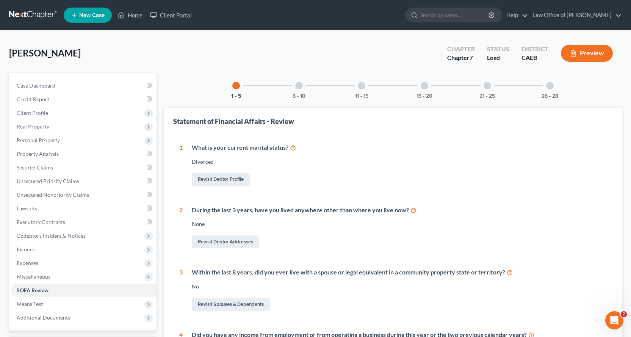
click at [302, 84] on div at bounding box center [299, 86] width 8 height 8
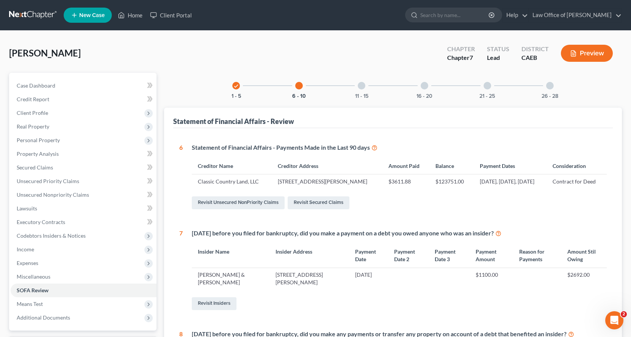
click at [364, 87] on div at bounding box center [362, 86] width 8 height 8
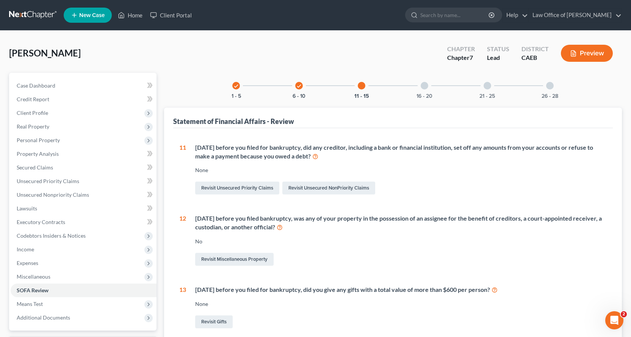
click at [420, 85] on div "16 - 20" at bounding box center [424, 86] width 26 height 26
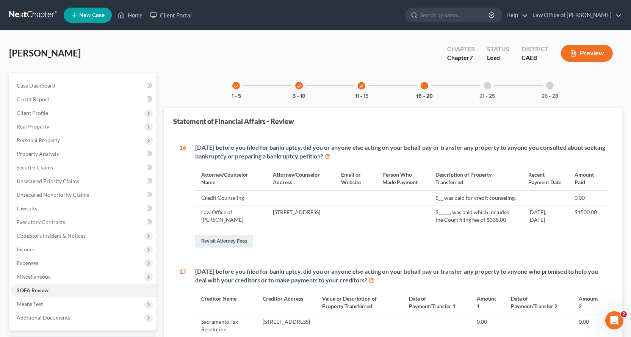
click at [491, 89] on div "21 - 25" at bounding box center [487, 86] width 26 height 26
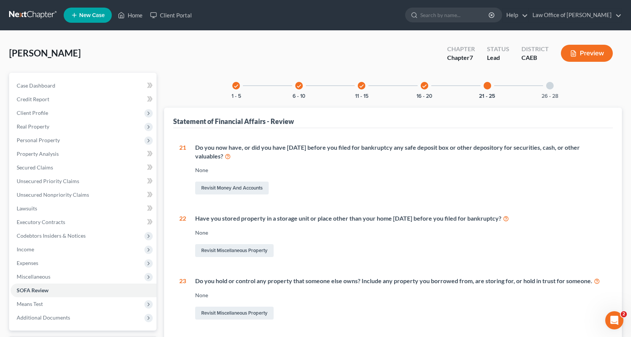
click at [552, 85] on div at bounding box center [550, 86] width 8 height 8
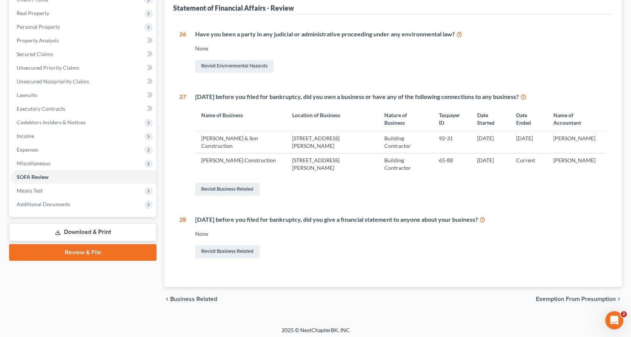
scroll to position [114, 0]
click at [235, 246] on link "Revisit Business Related" at bounding box center [227, 251] width 64 height 13
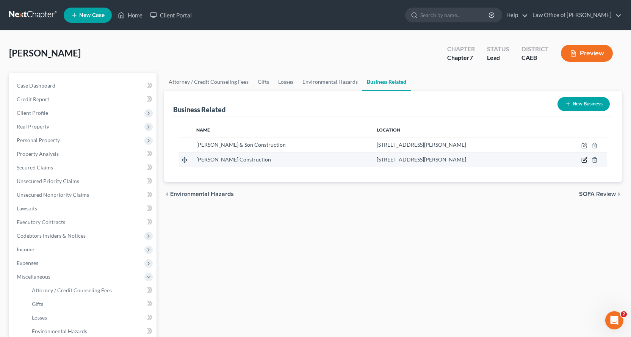
click at [586, 159] on icon "button" at bounding box center [584, 159] width 3 height 3
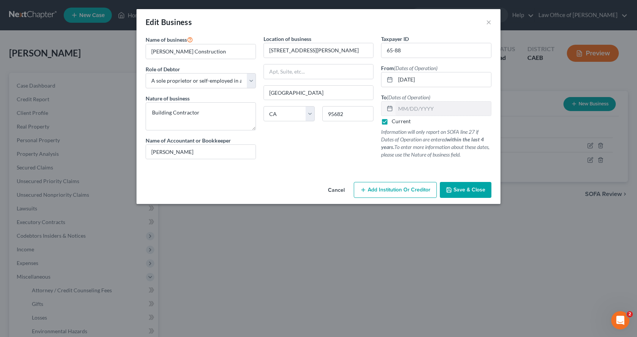
click at [394, 192] on span "Add Institution Or Creditor" at bounding box center [399, 189] width 63 height 6
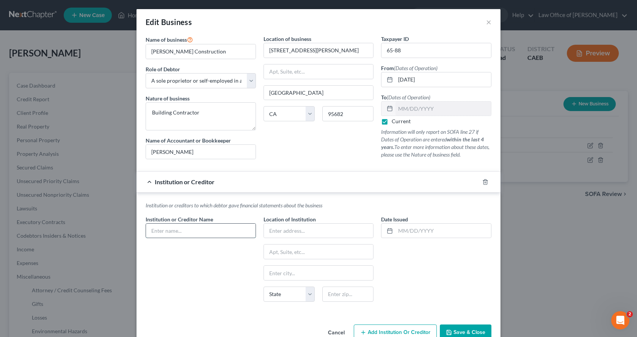
click at [156, 233] on input "text" at bounding box center [201, 231] width 110 height 14
click at [193, 230] on input "Sacramento Tax RElief" at bounding box center [201, 231] width 110 height 14
click at [203, 233] on input "Sacramento Tax Relief" at bounding box center [201, 231] width 110 height 14
click at [264, 230] on input "text" at bounding box center [319, 231] width 110 height 14
drag, startPoint x: 332, startPoint y: 294, endPoint x: 325, endPoint y: 294, distance: 6.4
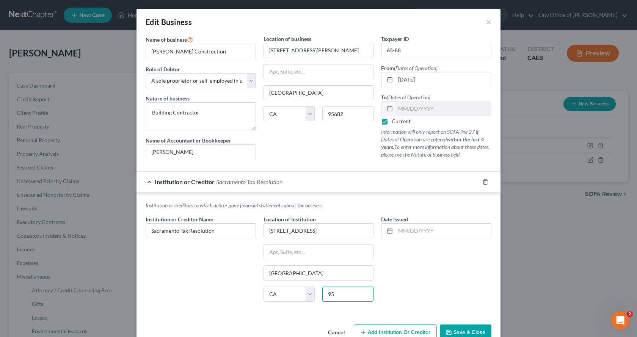
click at [325, 294] on input "95" at bounding box center [347, 293] width 51 height 15
click at [482, 182] on icon "button" at bounding box center [485, 182] width 6 height 6
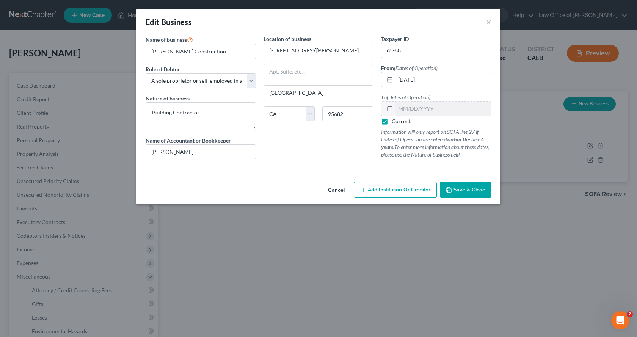
click at [476, 189] on span "Save & Close" at bounding box center [469, 189] width 32 height 6
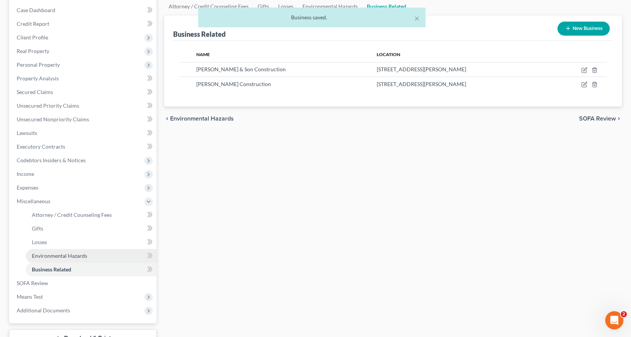
scroll to position [76, 0]
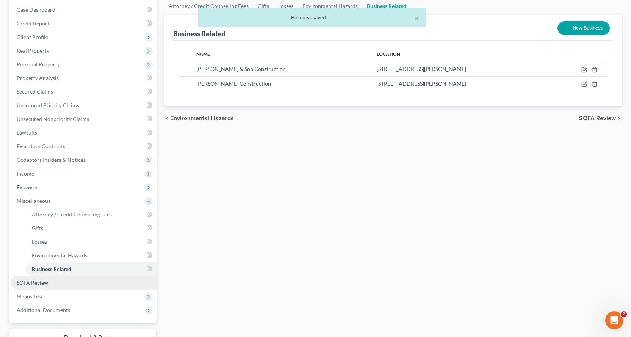
click at [37, 285] on span "SOFA Review" at bounding box center [32, 282] width 31 height 6
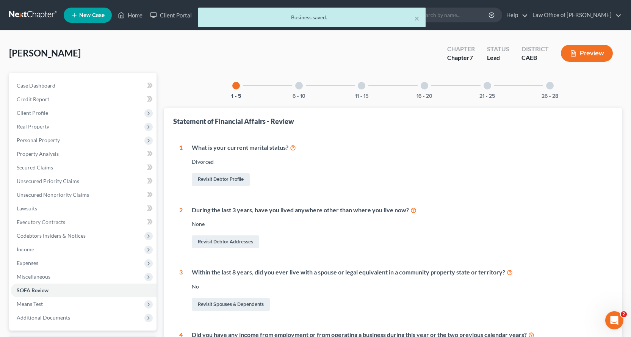
click at [360, 85] on div at bounding box center [362, 86] width 8 height 8
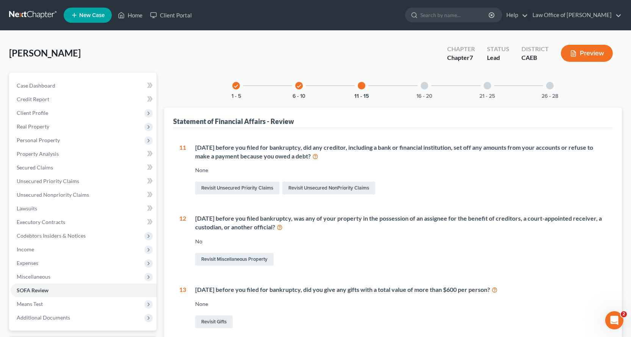
click at [299, 84] on icon "check" at bounding box center [298, 85] width 5 height 5
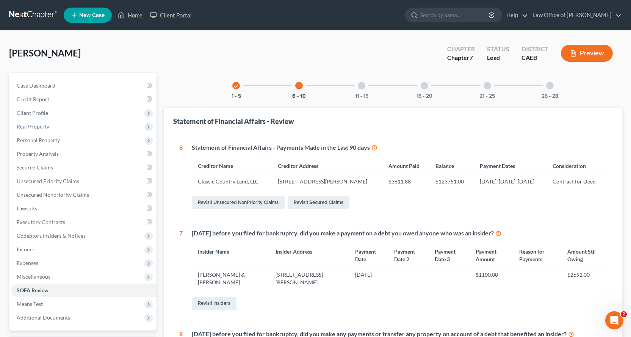
click at [296, 87] on div at bounding box center [299, 86] width 8 height 8
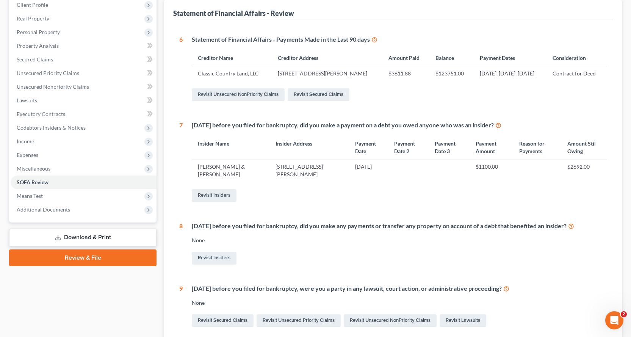
scroll to position [38, 0]
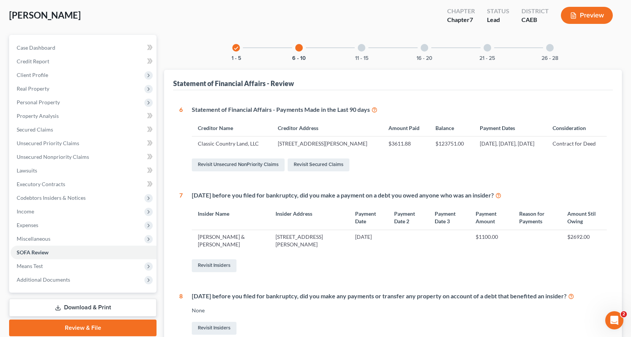
click at [363, 48] on div at bounding box center [362, 48] width 8 height 8
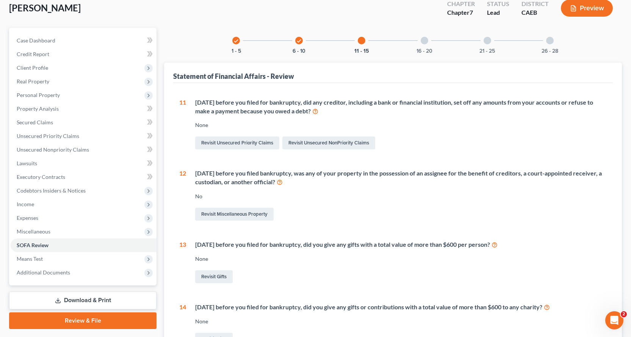
scroll to position [9, 0]
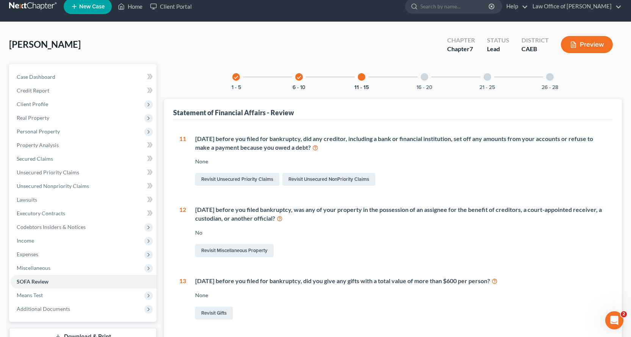
click at [426, 74] on div at bounding box center [425, 77] width 8 height 8
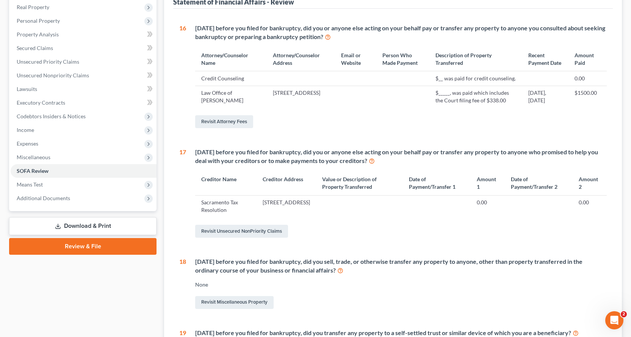
scroll to position [160, 0]
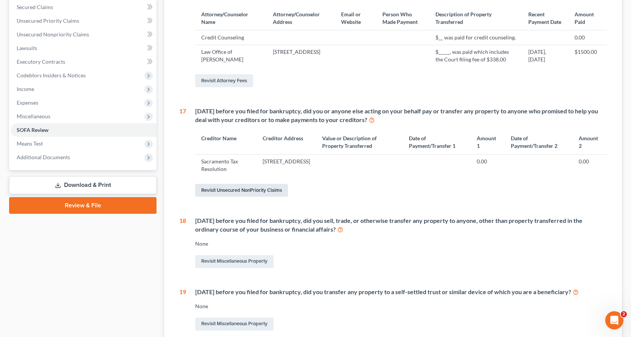
click at [255, 197] on link "Revisit Unsecured NonPriority Claims" at bounding box center [241, 190] width 93 height 13
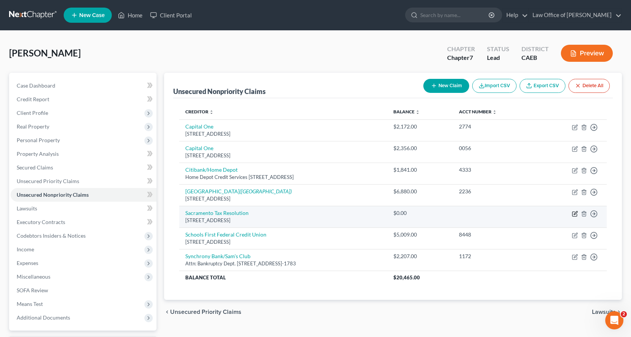
click at [574, 213] on icon "button" at bounding box center [575, 214] width 6 height 6
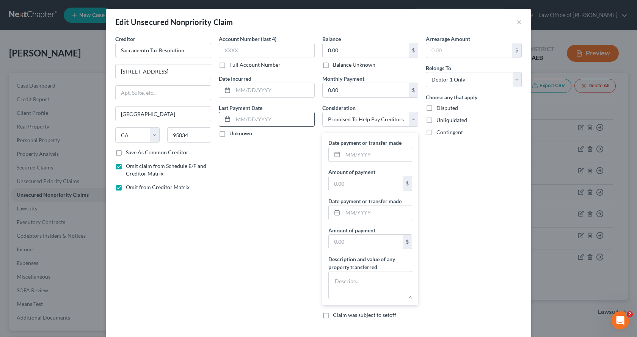
click at [263, 117] on input "text" at bounding box center [273, 119] width 81 height 14
click at [377, 154] on input "text" at bounding box center [377, 154] width 69 height 14
click at [360, 185] on input "text" at bounding box center [366, 183] width 74 height 14
click at [351, 215] on input "text" at bounding box center [377, 212] width 69 height 14
click at [343, 246] on input "text" at bounding box center [366, 242] width 74 height 14
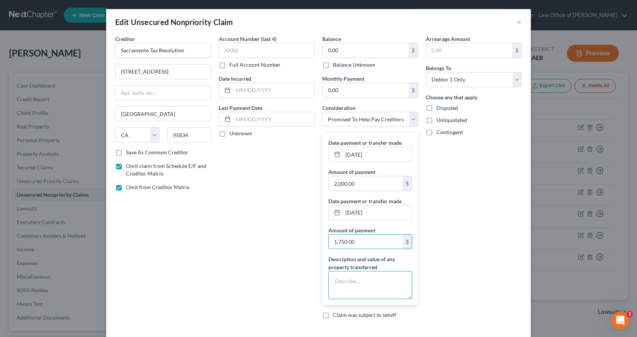
click at [333, 276] on textarea at bounding box center [370, 285] width 84 height 28
click at [383, 283] on textarea "Additional payment $1750.00" at bounding box center [370, 285] width 84 height 28
click at [402, 284] on textarea "Additional payment $1,750.00" at bounding box center [370, 285] width 84 height 28
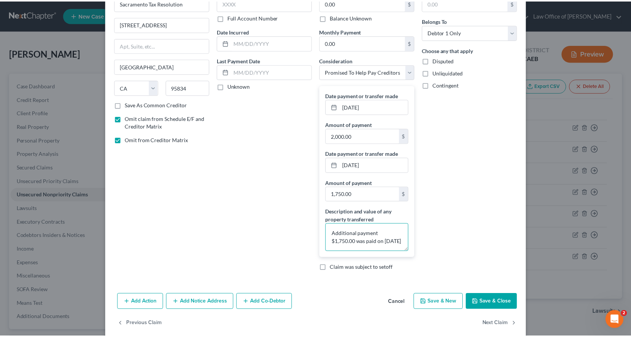
scroll to position [58, 0]
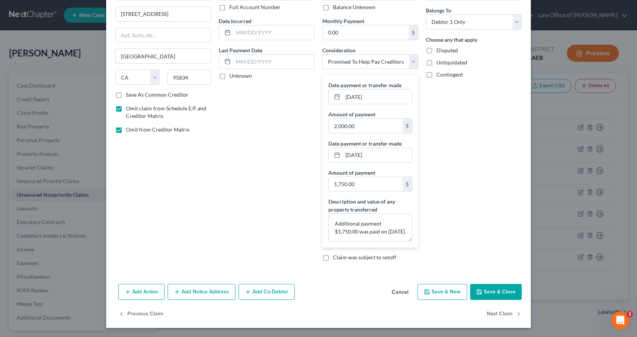
click at [488, 293] on button "Save & Close" at bounding box center [496, 292] width 52 height 16
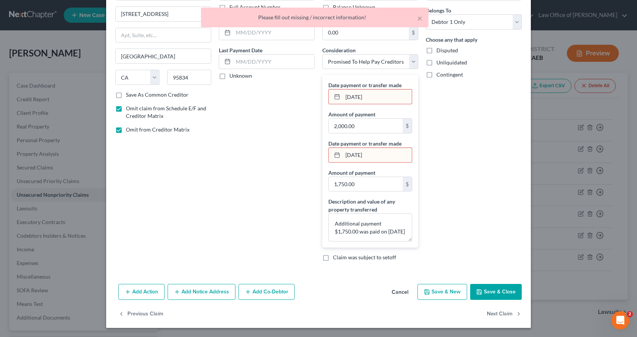
click at [356, 156] on input "[DATE]" at bounding box center [377, 155] width 69 height 14
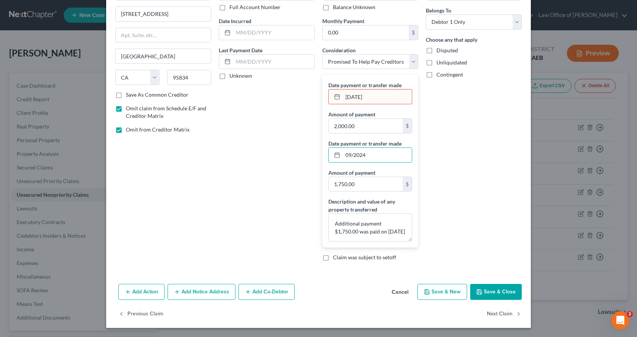
click at [358, 96] on input "[DATE]" at bounding box center [377, 96] width 69 height 14
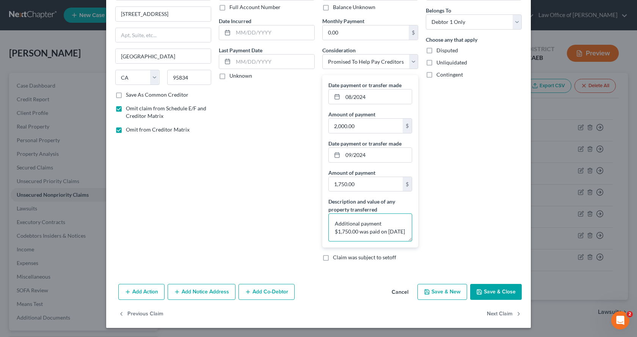
click at [374, 232] on textarea "Additional payment $1,750.00 was paid on [DATE]" at bounding box center [370, 227] width 84 height 28
click at [491, 288] on button "Save & Close" at bounding box center [496, 292] width 52 height 16
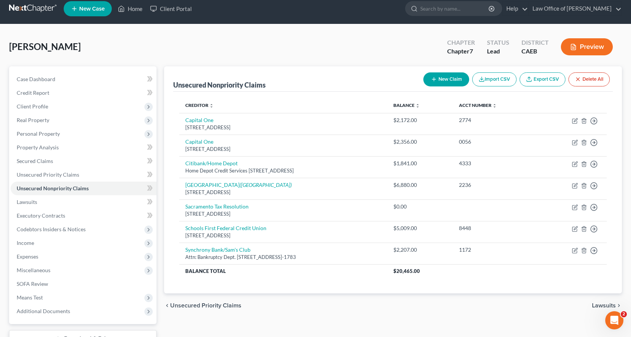
scroll to position [66, 0]
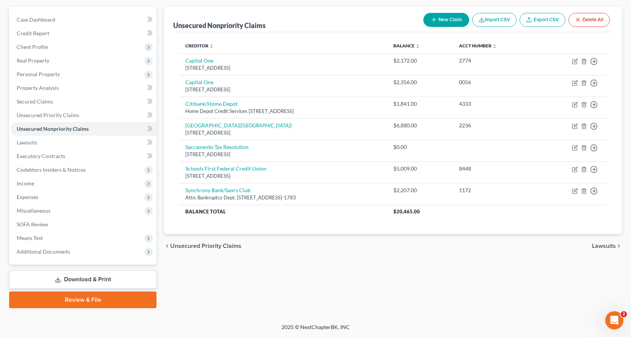
click at [67, 278] on link "Download & Print" at bounding box center [82, 280] width 147 height 18
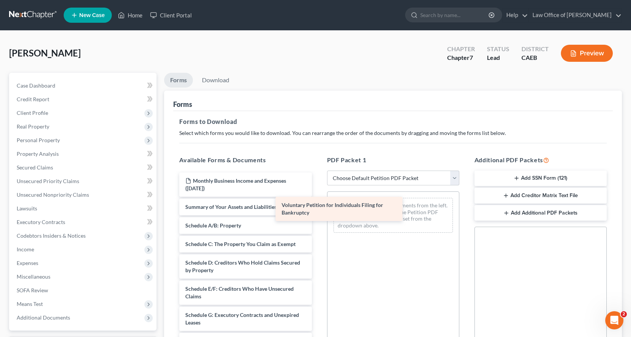
drag, startPoint x: 229, startPoint y: 211, endPoint x: 347, endPoint y: 205, distance: 118.7
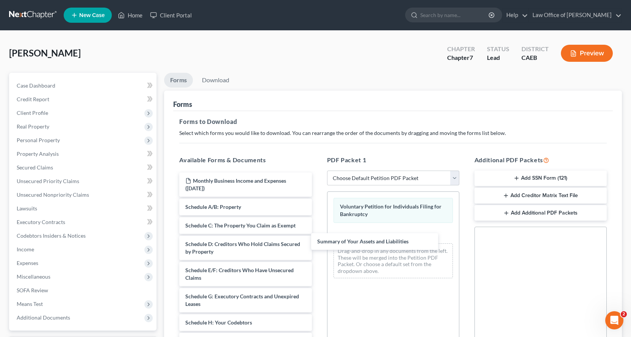
drag, startPoint x: 240, startPoint y: 208, endPoint x: 359, endPoint y: 230, distance: 121.0
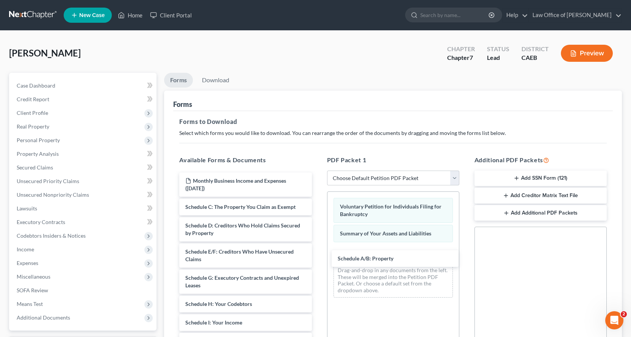
drag, startPoint x: 247, startPoint y: 208, endPoint x: 370, endPoint y: 244, distance: 128.2
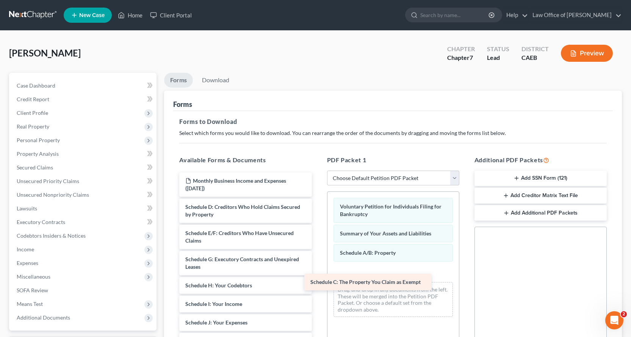
drag, startPoint x: 252, startPoint y: 206, endPoint x: 395, endPoint y: 277, distance: 159.6
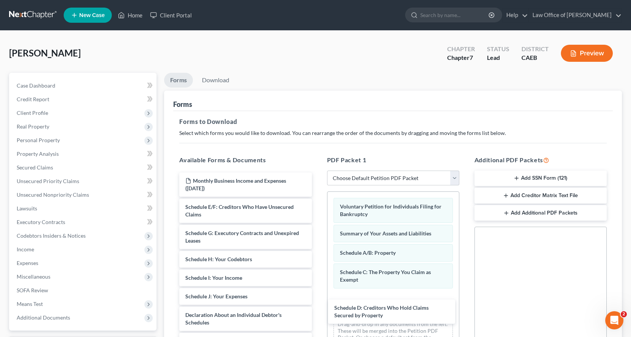
drag, startPoint x: 269, startPoint y: 206, endPoint x: 468, endPoint y: 278, distance: 211.4
click at [318, 300] on div "Schedule D: Creditors Who Hold Claims Secured by Property Monthly Business Inco…" at bounding box center [245, 331] width 144 height 319
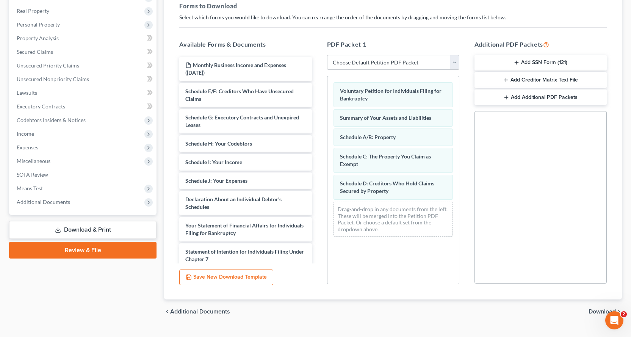
scroll to position [117, 0]
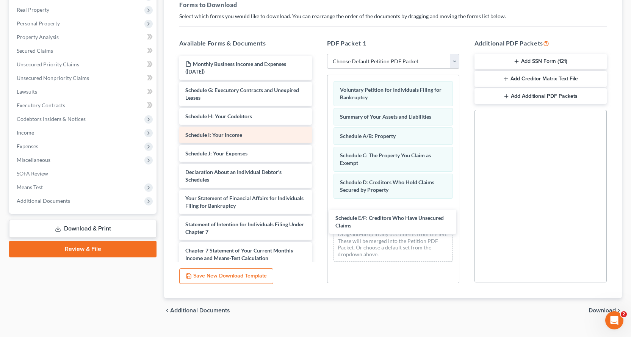
drag, startPoint x: 225, startPoint y: 92, endPoint x: 235, endPoint y: 141, distance: 50.1
click at [318, 217] on div "Schedule E/F: Creditors Who Have Unsecured Claims Monthly Business Income and E…" at bounding box center [245, 202] width 144 height 293
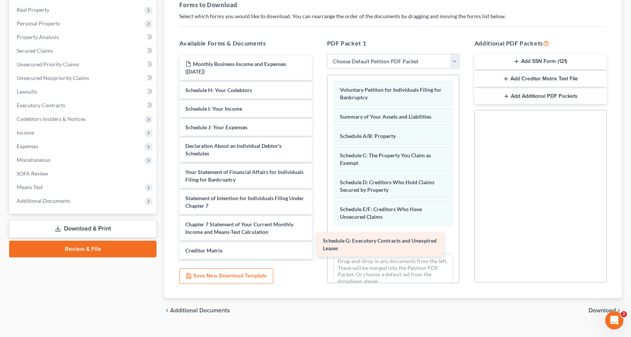
drag, startPoint x: 200, startPoint y: 96, endPoint x: 342, endPoint y: 243, distance: 203.9
click at [318, 240] on div "Schedule G: Executory Contracts and Unexpired Leases Monthly Business Income an…" at bounding box center [245, 189] width 144 height 266
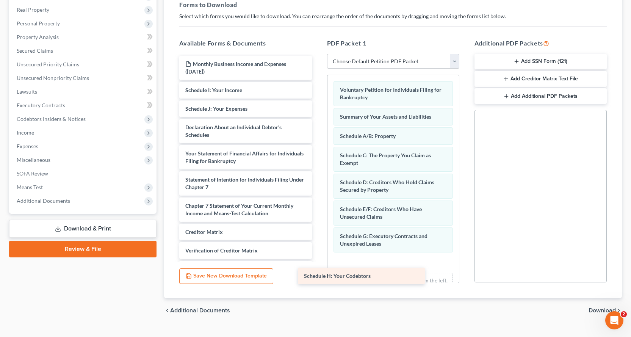
drag, startPoint x: 239, startPoint y: 88, endPoint x: 374, endPoint y: 263, distance: 221.2
click at [318, 268] on div "Schedule H: Your Codebtors Monthly Business Income and Expenses ([DATE]) Schedu…" at bounding box center [245, 180] width 144 height 248
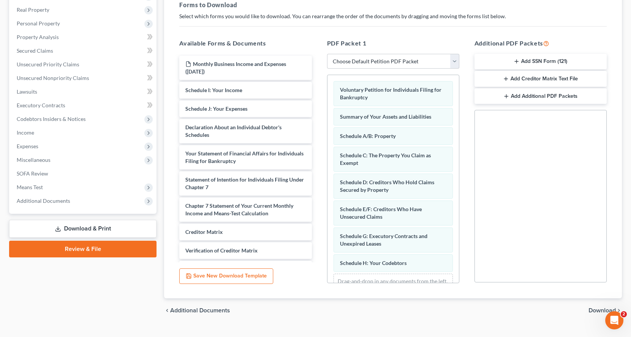
scroll to position [32, 0]
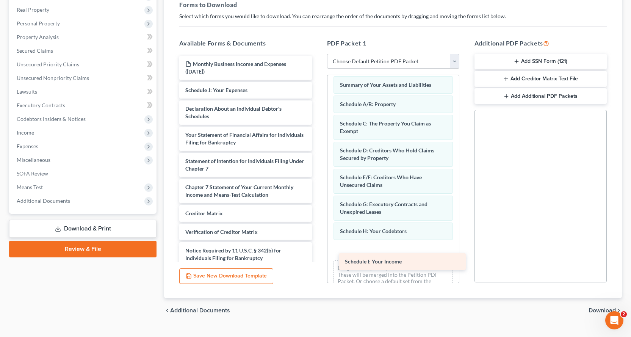
drag, startPoint x: 243, startPoint y: 88, endPoint x: 403, endPoint y: 256, distance: 232.1
click at [318, 256] on div "Schedule I: Your Income Monthly Business Income and Expenses ([DATE]) Schedule …" at bounding box center [245, 170] width 144 height 229
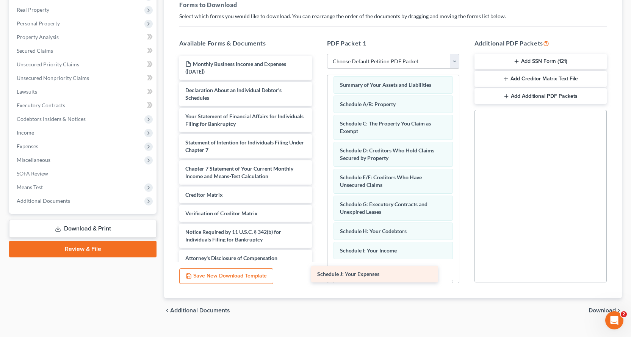
drag, startPoint x: 203, startPoint y: 88, endPoint x: 348, endPoint y: 271, distance: 233.6
click at [318, 266] on div "Schedule J: Your Expenses Monthly Business Income and Expenses ([DATE]) Schedul…" at bounding box center [245, 161] width 144 height 211
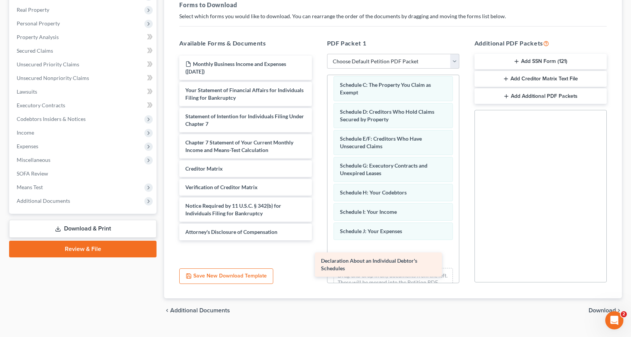
drag, startPoint x: 240, startPoint y: 96, endPoint x: 421, endPoint y: 272, distance: 252.1
click at [318, 240] on div "Declaration About an Individual Debtor's Schedules Monthly Business Income and …" at bounding box center [245, 148] width 144 height 185
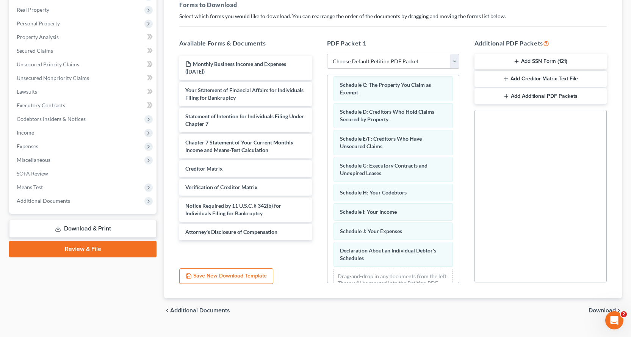
scroll to position [97, 0]
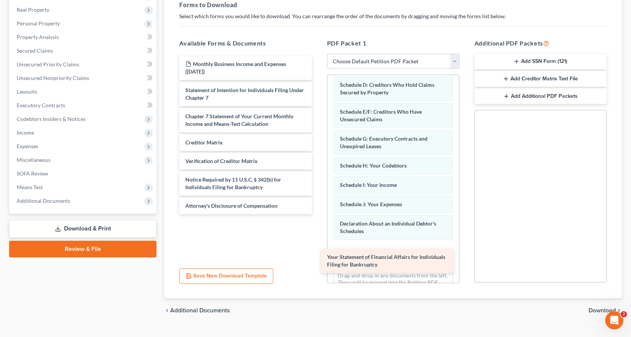
drag, startPoint x: 226, startPoint y: 88, endPoint x: 397, endPoint y: 263, distance: 244.1
click at [318, 214] on div "Your Statement of Financial Affairs for Individuals Filing for Bankruptcy Month…" at bounding box center [245, 135] width 144 height 158
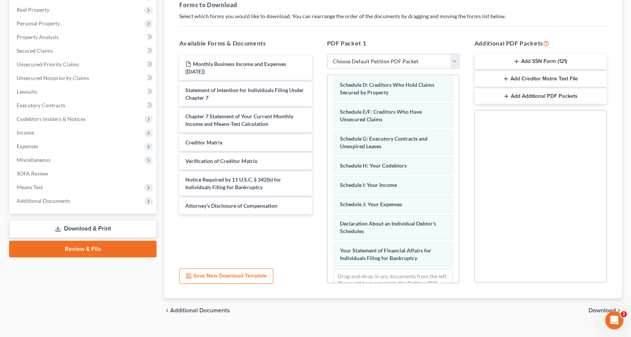
scroll to position [124, 0]
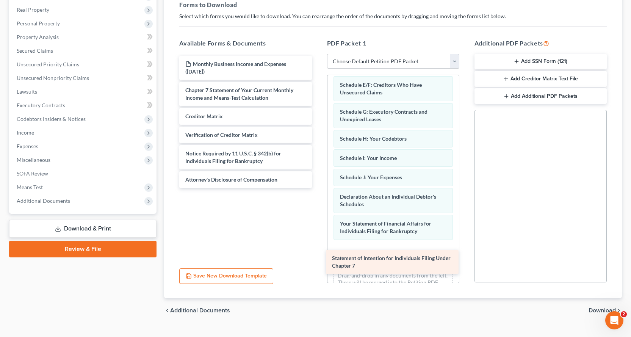
drag, startPoint x: 219, startPoint y: 92, endPoint x: 402, endPoint y: 263, distance: 250.7
click at [318, 188] on div "Statement of Intention for Individuals Filing Under Chapter 7 Monthly Business …" at bounding box center [245, 122] width 144 height 132
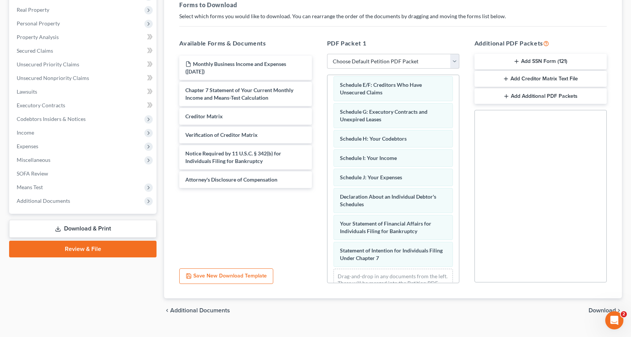
scroll to position [151, 0]
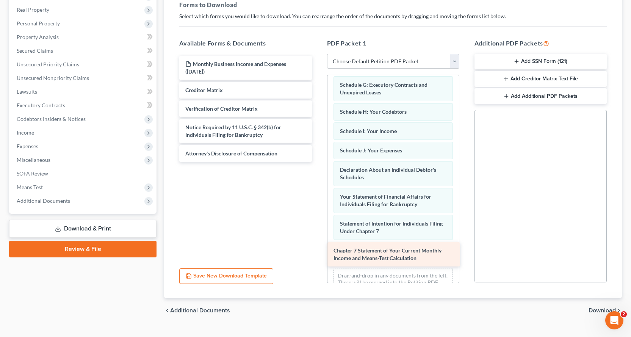
drag, startPoint x: 219, startPoint y: 93, endPoint x: 367, endPoint y: 253, distance: 218.3
click at [318, 162] on div "Chapter 7 Statement of Your Current Monthly Income and Means-Test Calculation M…" at bounding box center [245, 109] width 144 height 106
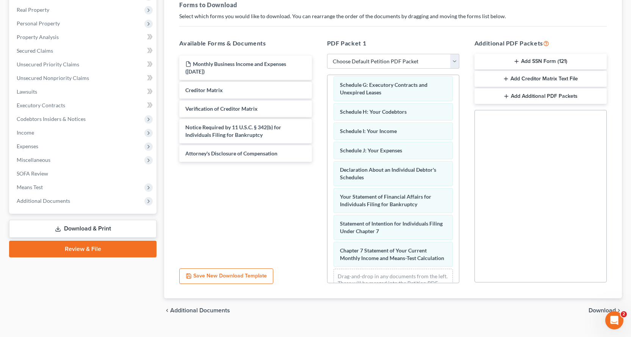
scroll to position [186, 0]
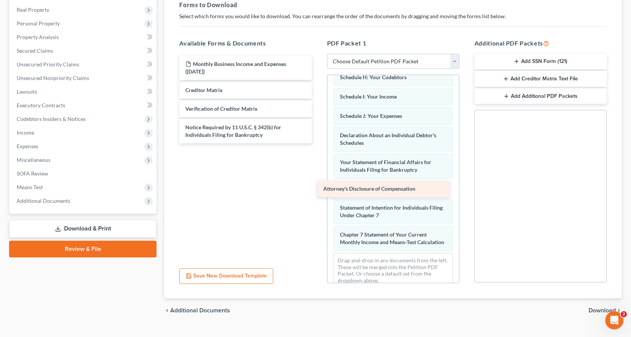
drag, startPoint x: 243, startPoint y: 151, endPoint x: 374, endPoint y: 194, distance: 137.9
click at [318, 143] on div "Attorney's Disclosure of Compensation Monthly Business Income and Expenses ([DA…" at bounding box center [245, 100] width 144 height 88
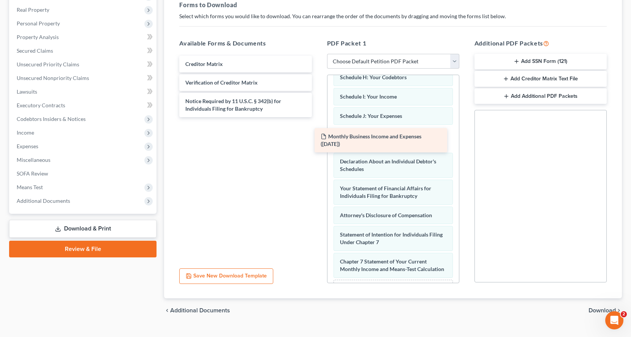
drag, startPoint x: 254, startPoint y: 66, endPoint x: 390, endPoint y: 143, distance: 155.8
click at [318, 117] on div "Monthly Business Income and Expenses ([DATE]) Monthly Business Income and Expen…" at bounding box center [245, 86] width 144 height 61
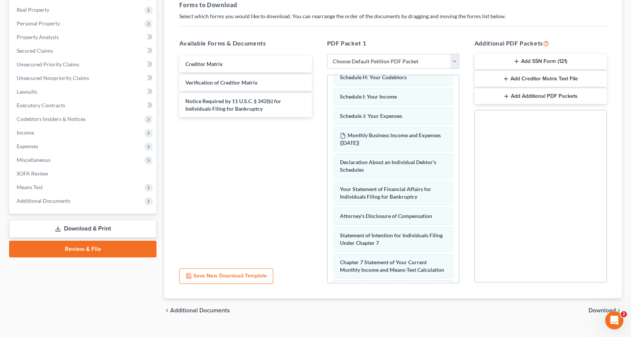
scroll to position [232, 0]
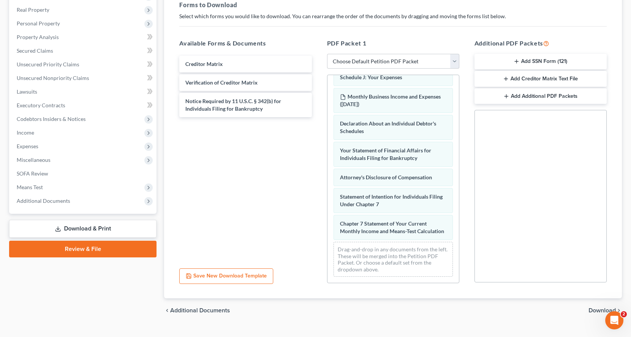
click at [530, 68] on button "Add SSN Form (121)" at bounding box center [540, 62] width 132 height 16
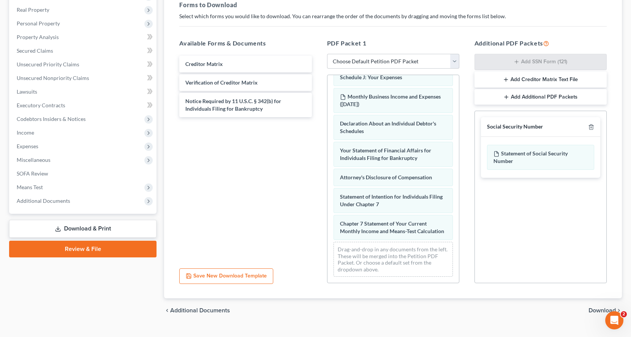
click at [593, 308] on span "Download" at bounding box center [601, 310] width 27 height 6
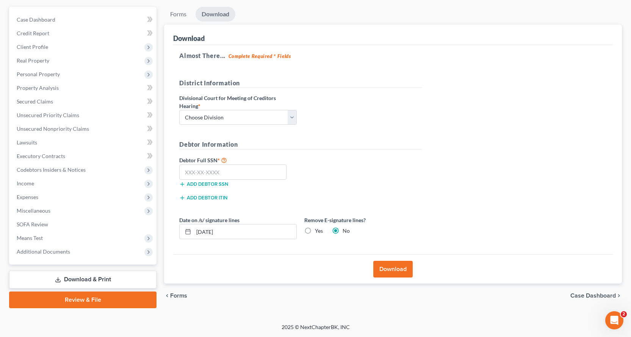
scroll to position [66, 0]
click at [197, 118] on select "Choose Division Fresno Modesto [GEOGRAPHIC_DATA]" at bounding box center [237, 117] width 117 height 15
click at [179, 110] on select "Choose Division Fresno Modesto [GEOGRAPHIC_DATA]" at bounding box center [237, 117] width 117 height 15
click at [197, 174] on input "text" at bounding box center [232, 171] width 107 height 15
click at [402, 272] on button "Download" at bounding box center [392, 269] width 39 height 17
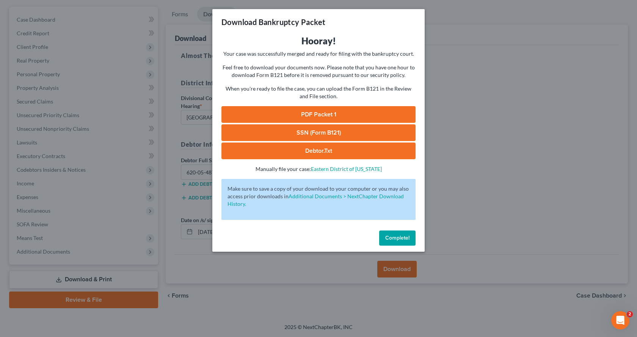
click at [298, 113] on link "PDF Packet 1" at bounding box center [318, 114] width 194 height 17
click at [321, 131] on link "SSN (Form B121)" at bounding box center [318, 132] width 194 height 17
click at [402, 236] on span "Complete!" at bounding box center [397, 238] width 24 height 6
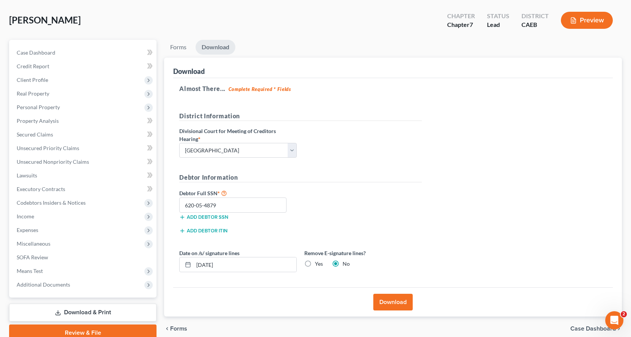
scroll to position [0, 0]
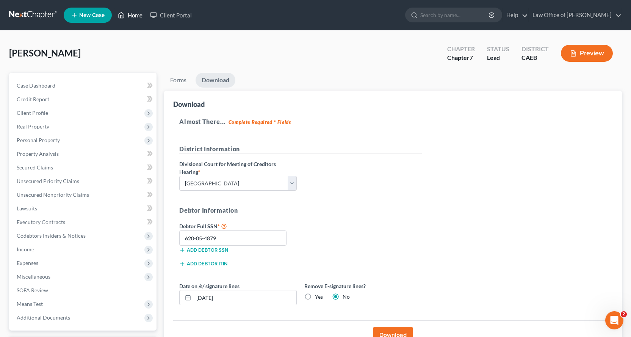
click at [130, 16] on link "Home" at bounding box center [130, 15] width 32 height 14
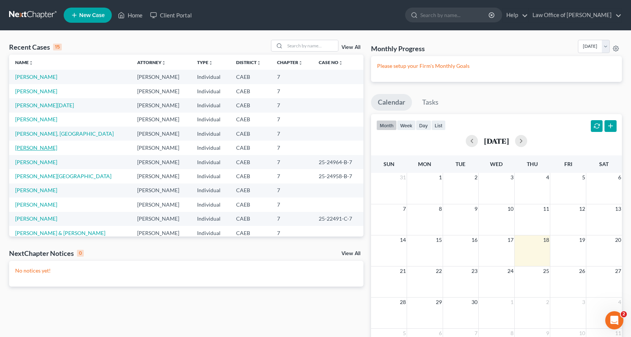
click at [38, 147] on link "[PERSON_NAME]" at bounding box center [36, 147] width 42 height 6
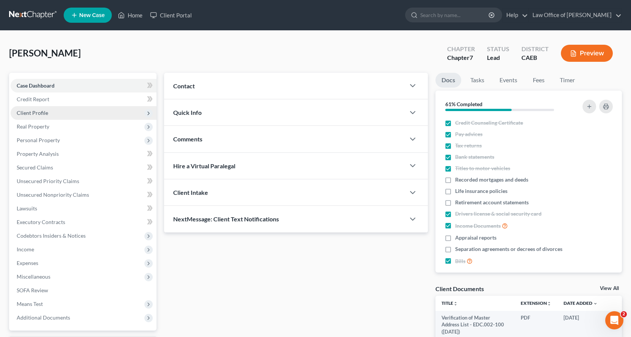
click at [31, 111] on span "Client Profile" at bounding box center [32, 113] width 31 height 6
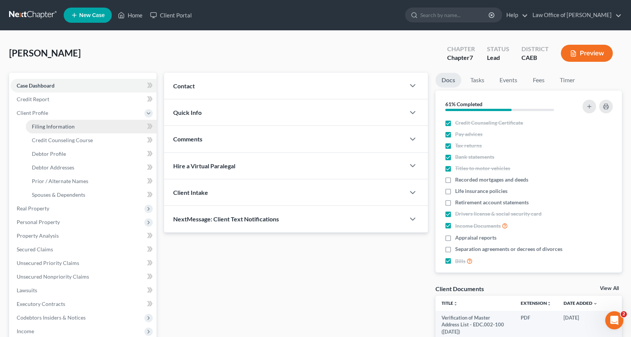
click at [47, 127] on span "Filing Information" at bounding box center [53, 126] width 43 height 6
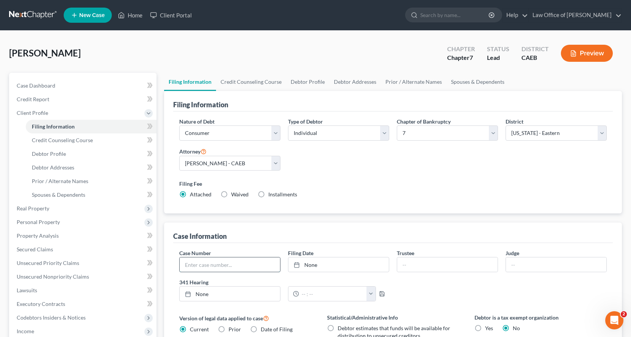
click at [203, 265] on input "text" at bounding box center [230, 264] width 100 height 14
click at [315, 268] on link "None" at bounding box center [338, 264] width 100 height 14
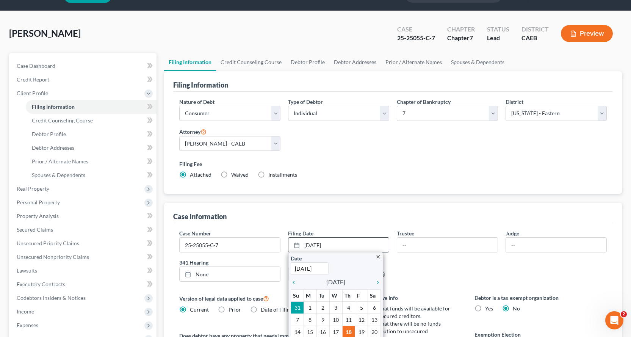
scroll to position [38, 0]
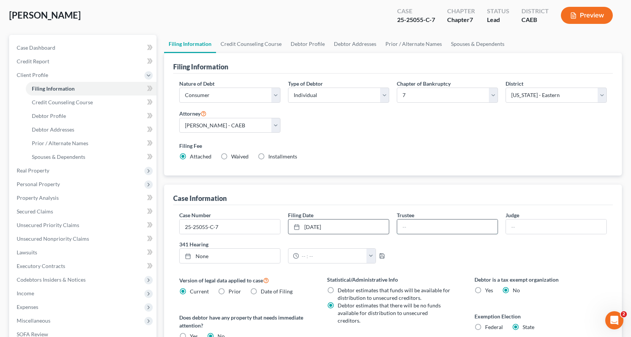
click at [416, 224] on input "text" at bounding box center [447, 226] width 100 height 14
click at [509, 228] on input "text" at bounding box center [556, 226] width 100 height 14
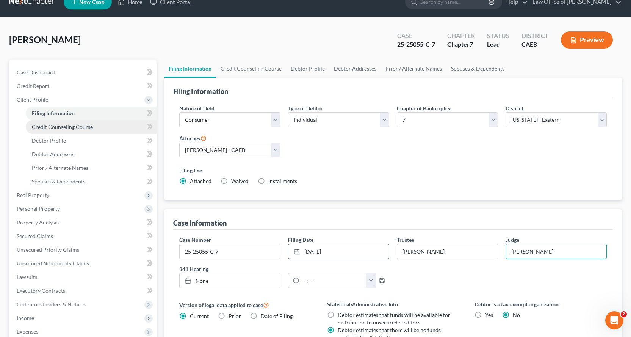
scroll to position [0, 0]
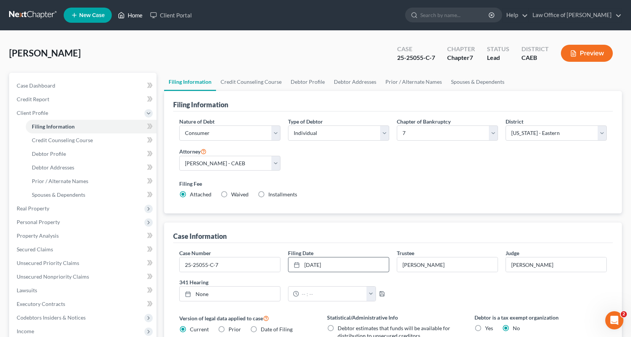
click at [136, 17] on link "Home" at bounding box center [130, 15] width 32 height 14
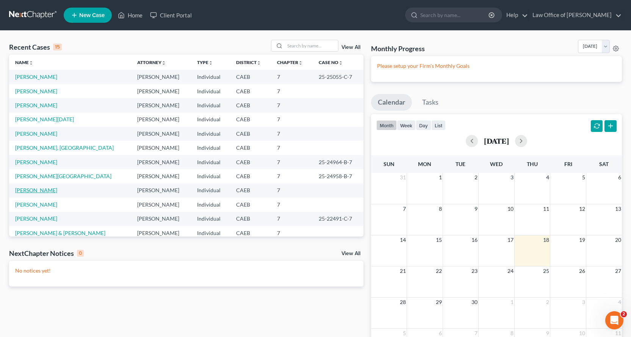
click at [36, 189] on link "[PERSON_NAME]" at bounding box center [36, 190] width 42 height 6
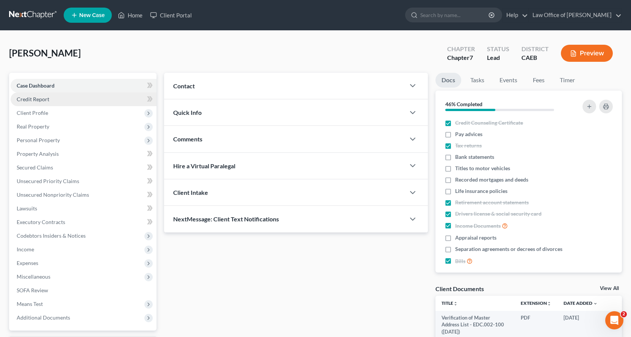
click at [27, 100] on span "Credit Report" at bounding box center [33, 99] width 33 height 6
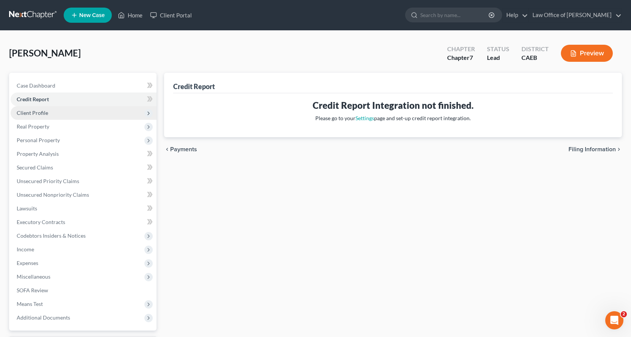
click at [39, 114] on span "Client Profile" at bounding box center [32, 113] width 31 height 6
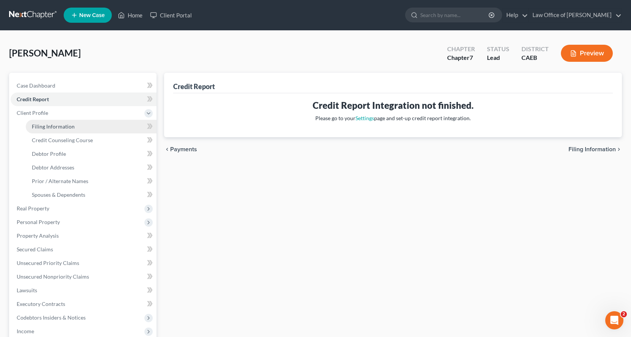
click at [42, 127] on span "Filing Information" at bounding box center [53, 126] width 43 height 6
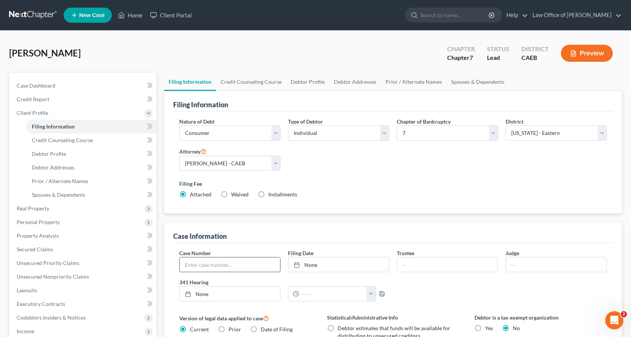
click at [213, 266] on input "text" at bounding box center [230, 264] width 100 height 14
click at [338, 266] on link "[DATE]" at bounding box center [338, 264] width 100 height 14
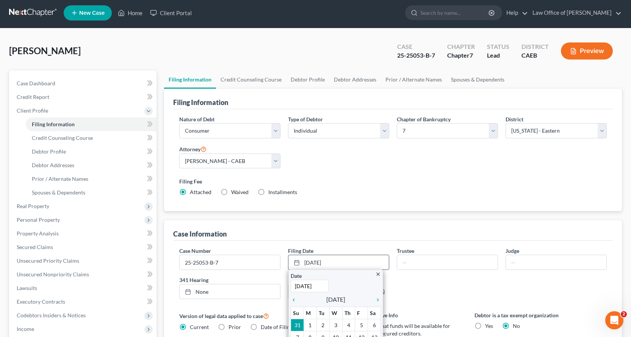
scroll to position [114, 0]
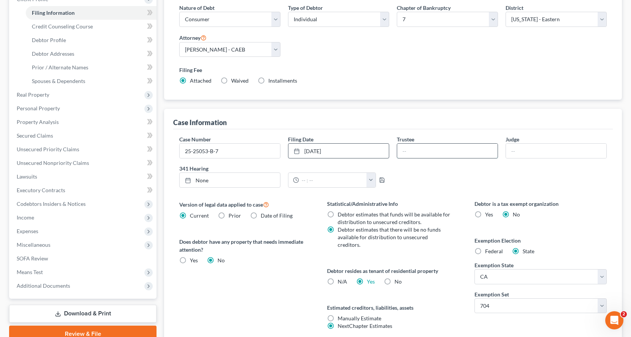
click at [403, 153] on input "text" at bounding box center [447, 151] width 100 height 14
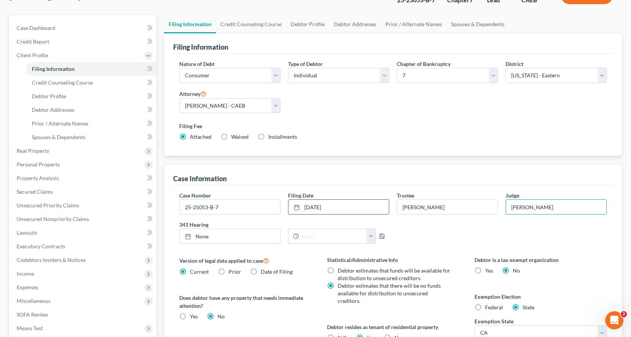
scroll to position [0, 0]
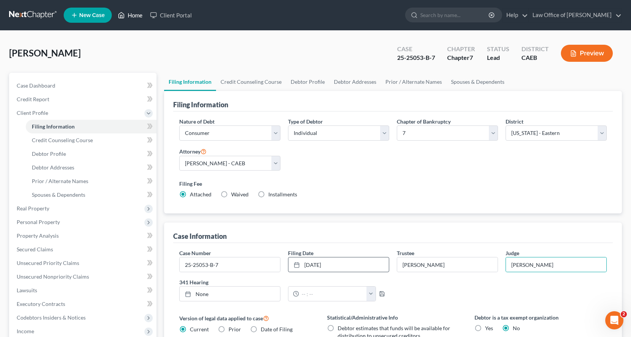
click at [134, 15] on link "Home" at bounding box center [130, 15] width 32 height 14
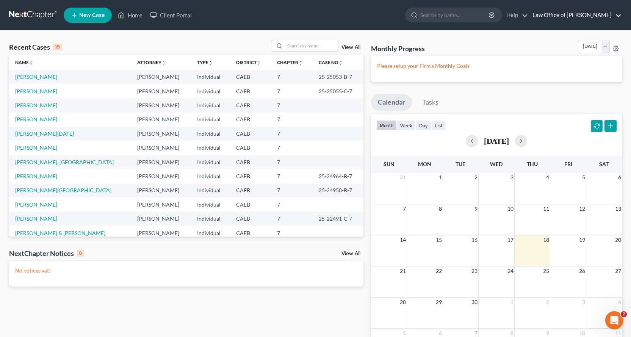
click at [621, 15] on link "Law Office of [PERSON_NAME]" at bounding box center [575, 15] width 93 height 14
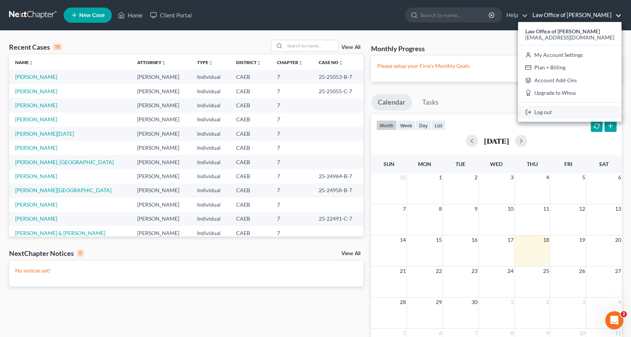
click at [573, 109] on link "Log out" at bounding box center [569, 112] width 103 height 13
